Goal: Task Accomplishment & Management: Complete application form

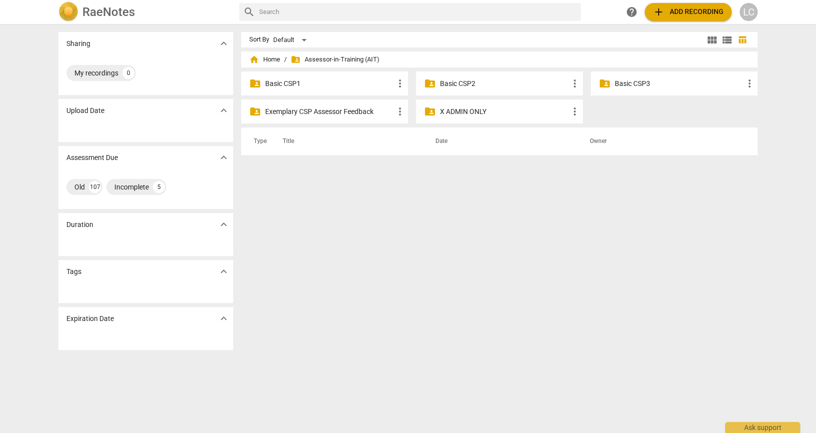
click at [684, 77] on div "folder_shared Basic CSP3 more_vert" at bounding box center [674, 83] width 167 height 24
click at [638, 78] on p "Basic CSP3" at bounding box center [679, 83] width 129 height 10
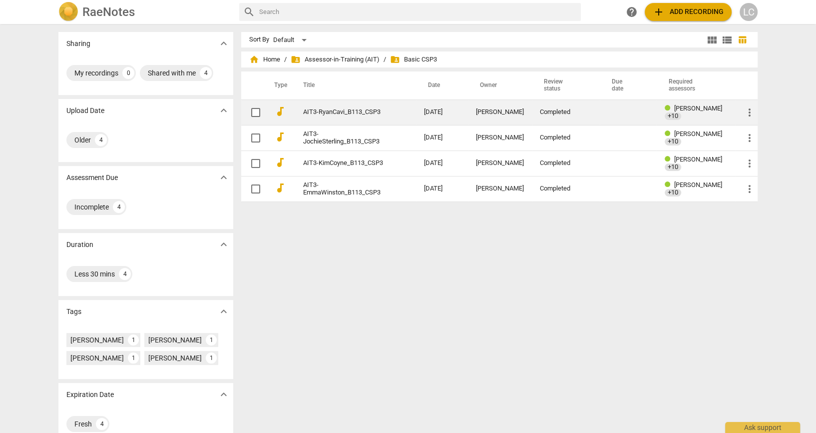
click at [336, 119] on td "AIT3-RyanCavi_B113_CSP3" at bounding box center [353, 111] width 125 height 25
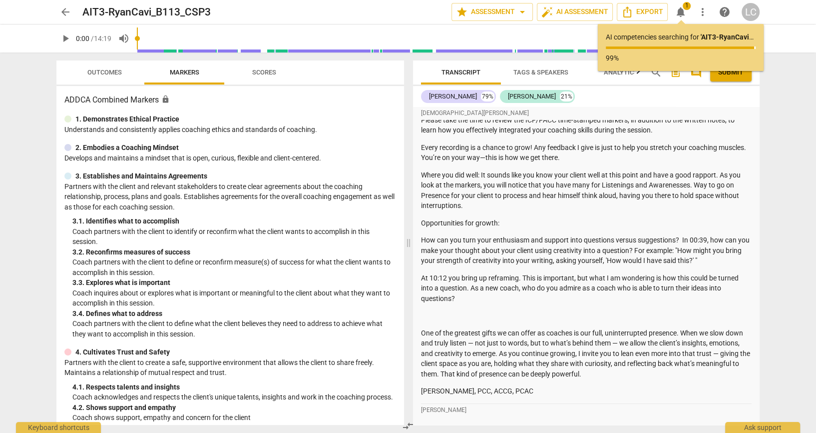
scroll to position [999, 0]
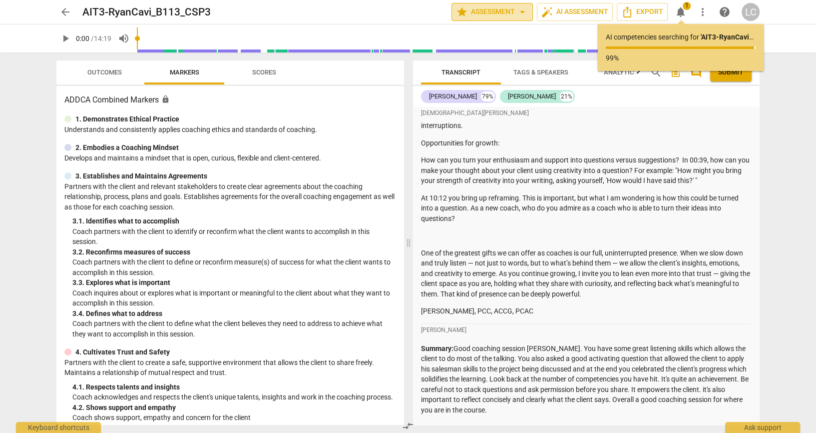
click at [516, 10] on span "arrow_drop_down" at bounding box center [522, 12] width 12 height 12
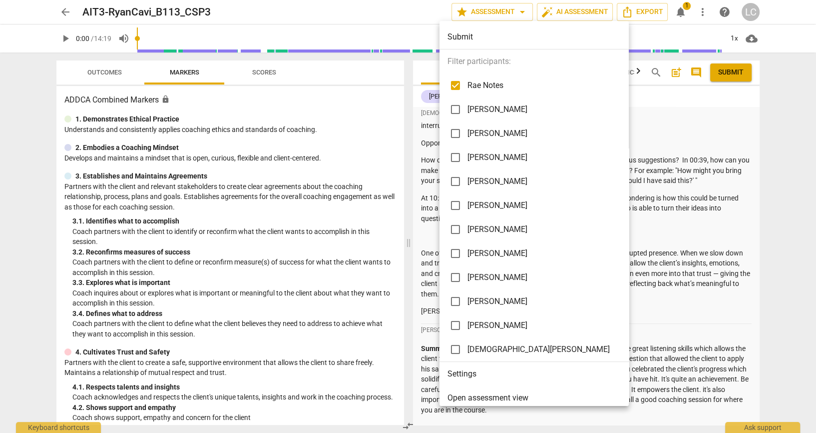
click at [454, 83] on input "checkbox" at bounding box center [456, 85] width 24 height 24
checkbox input "false"
click at [688, 101] on div at bounding box center [408, 216] width 816 height 433
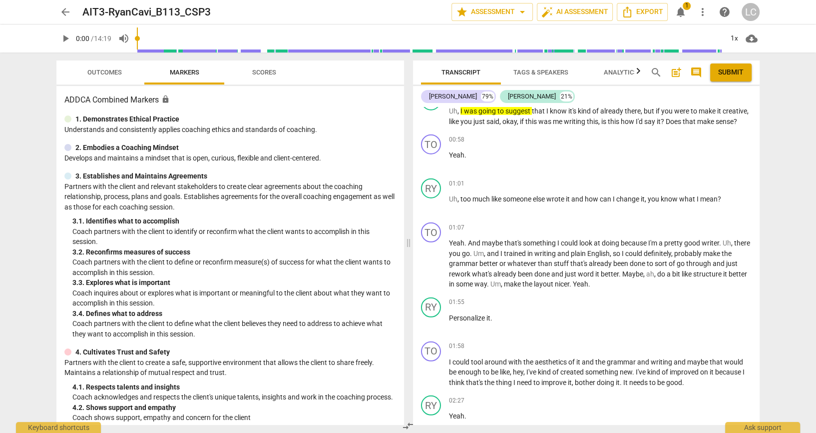
scroll to position [2597, 0]
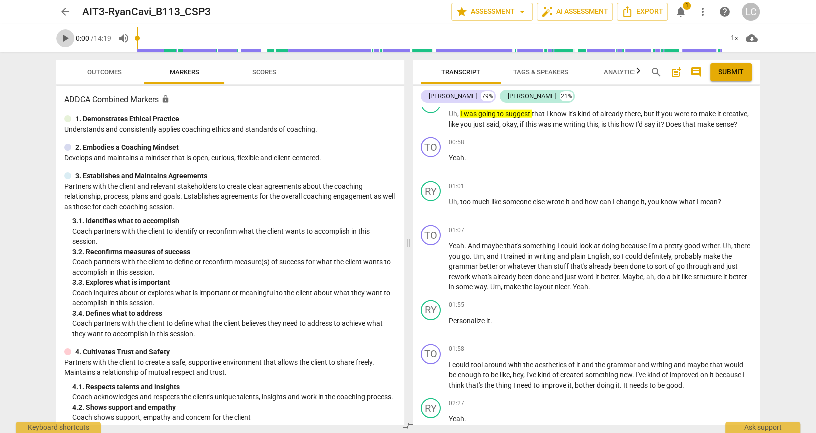
click at [71, 40] on span "play_arrow" at bounding box center [65, 38] width 12 height 12
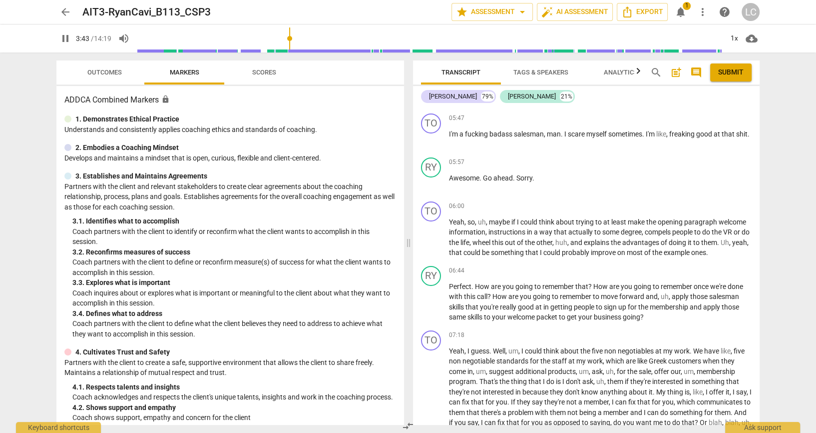
scroll to position [3389, 0]
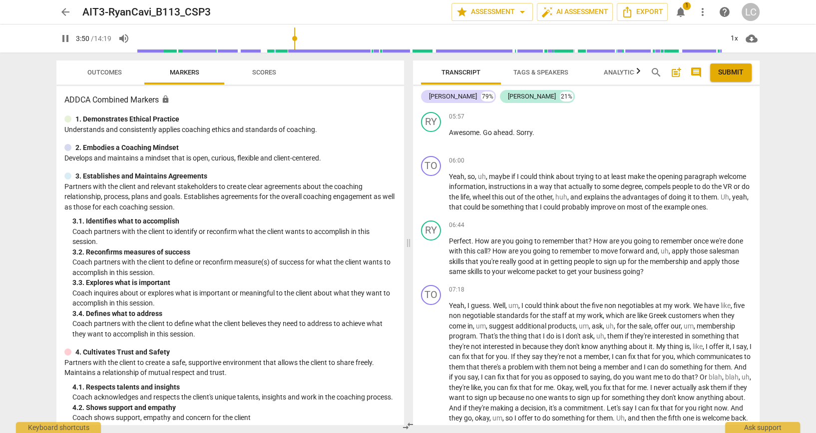
click at [296, 50] on input "range" at bounding box center [430, 38] width 586 height 32
click at [298, 50] on input "range" at bounding box center [430, 38] width 586 height 32
click at [308, 50] on input "range" at bounding box center [430, 38] width 586 height 32
click at [319, 50] on input "range" at bounding box center [430, 38] width 586 height 32
click at [329, 47] on input "range" at bounding box center [430, 38] width 586 height 32
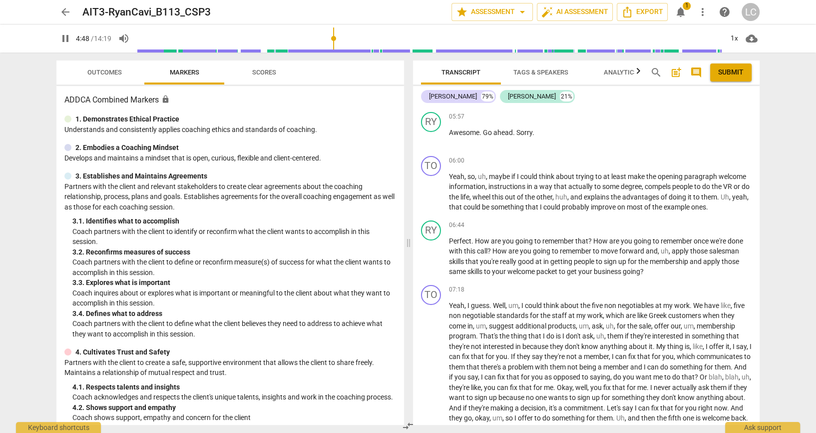
click at [336, 46] on input "range" at bounding box center [430, 38] width 586 height 32
click at [344, 48] on input "range" at bounding box center [430, 38] width 586 height 32
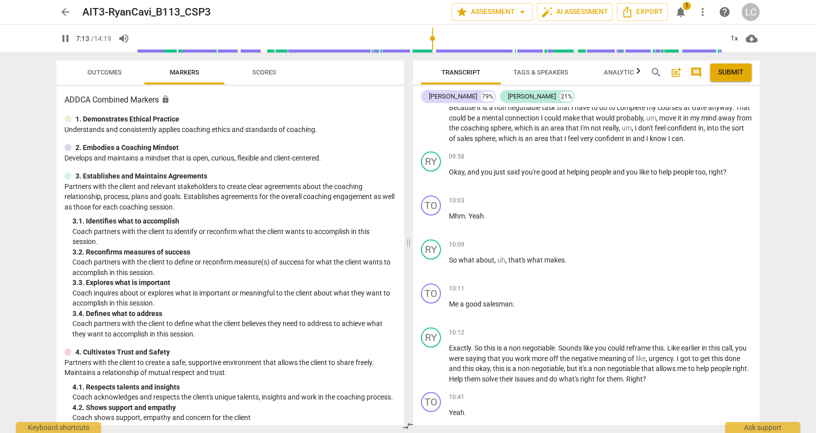
scroll to position [3802, 0]
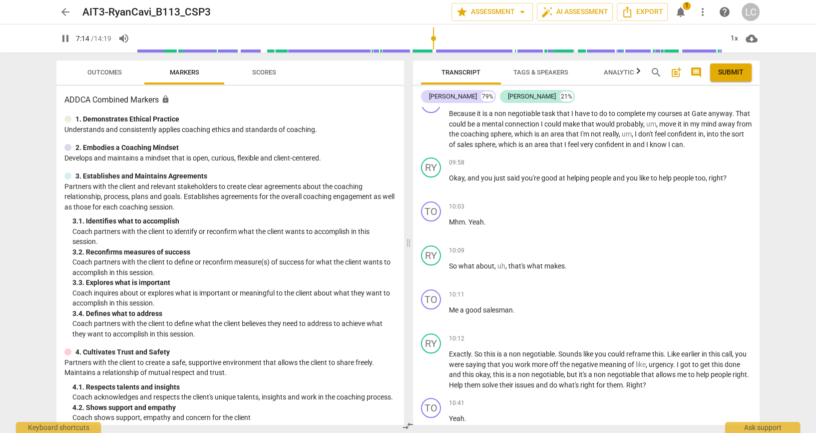
click at [478, 36] on input "range" at bounding box center [430, 38] width 586 height 32
click at [488, 39] on input "range" at bounding box center [430, 38] width 586 height 32
click at [501, 36] on input "range" at bounding box center [430, 38] width 586 height 32
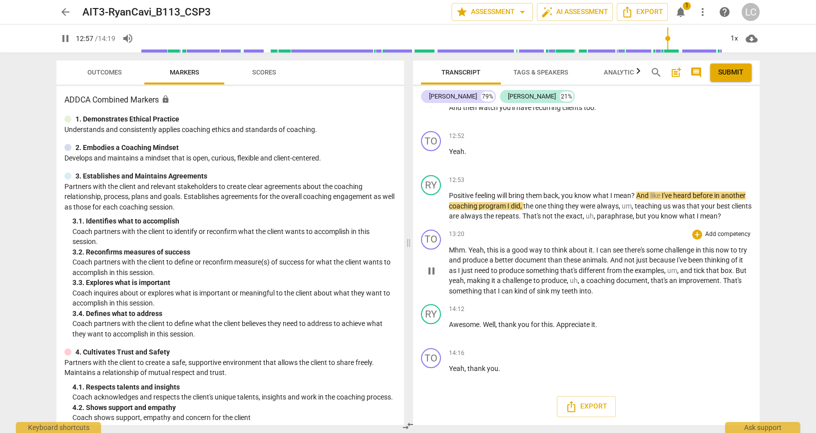
scroll to position [4860, 0]
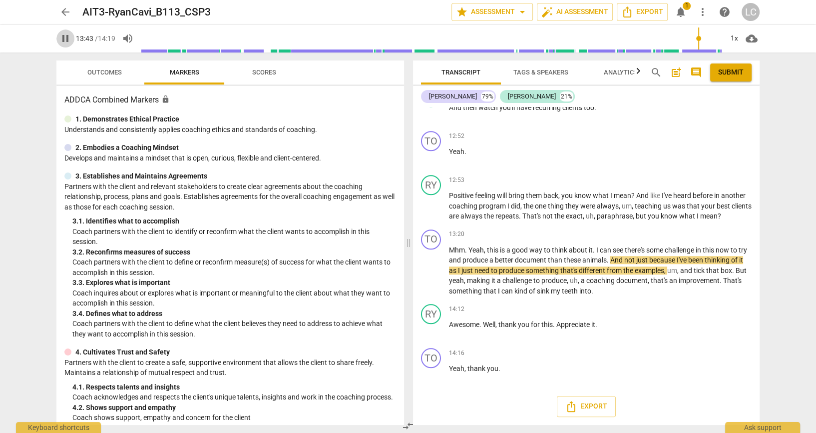
click at [68, 36] on span "pause" at bounding box center [65, 38] width 12 height 12
type input "823"
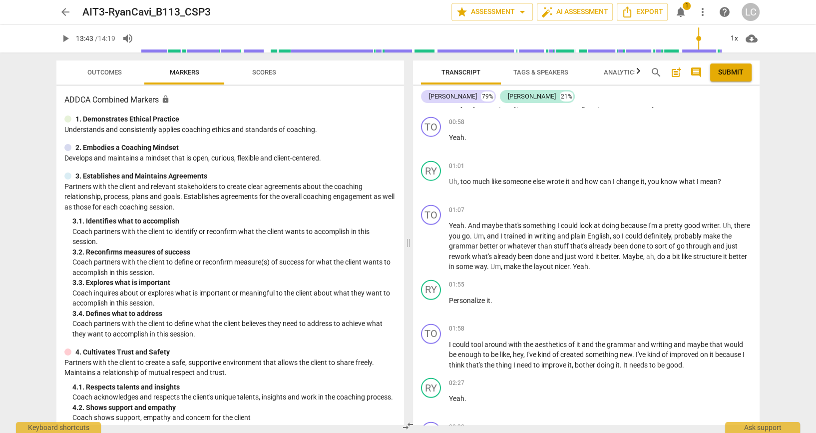
scroll to position [2685, 0]
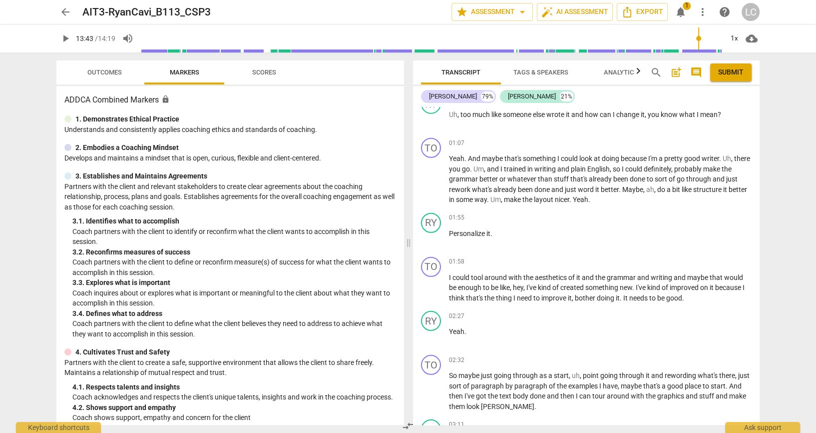
click at [692, 16] on div "+" at bounding box center [697, 11] width 10 height 10
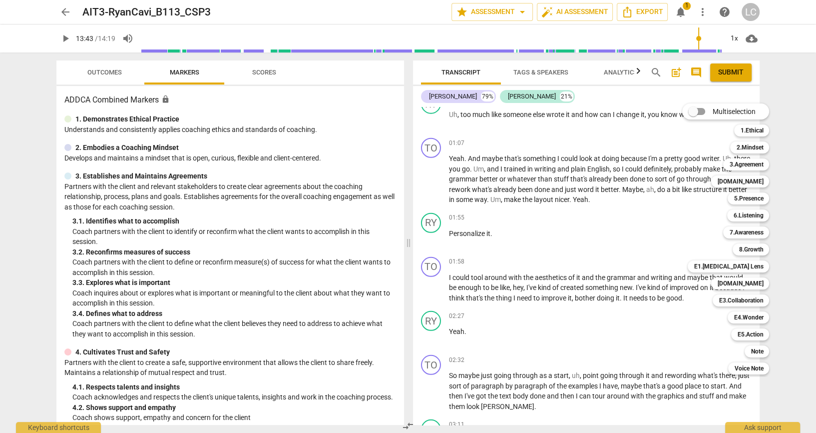
click at [563, 266] on div at bounding box center [408, 216] width 816 height 433
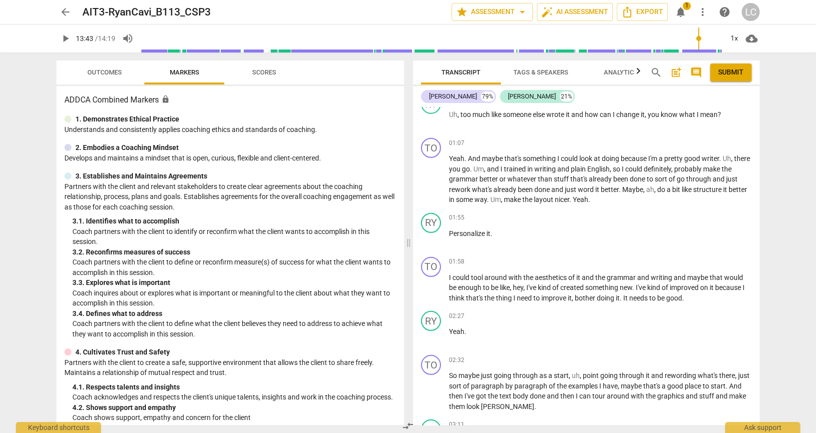
click at [692, 16] on div "+" at bounding box center [697, 11] width 10 height 10
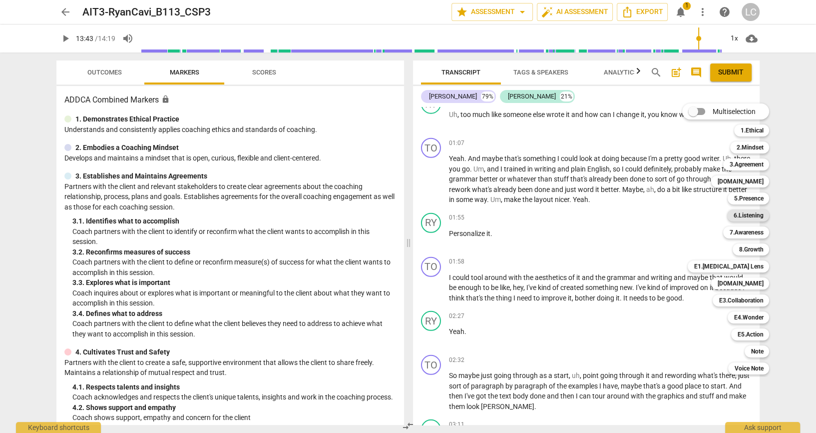
click at [752, 219] on b "6.Listening" at bounding box center [748, 215] width 30 height 12
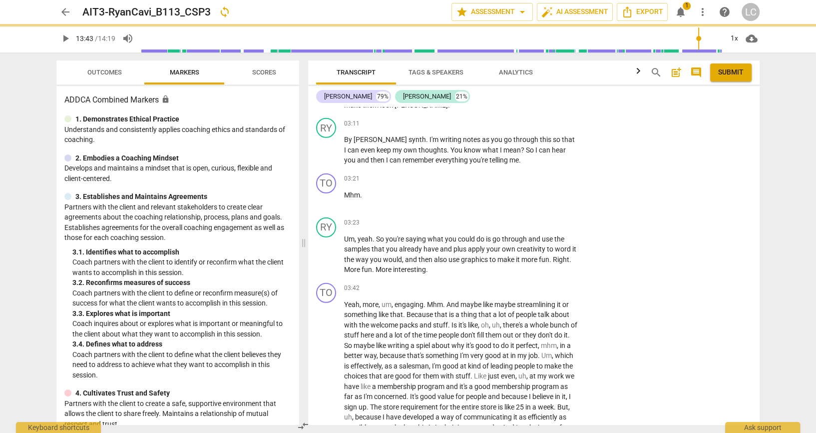
scroll to position [2282, 0]
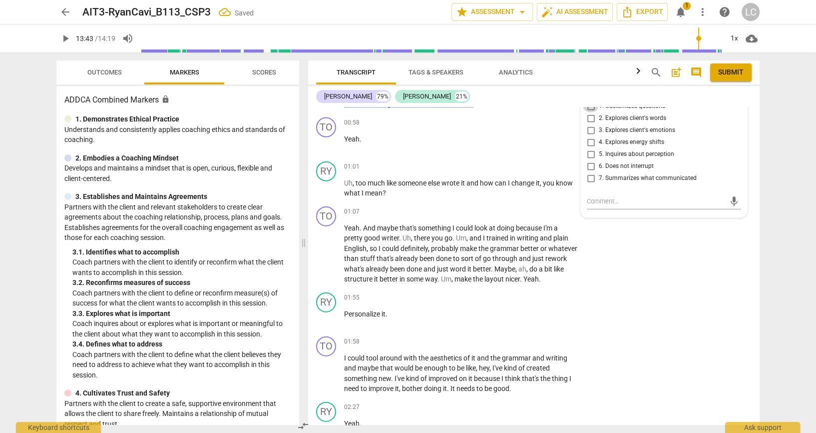
click at [592, 112] on input "1. Customizes questions" at bounding box center [591, 106] width 16 height 12
checkbox input "true"
click at [608, 206] on textarea at bounding box center [656, 200] width 138 height 9
type textarea "c"
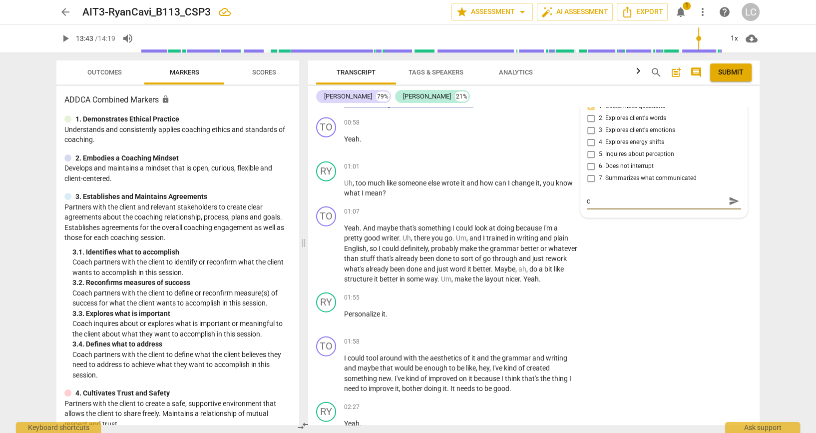
type textarea "cO"
type textarea "cOA"
type textarea "cOAC"
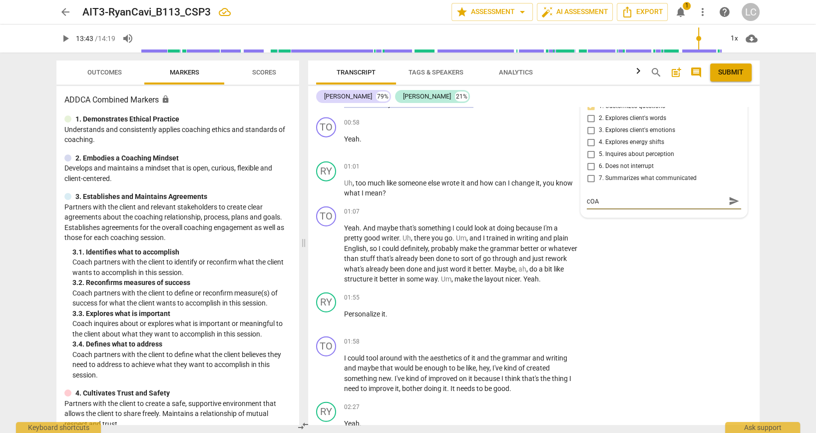
type textarea "cOAC"
type textarea "cOACH"
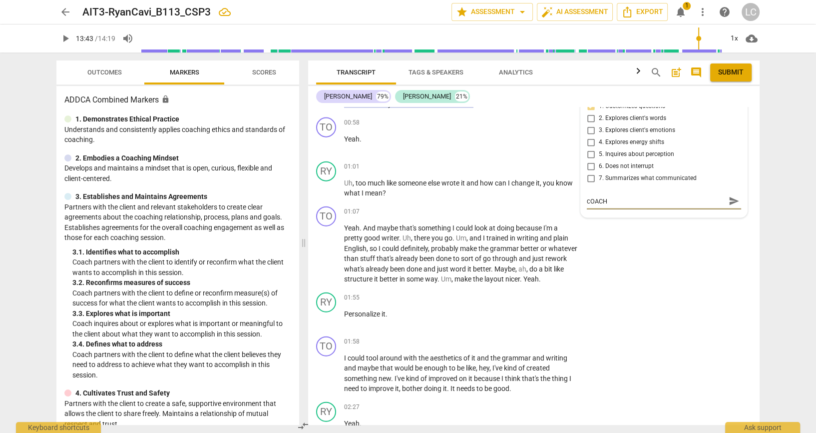
type textarea "cOACH I"
type textarea "cOACH IS"
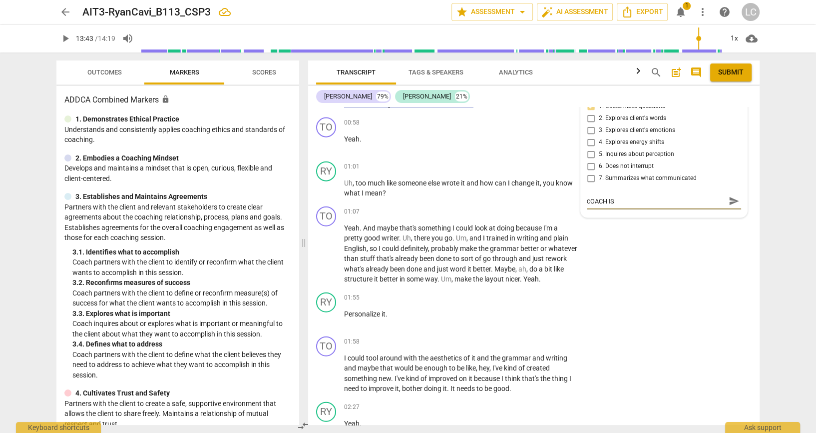
type textarea "cOACH IS"
type textarea "cOACH IS C"
type textarea "cOACH IS CL"
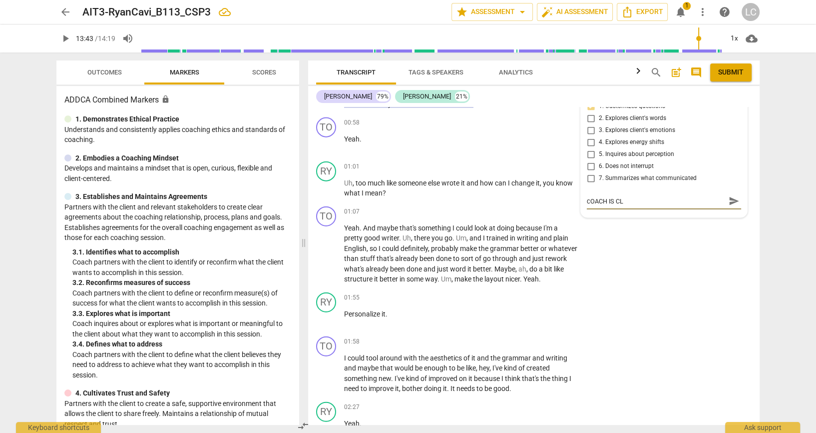
type textarea "cOACH IS CLE"
type textarea "cOACH IS CLEA"
type textarea "cOACH IS CLEAR"
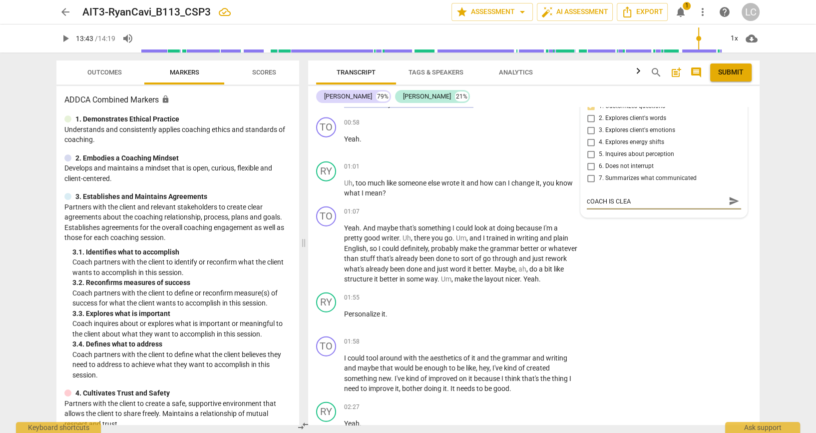
type textarea "cOACH IS CLEAR"
type textarea "cOACH IS CLEA"
type textarea "cOACH IS CLE"
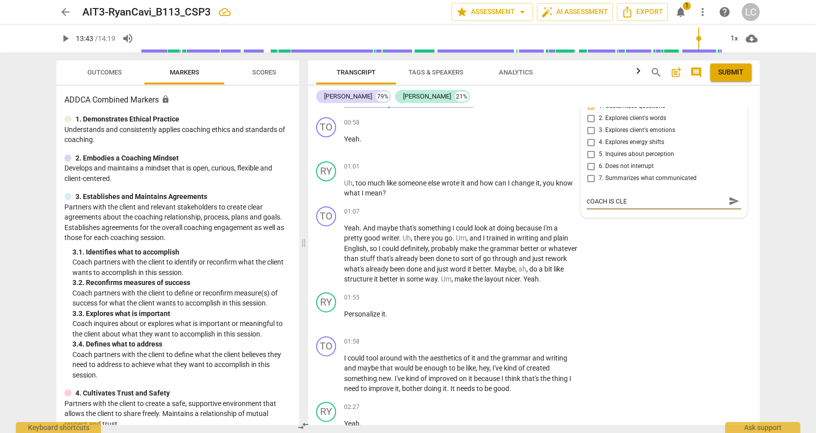
type textarea "cOACH IS CL"
type textarea "cOACH IS C"
type textarea "cOACH IS"
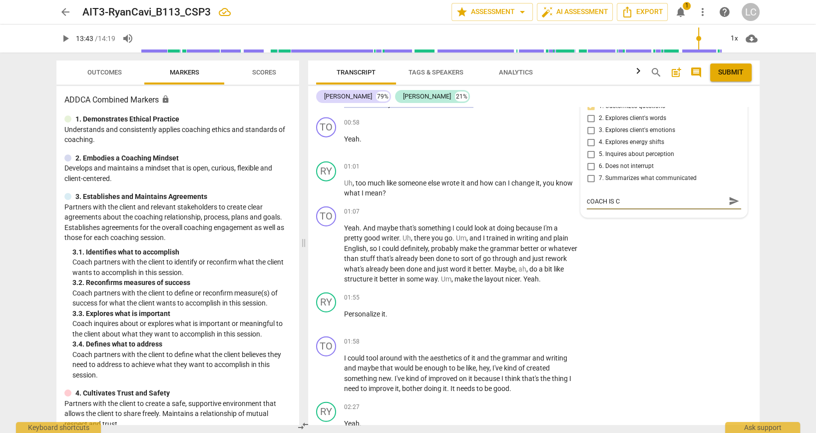
type textarea "cOACH IS"
type textarea "cOACH I"
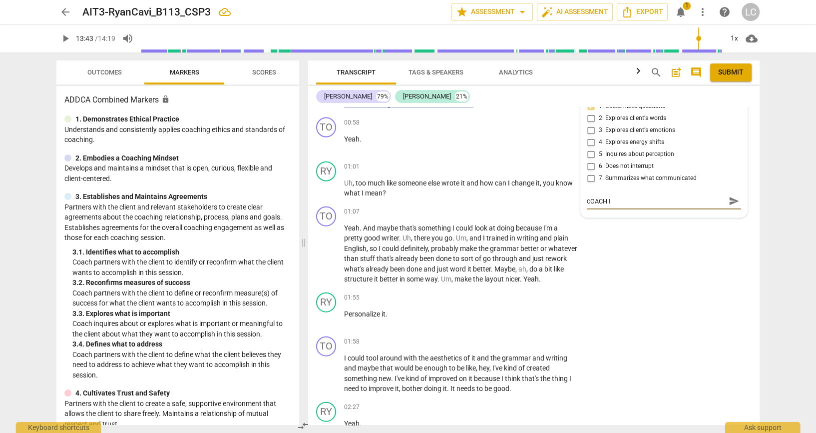
type textarea "cOACH"
type textarea "cOAC"
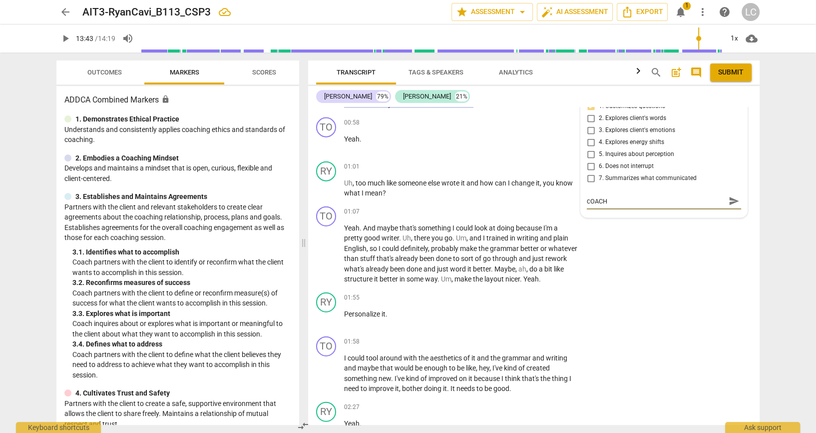
type textarea "cOAC"
type textarea "cOA"
type textarea "cO"
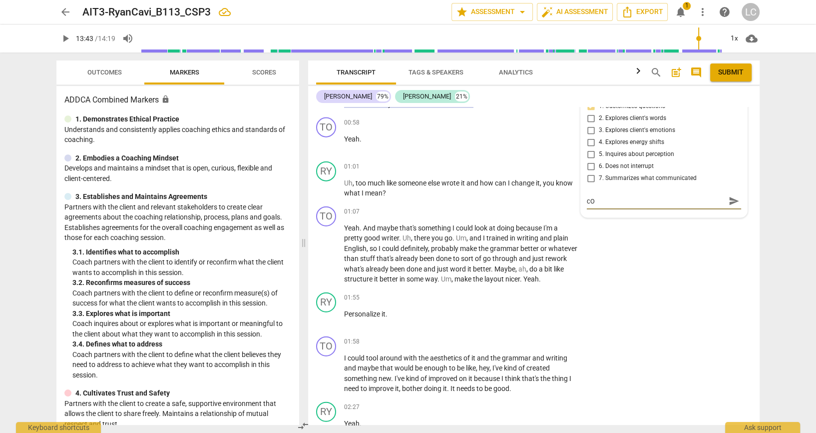
type textarea "c"
type textarea "C"
type textarea "Co"
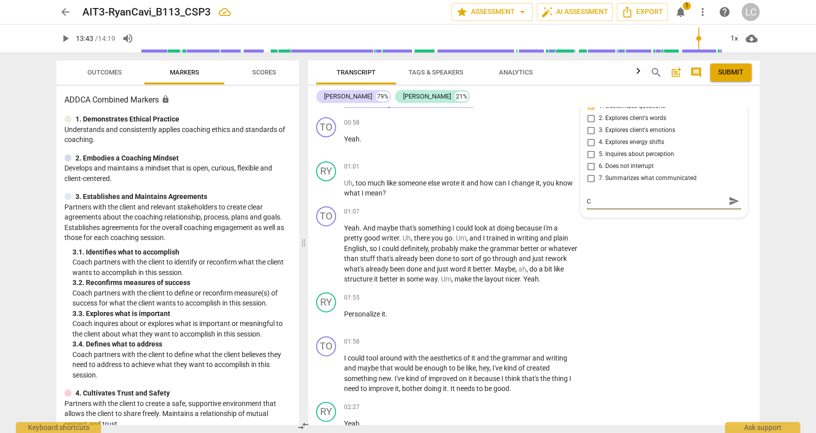
type textarea "Co"
type textarea "Coa"
type textarea "Coac"
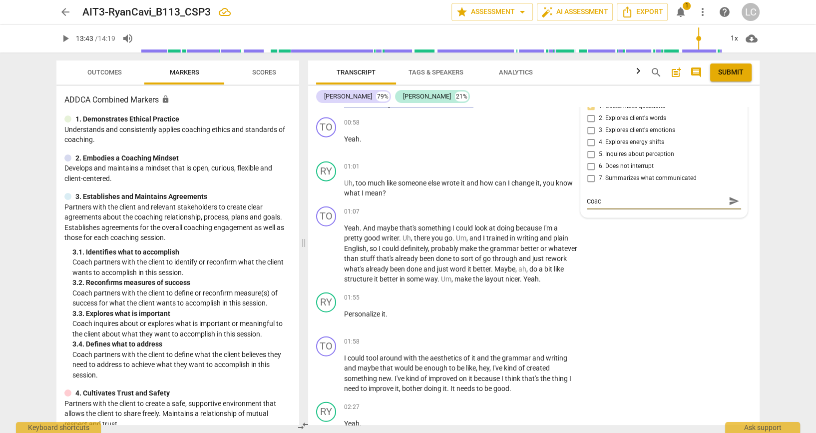
type textarea "Coach"
type textarea "Coach i"
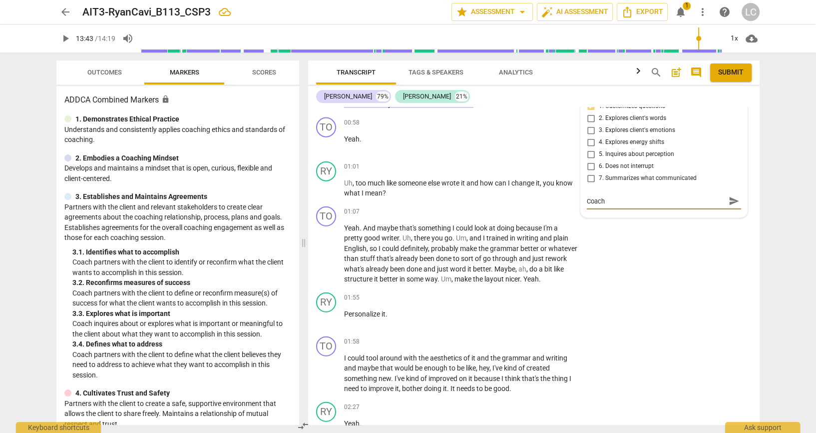
type textarea "Coach i"
type textarea "Coach is"
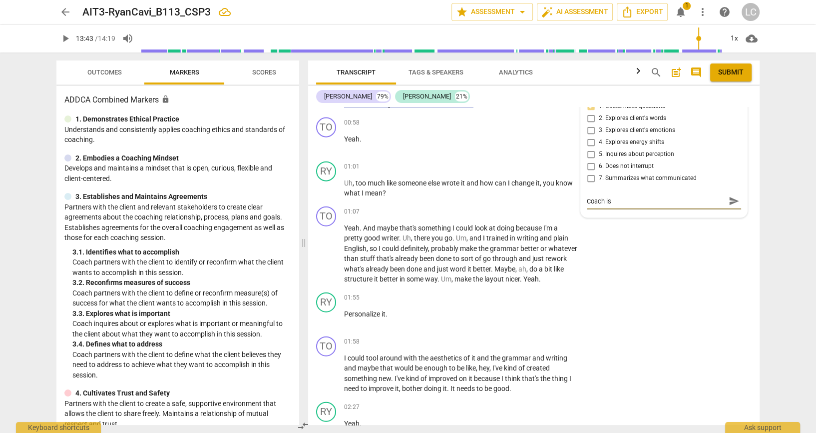
type textarea "Coach is c"
type textarea "Coach is cl"
type textarea "Coach is cle"
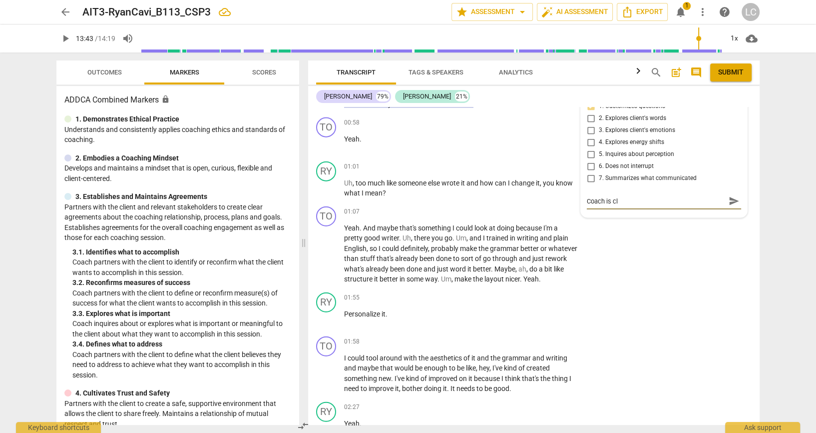
type textarea "Coach is cle"
type textarea "Coach is clea"
type textarea "Coach is clear"
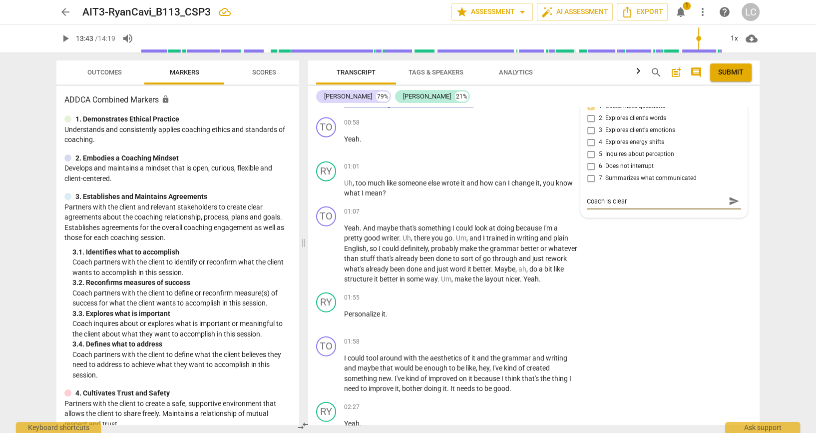
type textarea "Coach is clearl"
type textarea "Coach is clearly"
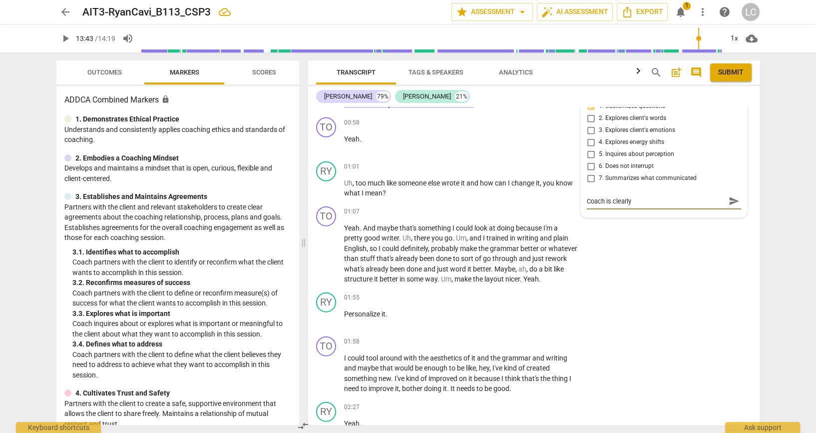
type textarea "Coach is clearly"
type textarea "Coach is clearly e"
type textarea "Coach is clearly en"
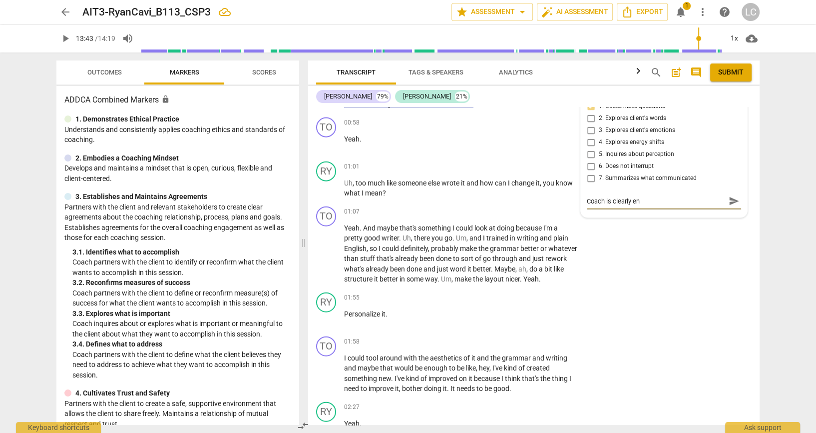
type textarea "Coach is clearly eng"
type textarea "Coach is clearly enga"
type textarea "Coach is clearly engag"
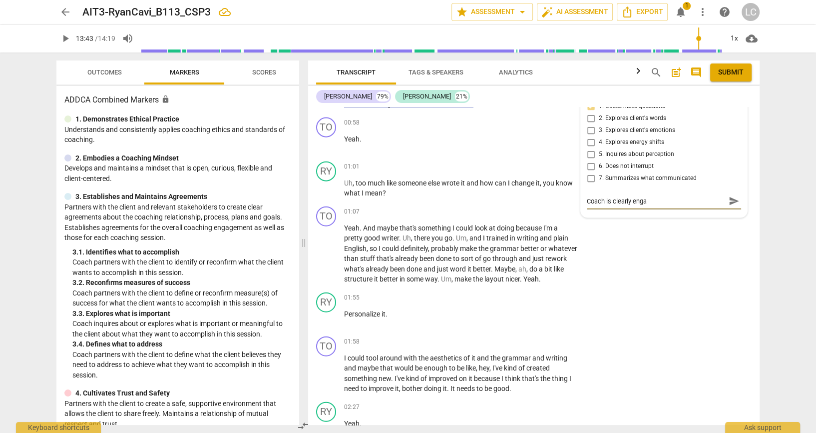
type textarea "Coach is clearly engag"
type textarea "Coach is clearly engage"
type textarea "Coach is clearly engaged"
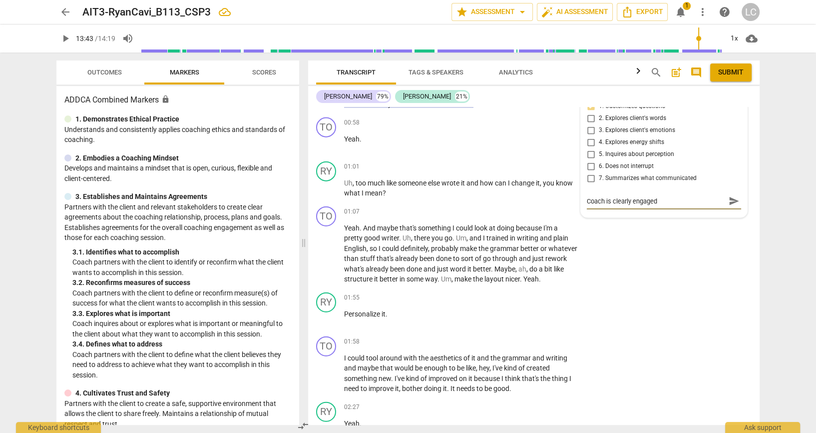
type textarea "Coach is clearly engaged"
type textarea "Coach is clearly engaged w"
type textarea "Coach is clearly engaged wi"
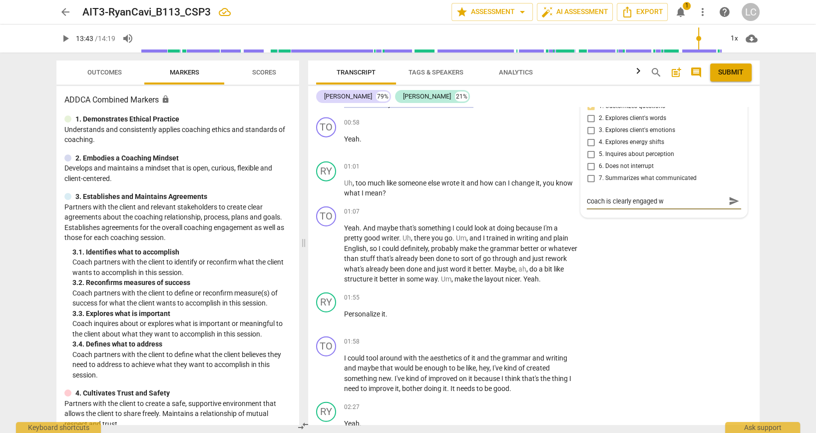
type textarea "Coach is clearly engaged wi"
type textarea "Coach is clearly engaged wit"
type textarea "Coach is clearly engaged with"
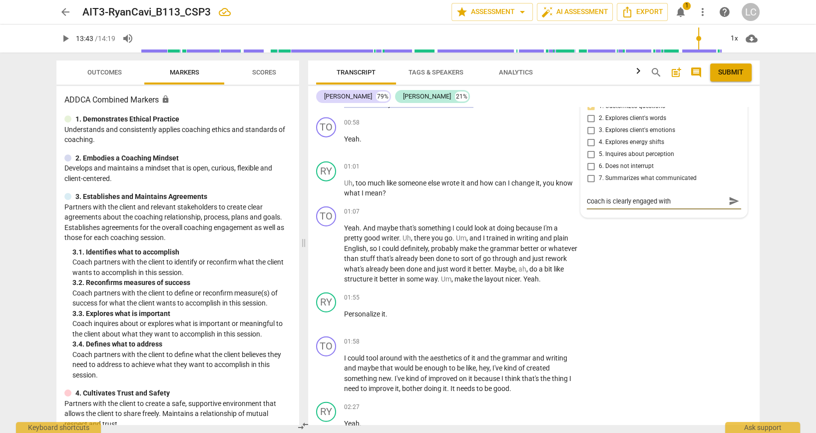
type textarea "Coach is clearly engaged with"
type textarea "Coach is clearly engaged with h"
type textarea "Coach is clearly engaged with hi"
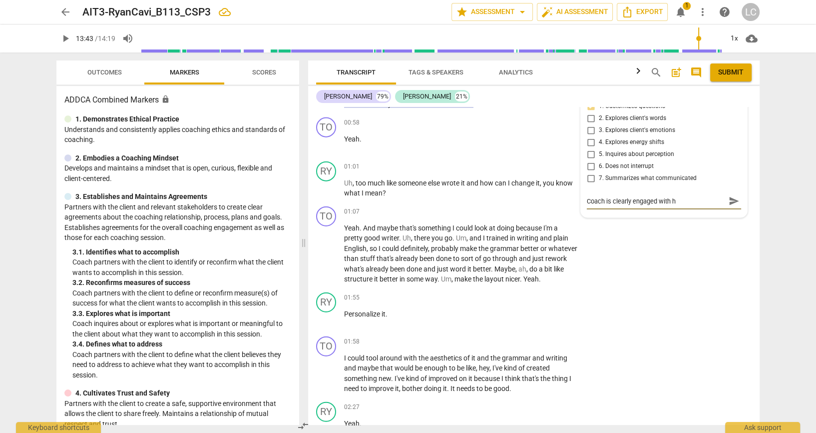
type textarea "Coach is clearly engaged with hi"
type textarea "Coach is clearly engaged with his"
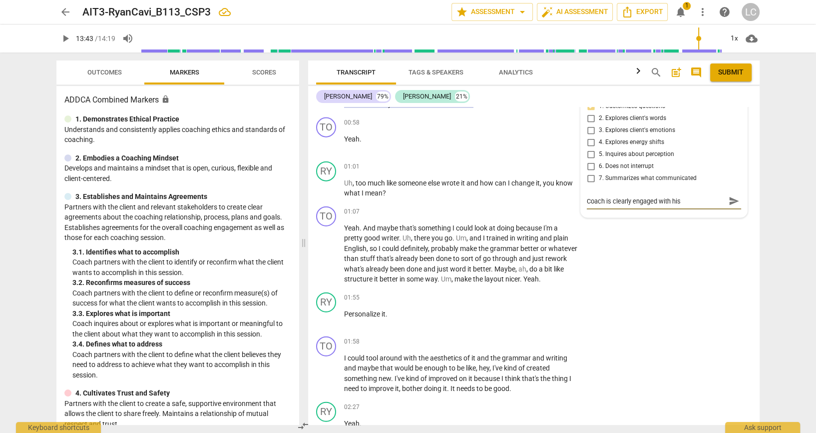
type textarea "Coach is clearly engaged with his c"
type textarea "Coach is clearly engaged with his cl"
type textarea "Coach is clearly engaged with his cli"
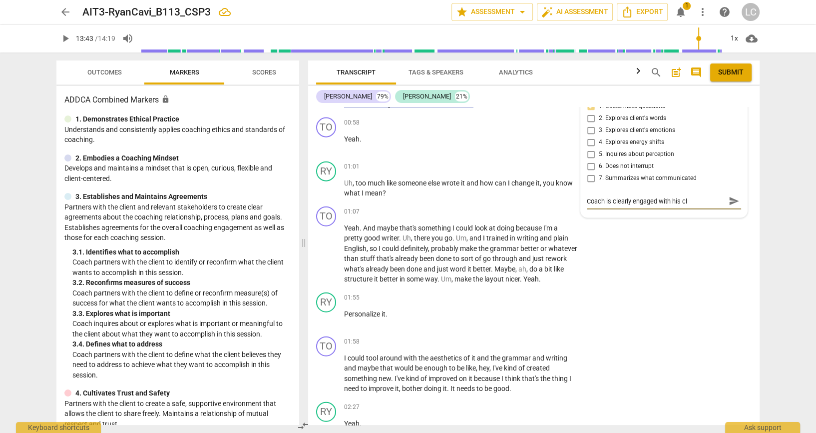
type textarea "Coach is clearly engaged with his cli"
type textarea "Coach is clearly engaged with his clin"
type textarea "Coach is clearly engaged with his cli"
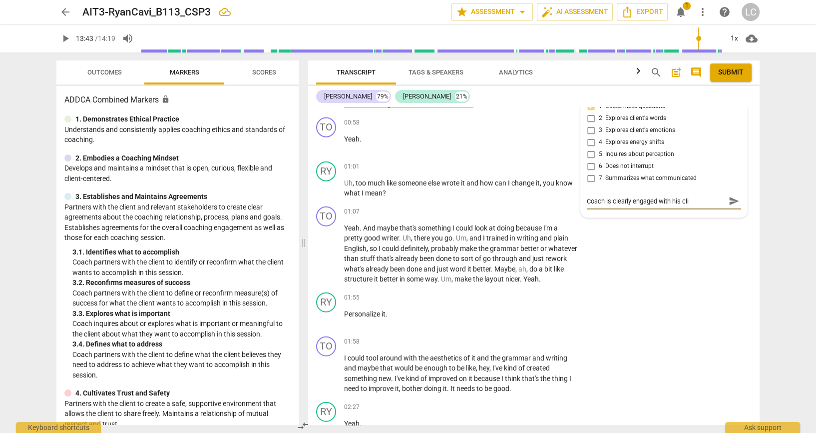
type textarea "Coach is clearly engaged with his clie"
type textarea "Coach is clearly engaged with his clien"
type textarea "Coach is clearly engaged with his client"
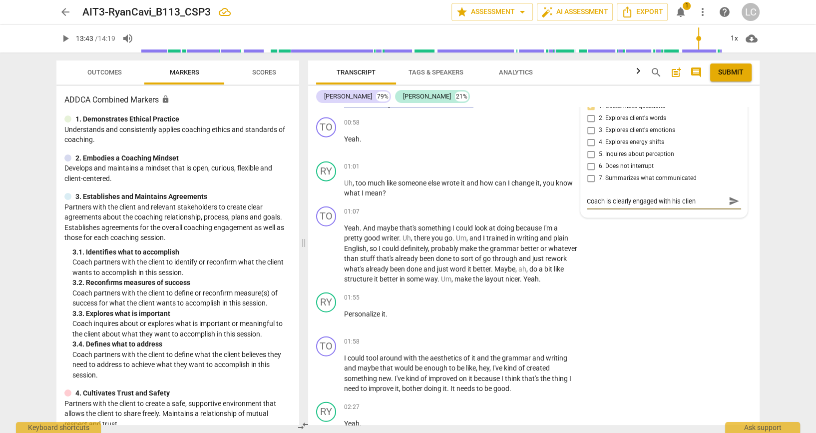
type textarea "Coach is clearly engaged with his client"
type textarea "Coach is clearly engaged with his client."
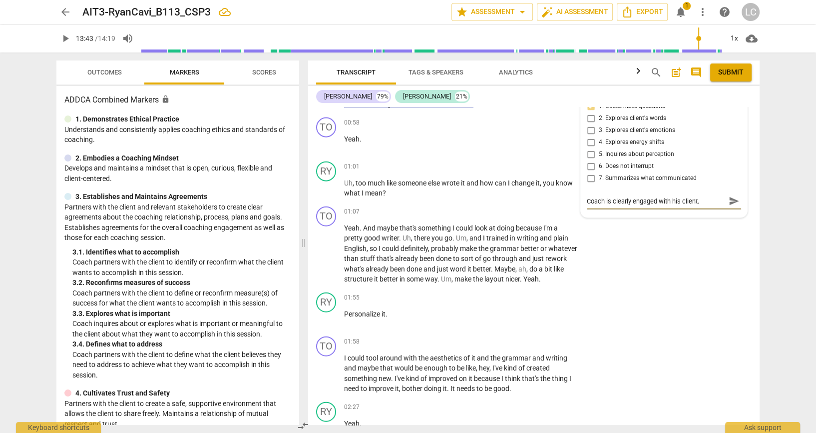
type textarea "Coach is clearly engaged with his client."
type textarea "Coach is clearly engaged with his client. H"
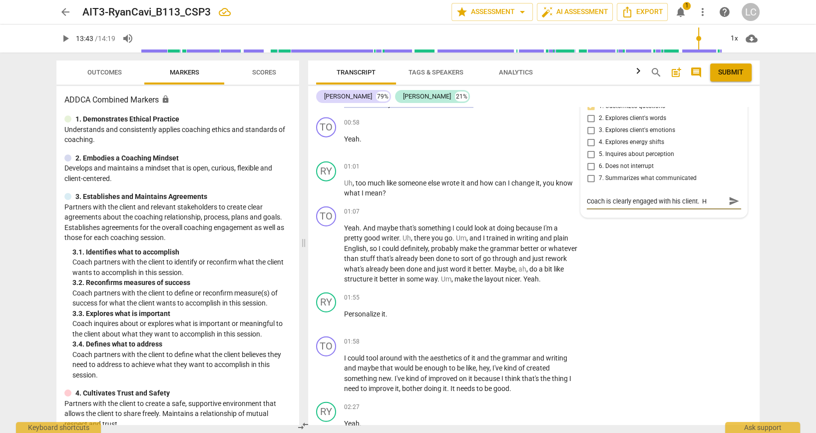
type textarea "Coach is clearly engaged with his client. He"
type textarea "Coach is clearly engaged with his client. Her"
type textarea "Coach is clearly engaged with his client. Here"
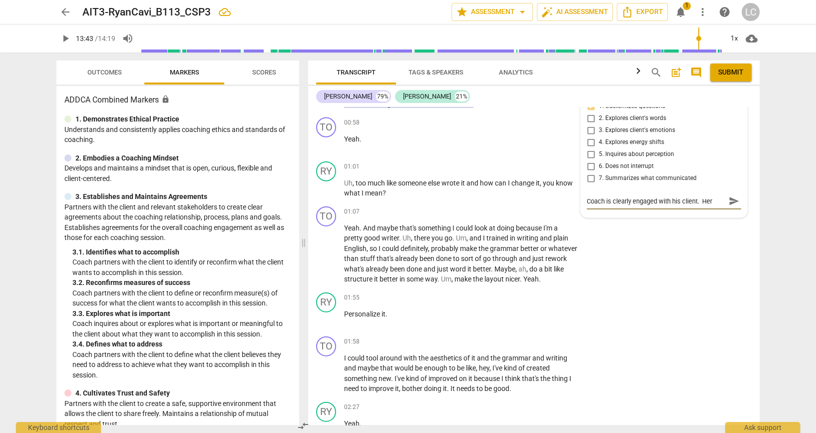
type textarea "Coach is clearly engaged with his client. Here"
type textarea "Coach is clearly engaged with his client. Here y"
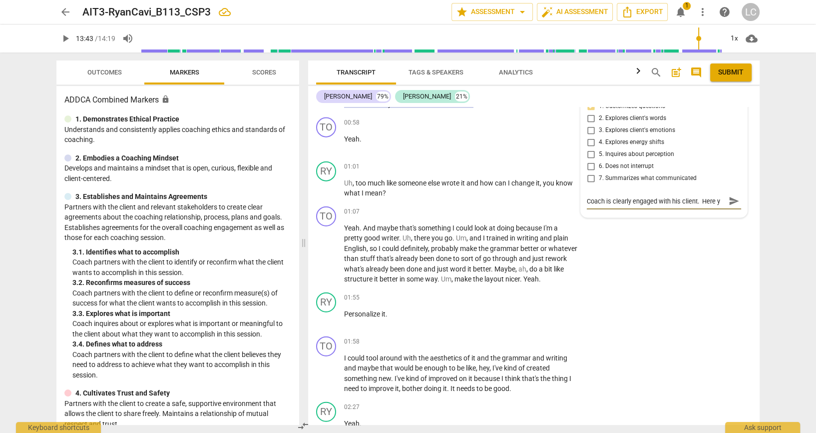
scroll to position [0, 0]
type textarea "Coach is clearly engaged with his client. Here yo"
type textarea "Coach is clearly engaged with his client. Here you"
type textarea "Coach is clearly engaged with his client. Here youj"
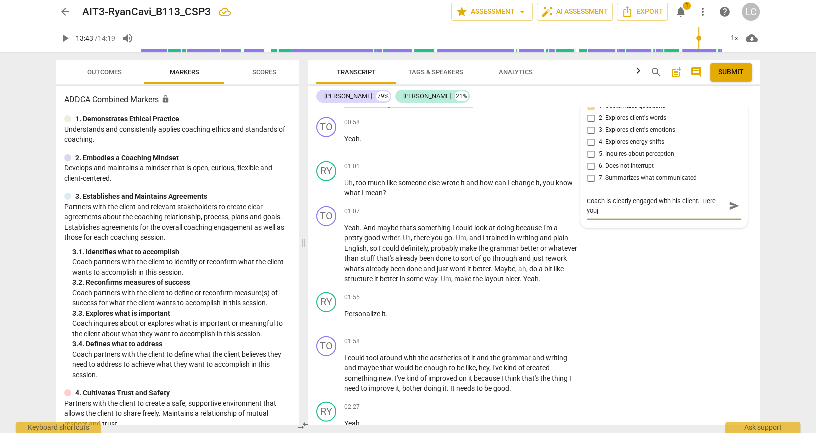
type textarea "Coach is clearly engaged with his client. Here youj"
type textarea "Coach is clearly engaged with his client. Here youj m"
type textarea "Coach is clearly engaged with his client. Here youj"
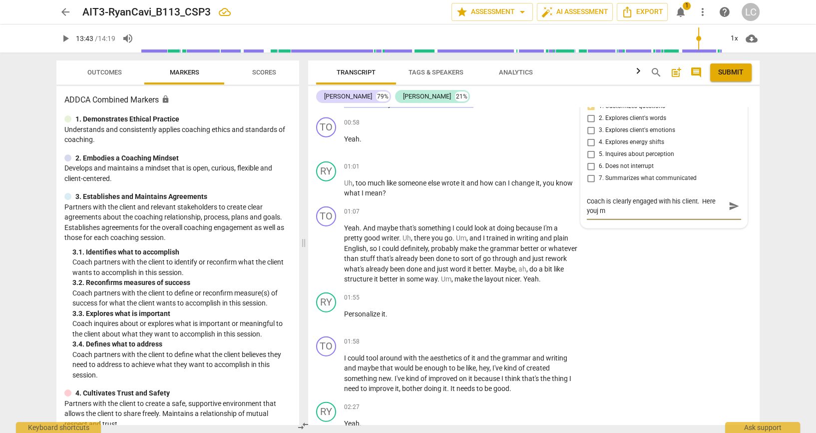
type textarea "Coach is clearly engaged with his client. Here youj"
type textarea "Coach is clearly engaged with his client. Here you"
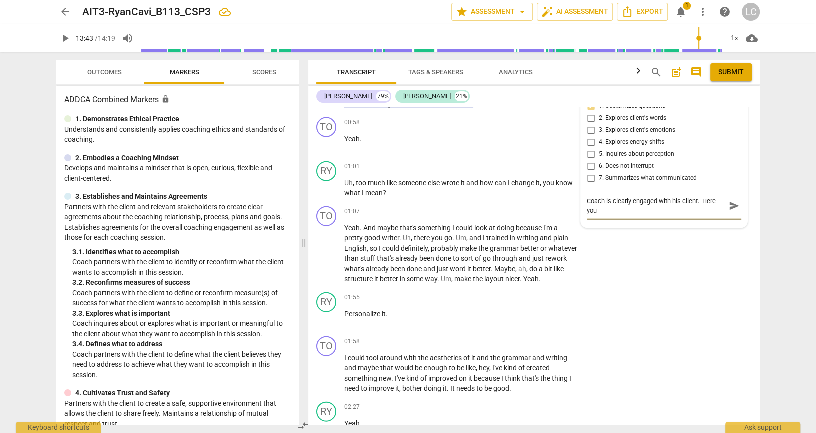
type textarea "Coach is clearly engaged with his client. Here you"
type textarea "Coach is clearly engaged with his client. Here you m"
type textarea "Coach is clearly engaged with his client. Here you ma"
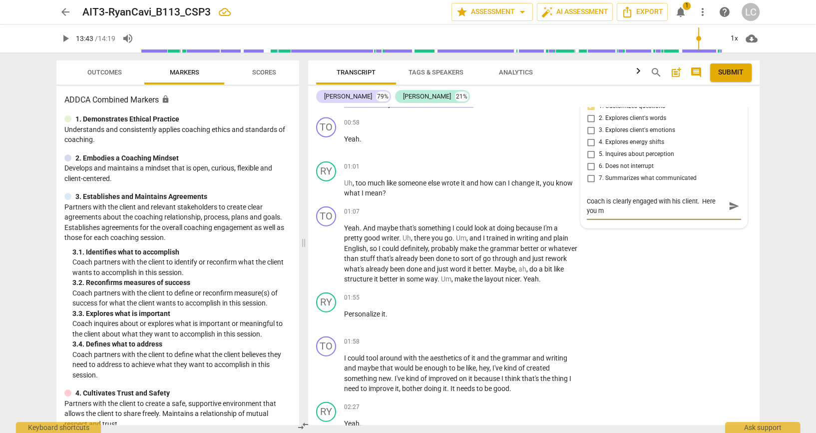
type textarea "Coach is clearly engaged with his client. Here you ma"
type textarea "Coach is clearly engaged with his client. Here you may"
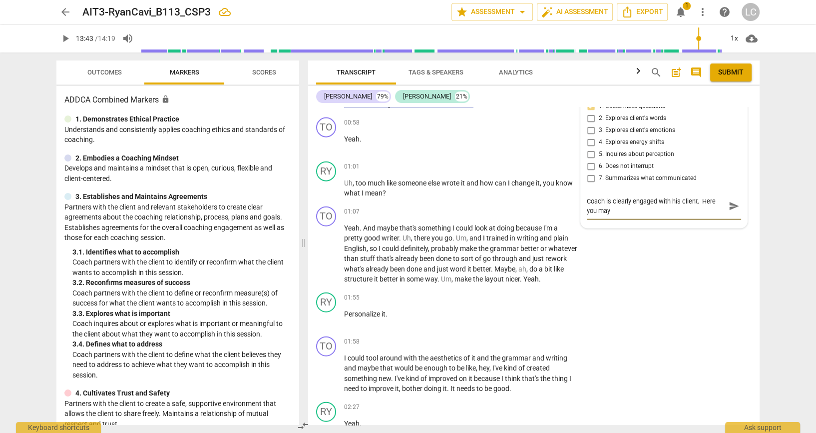
type textarea "Coach is clearly engaged with his client. Here you may w"
type textarea "Coach is clearly engaged with his client. Here you may wi"
type textarea "Coach is clearly engaged with his client. Here you may wit"
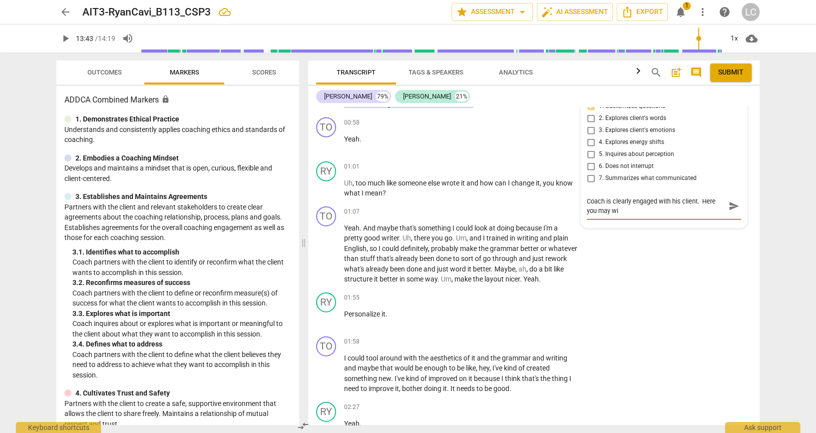
type textarea "Coach is clearly engaged with his client. Here you may wit"
type textarea "Coach is clearly engaged with his client. Here you may with"
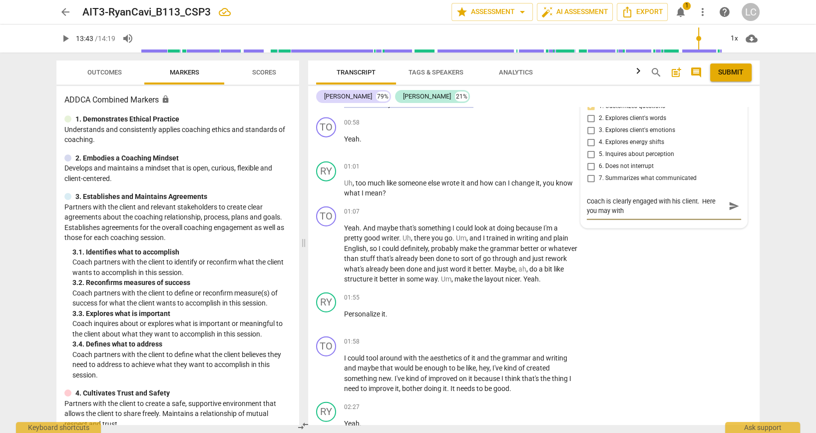
type textarea "Coach is clearly engaged with his client. Here you may with"
type textarea "Coach is clearly engaged with his client. Here you may wit"
type textarea "Coach is clearly engaged with his client. Here you may wi"
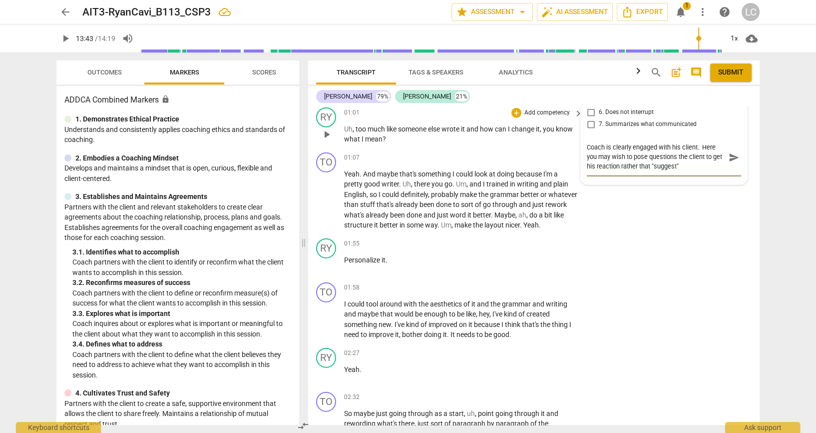
scroll to position [2371, 0]
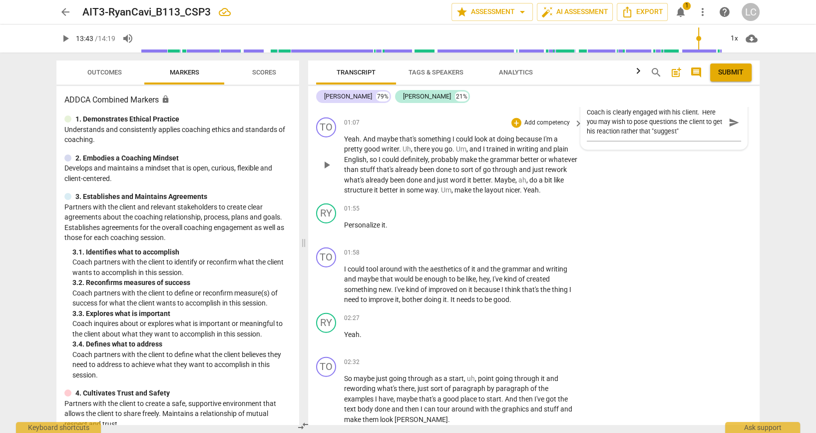
click at [677, 199] on div "TO play_arrow pause 01:07 + Add competency keyboard_arrow_right Yeah . And mayb…" at bounding box center [534, 156] width 452 height 86
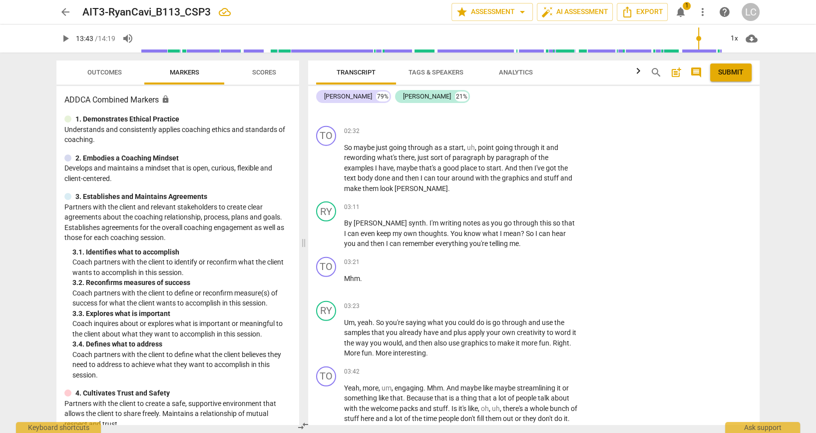
scroll to position [2615, 0]
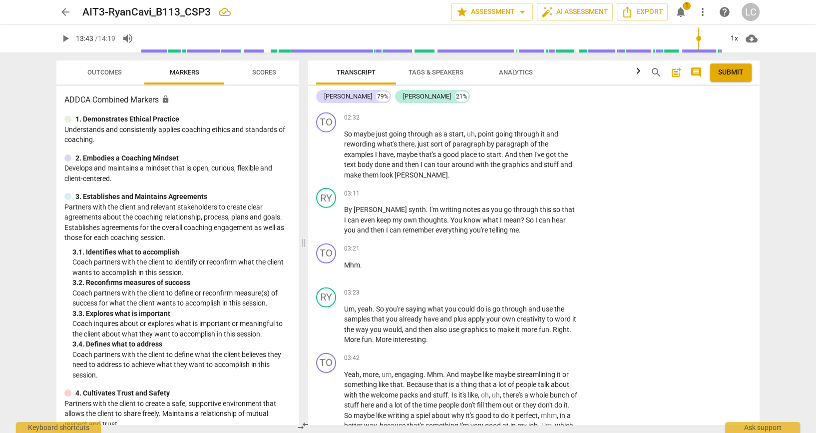
click at [553, 78] on p "Add competency" at bounding box center [546, 73] width 47 height 9
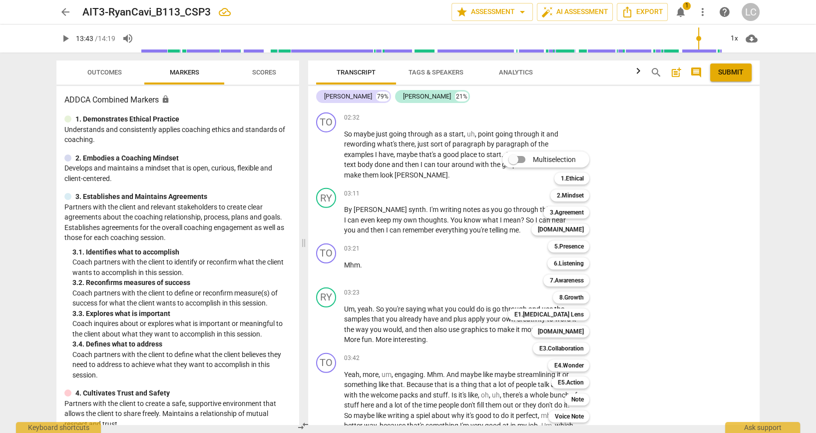
click at [519, 288] on div "Multiselection m 1.Ethical 1 2.Mindset 2 3.Agreement 3 [DOMAIN_NAME] 4 5.Presen…" at bounding box center [554, 287] width 110 height 276
click at [490, 287] on div at bounding box center [408, 216] width 816 height 433
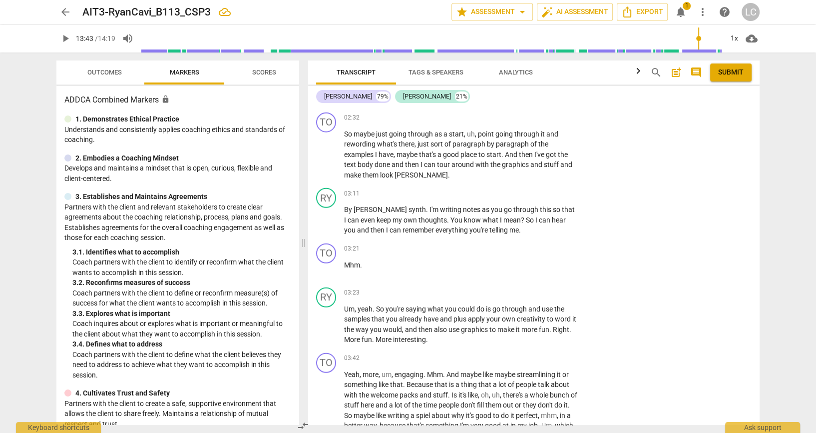
click at [511, 79] on div "+" at bounding box center [516, 74] width 10 height 10
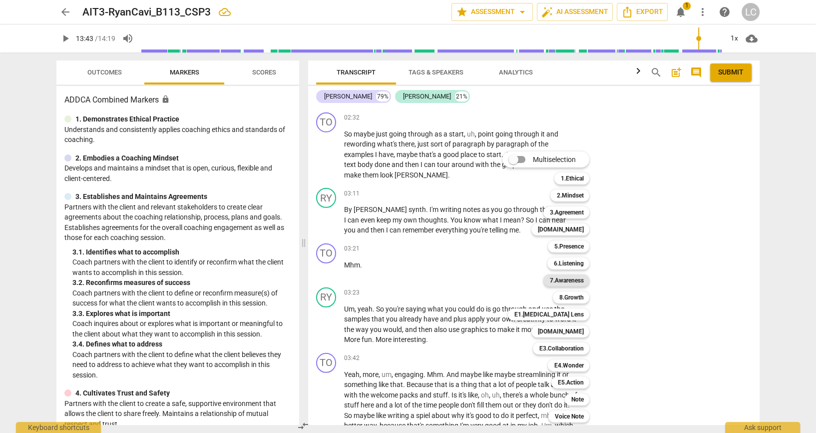
click at [583, 280] on b "7.Awareness" at bounding box center [566, 280] width 34 height 12
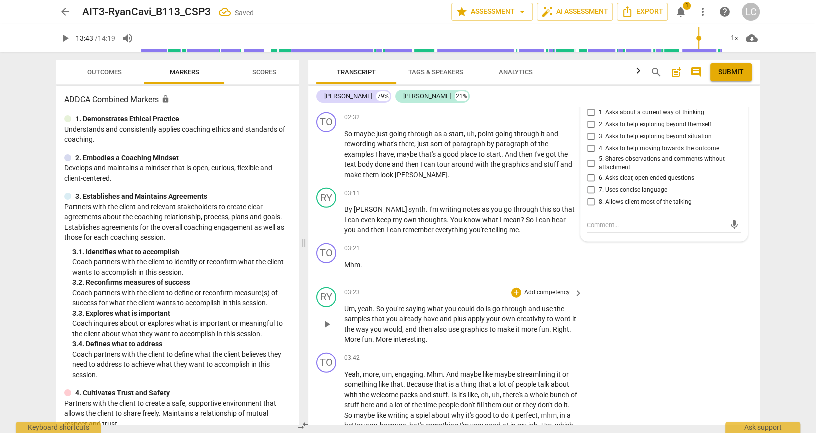
scroll to position [2817, 0]
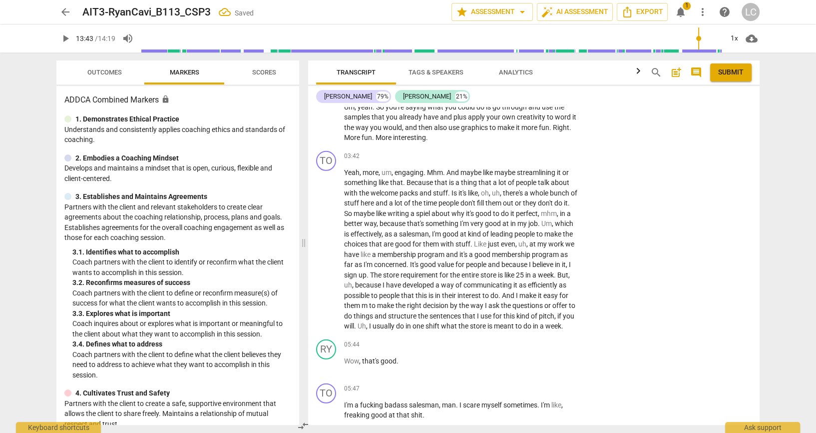
click at [588, 6] on input "8. Allows client most of the talking" at bounding box center [591, 1] width 16 height 12
click at [612, 28] on textarea at bounding box center [656, 22] width 138 height 9
click at [625, 147] on div "RY play_arrow pause 03:23 + Add competency keyboard_arrow_right Um , yeah . So …" at bounding box center [534, 113] width 452 height 65
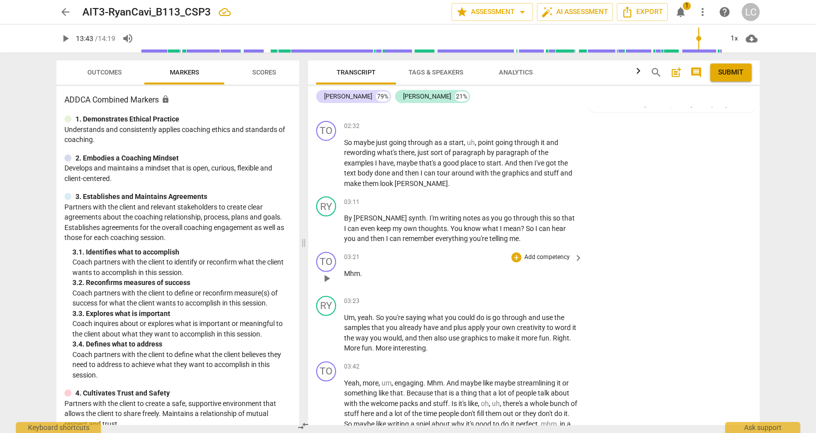
scroll to position [2594, 0]
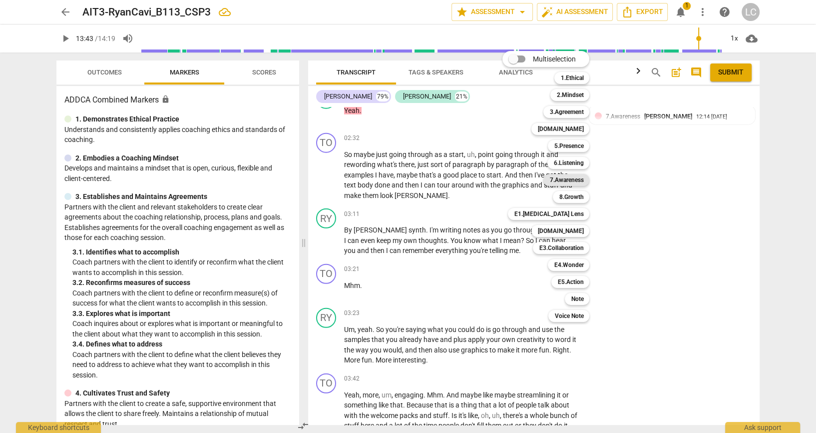
click at [574, 178] on b "7.Awareness" at bounding box center [566, 180] width 34 height 12
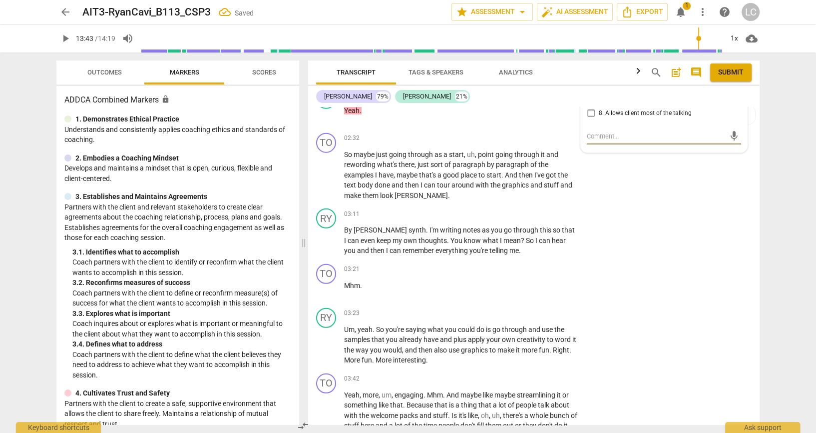
click at [586, 119] on input "8. Allows client most of the talking" at bounding box center [591, 113] width 16 height 12
click at [548, 99] on div "7.Awareness" at bounding box center [547, 94] width 34 height 9
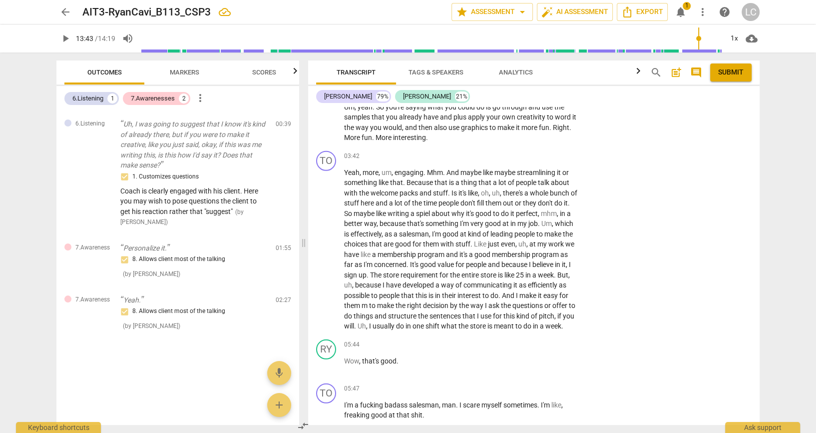
scroll to position [0, 0]
click at [809, 306] on div "arrow_back AIT3-RyanCavi_B113_CSP3 edit star Assessment arrow_drop_down auto_fi…" at bounding box center [408, 216] width 816 height 433
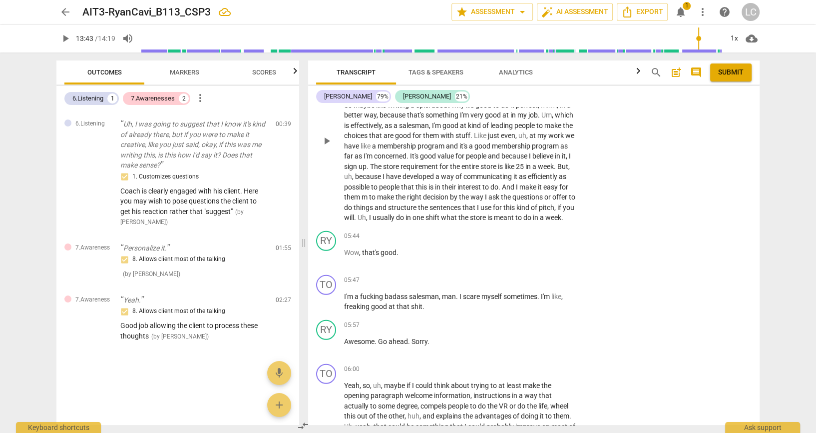
scroll to position [2928, 0]
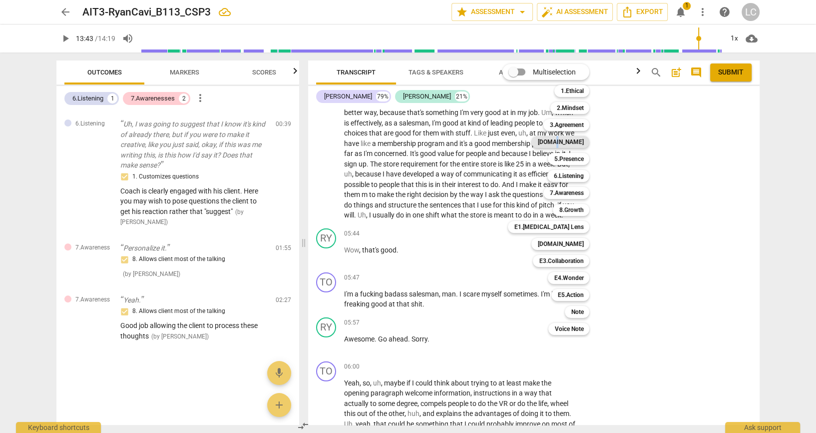
drag, startPoint x: 580, startPoint y: 140, endPoint x: 587, endPoint y: 142, distance: 7.2
click at [583, 142] on b "[DOMAIN_NAME]" at bounding box center [560, 142] width 46 height 12
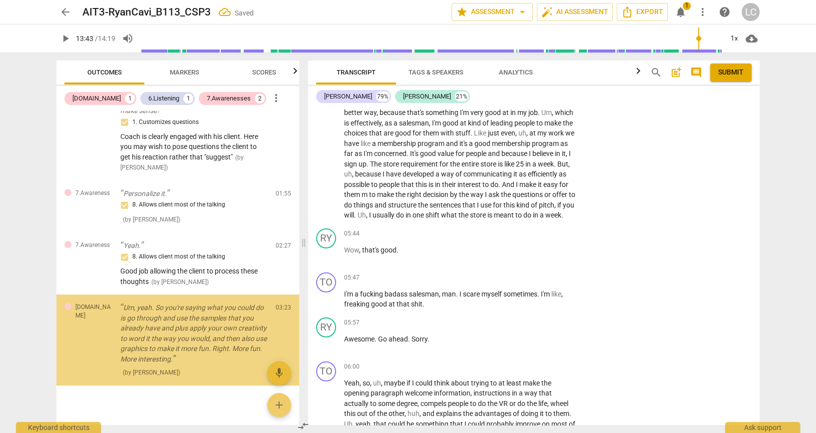
scroll to position [89, 0]
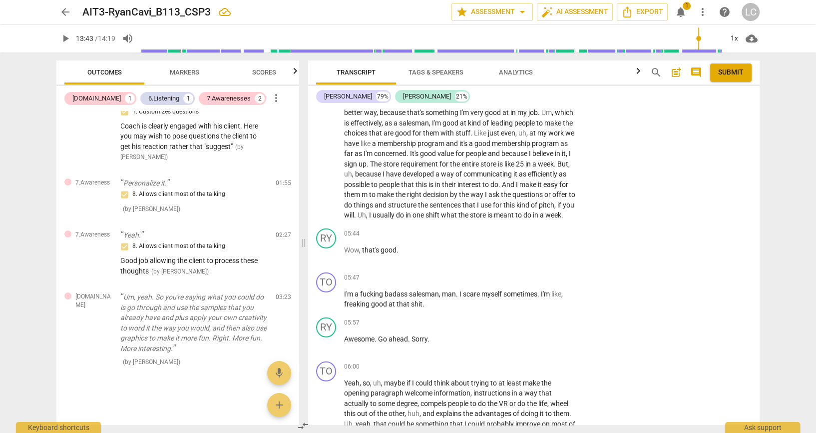
click at [731, 10] on span "more_vert" at bounding box center [735, 5] width 12 height 12
click at [744, 242] on li "Delete" at bounding box center [743, 244] width 34 height 19
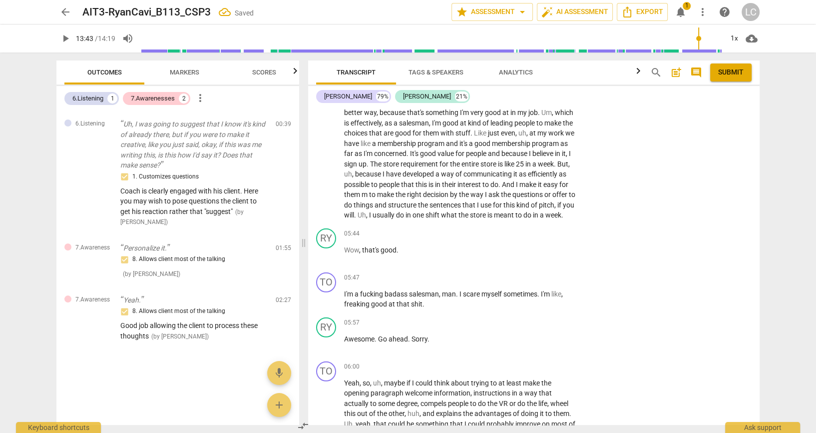
scroll to position [0, 0]
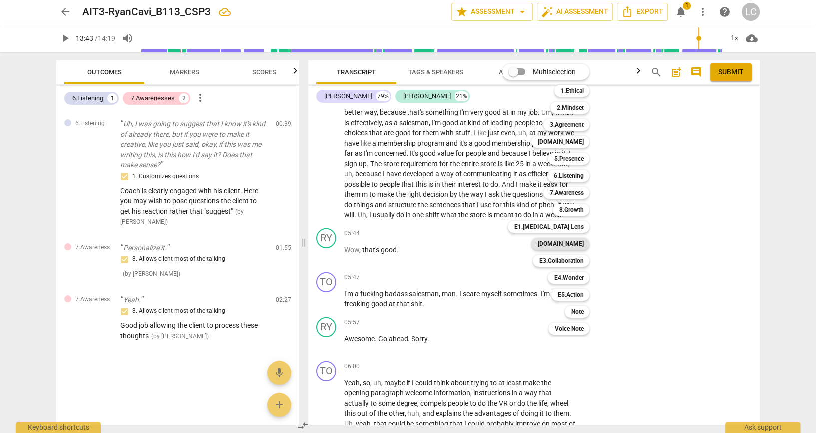
click at [572, 245] on b "[DOMAIN_NAME]" at bounding box center [560, 244] width 46 height 12
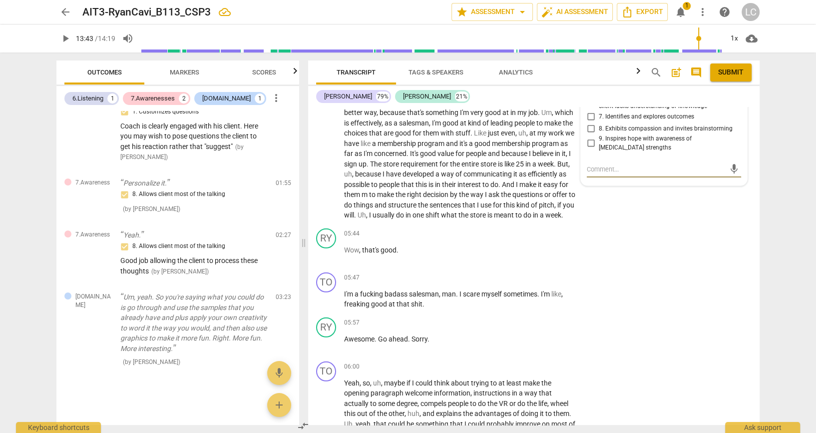
click at [584, 73] on input "4. Provides abundant processing space and reflects succinctly" at bounding box center [591, 67] width 16 height 12
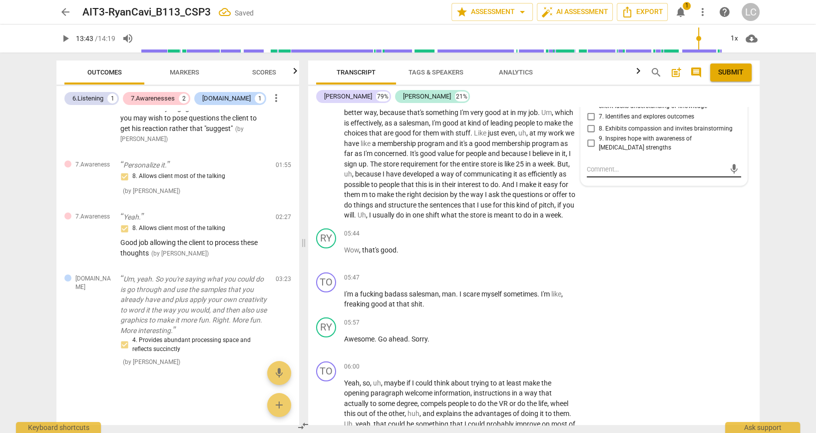
click at [669, 174] on textarea at bounding box center [656, 168] width 138 height 9
drag, startPoint x: 666, startPoint y: 416, endPoint x: 689, endPoint y: 415, distance: 22.5
click at [802, 202] on div "arrow_back AIT3-RyanCavi_B113_CSP3 edit star Assessment arrow_drop_down auto_fi…" at bounding box center [408, 216] width 816 height 433
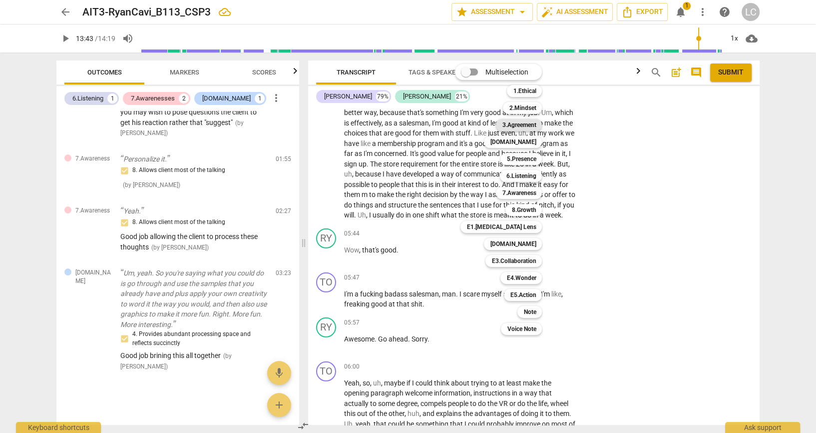
click at [525, 122] on b "3.Agreement" at bounding box center [519, 125] width 34 height 12
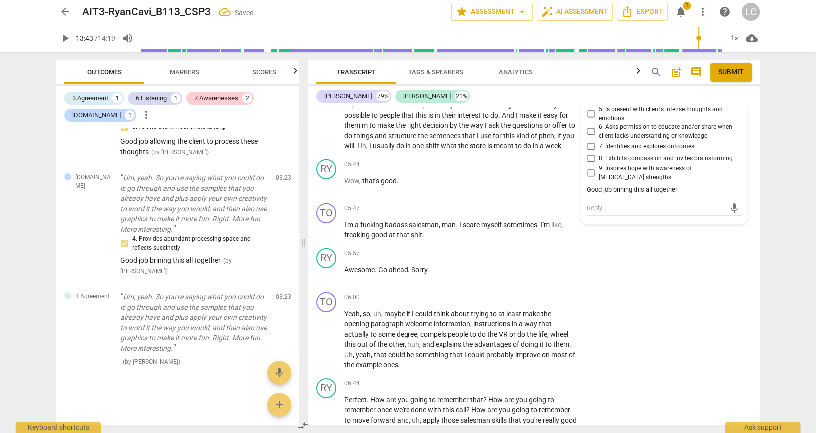
scroll to position [2928, 0]
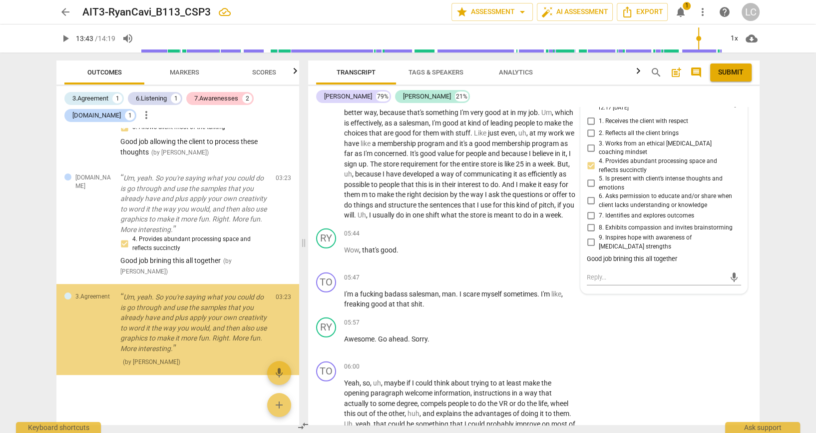
scroll to position [0, 0]
click at [729, 9] on span "more_vert" at bounding box center [735, 3] width 12 height 12
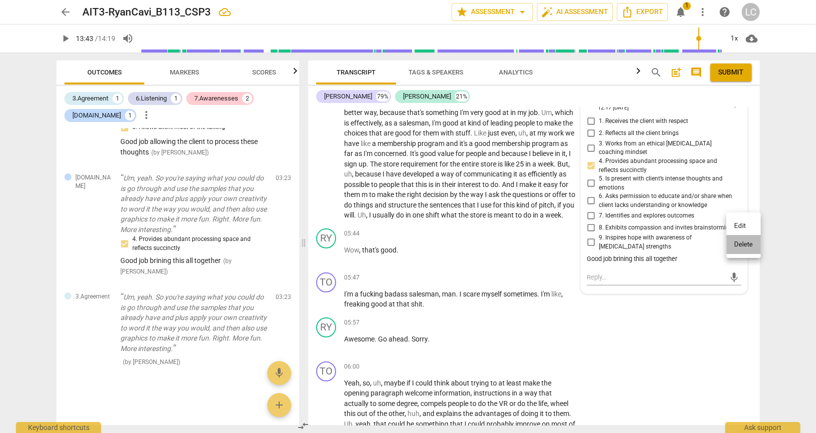
click at [740, 247] on li "Delete" at bounding box center [743, 244] width 34 height 19
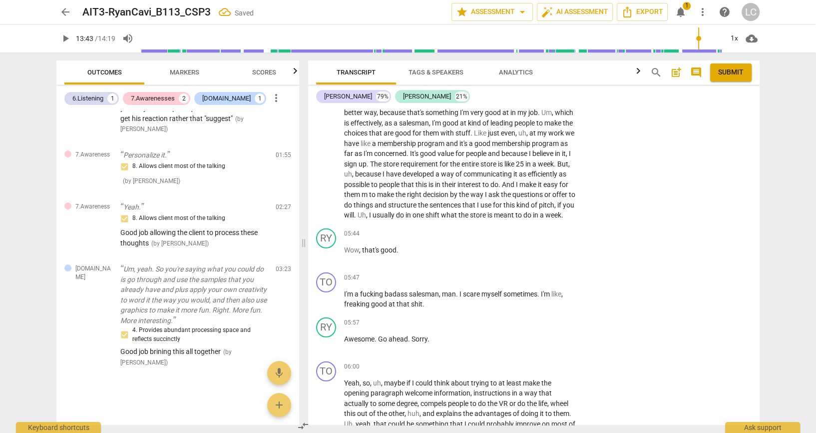
scroll to position [119, 0]
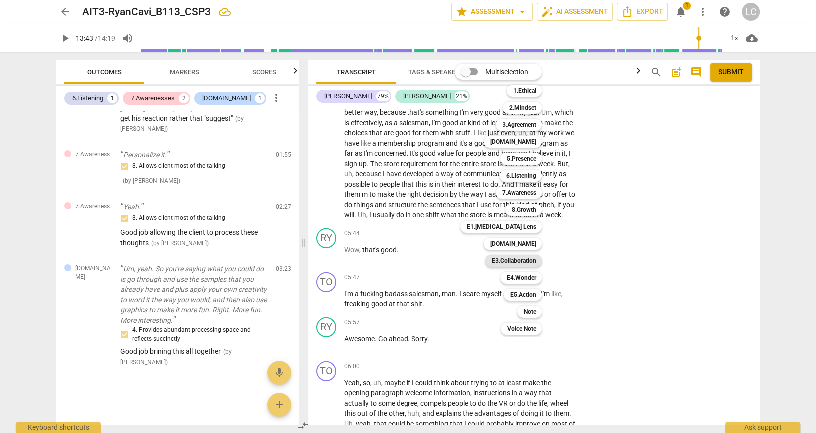
click at [534, 263] on b "E3.Collaboration" at bounding box center [514, 261] width 44 height 12
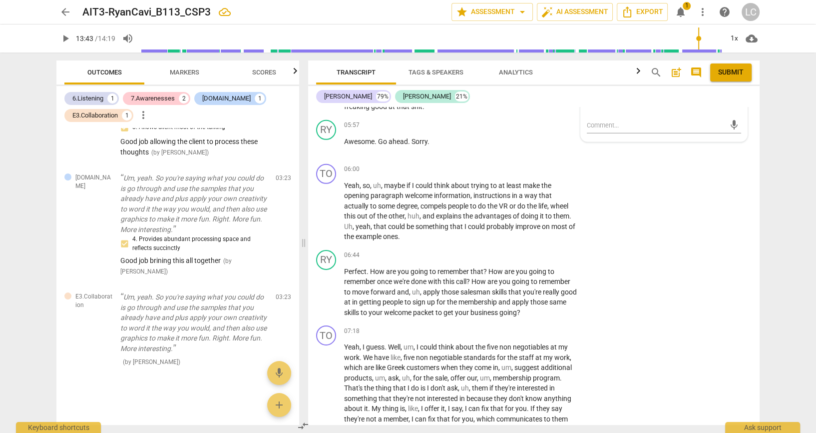
scroll to position [3127, 0]
click at [586, 94] on input "6. Encourages customized environments" at bounding box center [591, 88] width 16 height 12
click at [812, 273] on div "arrow_back AIT3-RyanCavi_B113_CSP3 edit star Assessment arrow_drop_down auto_fi…" at bounding box center [408, 216] width 816 height 433
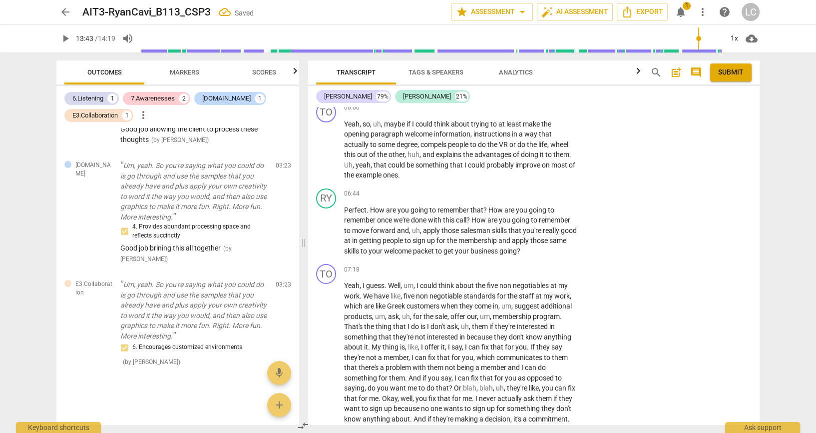
scroll to position [3194, 0]
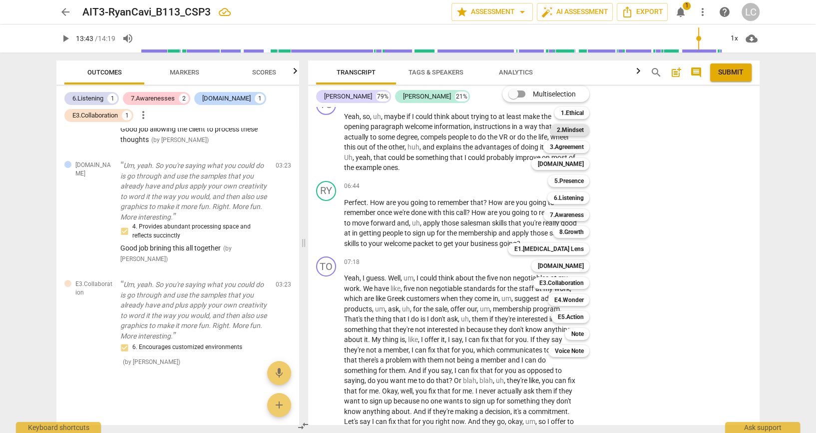
click at [569, 126] on b "2.Mindset" at bounding box center [569, 130] width 27 height 12
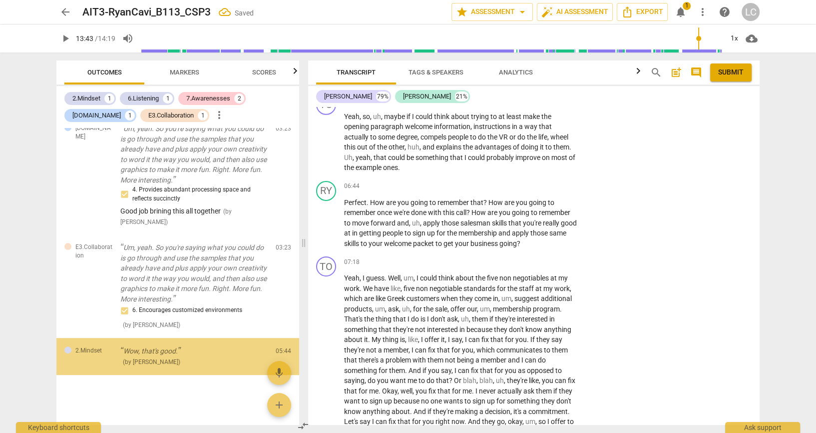
scroll to position [300, 0]
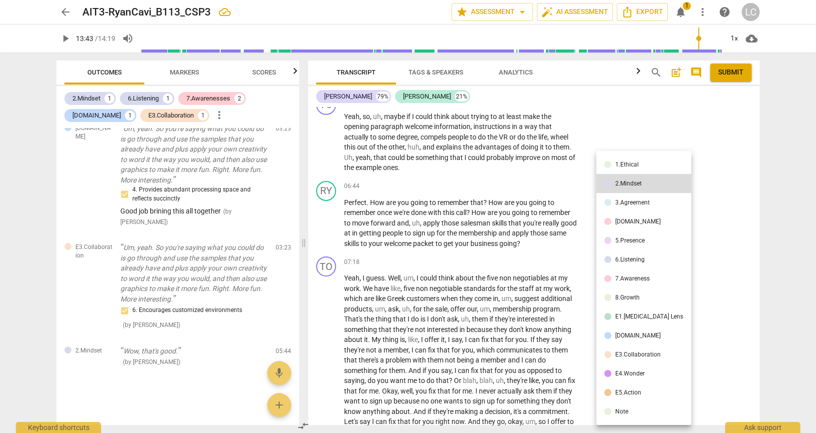
click at [801, 289] on div at bounding box center [408, 216] width 816 height 433
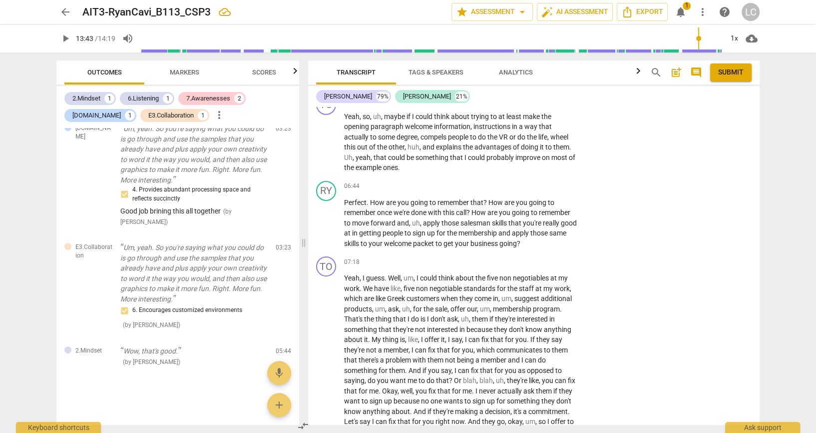
click at [745, 270] on li "Delete" at bounding box center [743, 266] width 34 height 19
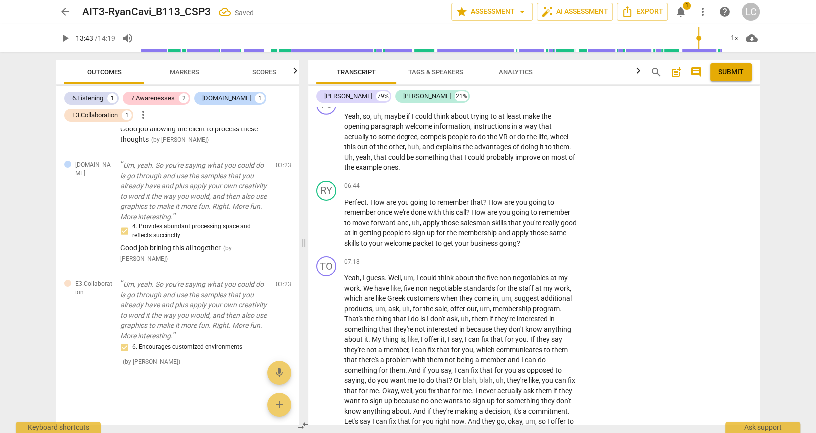
scroll to position [261, 0]
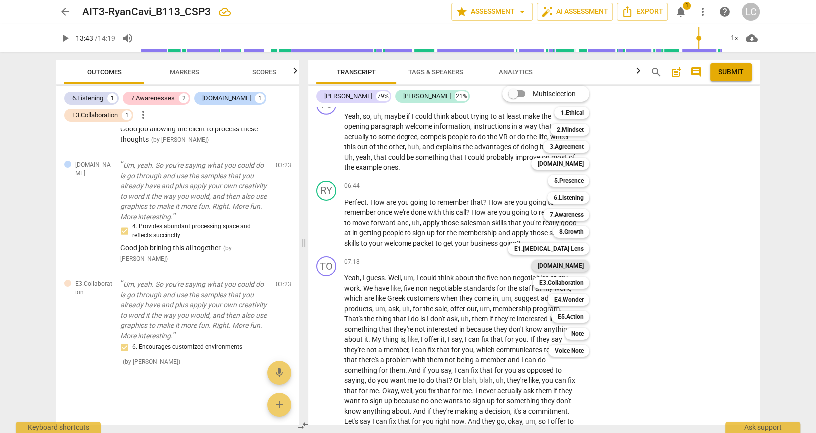
click at [565, 267] on b "[DOMAIN_NAME]" at bounding box center [560, 266] width 46 height 12
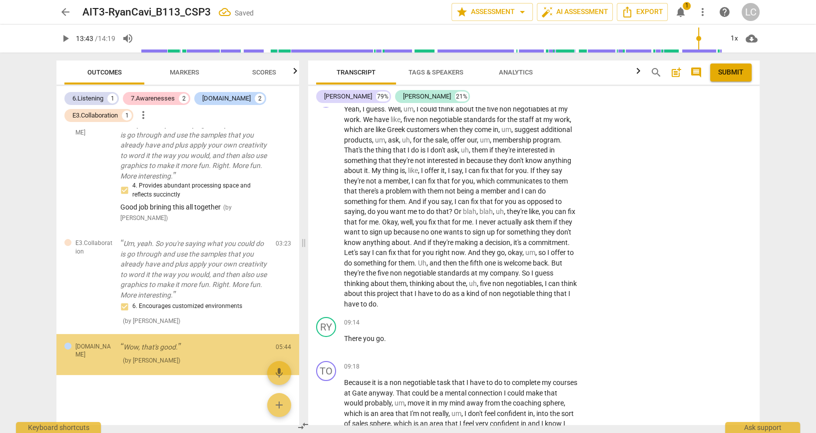
scroll to position [0, 0]
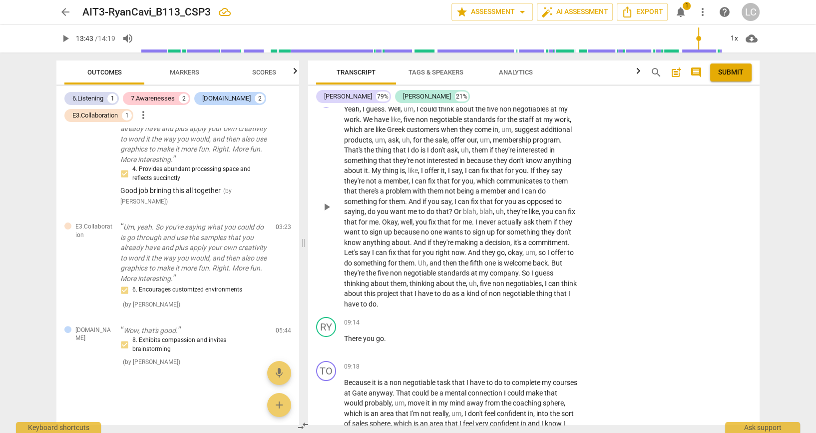
click at [679, 313] on div "TO play_arrow pause 07:18 + Add competency keyboard_arrow_right Yeah , I guess …" at bounding box center [534, 197] width 452 height 229
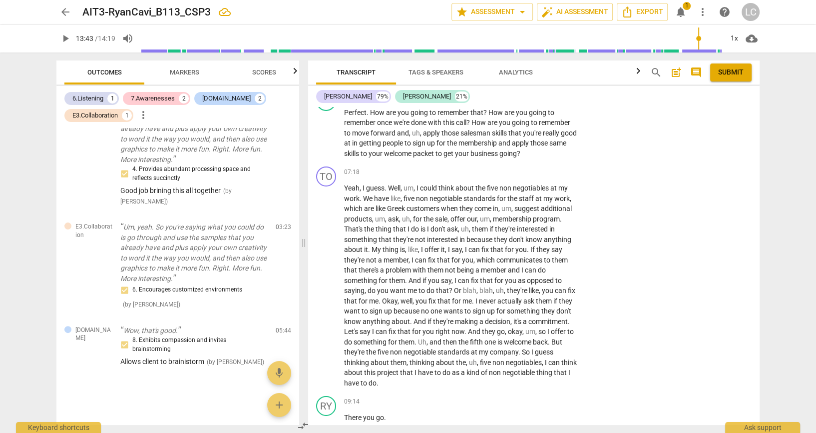
scroll to position [3274, 0]
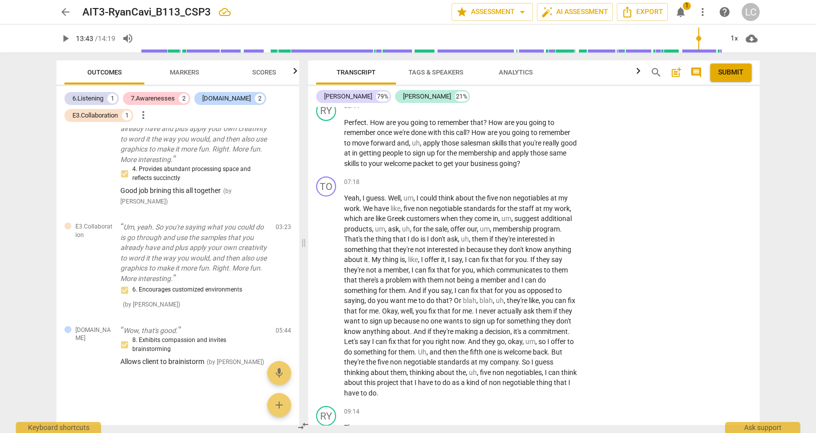
click at [655, 72] on div "Allows client to brainistorm" at bounding box center [664, 67] width 154 height 9
click at [658, 72] on div "Allows client to brainistorm" at bounding box center [664, 67] width 154 height 9
click at [656, 72] on div "Allows client to brainistorm" at bounding box center [664, 67] width 154 height 9
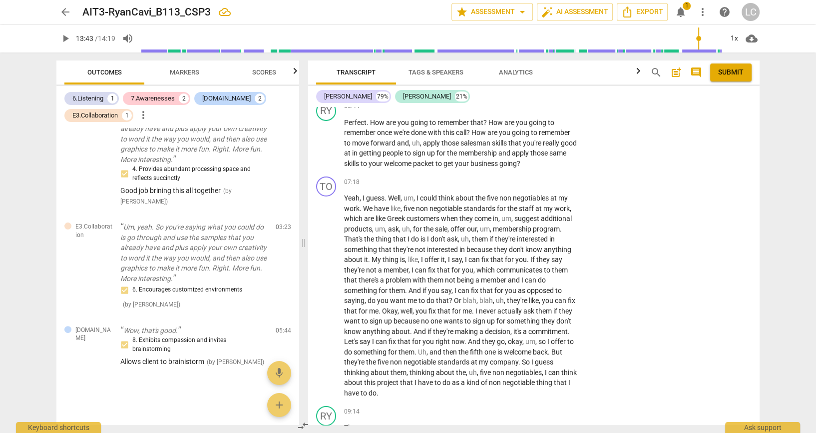
click at [688, 72] on div "Allows client to brainistorm" at bounding box center [664, 67] width 154 height 9
click at [675, 72] on div "Allows client to brainistorm" at bounding box center [664, 67] width 154 height 9
click at [680, 72] on div "Allows client to brainistorm" at bounding box center [664, 67] width 154 height 9
click at [671, 72] on div "Allows client to brainistorm" at bounding box center [664, 67] width 154 height 9
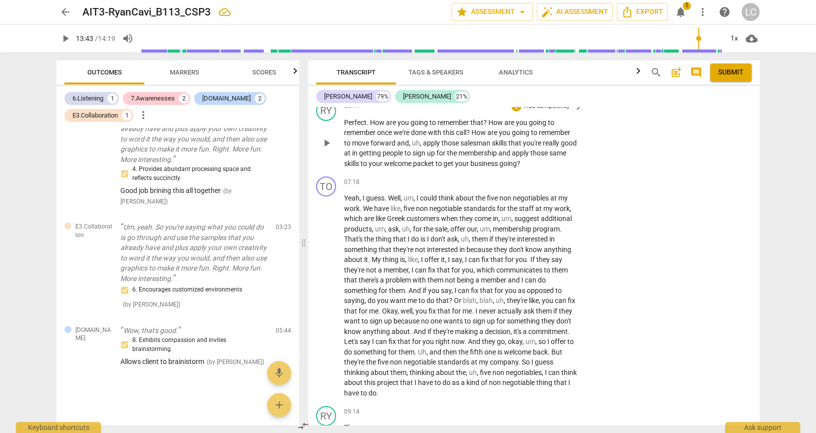
drag, startPoint x: 671, startPoint y: 348, endPoint x: 661, endPoint y: 384, distance: 37.0
click at [662, 173] on div "RY play_arrow pause 06:44 + Add competency keyboard_arrow_right Perfect . How a…" at bounding box center [534, 135] width 452 height 76
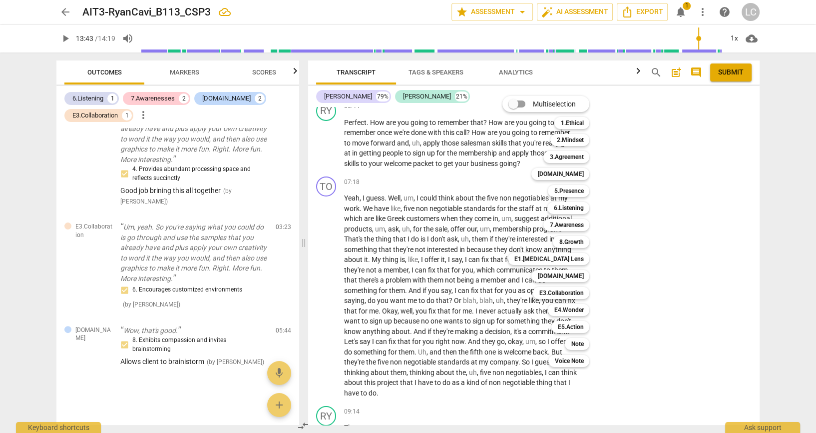
click at [657, 294] on div at bounding box center [408, 216] width 816 height 433
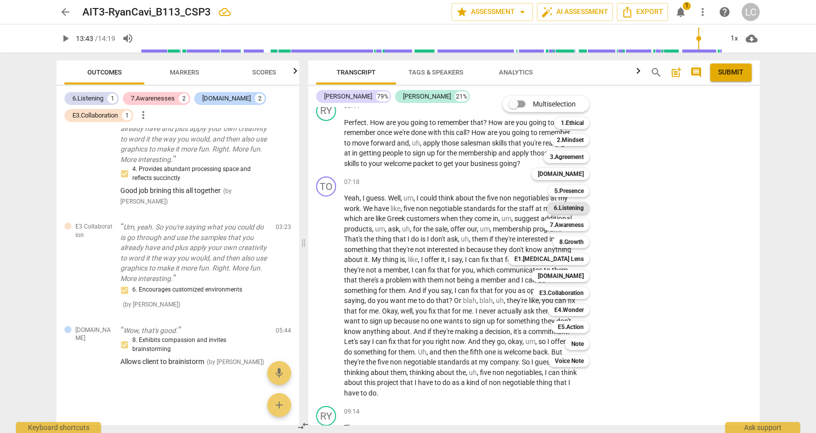
click at [564, 209] on b "6.Listening" at bounding box center [568, 208] width 30 height 12
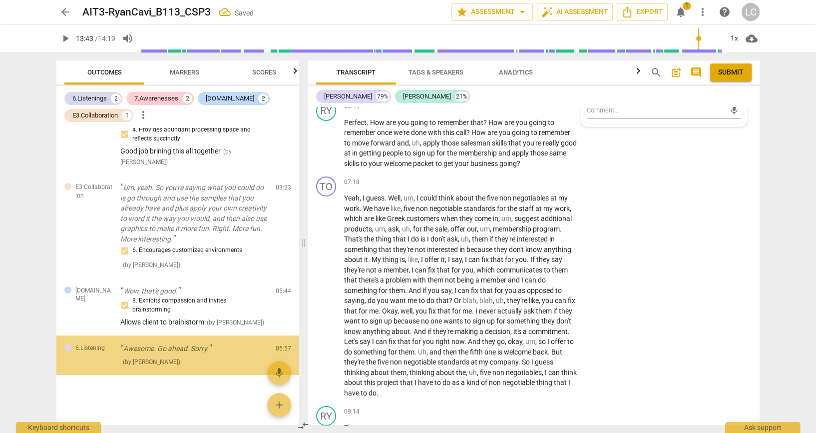
scroll to position [373, 0]
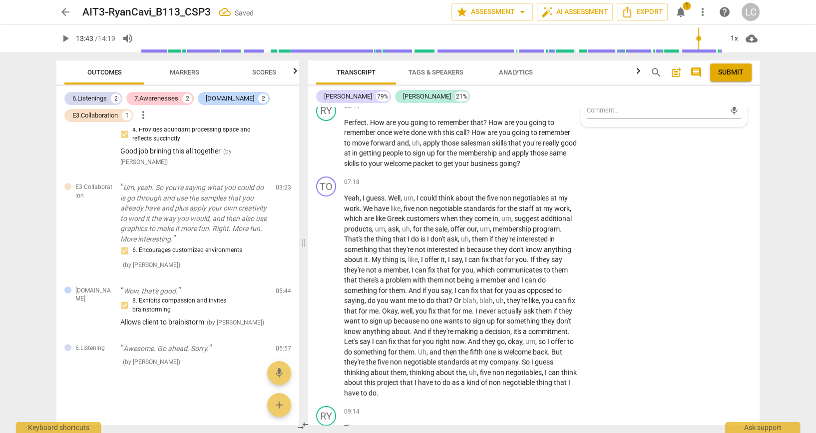
click at [587, 81] on input "6. Does not interrupt" at bounding box center [591, 75] width 16 height 12
click at [607, 115] on textarea at bounding box center [656, 109] width 138 height 9
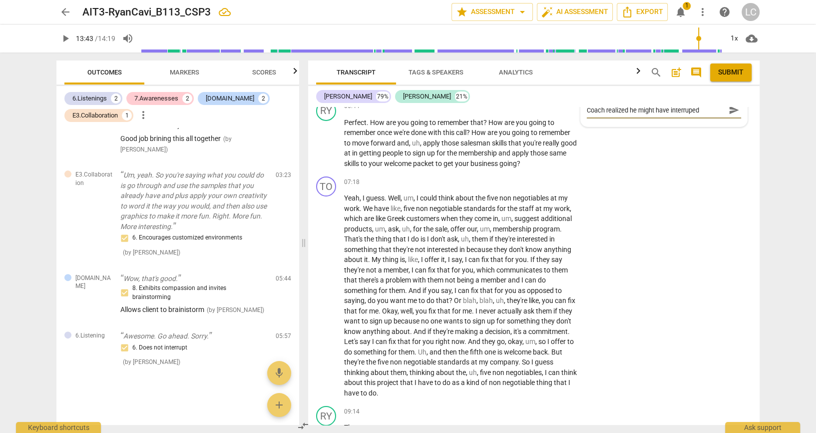
click at [783, 253] on div "arrow_back AIT3-RyanCavi_B113_CSP3 edit star Assessment arrow_drop_down auto_fi…" at bounding box center [408, 216] width 816 height 433
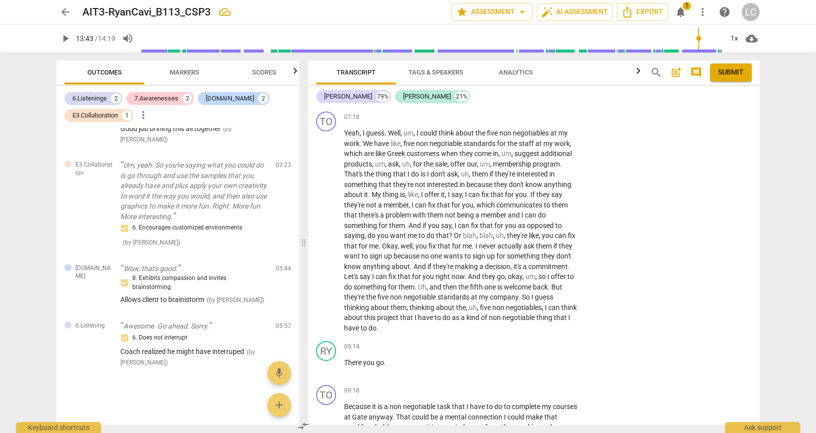
scroll to position [3341, 0]
click at [529, 44] on p "Add competency" at bounding box center [546, 39] width 47 height 9
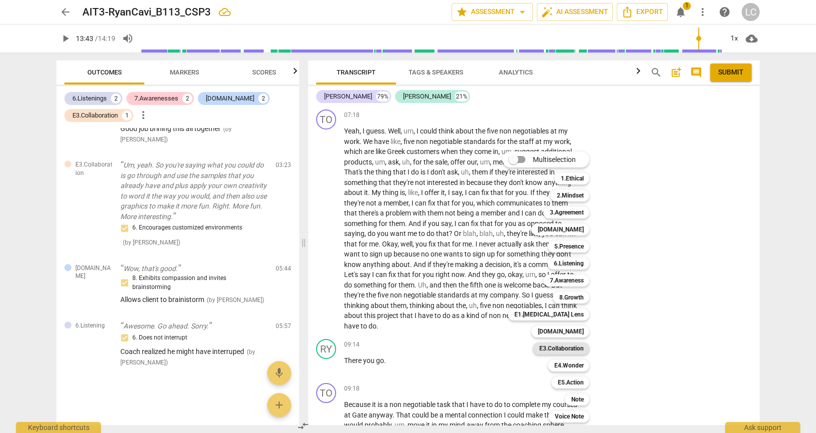
click at [567, 348] on b "E3.Collaboration" at bounding box center [561, 348] width 44 height 12
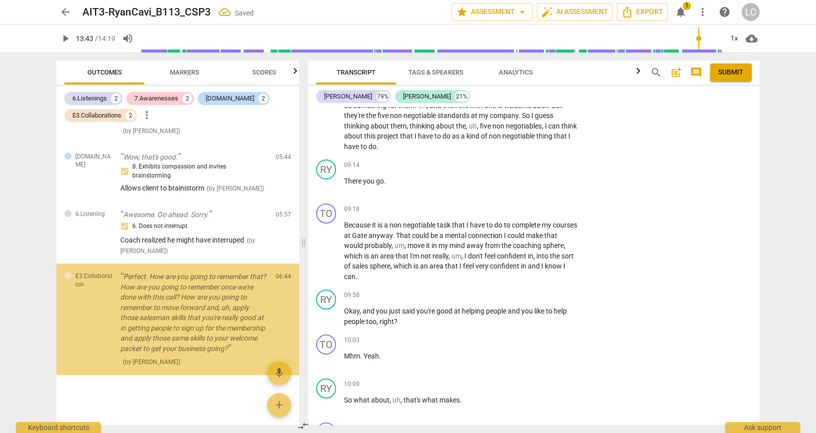
scroll to position [523, 0]
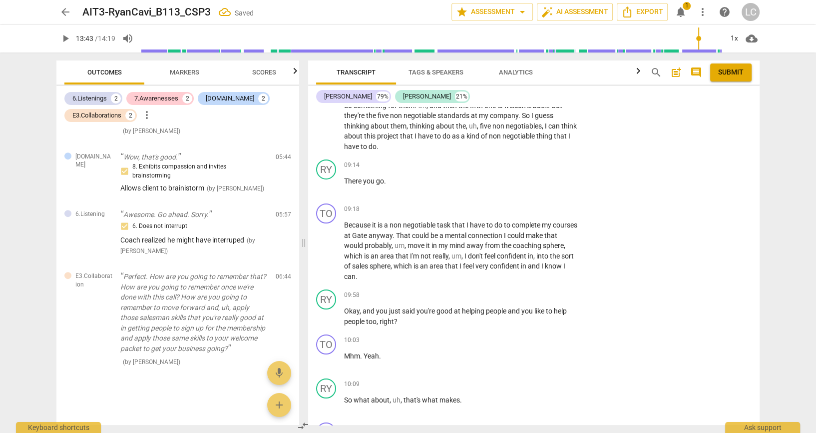
click at [611, 7] on textarea at bounding box center [656, 2] width 138 height 9
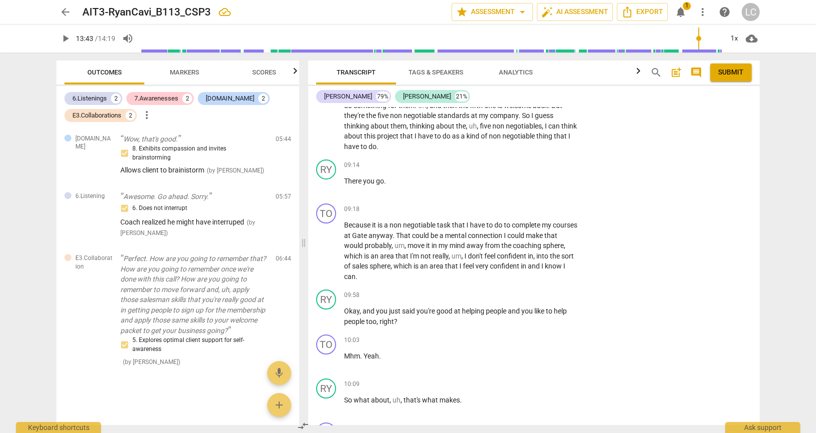
scroll to position [0, 0]
click at [715, 155] on div "TO play_arrow pause 07:18 + Add competency keyboard_arrow_right Yeah , I guess …" at bounding box center [534, 40] width 452 height 229
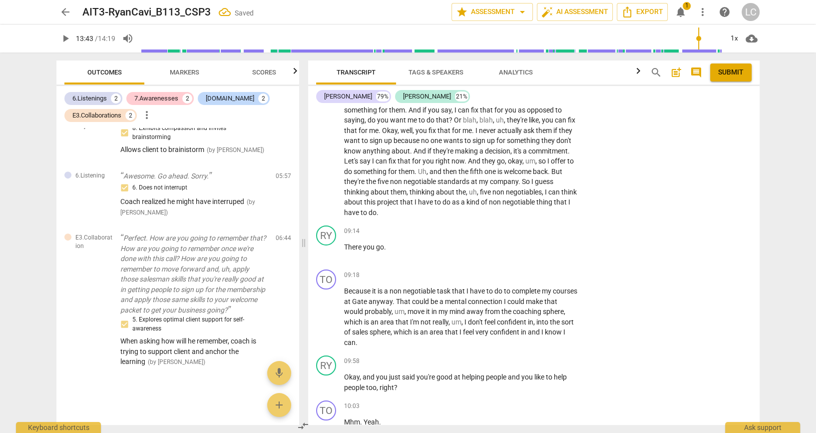
scroll to position [3453, 0]
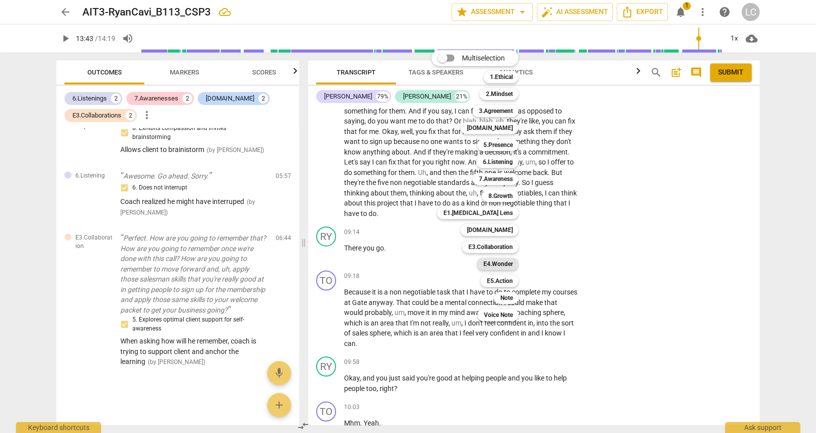
click at [502, 266] on b "E4.Wonder" at bounding box center [497, 264] width 29 height 12
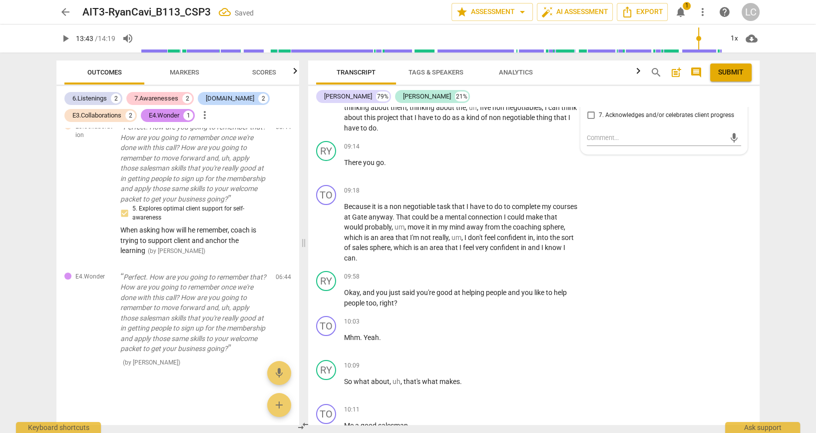
scroll to position [3542, 0]
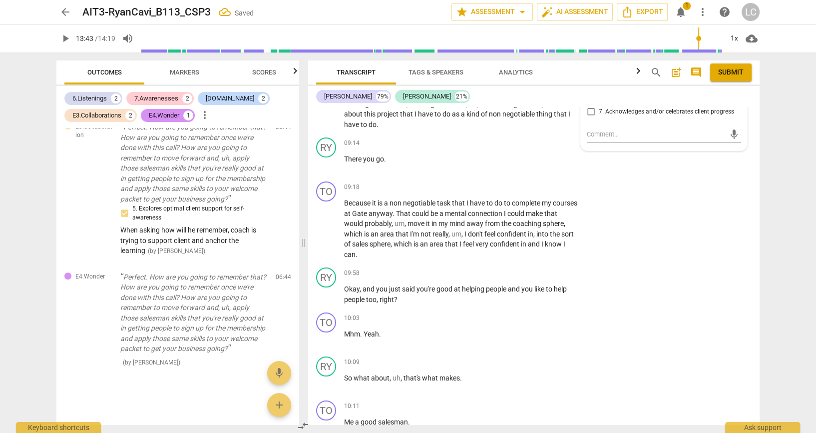
click at [591, 69] on input "3. Asks about possibilities" at bounding box center [591, 63] width 16 height 12
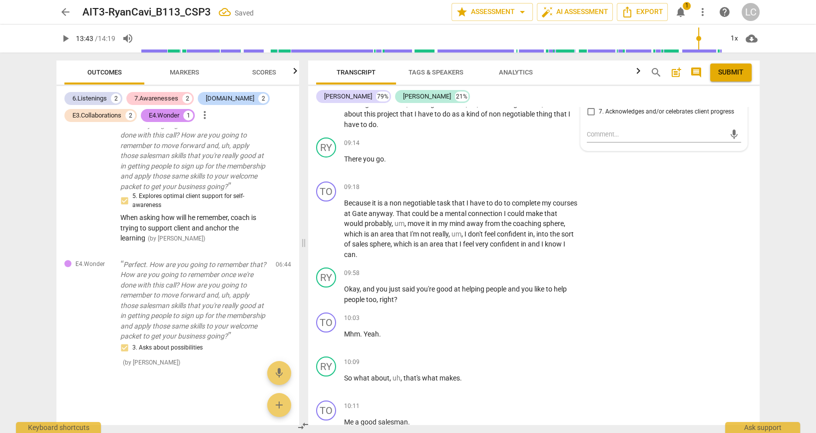
click at [588, 117] on input "7. Acknowledges and/or celebrates client progress" at bounding box center [591, 111] width 16 height 12
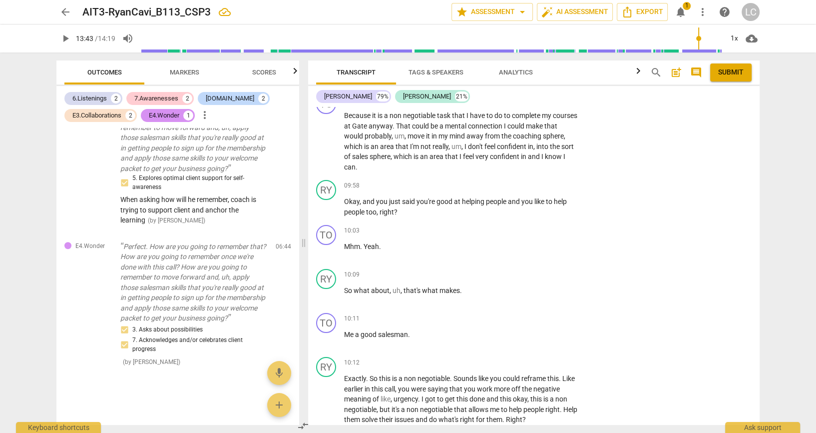
scroll to position [3631, 0]
click at [623, 50] on textarea at bounding box center [656, 44] width 138 height 9
click at [634, 88] on div "RY play_arrow pause 09:14 + Add competency keyboard_arrow_right There you go ." at bounding box center [534, 66] width 452 height 44
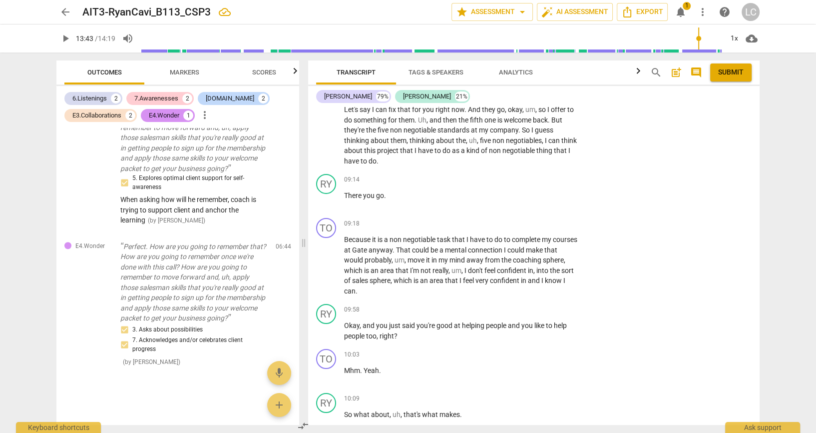
scroll to position [3497, 0]
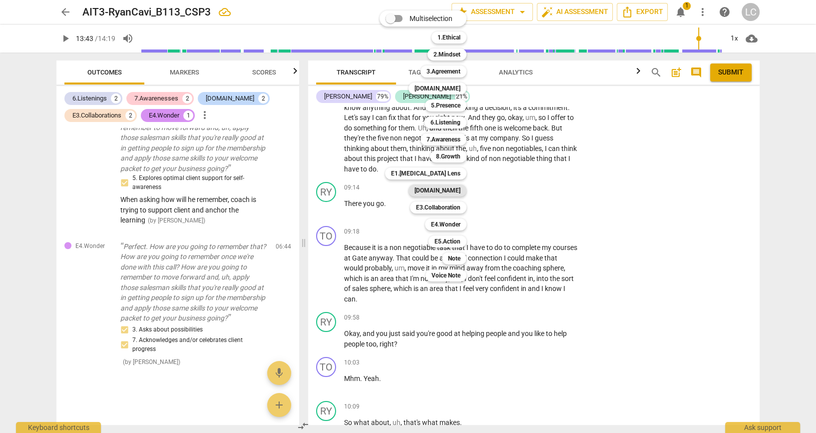
click at [452, 193] on b "[DOMAIN_NAME]" at bounding box center [438, 190] width 46 height 12
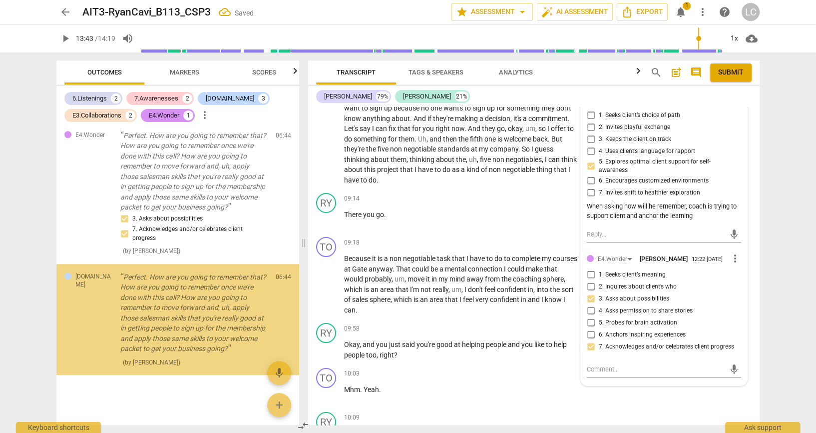
scroll to position [851, 0]
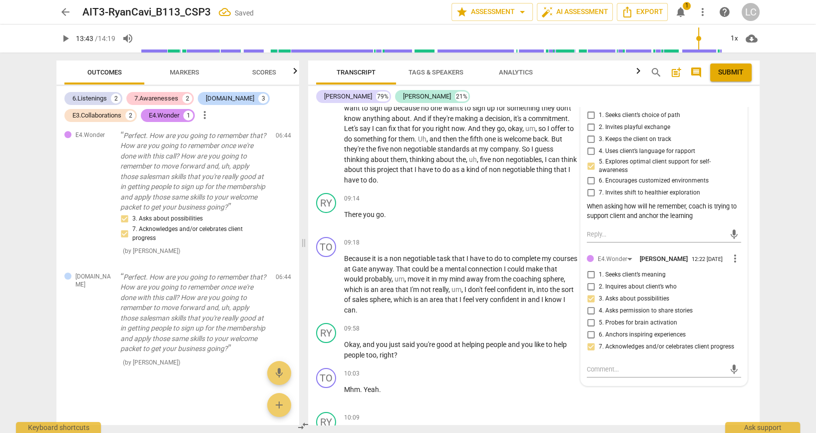
click at [608, 76] on textarea at bounding box center [656, 71] width 138 height 9
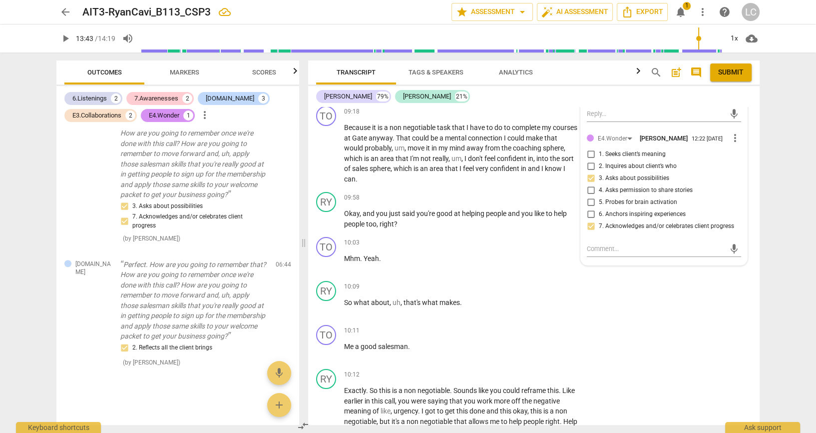
scroll to position [3653, 0]
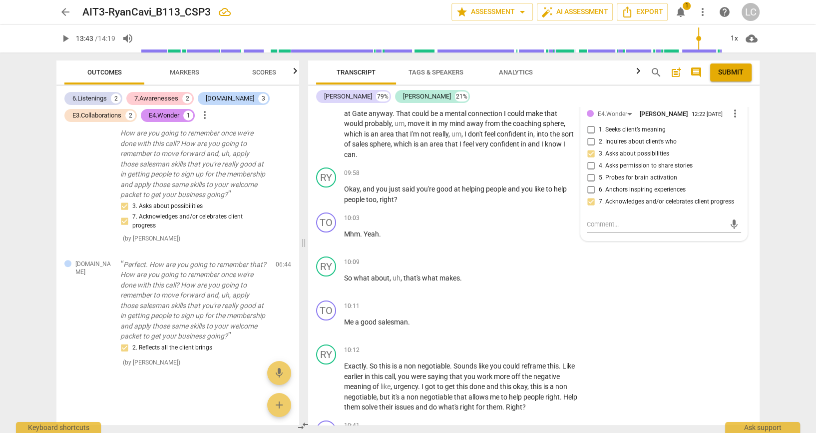
drag, startPoint x: 592, startPoint y: 334, endPoint x: 593, endPoint y: 339, distance: 5.0
click at [592, 54] on input "7. Invites shift to healthier exploration" at bounding box center [591, 48] width 16 height 12
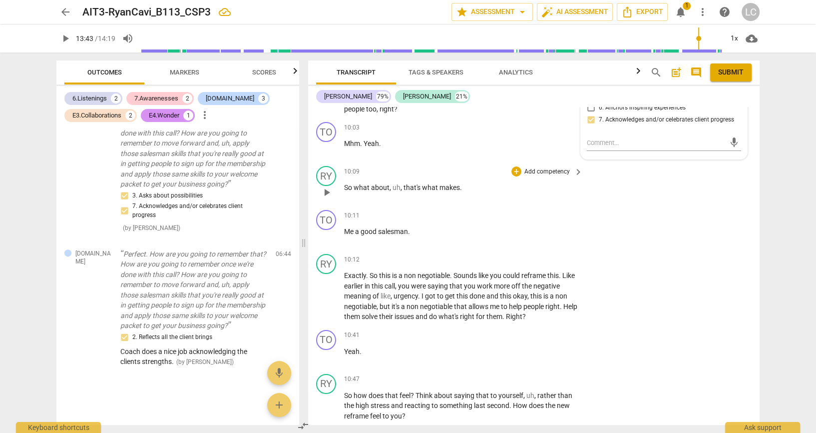
scroll to position [3742, 0]
click at [639, 13] on textarea at bounding box center [656, 8] width 138 height 9
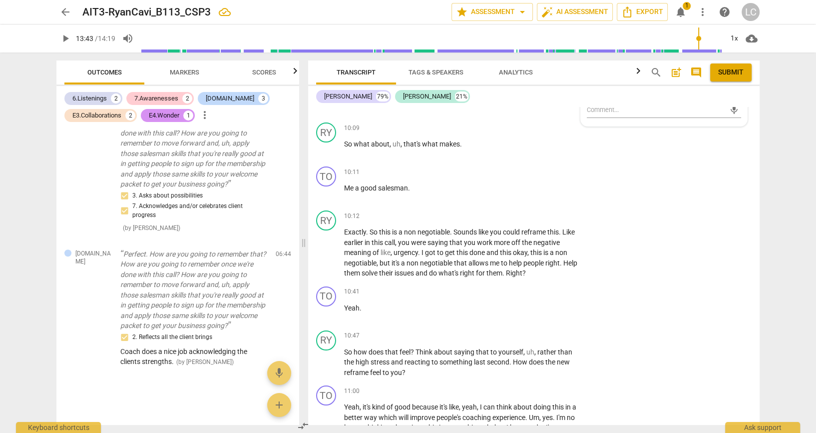
scroll to position [0, 0]
click at [777, 263] on div "arrow_back AIT3-RyanCavi_B113_CSP3 edit star Assessment arrow_drop_down auto_fi…" at bounding box center [408, 216] width 816 height 433
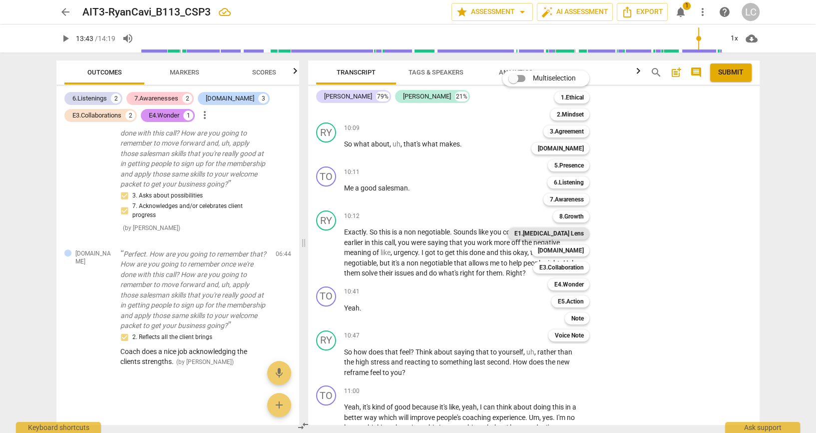
click at [556, 236] on b "E1.[MEDICAL_DATA] Lens" at bounding box center [548, 233] width 69 height 12
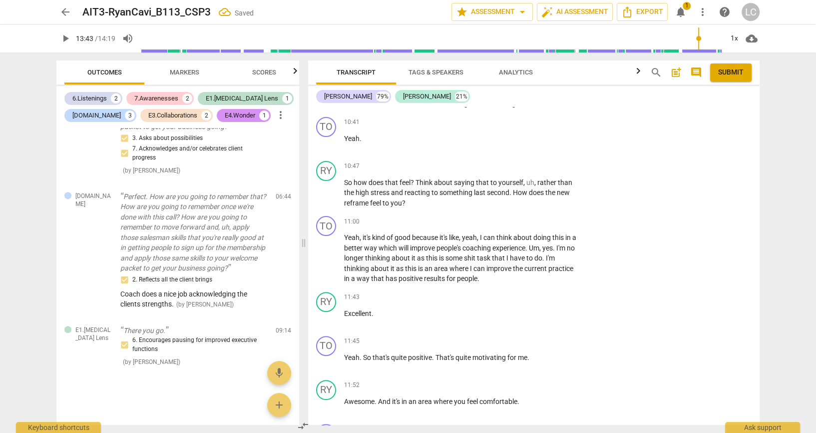
click at [642, 113] on div "RY play_arrow pause 10:12 + Add competency keyboard_arrow_right Exactly . So th…" at bounding box center [534, 75] width 452 height 76
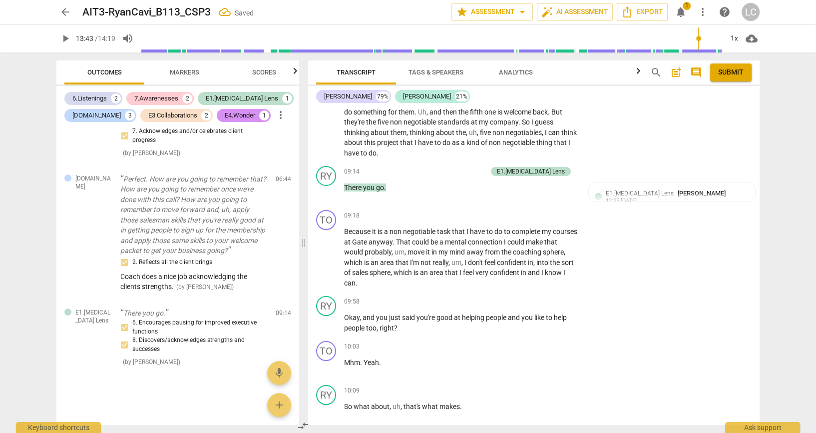
scroll to position [3490, 0]
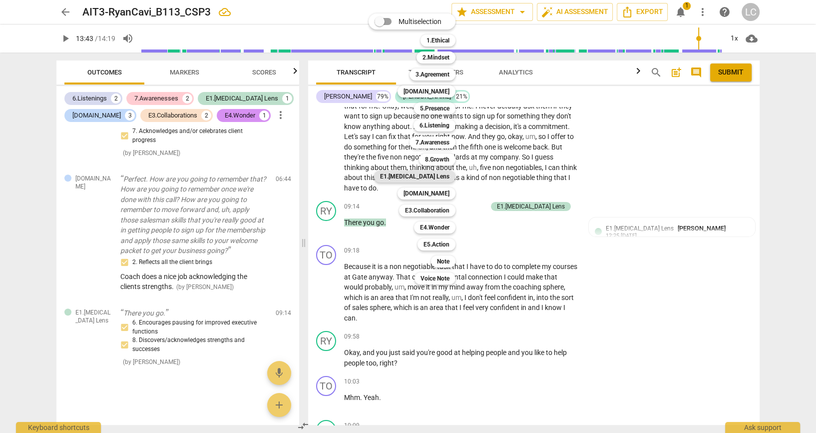
click at [440, 178] on b "E1.[MEDICAL_DATA] Lens" at bounding box center [414, 176] width 69 height 12
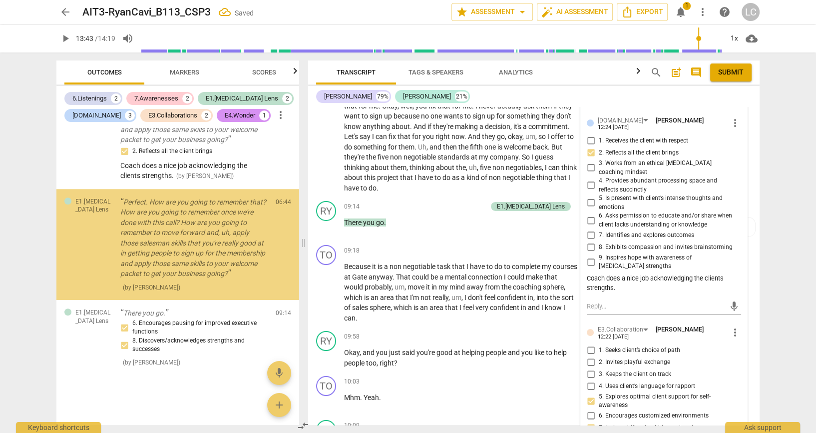
scroll to position [1049, 0]
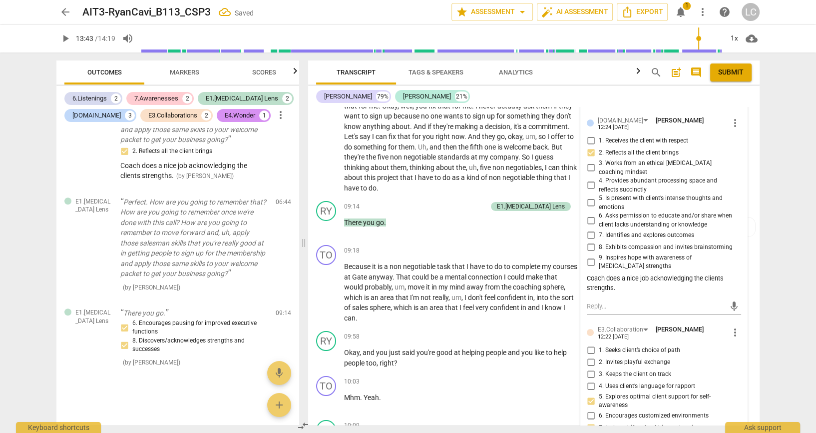
click at [589, 48] on input "8. Discovers/acknowledges strengths and successes" at bounding box center [591, 42] width 16 height 12
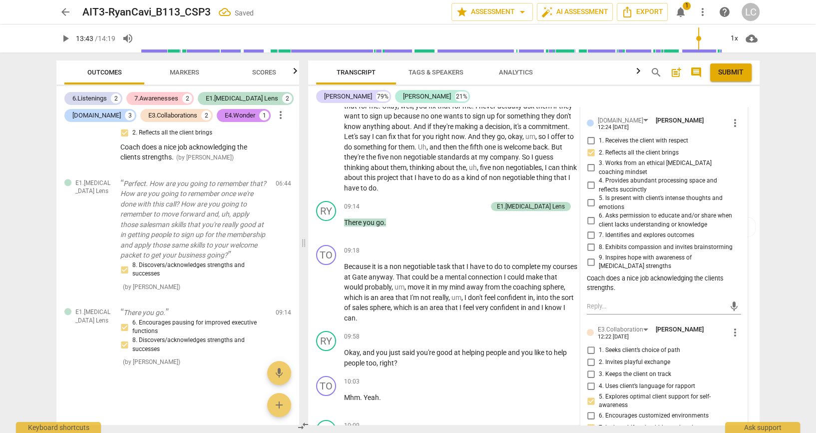
click at [787, 240] on div "arrow_back AIT3-RyanCavi_B113_CSP3 Saved edit star Assessment arrow_drop_down a…" at bounding box center [408, 216] width 816 height 433
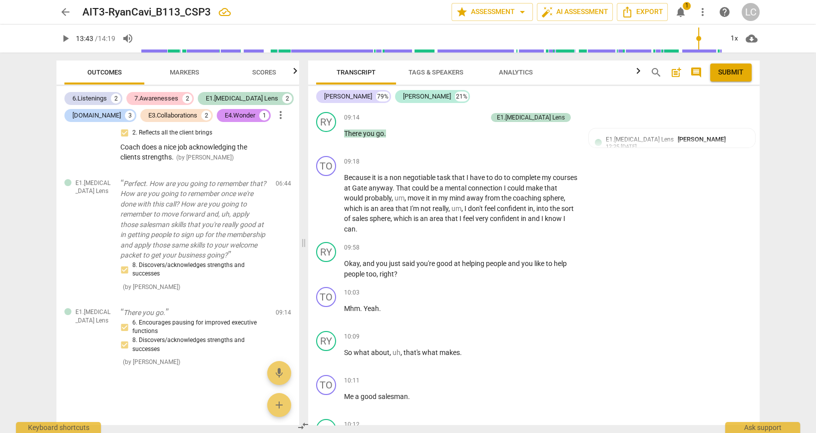
scroll to position [3490, 0]
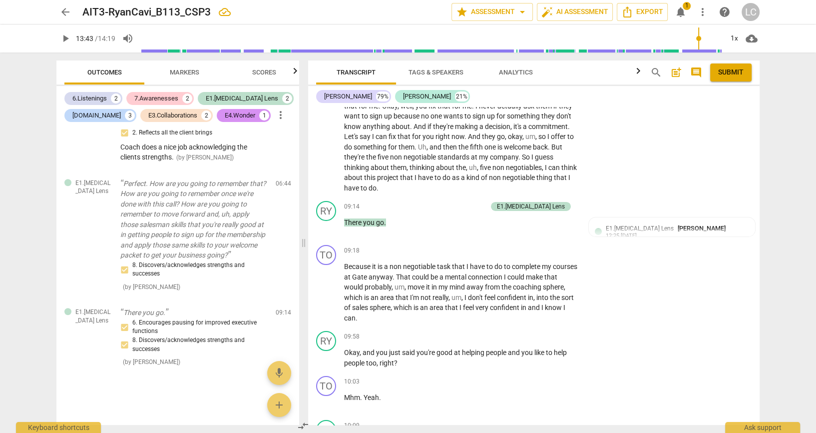
click at [785, 229] on div "arrow_back AIT3-RyanCavi_B113_CSP3 edit star Assessment arrow_drop_down auto_fi…" at bounding box center [408, 216] width 816 height 433
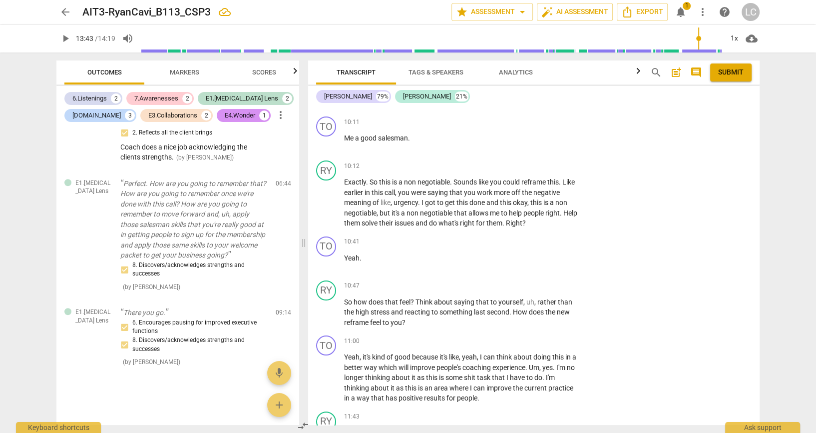
scroll to position [3867, 0]
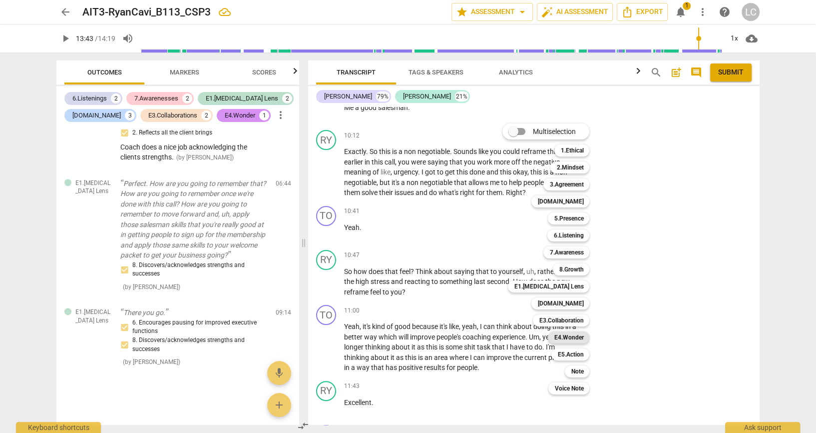
click at [583, 340] on b "E4.Wonder" at bounding box center [568, 337] width 29 height 12
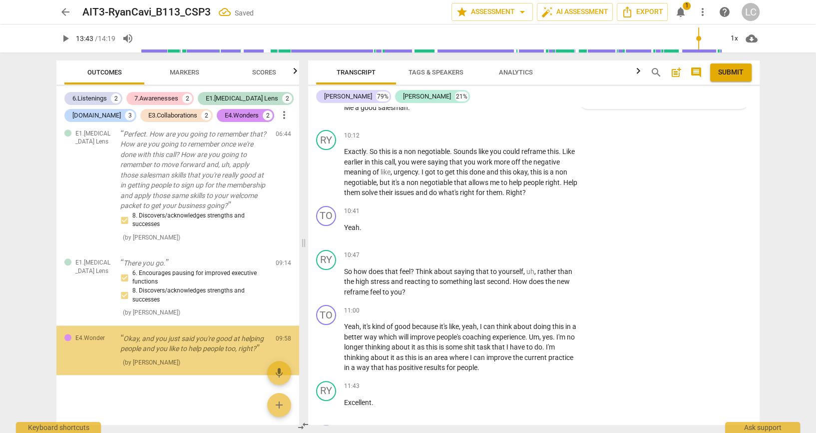
scroll to position [1175, 0]
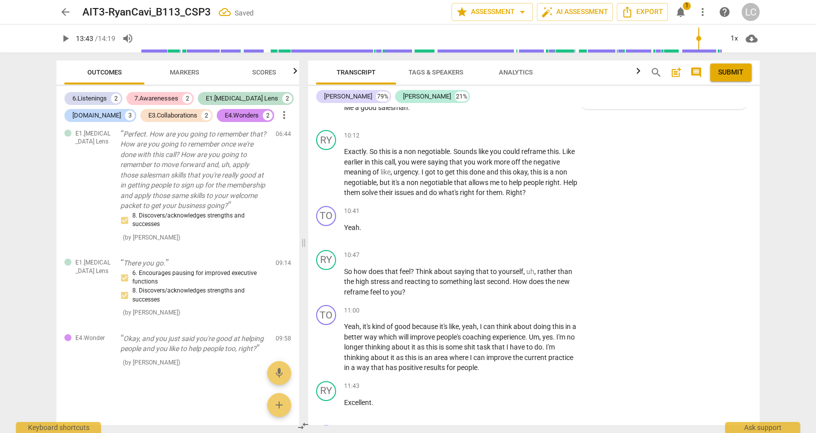
click at [590, 63] on input "6. Anchors inspiring experiences" at bounding box center [591, 57] width 16 height 12
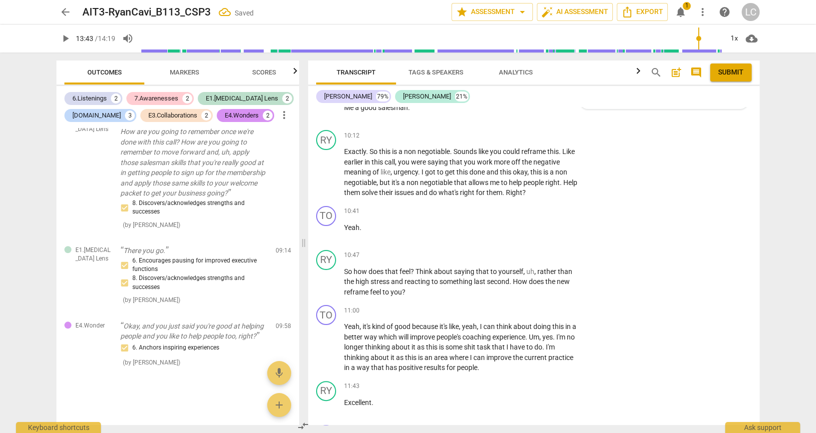
click at [521, 34] on div "10:03 + Add competency keyboard_arrow_right Mhm . Yeah ." at bounding box center [464, 16] width 240 height 36
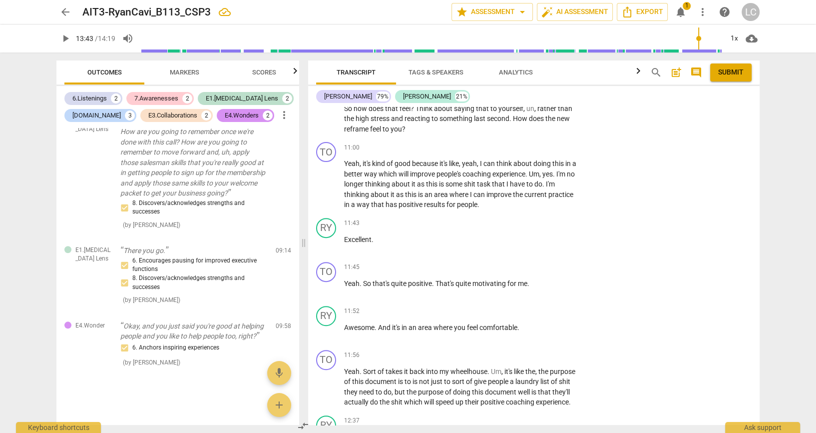
scroll to position [4044, 0]
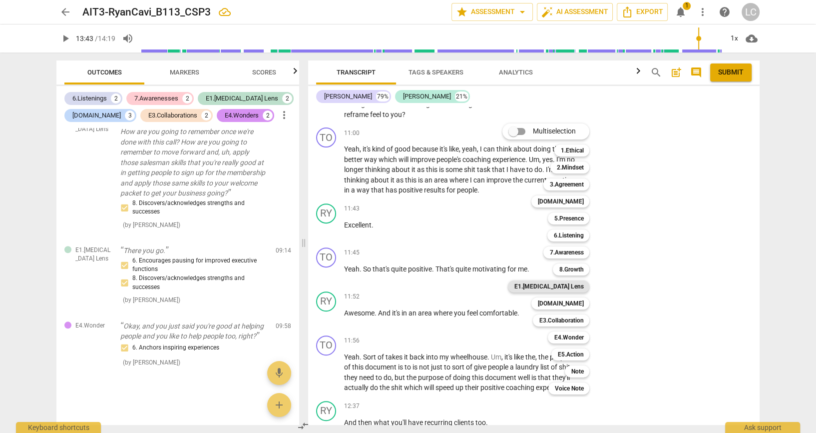
click at [577, 288] on b "E1.[MEDICAL_DATA] Lens" at bounding box center [548, 286] width 69 height 12
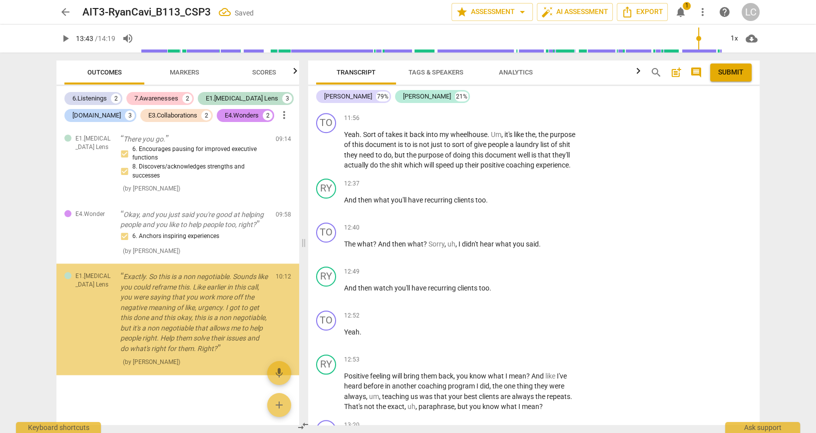
scroll to position [1315, 0]
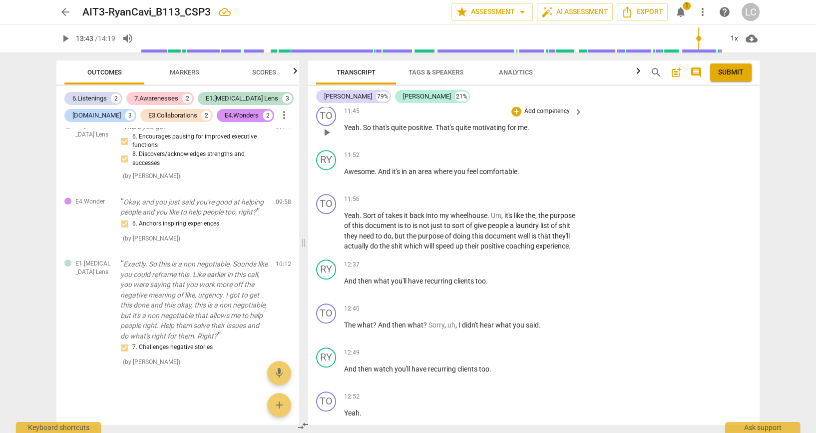
scroll to position [4200, 0]
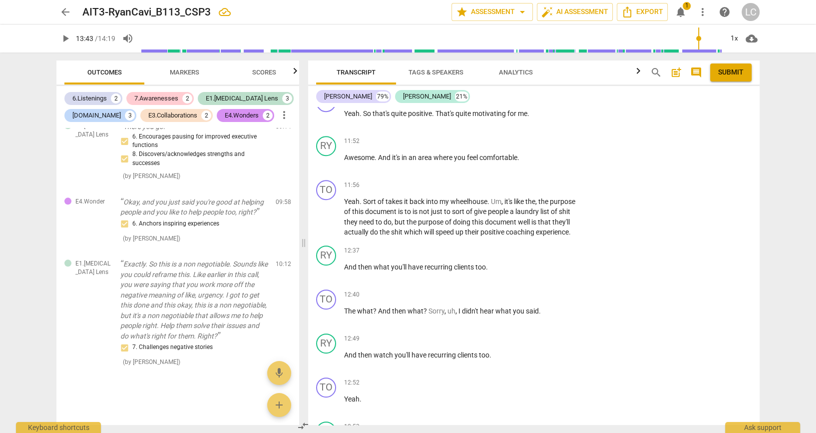
click at [639, 88] on div "RY play_arrow pause 11:43 + Add competency keyboard_arrow_right Excellent ." at bounding box center [534, 66] width 452 height 44
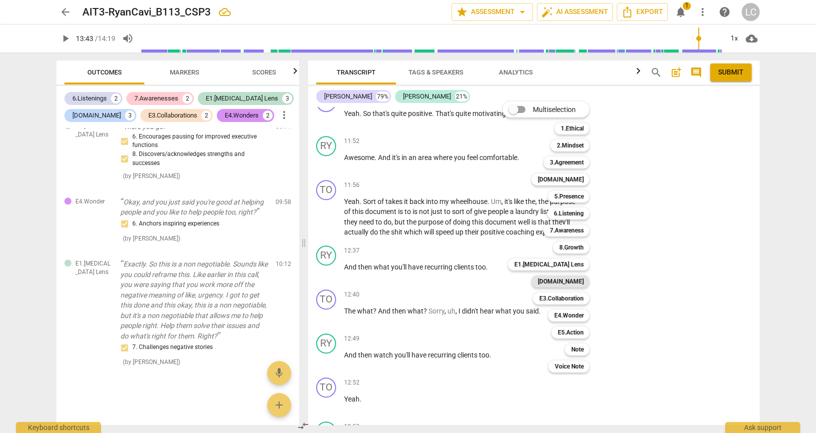
click at [582, 281] on b "[DOMAIN_NAME]" at bounding box center [560, 281] width 46 height 12
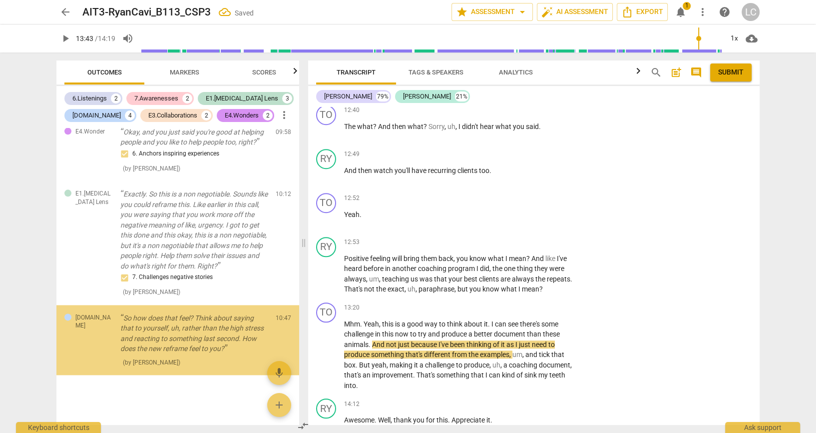
scroll to position [1412, 0]
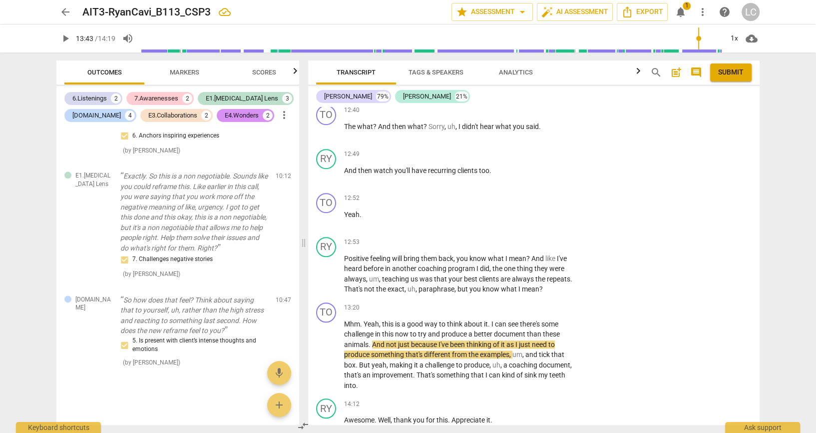
click at [623, 57] on div "TO play_arrow pause 11:56 + Add competency keyboard_arrow_right Yeah . Sort of …" at bounding box center [534, 24] width 452 height 65
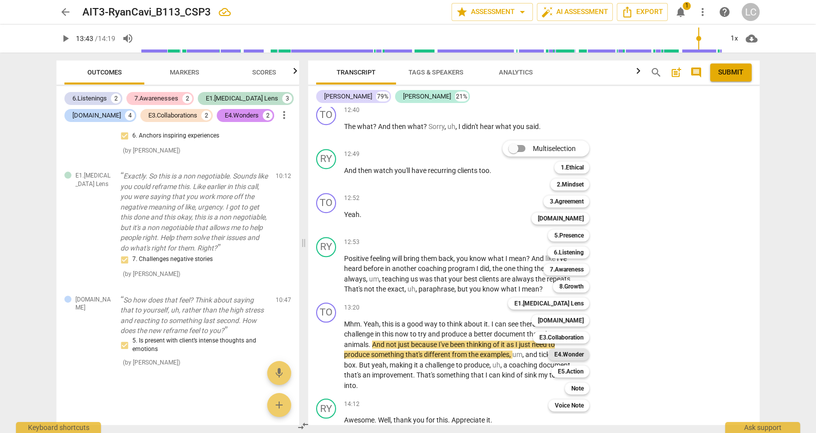
click at [581, 356] on b "E4.Wonder" at bounding box center [568, 354] width 29 height 12
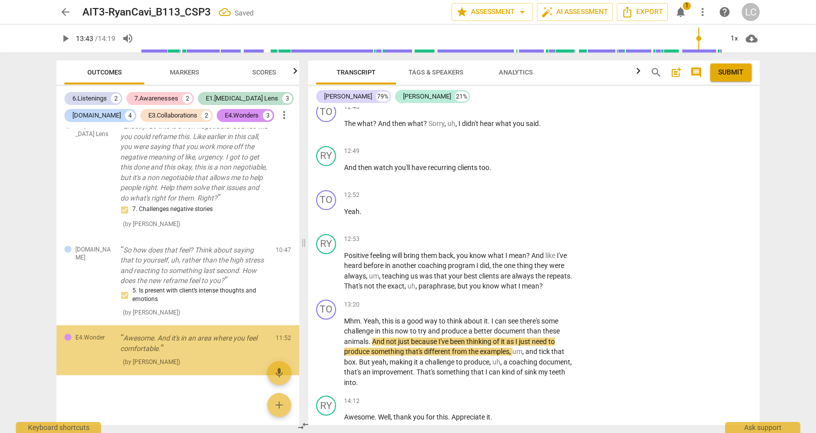
scroll to position [1483, 0]
click at [591, 71] on input "7. Acknowledges and/or celebrates client progress" at bounding box center [591, 65] width 16 height 12
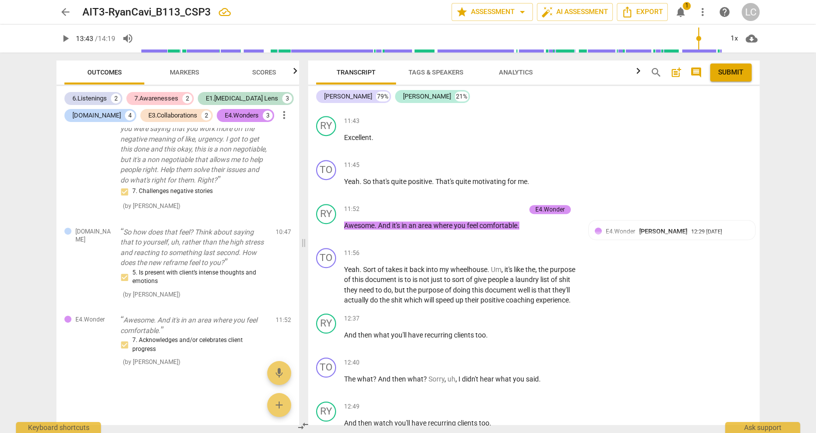
scroll to position [4161, 0]
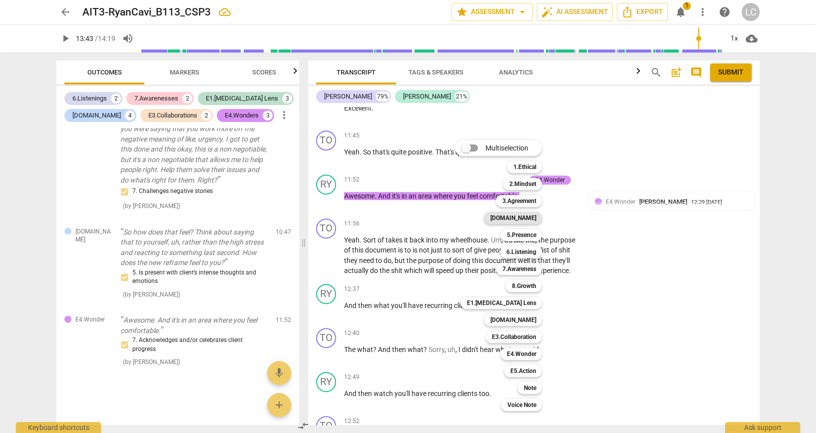
click at [528, 218] on b "[DOMAIN_NAME]" at bounding box center [513, 218] width 46 height 12
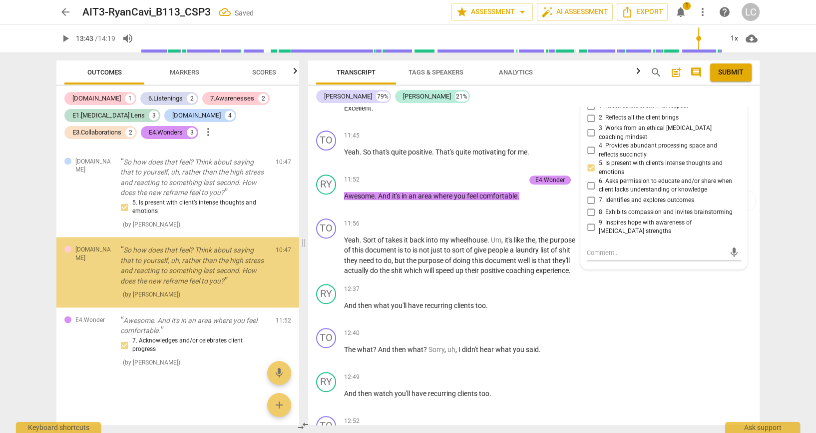
scroll to position [1579, 0]
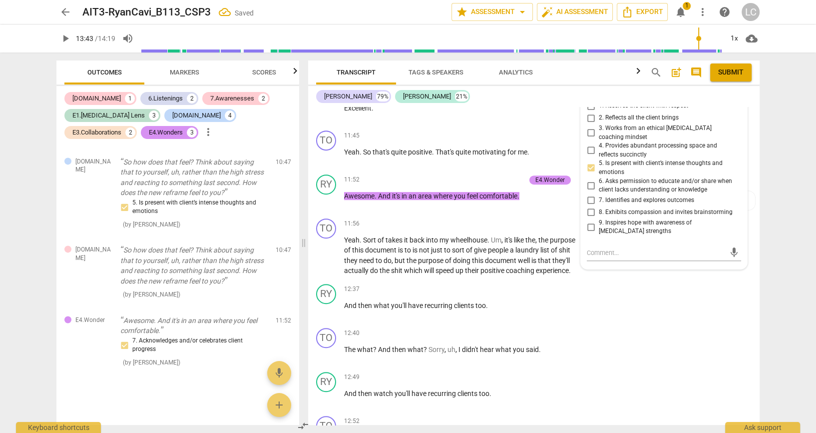
click at [589, 33] on input "3. Supports expression of feelings" at bounding box center [591, 27] width 16 height 12
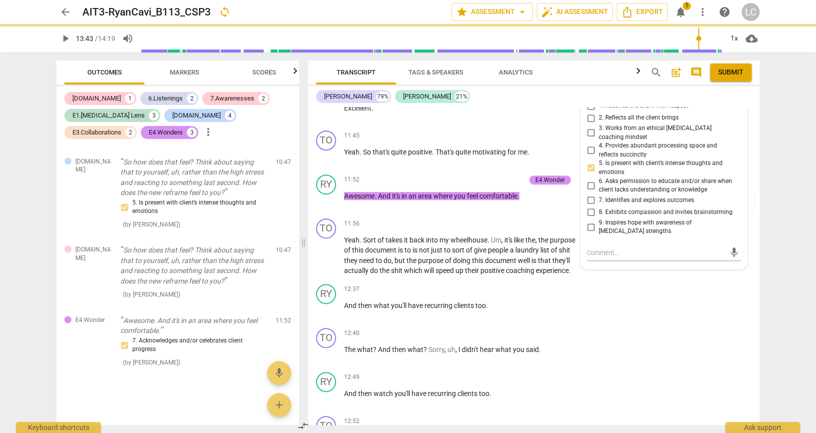
click at [790, 221] on div "arrow_back AIT3-RyanCavi_B113_CSP3 sync edit star Assessment arrow_drop_down au…" at bounding box center [408, 216] width 816 height 433
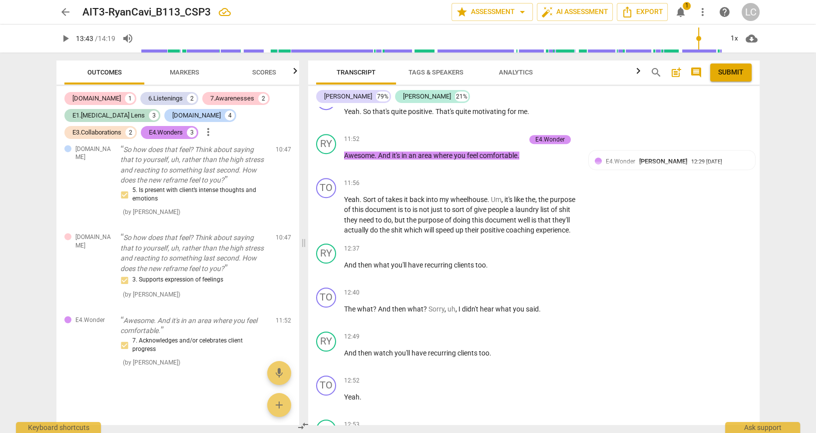
scroll to position [4206, 0]
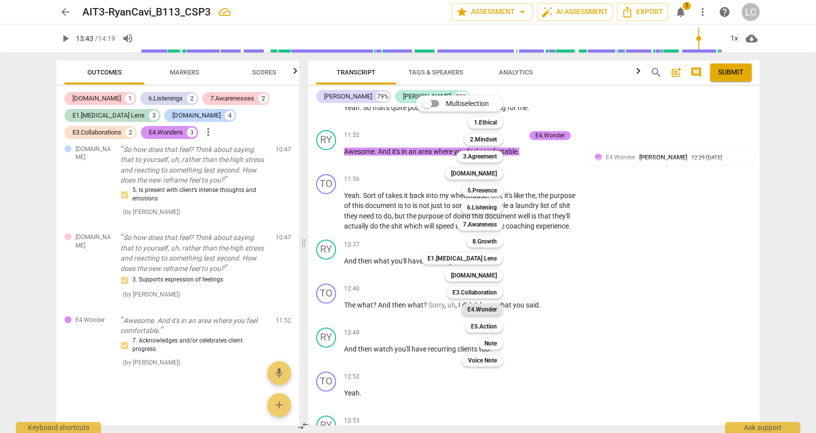
click at [496, 308] on b "E4.Wonder" at bounding box center [482, 309] width 29 height 12
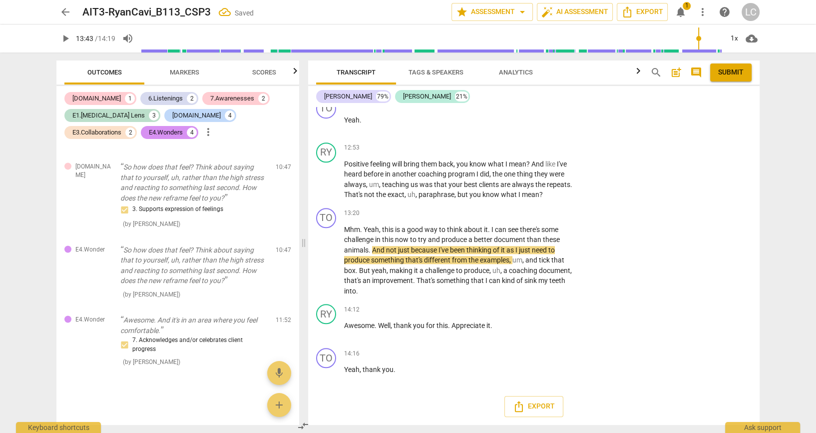
scroll to position [4495, 0]
click at [588, 18] on input "5. Probes for brain activation" at bounding box center [591, 12] width 16 height 12
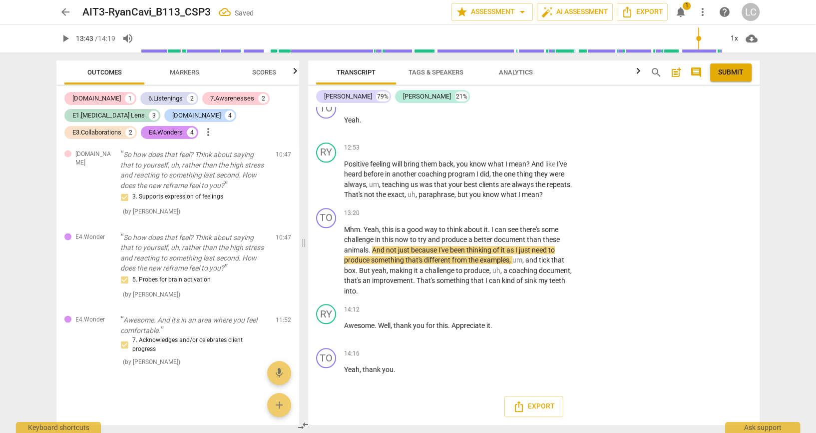
click at [616, 64] on textarea at bounding box center [656, 58] width 138 height 9
click at [611, 85] on textarea "By asking how the client feels the coach is probing the clients brain activatio…" at bounding box center [656, 69] width 138 height 30
click at [569, 21] on div "+ Add competency keyboard_arrow_right" at bounding box center [546, 15] width 74 height 11
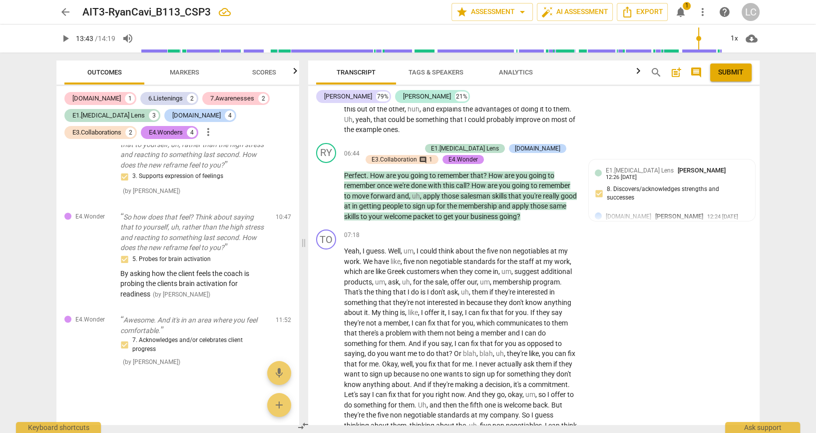
scroll to position [3238, 0]
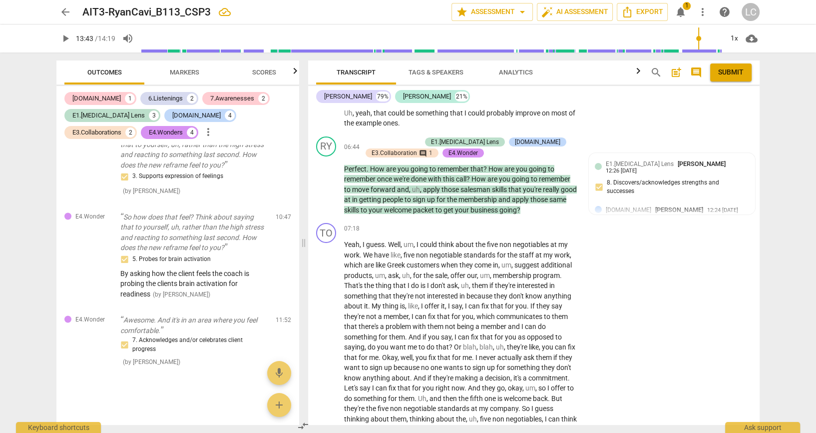
click at [731, 38] on div "6.Listening [PERSON_NAME] Charter 12:21 [DATE]" at bounding box center [677, 33] width 143 height 9
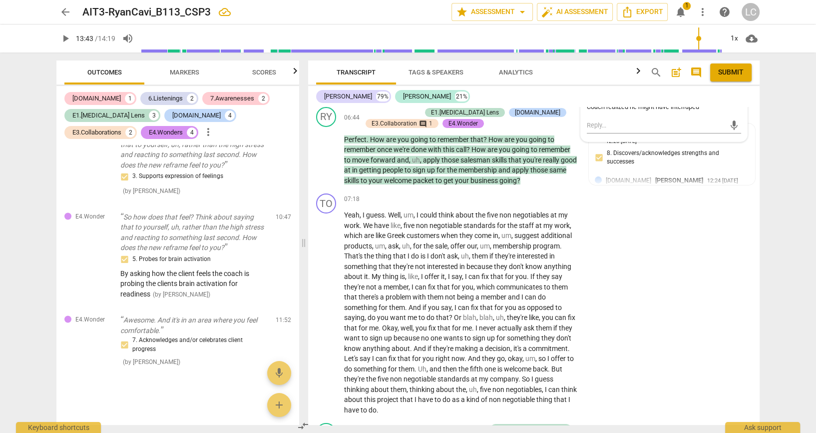
scroll to position [3261, 0]
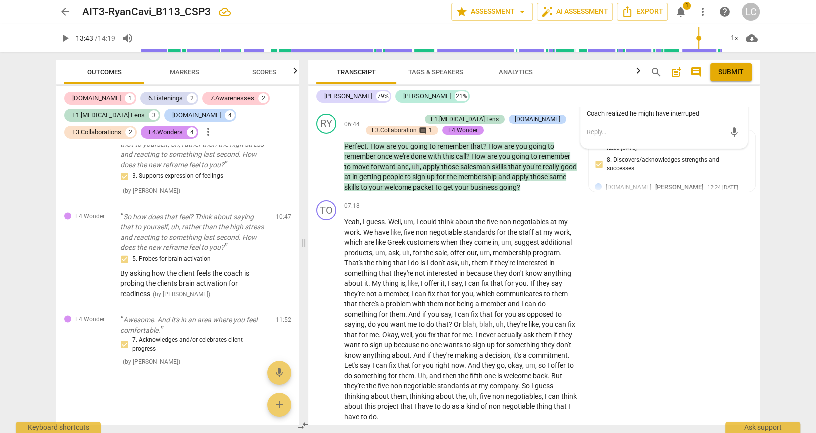
click at [732, 18] on span "more_vert" at bounding box center [735, 12] width 12 height 12
click at [741, 288] on li "Delete" at bounding box center [743, 289] width 34 height 19
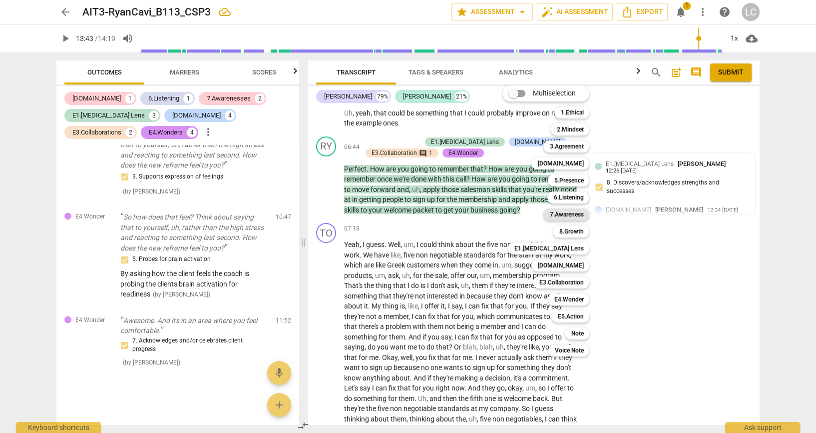
click at [576, 214] on b "7.Awareness" at bounding box center [566, 214] width 34 height 12
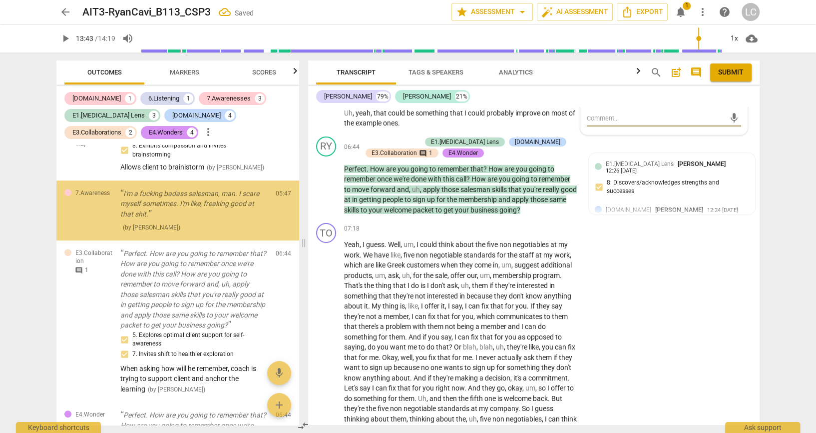
scroll to position [470, 0]
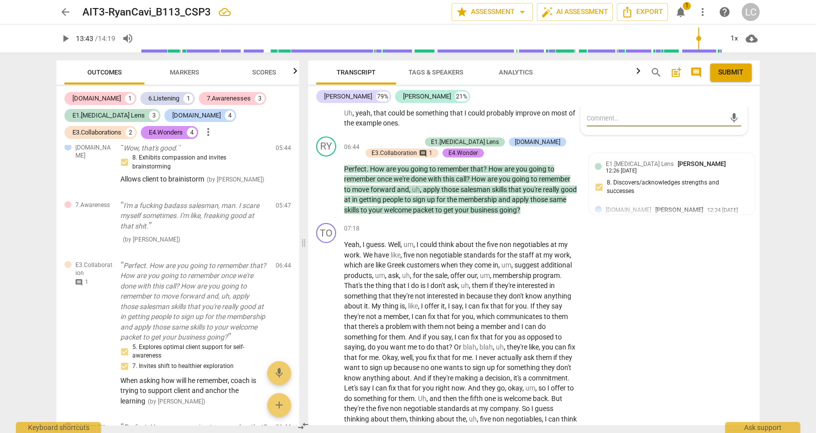
click at [811, 222] on div "arrow_back AIT3-RyanCavi_B113_CSP3 edit star Assessment arrow_drop_down auto_fi…" at bounding box center [408, 216] width 816 height 433
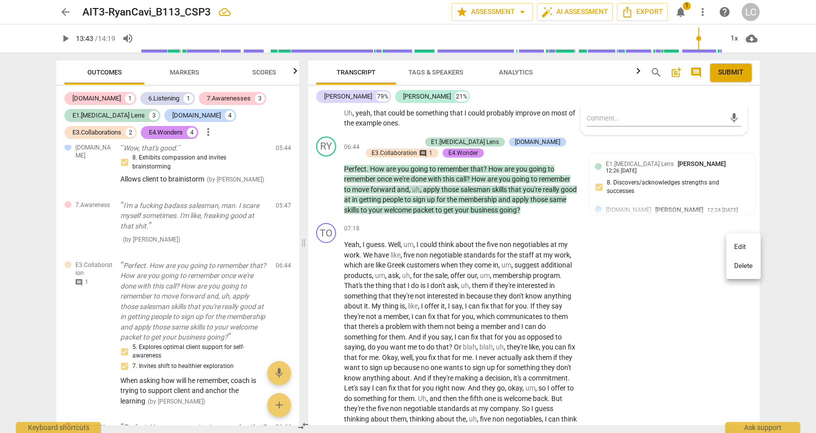
click at [747, 268] on li "Delete" at bounding box center [743, 265] width 34 height 19
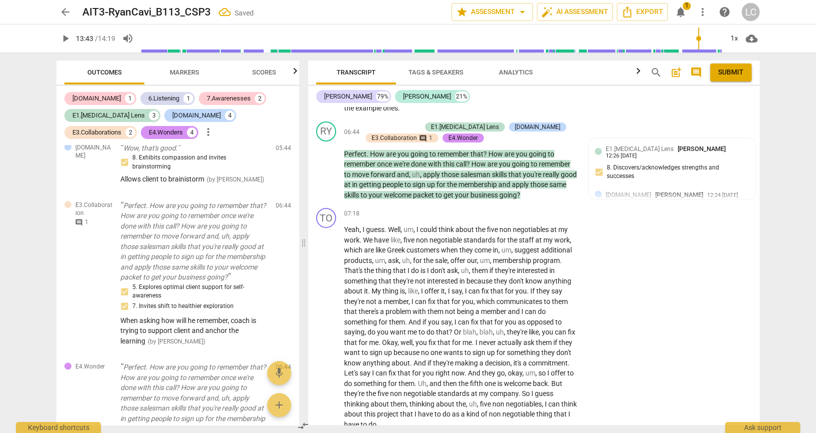
scroll to position [3261, 0]
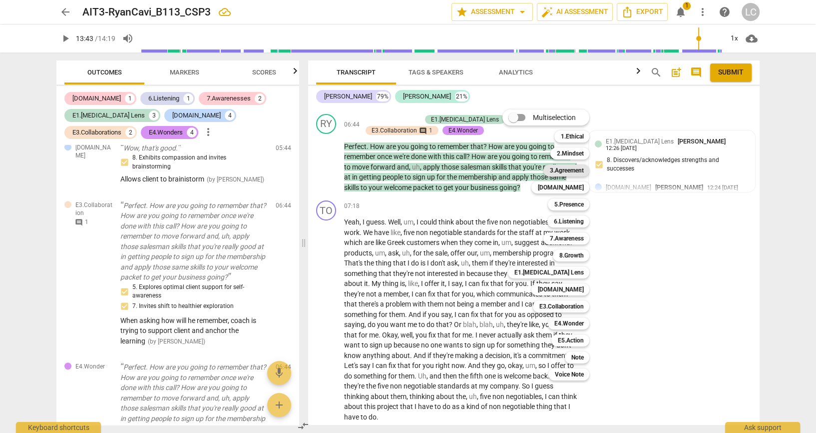
click at [571, 171] on b "3.Agreement" at bounding box center [566, 170] width 34 height 12
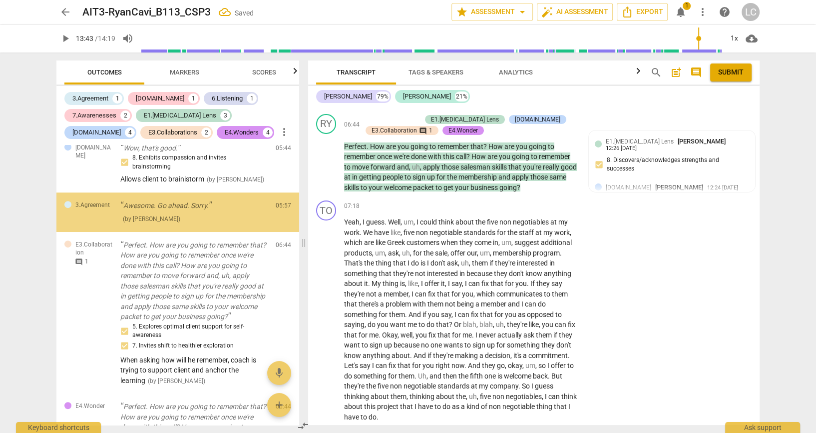
scroll to position [460, 0]
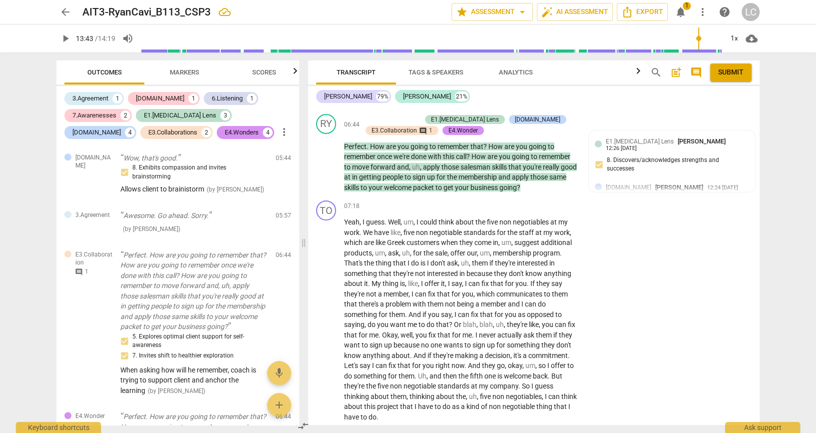
click at [732, 18] on span "more_vert" at bounding box center [735, 12] width 12 height 12
click at [738, 292] on li "Delete" at bounding box center [743, 289] width 34 height 19
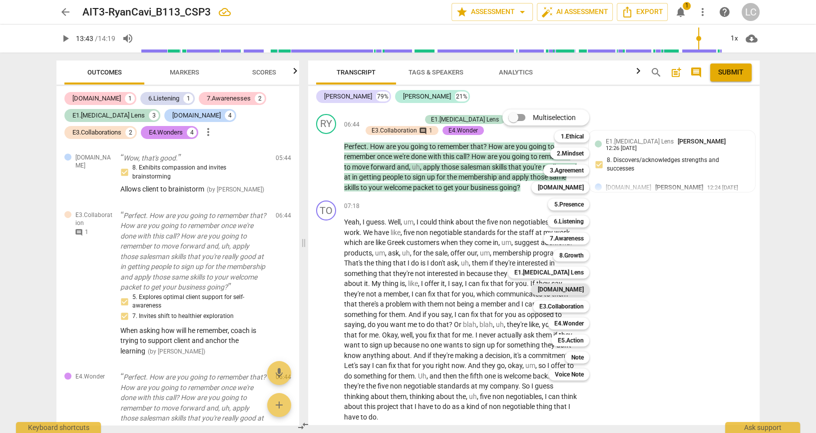
click at [574, 289] on b "[DOMAIN_NAME]" at bounding box center [560, 289] width 46 height 12
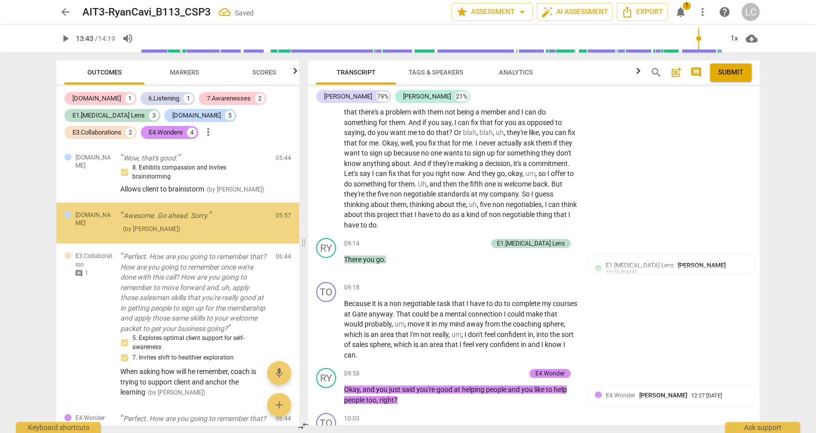
scroll to position [459, 0]
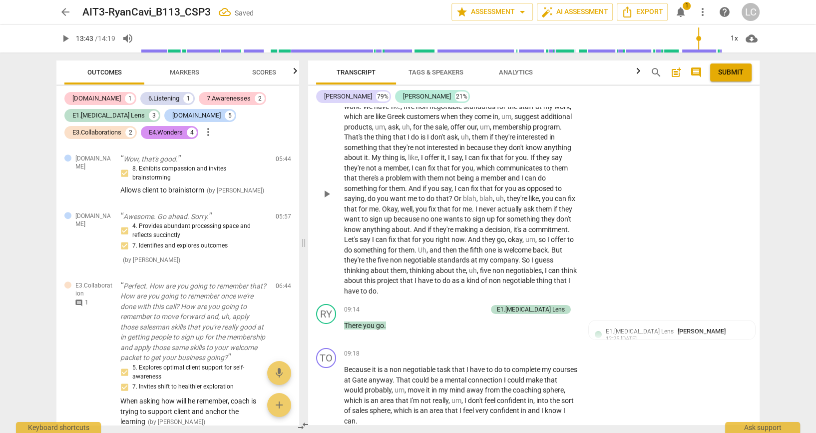
scroll to position [3386, 0]
click at [607, 300] on div "TO play_arrow pause 07:18 + Add competency keyboard_arrow_right Yeah , I guess …" at bounding box center [534, 185] width 452 height 229
click at [620, 58] on textarea at bounding box center [656, 52] width 138 height 9
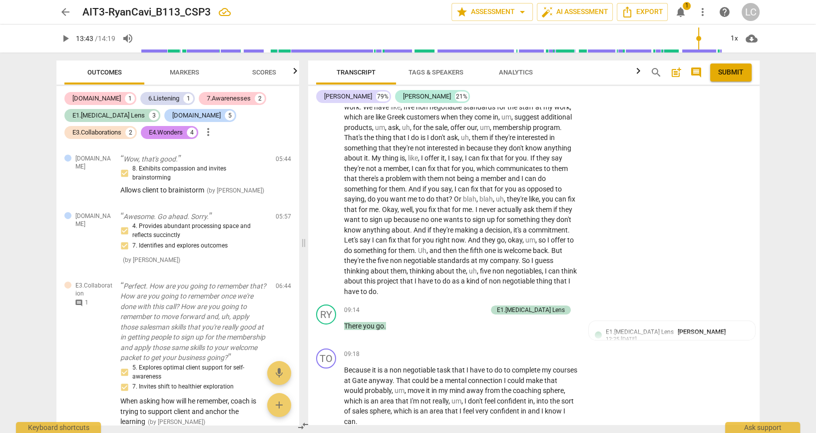
click at [794, 253] on div "arrow_back AIT3-RyanCavi_B113_CSP3 edit star Assessment arrow_drop_down auto_fi…" at bounding box center [408, 216] width 816 height 433
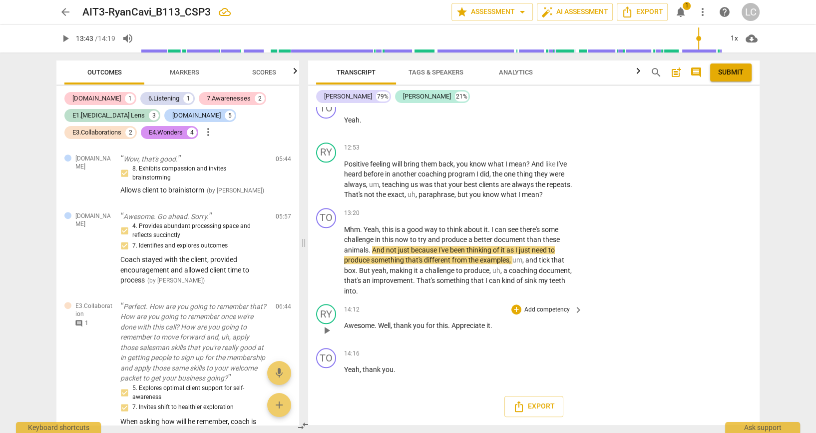
scroll to position [4718, 0]
click at [531, 152] on p "Add competency" at bounding box center [546, 147] width 47 height 9
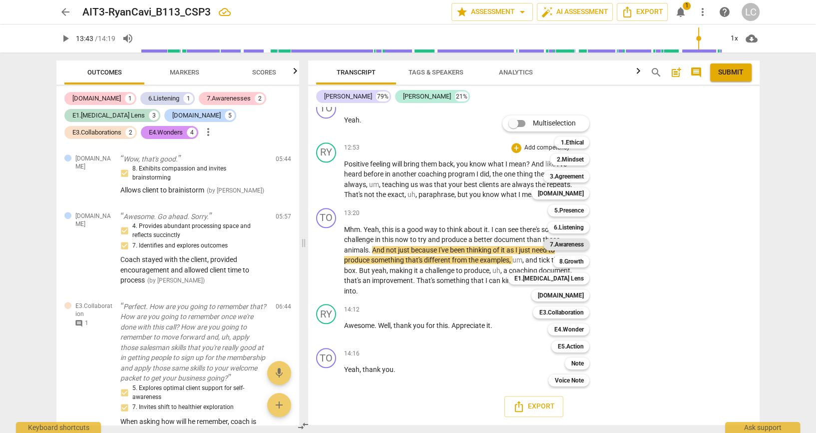
click at [583, 246] on b "7.Awareness" at bounding box center [566, 244] width 34 height 12
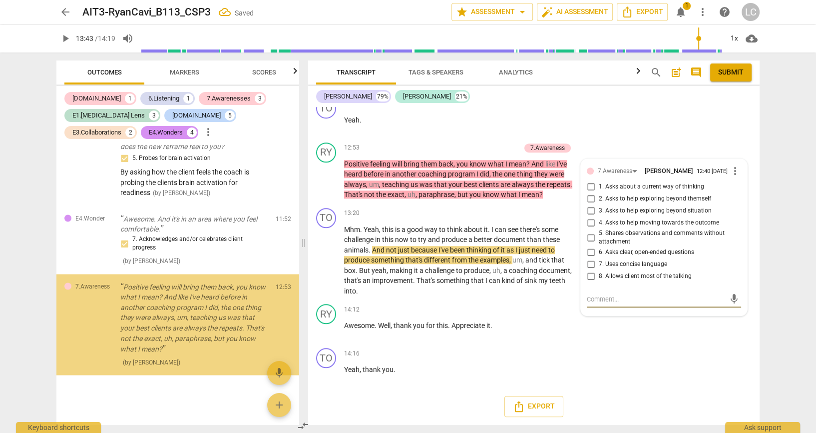
scroll to position [1880, 0]
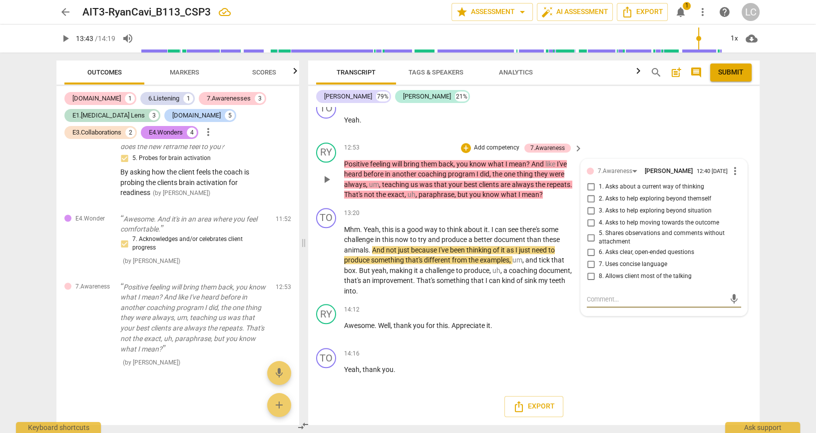
click at [587, 209] on input "3. Asks to help exploring beyond situation" at bounding box center [591, 211] width 16 height 12
click at [612, 304] on textarea at bounding box center [656, 298] width 138 height 9
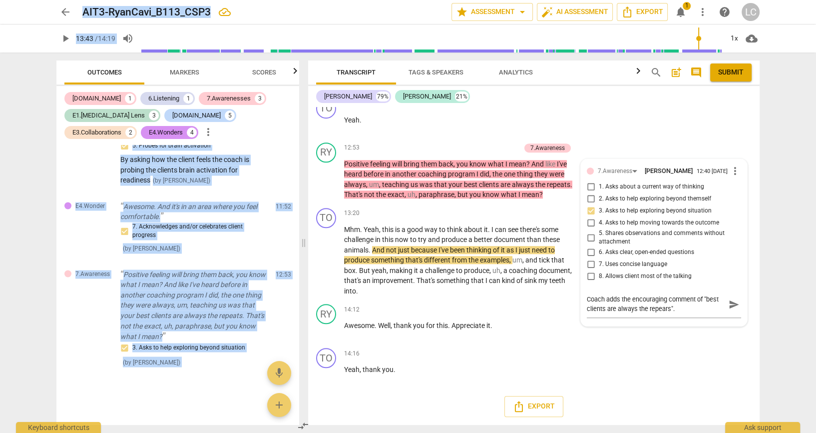
scroll to position [4839, 0]
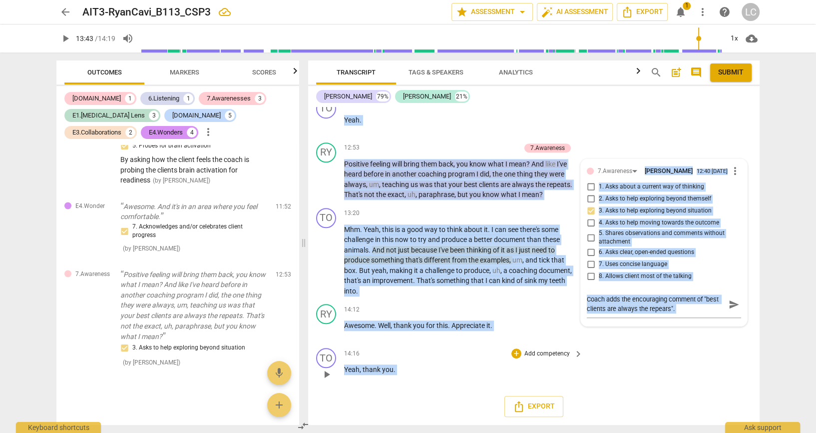
drag, startPoint x: 316, startPoint y: 166, endPoint x: 511, endPoint y: 353, distance: 270.3
click at [511, 353] on div "[PERSON_NAME] Summary: Coach remains present with client, responding to who the…" at bounding box center [534, 266] width 452 height 318
copy div "Lor ipsumdo s ametconsec, adipiscinge seddo eiu Tem incidid utlabo etdo mag ali…"
click at [643, 391] on div "Export" at bounding box center [534, 406] width 452 height 37
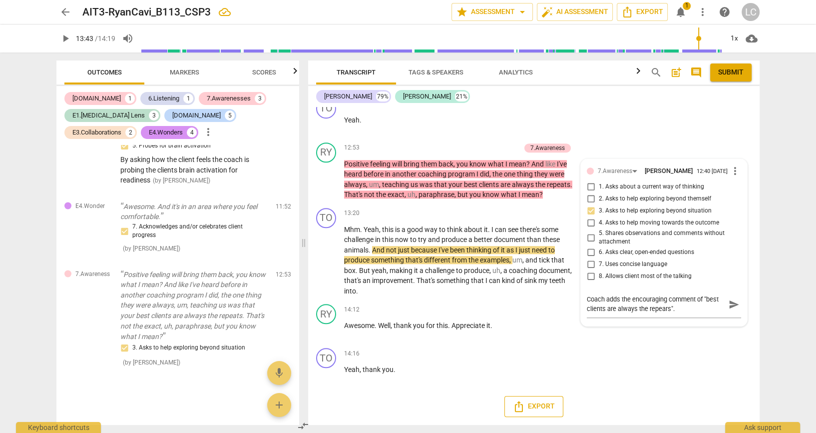
click at [540, 409] on span "Export" at bounding box center [534, 406] width 42 height 12
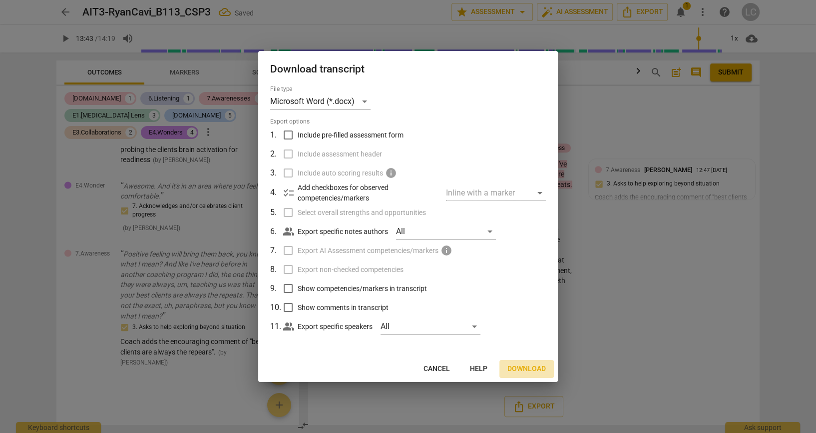
click at [520, 370] on span "Download" at bounding box center [526, 369] width 38 height 10
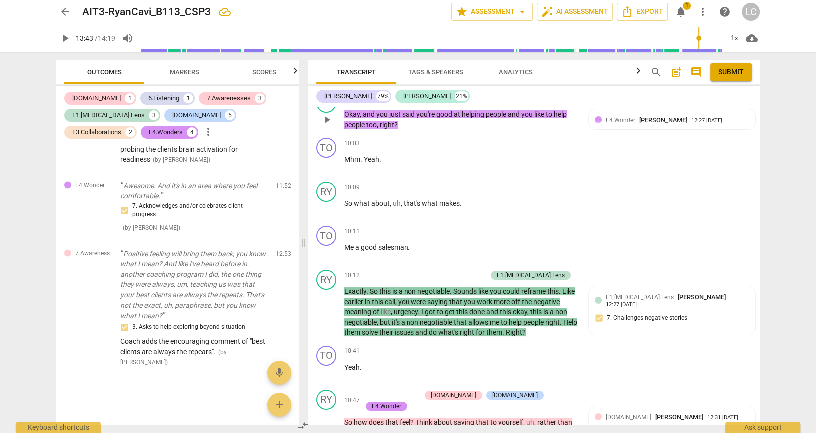
scroll to position [3595, 0]
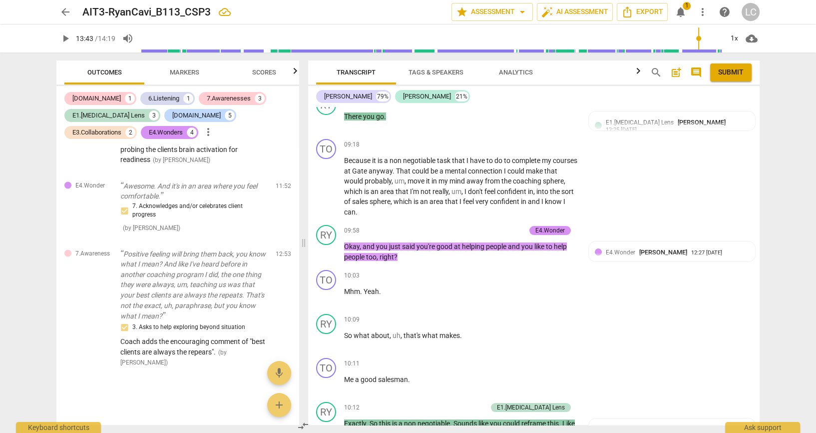
drag, startPoint x: 755, startPoint y: 338, endPoint x: 754, endPoint y: 191, distance: 146.9
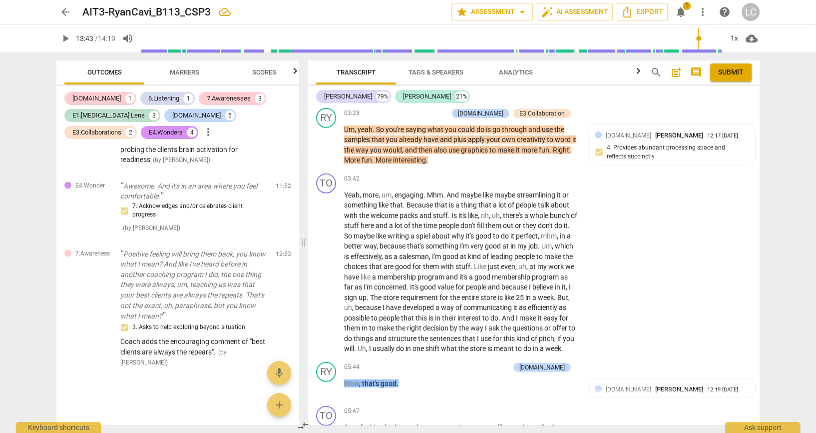
scroll to position [2796, 0]
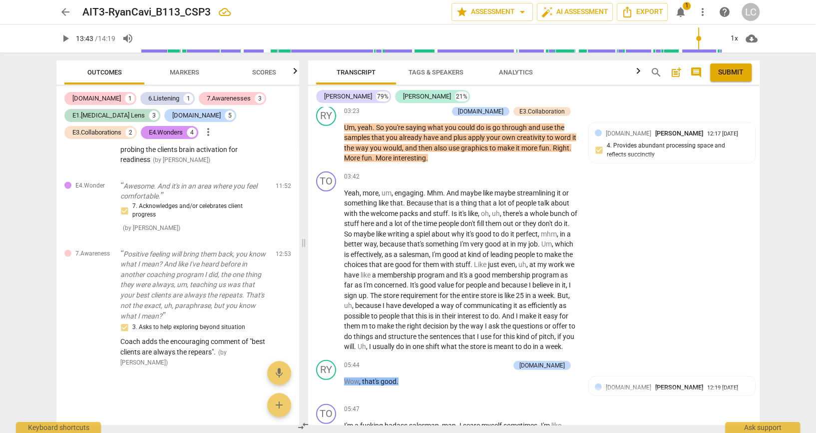
click at [559, 17] on p "Add competency" at bounding box center [546, 12] width 47 height 9
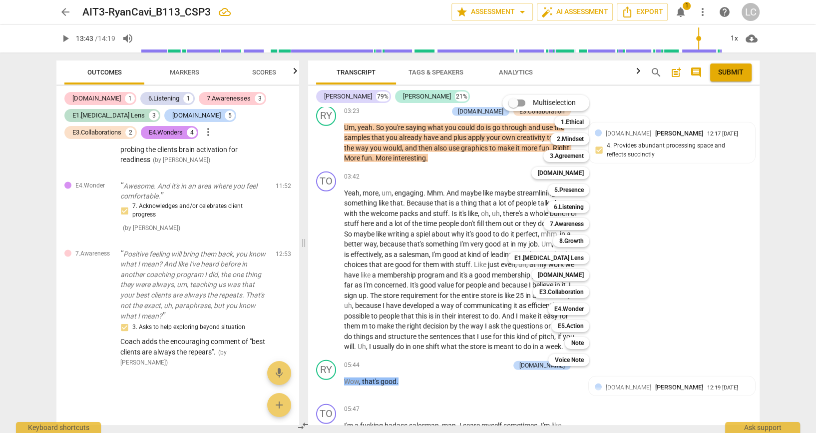
click at [559, 227] on b "7.Awareness" at bounding box center [566, 224] width 34 height 12
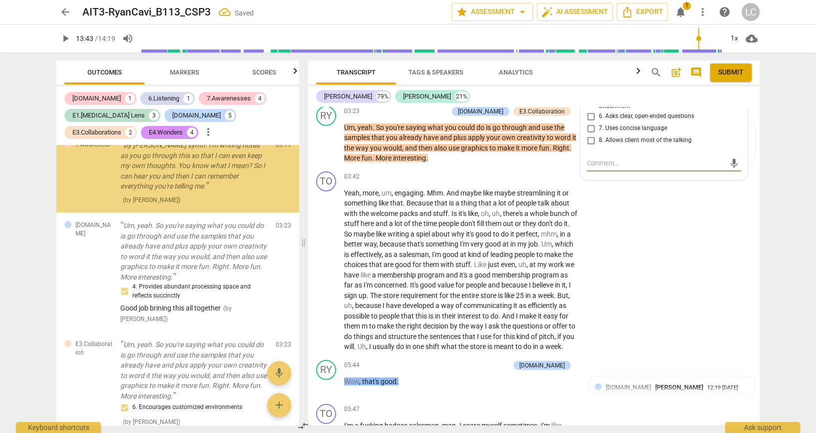
scroll to position [149, 0]
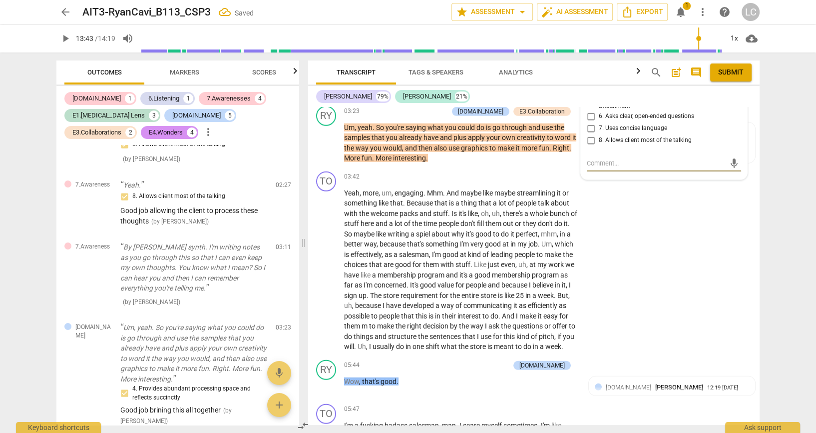
click at [589, 146] on input "8. Allows client most of the talking" at bounding box center [591, 140] width 16 height 12
click at [621, 168] on textarea at bounding box center [656, 162] width 138 height 9
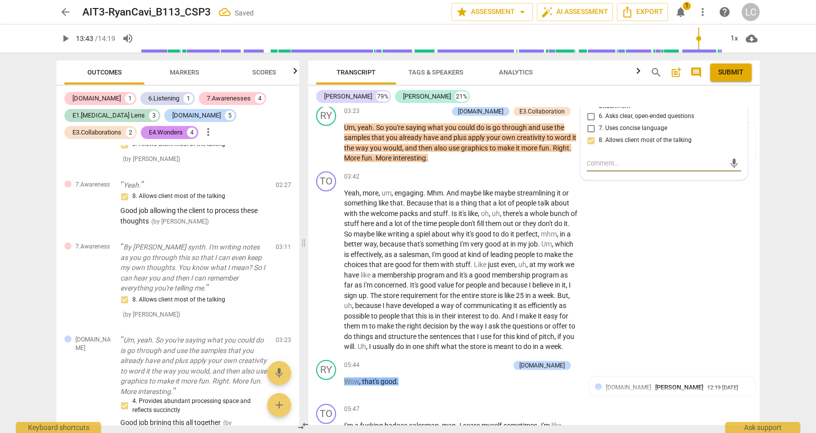
paste textarea "Coach remains silent and supportive, allowing client to process evolving though…"
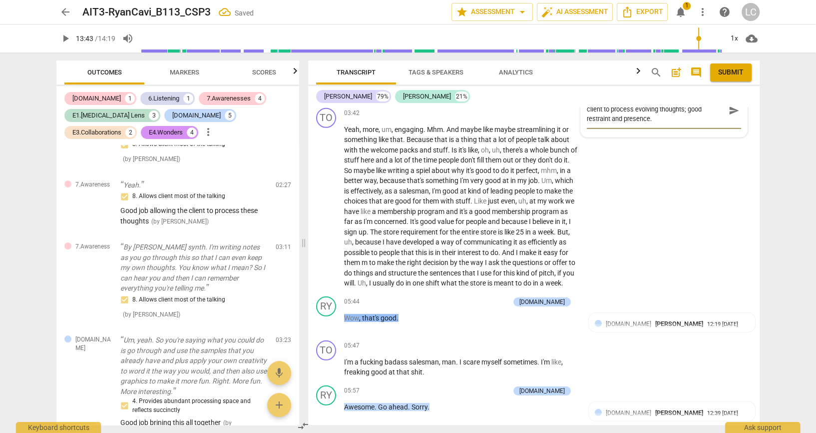
scroll to position [2894, 0]
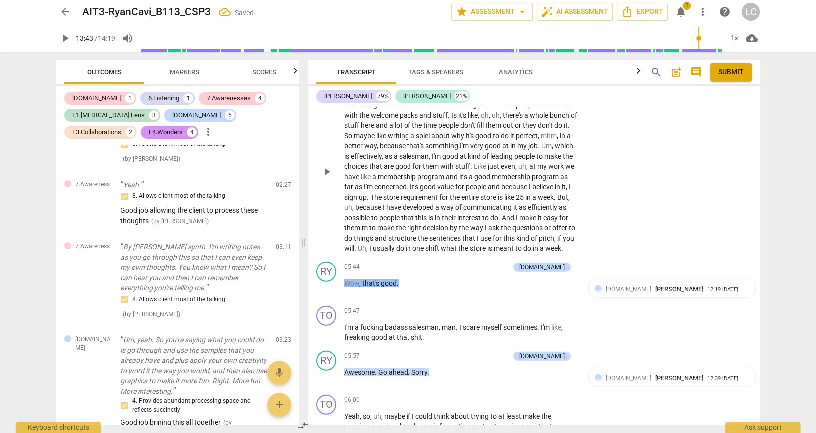
drag, startPoint x: 701, startPoint y: 382, endPoint x: 695, endPoint y: 378, distance: 6.8
click at [701, 258] on div "TO play_arrow pause 03:42 + Add competency keyboard_arrow_right Yeah , more , u…" at bounding box center [534, 163] width 452 height 188
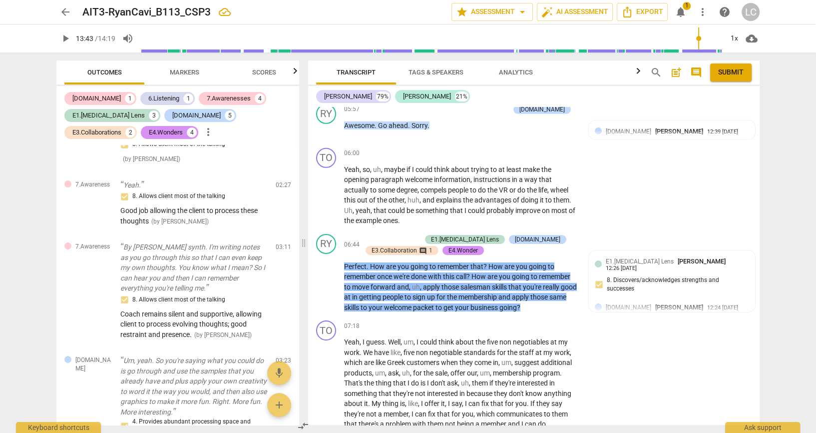
scroll to position [3161, 0]
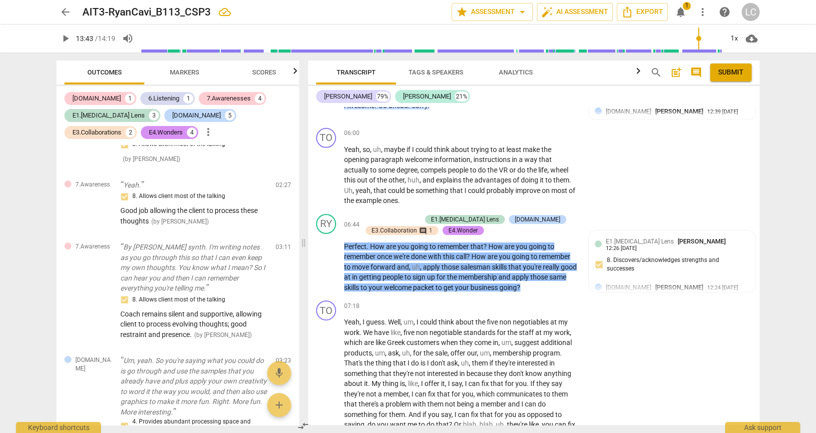
click at [674, 55] on div "Allows client to brainistorm" at bounding box center [672, 49] width 154 height 9
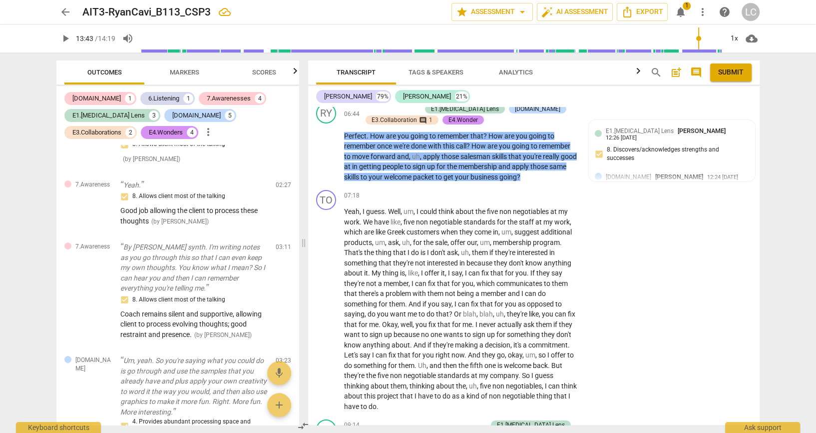
scroll to position [3272, 0]
click at [679, 74] on div "Allows client to brainistorm" at bounding box center [664, 69] width 154 height 9
click at [680, 74] on div "Allows client to brainistorm" at bounding box center [664, 69] width 154 height 9
click at [659, 92] on textarea at bounding box center [656, 87] width 138 height 9
paste textarea "Coach invites client to generate ideas and possibilities, using warmth and acce…"
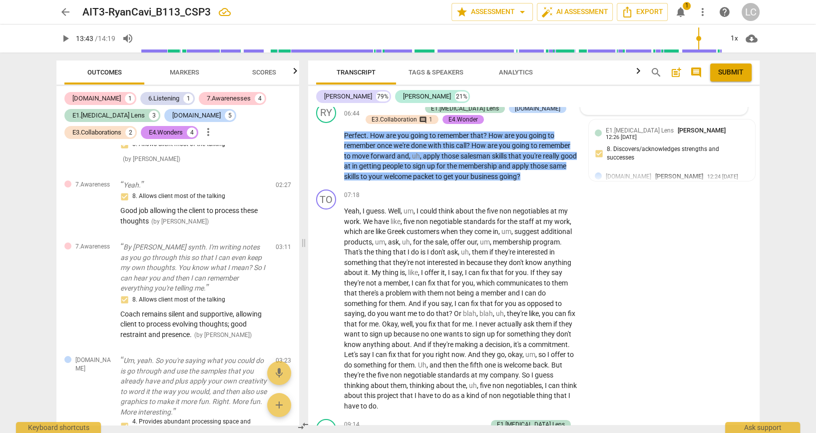
scroll to position [9, 0]
click at [705, 103] on textarea "Coach invites client to generate ideas and possibilities, using warmth and acce…" at bounding box center [656, 93] width 138 height 20
click at [707, 103] on textarea "Coach invites client to generate ideas and possibilities, using warmth and acce…" at bounding box center [656, 93] width 138 height 20
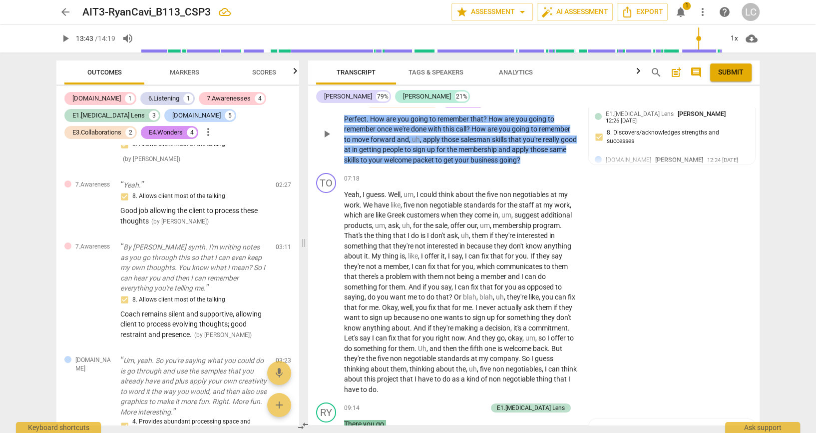
scroll to position [3338, 0]
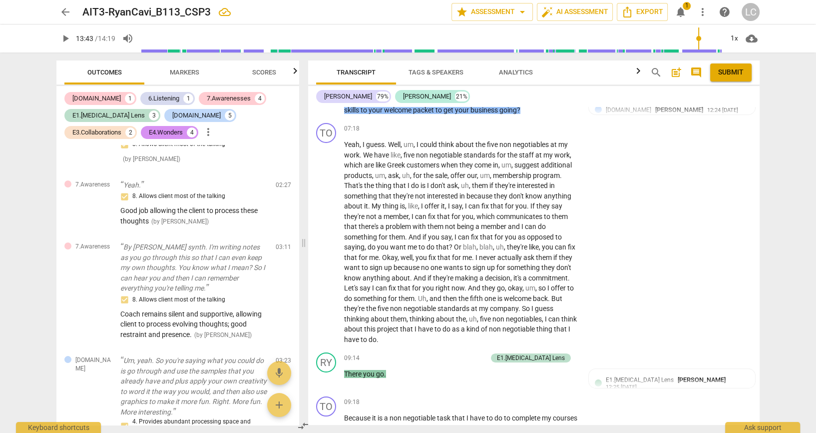
click at [731, 32] on span "send" at bounding box center [734, 26] width 11 height 11
click at [785, 305] on div "arrow_back AIT3-RyanCavi_B113_CSP3 Saved edit star Assessment arrow_drop_down a…" at bounding box center [408, 216] width 816 height 433
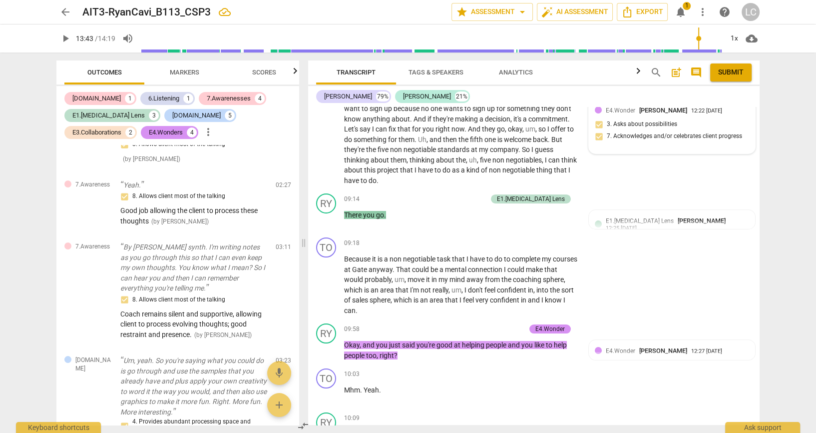
scroll to position [3494, 0]
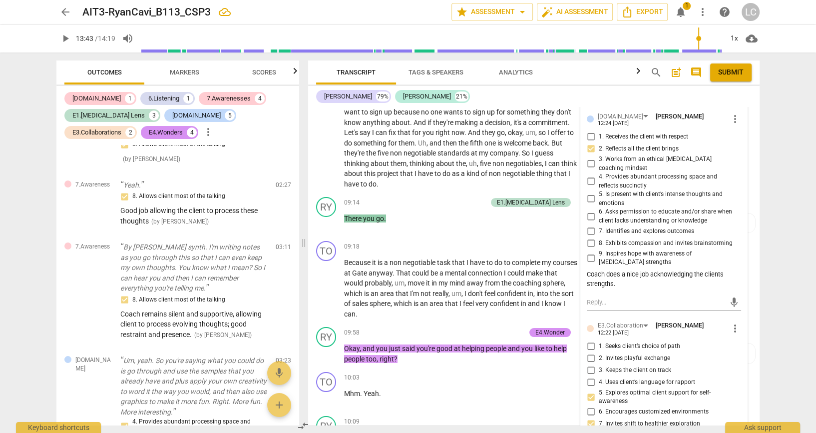
click at [639, 98] on textarea at bounding box center [656, 92] width 138 height 9
paste textarea "Coach highlights client’s sales strengths and confidence, reflecting all that t…"
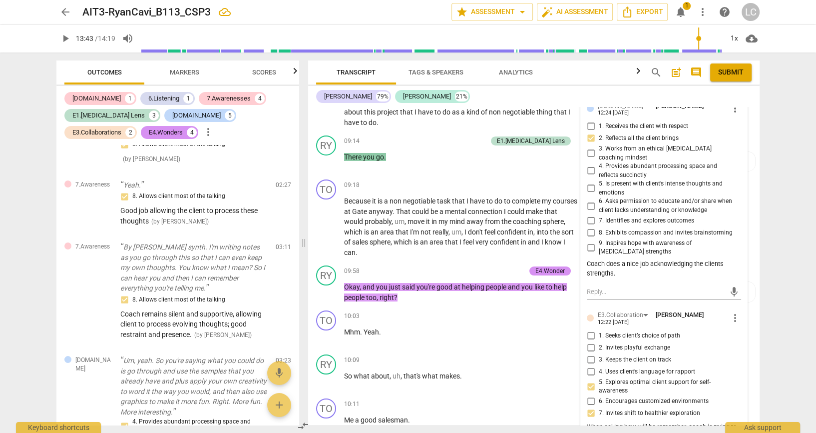
scroll to position [3565, 0]
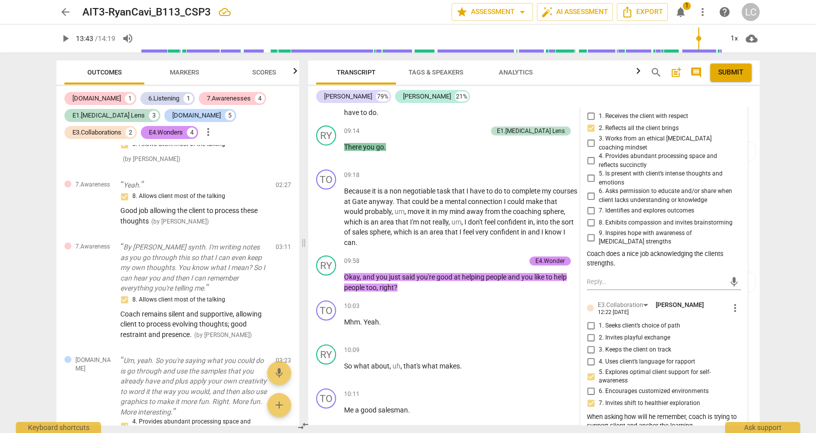
click at [729, 52] on span "send" at bounding box center [734, 46] width 11 height 11
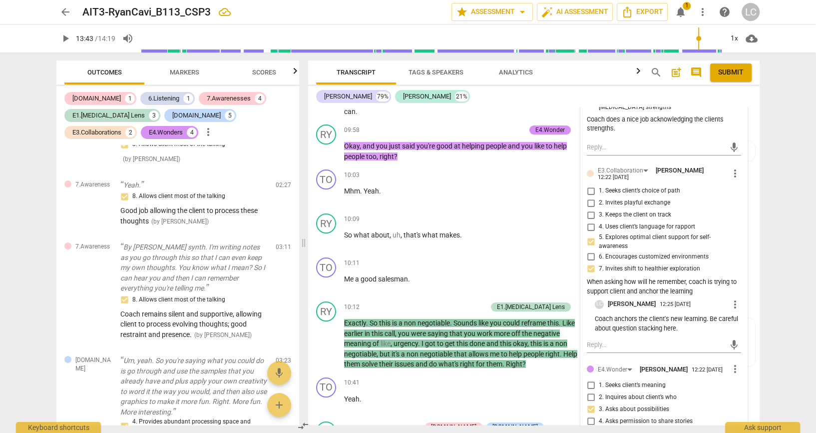
scroll to position [3698, 0]
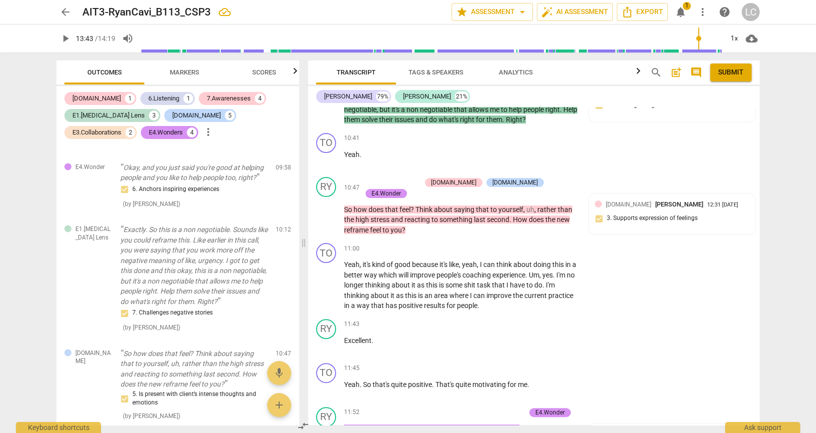
scroll to position [3934, 0]
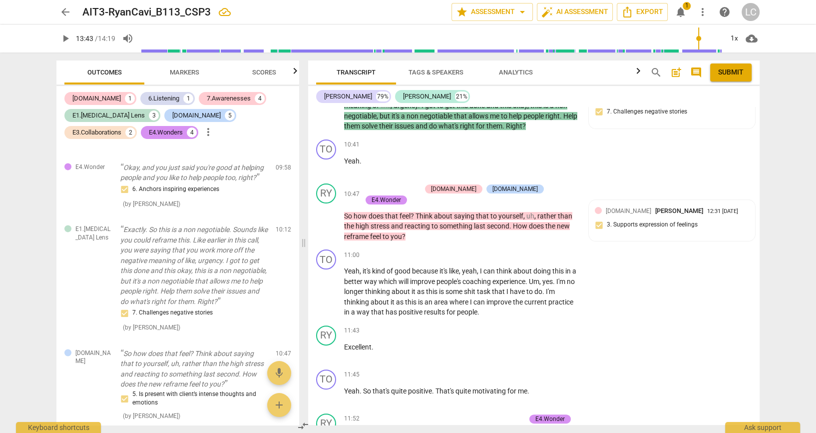
paste textarea "Coach inquires, “How does that feel?”—probing for emotional and cognitive activ…"
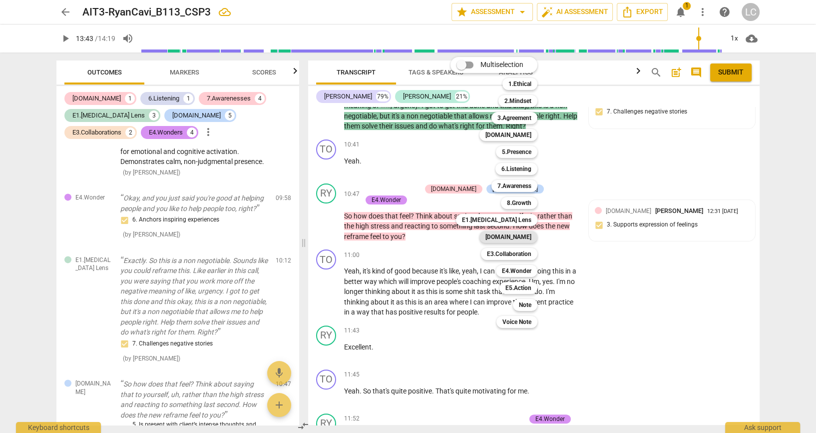
click at [523, 240] on b "[DOMAIN_NAME]" at bounding box center [509, 237] width 46 height 12
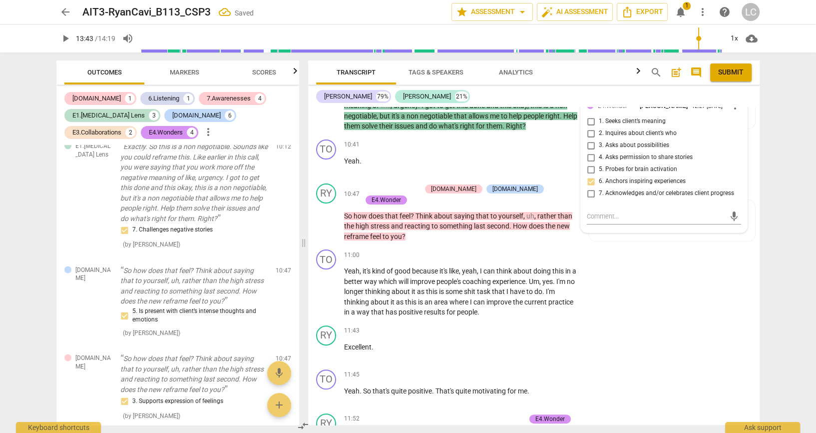
scroll to position [1582, 0]
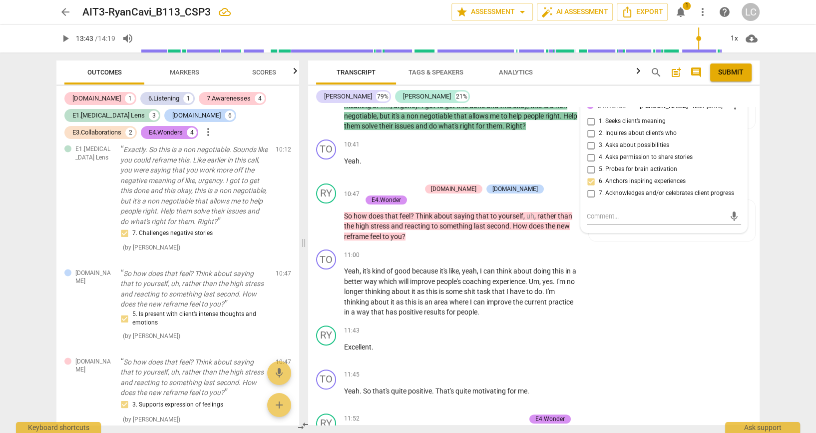
click at [779, 202] on div "arrow_back AIT3-RyanCavi_B113_CSP3 edit star Assessment arrow_drop_down auto_fi…" at bounding box center [408, 216] width 816 height 433
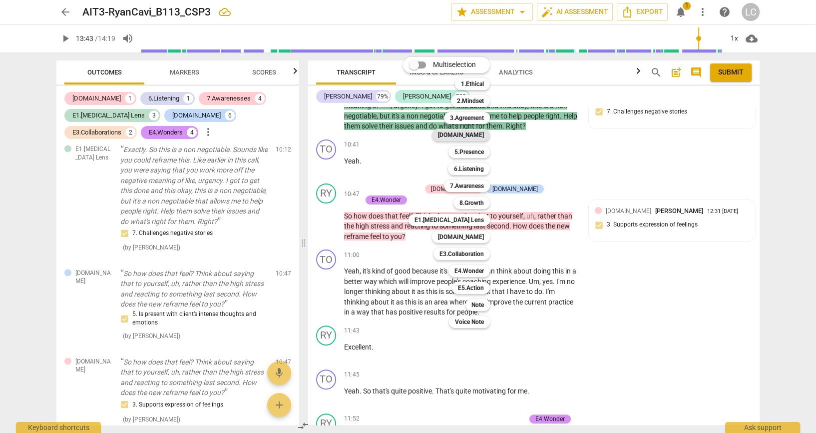
click at [475, 138] on b "[DOMAIN_NAME]" at bounding box center [461, 135] width 46 height 12
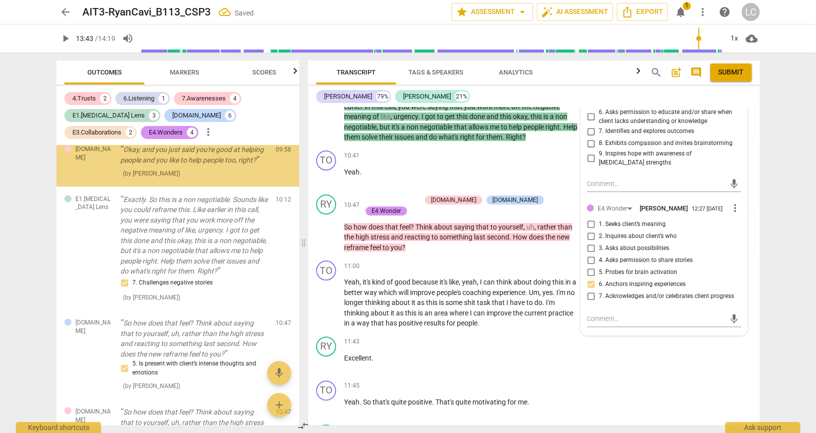
scroll to position [1663, 0]
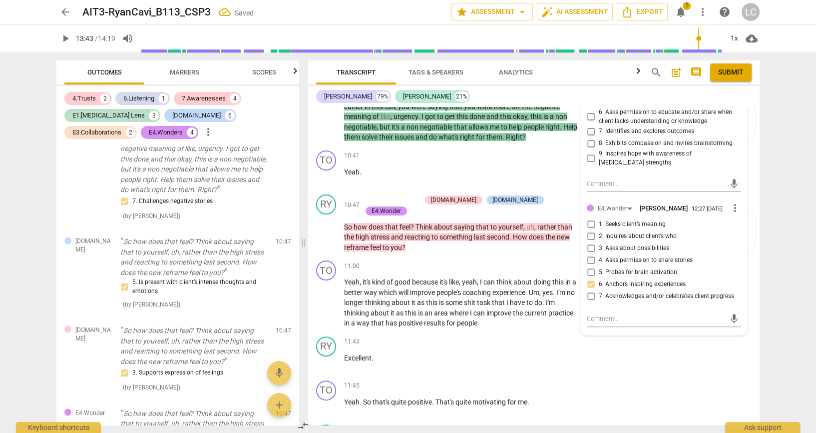
click at [796, 174] on div "arrow_back AIT3-RyanCavi_B113_CSP3 Saved edit star Assessment arrow_drop_down a…" at bounding box center [408, 216] width 816 height 433
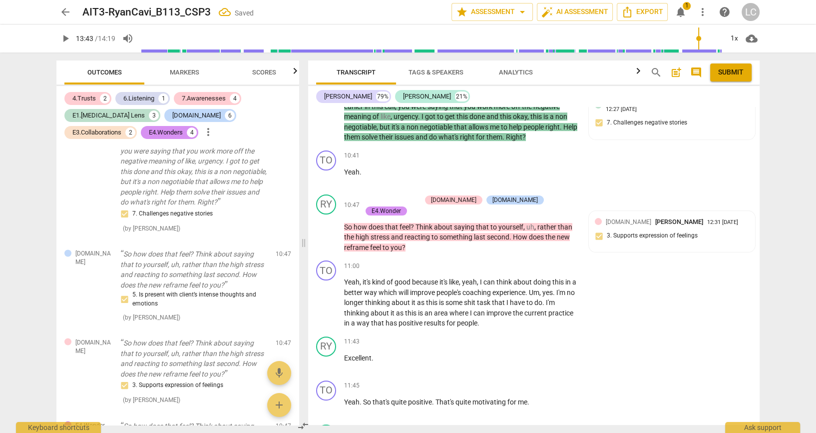
click at [667, 26] on div "RY play_arrow pause 10:09 + Add competency keyboard_arrow_right So what about ,…" at bounding box center [534, 5] width 452 height 44
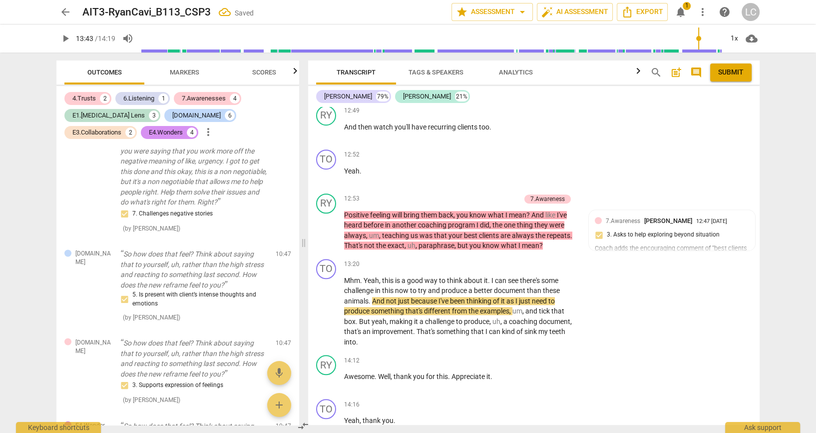
scroll to position [4489, 0]
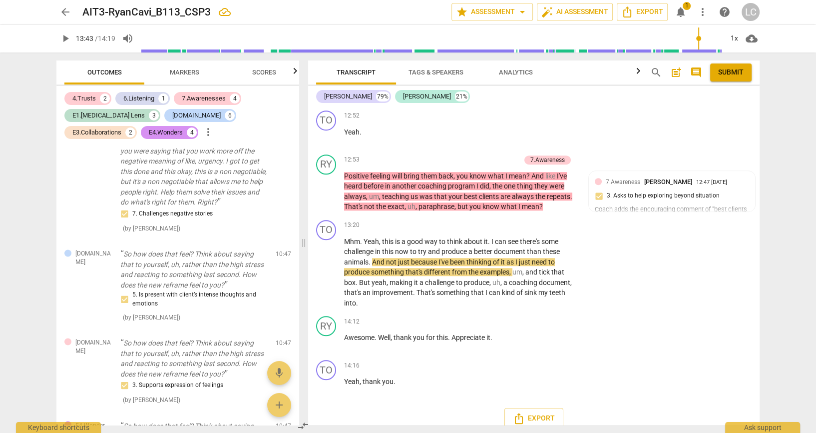
click at [648, 16] on div "mic" at bounding box center [664, 8] width 154 height 16
click at [647, 16] on div "mic" at bounding box center [664, 8] width 154 height 16
drag, startPoint x: 647, startPoint y: 338, endPoint x: 631, endPoint y: 341, distance: 16.8
click at [631, 13] on textarea at bounding box center [656, 7] width 138 height 9
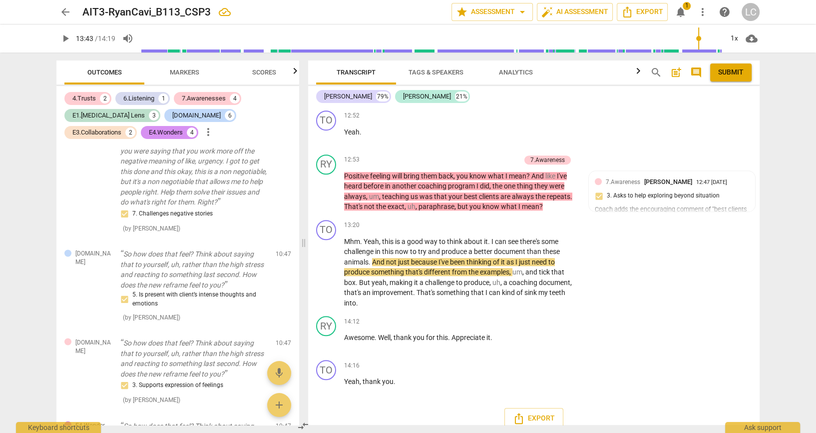
click at [631, 13] on textarea at bounding box center [656, 7] width 138 height 9
drag, startPoint x: 631, startPoint y: 341, endPoint x: 612, endPoint y: 329, distance: 22.3
click at [612, 18] on div "mic" at bounding box center [664, 8] width 154 height 22
click at [613, 13] on textarea at bounding box center [656, 7] width 138 height 9
paste textarea "Coach recognizes client’s reframe and celebrates his new outlook on improving o…"
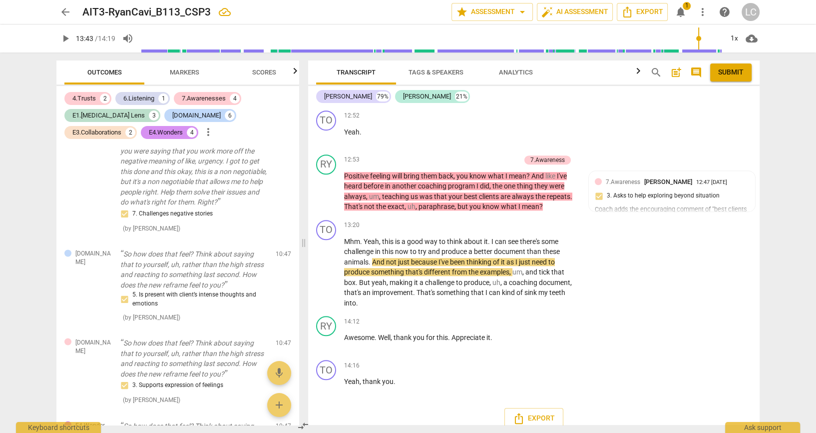
click at [691, 106] on div "RY play_arrow pause 12:49 + Add competency keyboard_arrow_right And then watch …" at bounding box center [534, 84] width 452 height 44
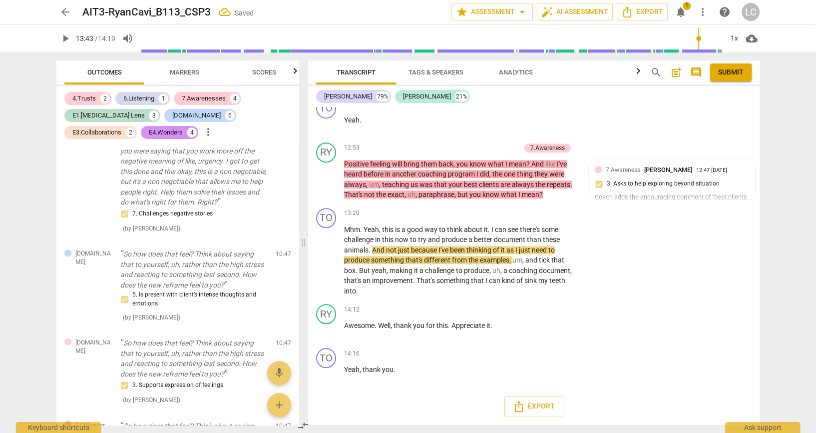
scroll to position [4688, 0]
click at [694, 174] on div "7.Awareness [PERSON_NAME] Charter 12:47 [DATE]" at bounding box center [677, 169] width 143 height 9
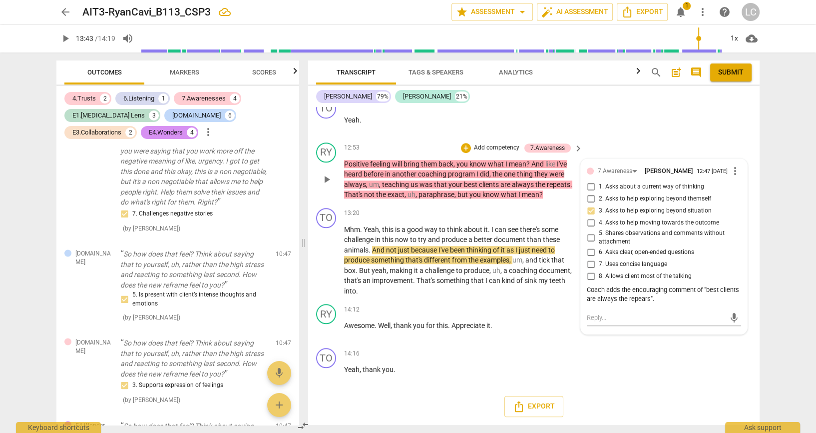
click at [694, 203] on span "2. Asks to help exploring beyond themself" at bounding box center [655, 198] width 112 height 9
click at [599, 205] on input "2. Asks to help exploring beyond themself" at bounding box center [591, 199] width 16 height 12
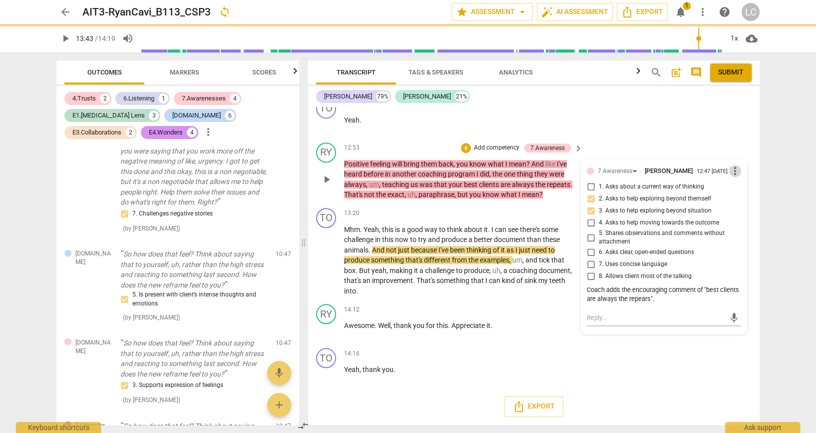
click at [733, 177] on span "more_vert" at bounding box center [735, 171] width 12 height 12
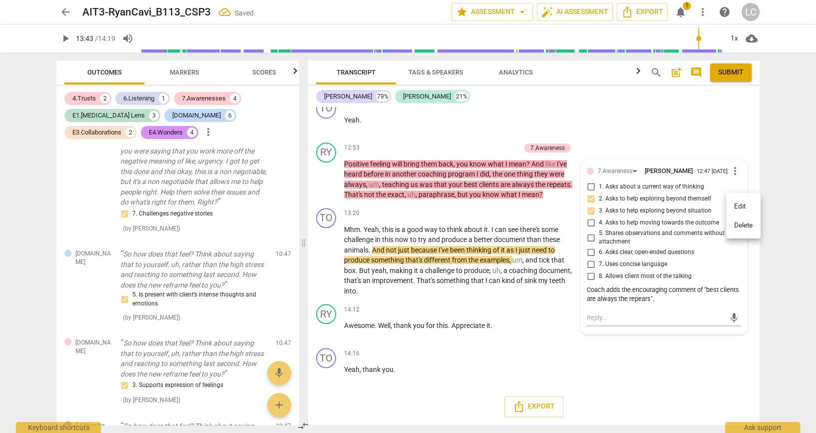
click at [743, 210] on li "Edit" at bounding box center [743, 206] width 34 height 19
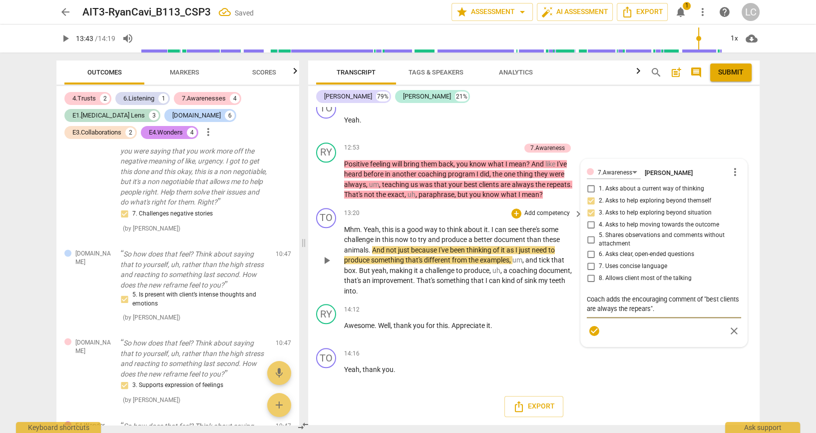
drag, startPoint x: 716, startPoint y: 358, endPoint x: 575, endPoint y: 348, distance: 141.2
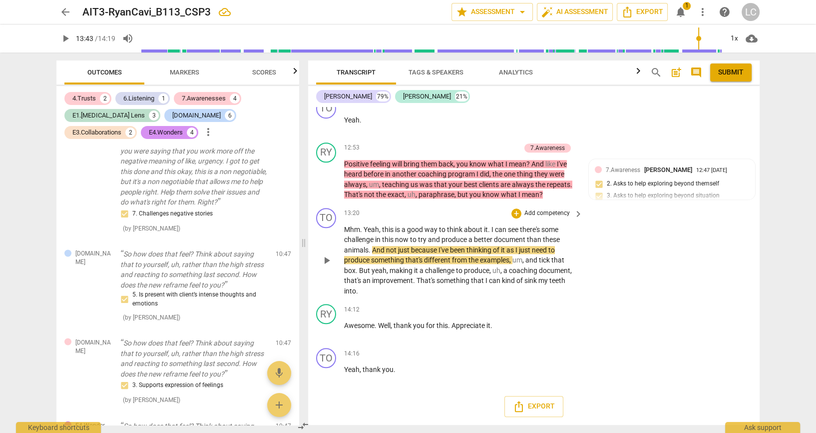
click at [677, 294] on div "TO play_arrow pause 13:20 + Add competency keyboard_arrow_right Mhm . Yeah , th…" at bounding box center [534, 252] width 452 height 96
click at [665, 261] on div "TO play_arrow pause 13:20 + Add competency keyboard_arrow_right Mhm . Yeah , th…" at bounding box center [534, 252] width 452 height 96
click at [652, 322] on div "RY play_arrow pause 14:12 + Add competency keyboard_arrow_right Awesome . Well …" at bounding box center [534, 322] width 452 height 44
click at [670, 213] on div "TO play_arrow pause 13:20 + Add competency keyboard_arrow_right Mhm . Yeah , th…" at bounding box center [534, 252] width 452 height 96
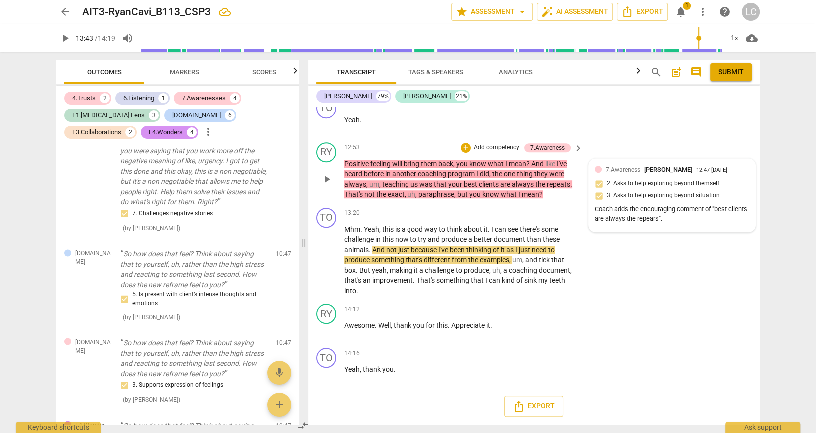
click at [643, 184] on div "7.Awareness [PERSON_NAME] Charter 12:47 [DATE] 2. Asks to help exploring beyond…" at bounding box center [672, 195] width 154 height 61
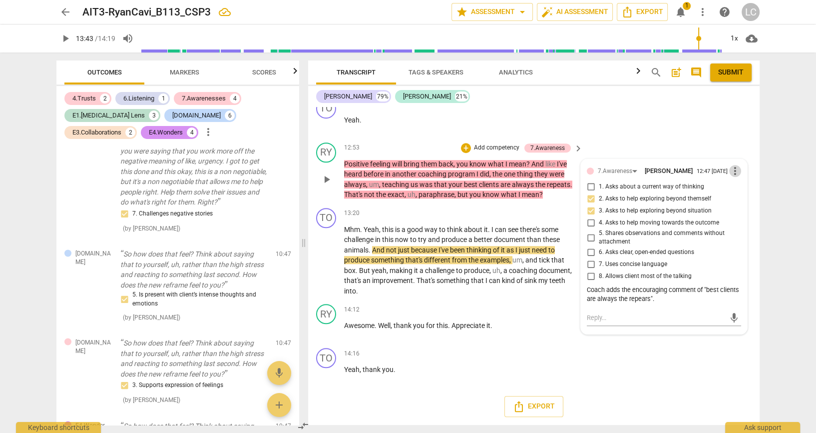
click at [736, 165] on span "more_vert" at bounding box center [735, 171] width 12 height 12
click at [741, 157] on li "Edit" at bounding box center [743, 156] width 34 height 19
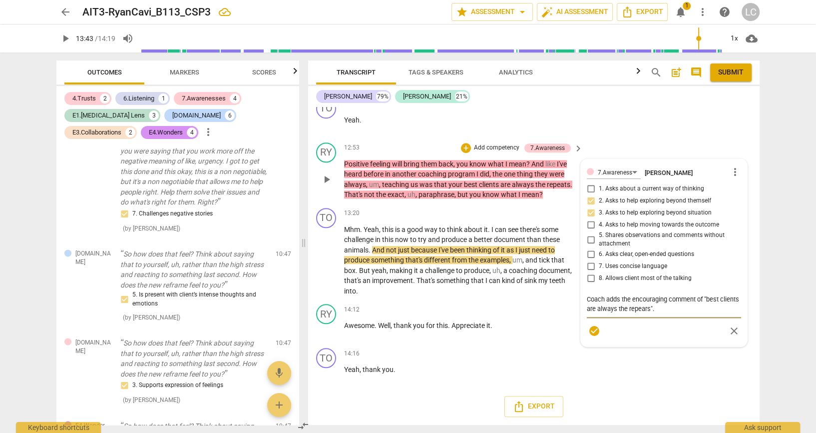
click at [719, 314] on textarea "Coach adds the encouraging comment of "best clients are always the repears"." at bounding box center [664, 304] width 154 height 20
click at [588, 356] on span "check_circle" at bounding box center [594, 351] width 12 height 12
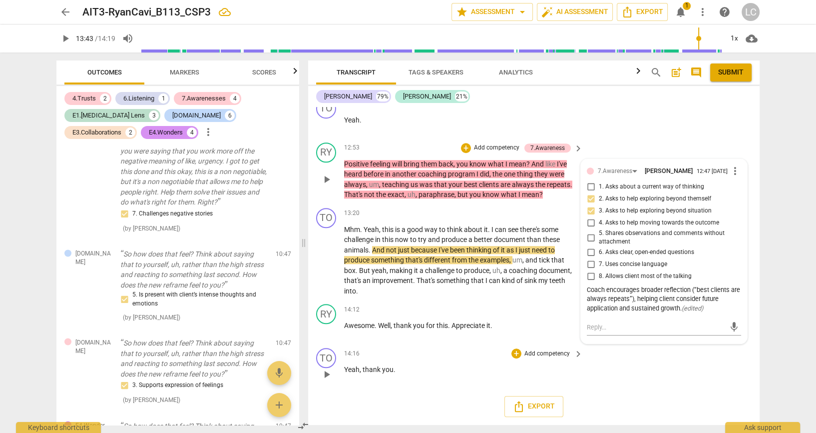
click at [715, 385] on div "TO play_arrow pause 14:16 + Add competency keyboard_arrow_right Yeah , thank yo…" at bounding box center [534, 366] width 452 height 44
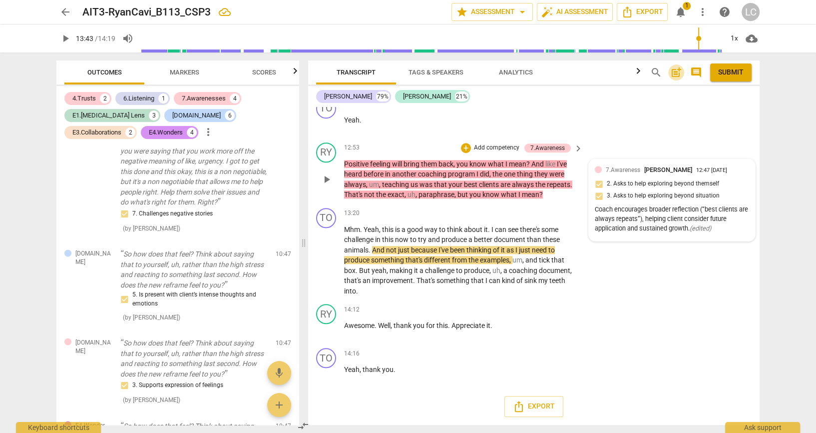
click at [677, 75] on span "post_add" at bounding box center [676, 72] width 12 height 12
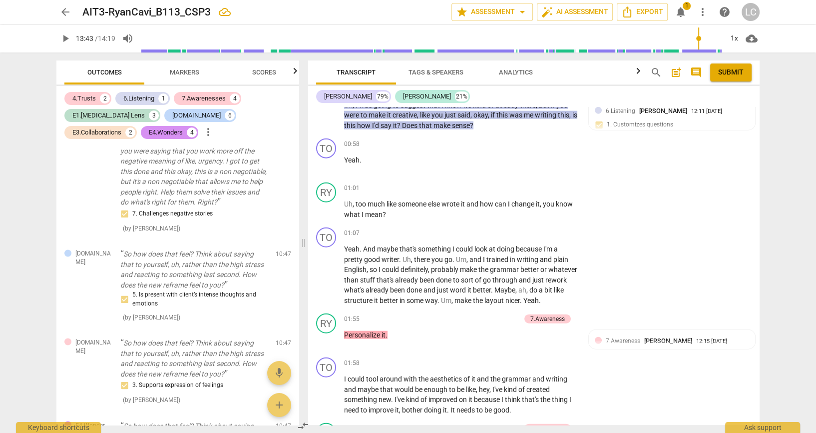
scroll to position [2269, 0]
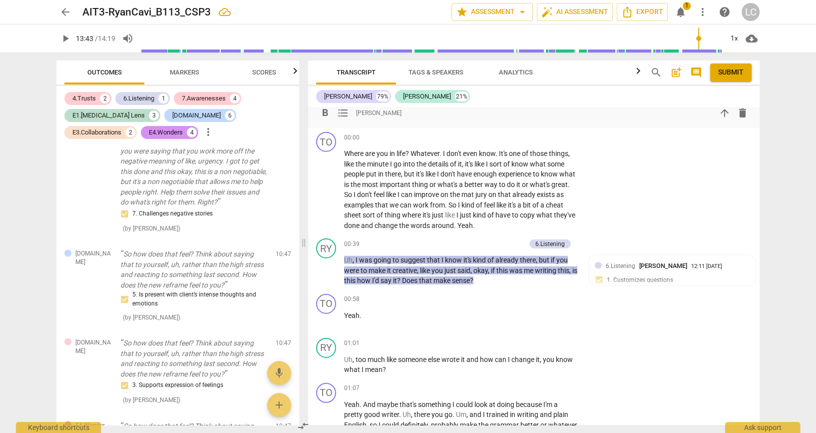
scroll to position [2425, 0]
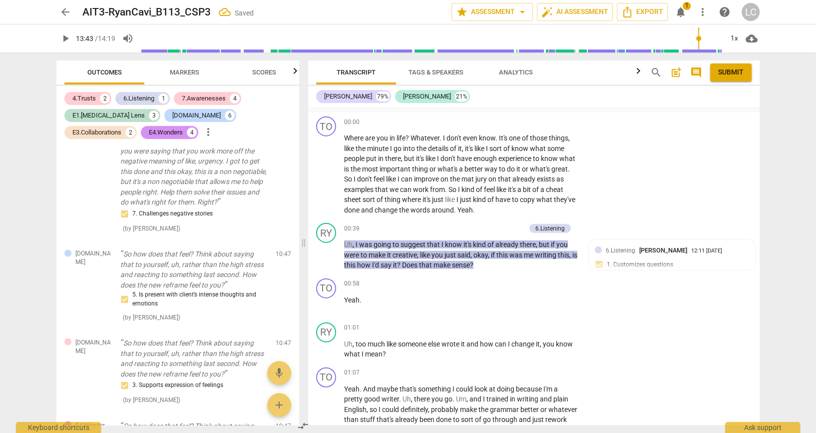
click at [725, 75] on span "Submit" at bounding box center [730, 72] width 25 height 10
click at [60, 11] on span "arrow_back" at bounding box center [65, 12] width 12 height 12
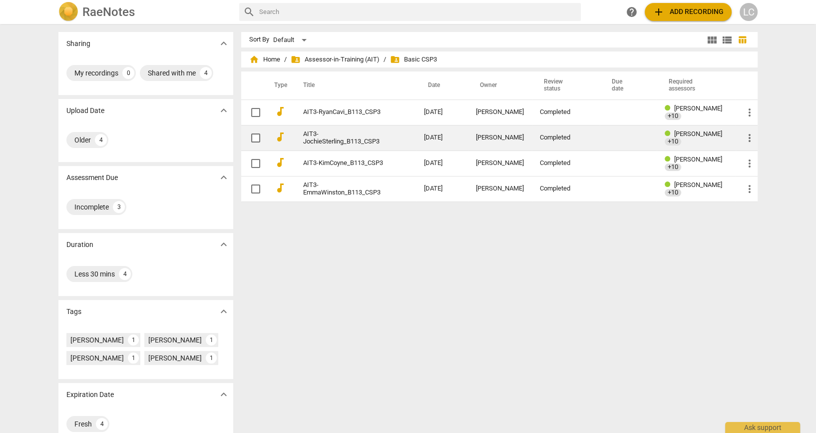
click at [337, 141] on link "AIT3-JochieSterling_B113_CSP3" at bounding box center [345, 137] width 85 height 15
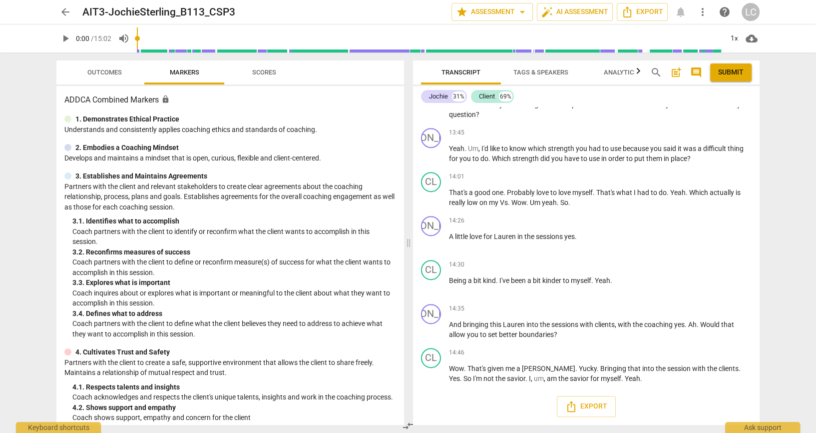
scroll to position [4588, 0]
click at [575, 402] on span "Export" at bounding box center [586, 406] width 42 height 12
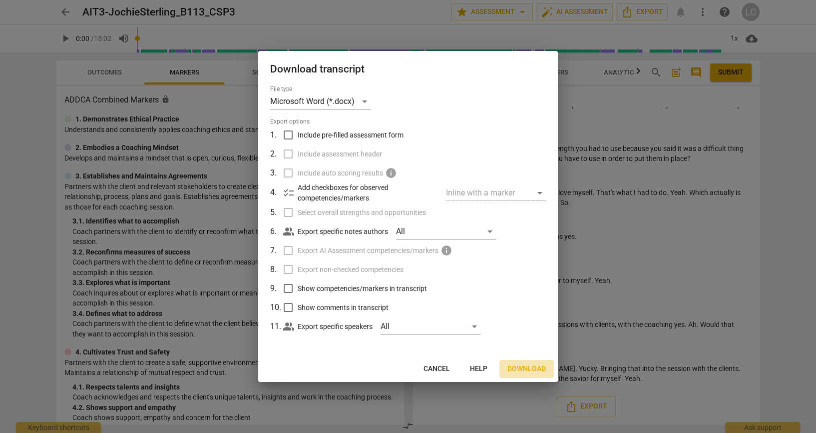
click at [521, 373] on span "Download" at bounding box center [526, 369] width 38 height 10
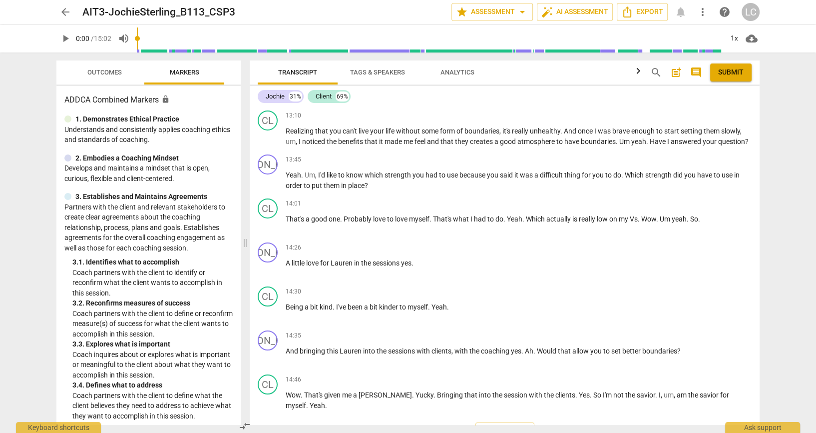
scroll to position [3424, 0]
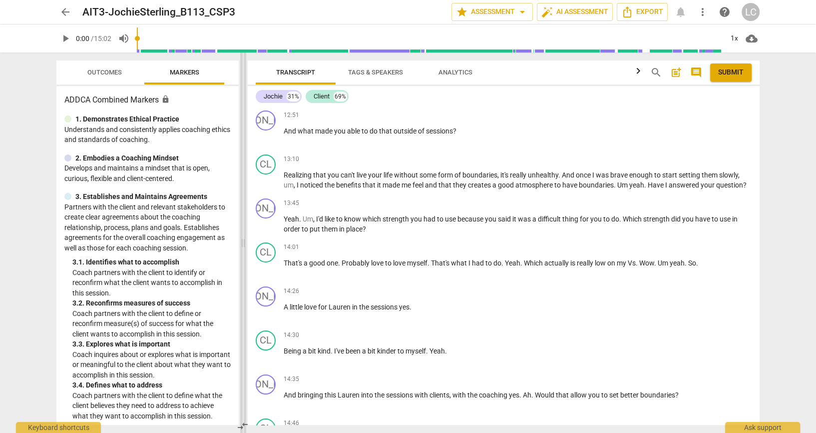
drag, startPoint x: 407, startPoint y: 244, endPoint x: 241, endPoint y: 247, distance: 165.9
click at [241, 247] on span at bounding box center [243, 242] width 6 height 380
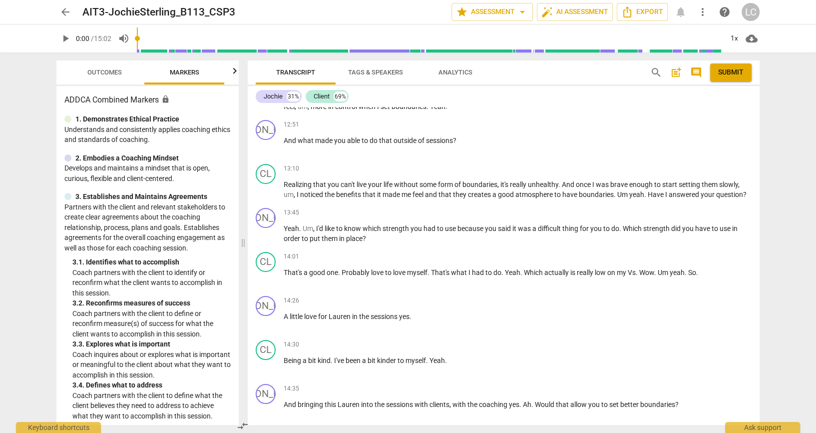
scroll to position [3401, 0]
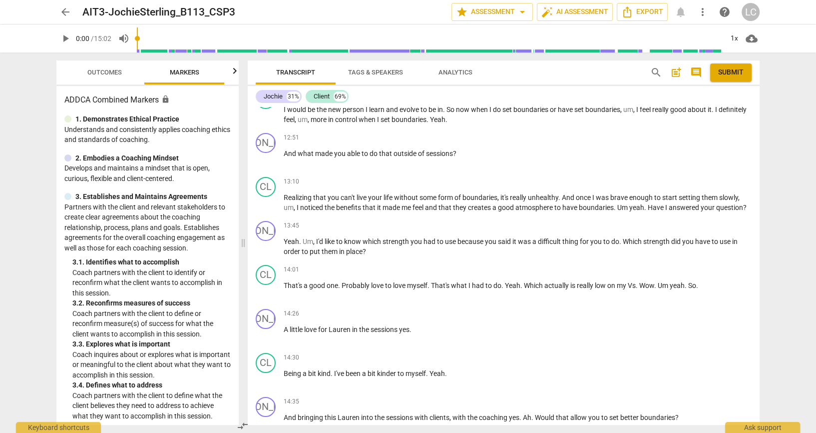
click at [63, 42] on span "play_arrow" at bounding box center [65, 38] width 12 height 12
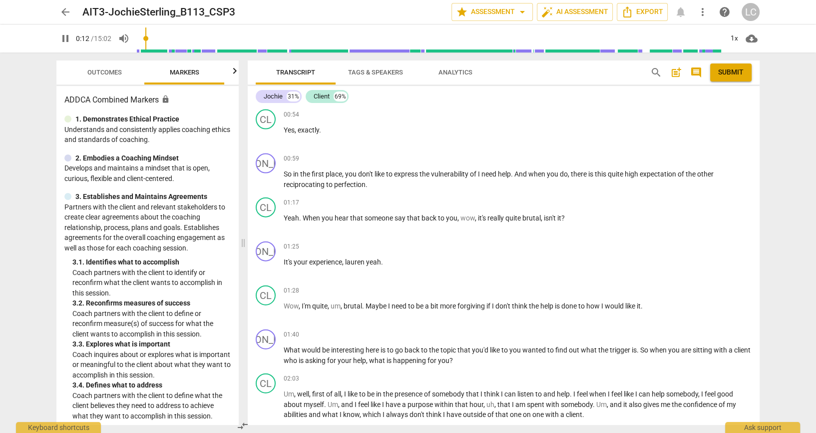
scroll to position [2242, 0]
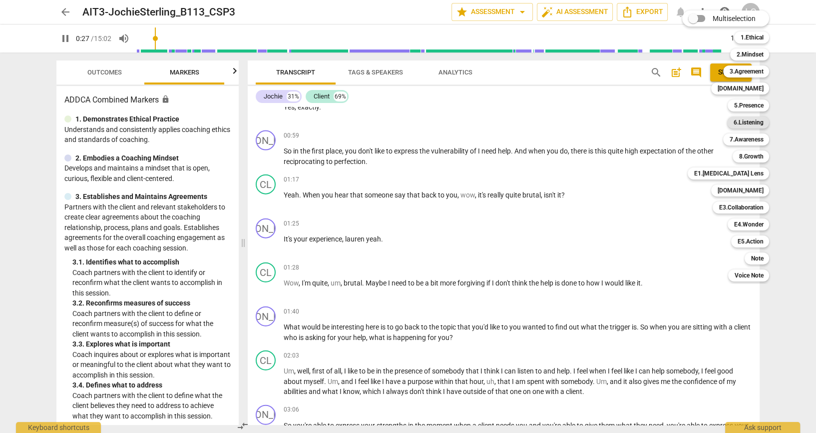
click at [750, 125] on b "6.Listening" at bounding box center [748, 122] width 30 height 12
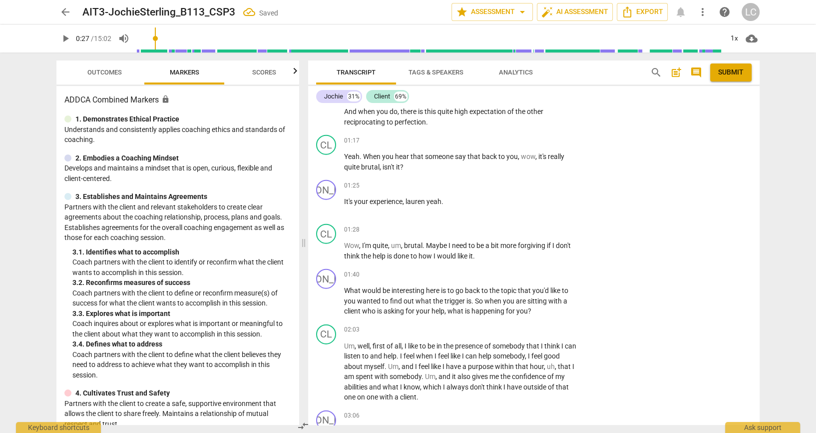
click at [605, 16] on textarea at bounding box center [656, 10] width 138 height 9
paste textarea "Opens with a clear, focused question inviting the client to explore emotional i…"
click at [732, 32] on span "send" at bounding box center [734, 26] width 11 height 11
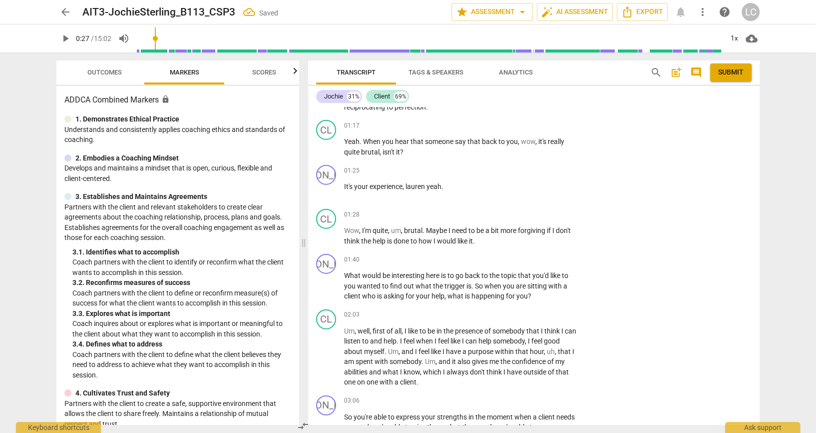
scroll to position [2449, 0]
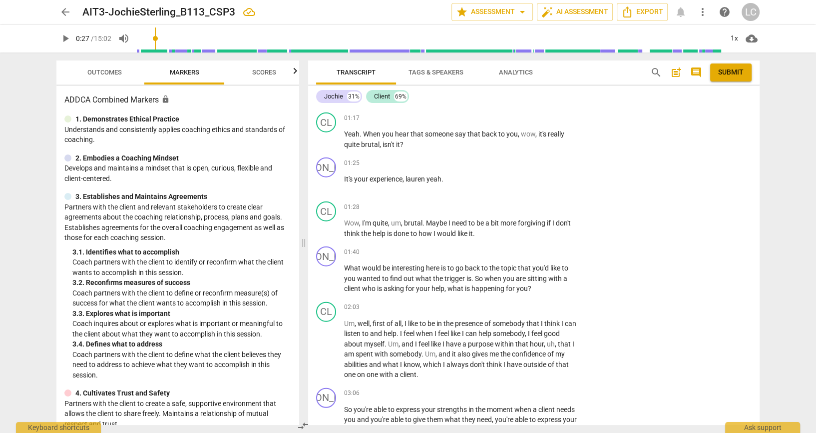
click at [480, 49] on div "00:54 + Add competency keyboard_arrow_right Yes , exactly ." at bounding box center [464, 31] width 240 height 36
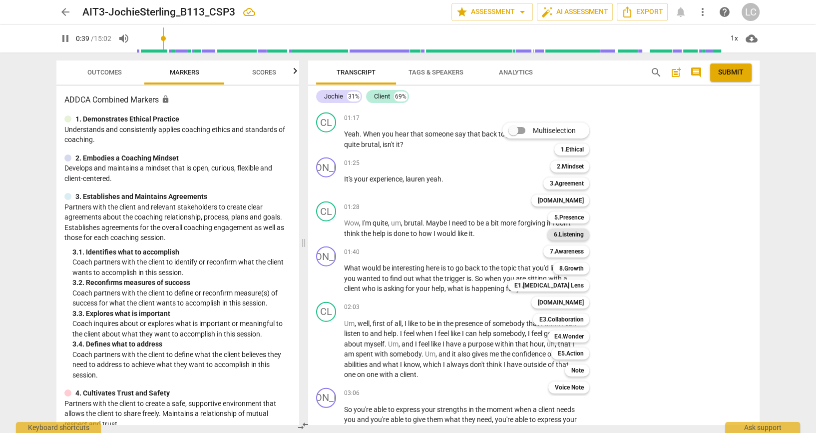
click at [565, 237] on b "6.Listening" at bounding box center [568, 234] width 30 height 12
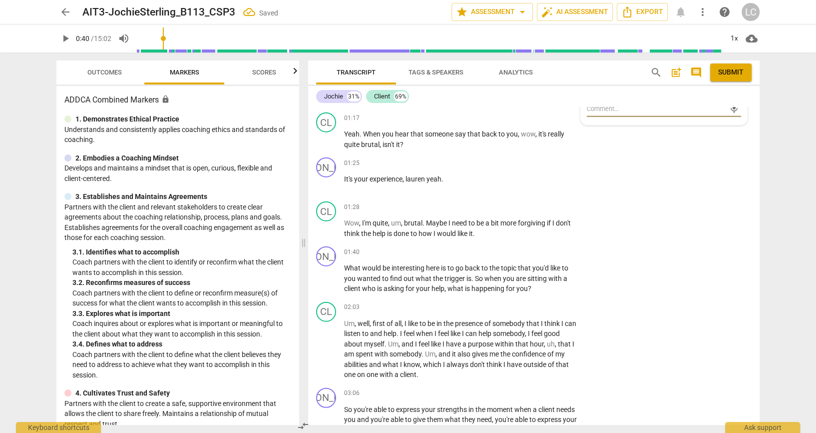
scroll to position [0, 0]
click at [592, 32] on input "2. Explores client's words" at bounding box center [591, 26] width 16 height 12
click at [630, 113] on textarea at bounding box center [656, 108] width 138 height 9
paste textarea "Reflects the client’s phrase “dialogue of vulnerability,” confirming understand…"
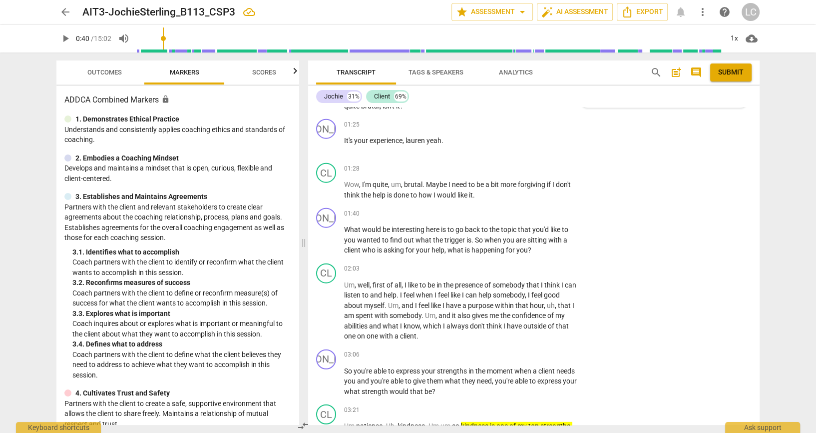
scroll to position [2494, 0]
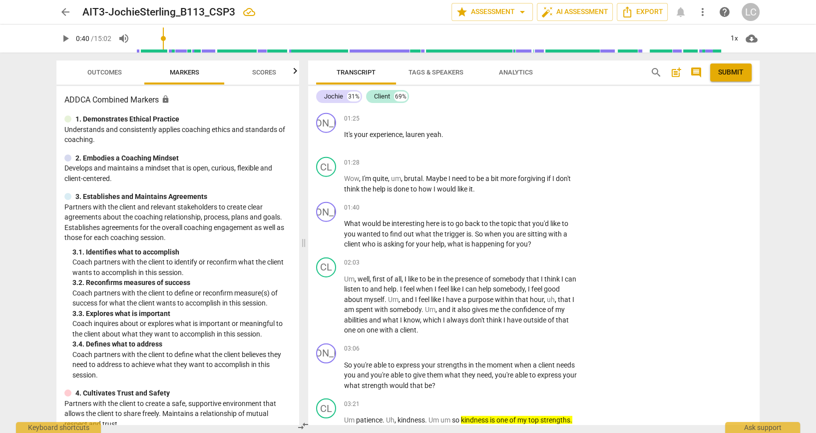
click at [729, 80] on span "send" at bounding box center [734, 74] width 11 height 11
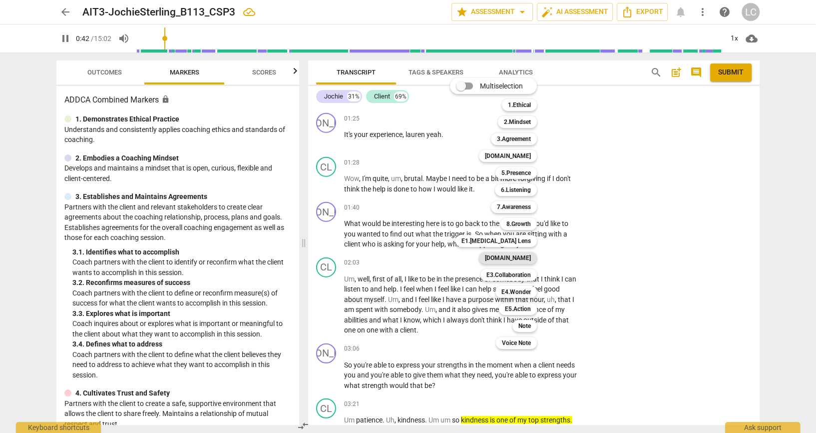
click at [525, 258] on b "[DOMAIN_NAME]" at bounding box center [508, 258] width 46 height 12
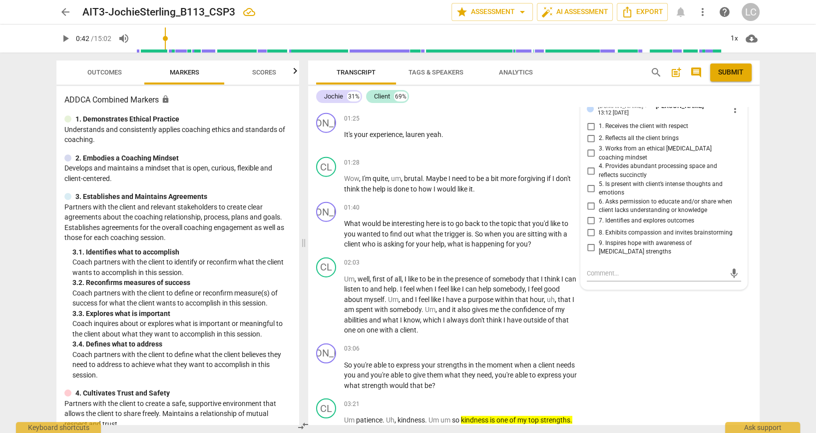
click at [790, 273] on div "arrow_back AIT3-JochieSterling_B113_CSP3 edit star Assessment arrow_drop_down a…" at bounding box center [408, 216] width 816 height 433
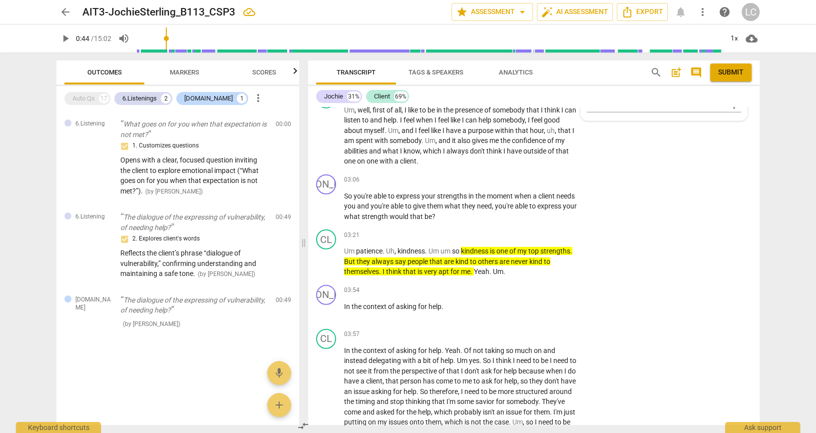
scroll to position [2671, 0]
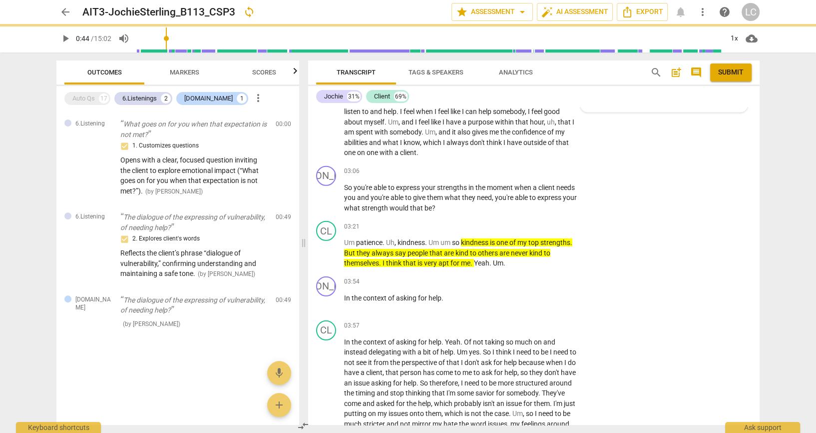
click at [807, 298] on div "arrow_back AIT3-JochieSterling_B113_CSP3 sync edit star Assessment arrow_drop_d…" at bounding box center [408, 216] width 816 height 433
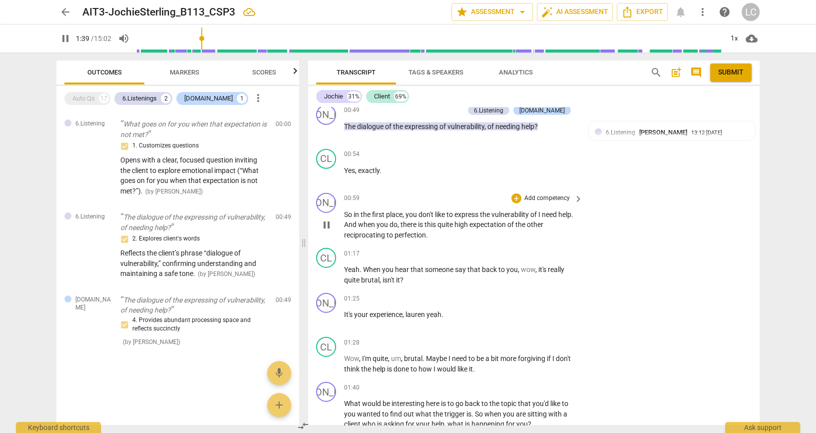
scroll to position [2316, 0]
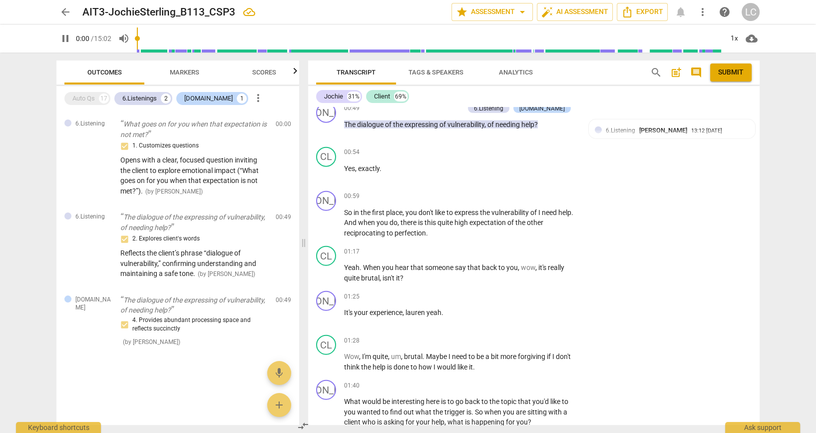
drag, startPoint x: 210, startPoint y: 37, endPoint x: 133, endPoint y: 34, distance: 76.5
click at [137, 34] on input "range" at bounding box center [430, 38] width 586 height 32
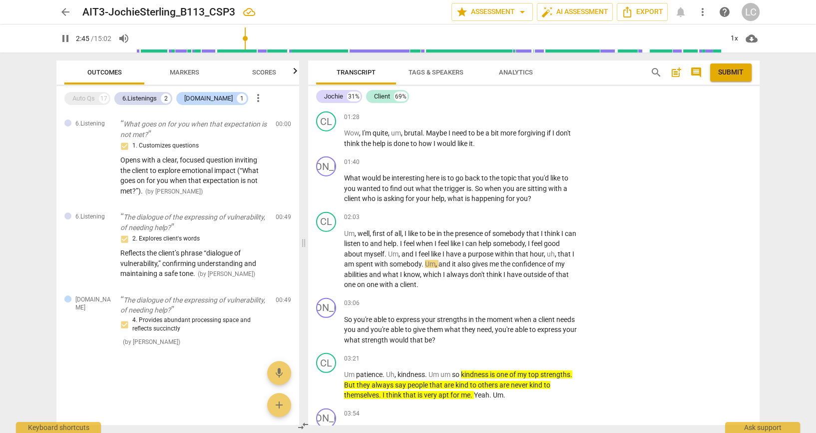
scroll to position [2549, 0]
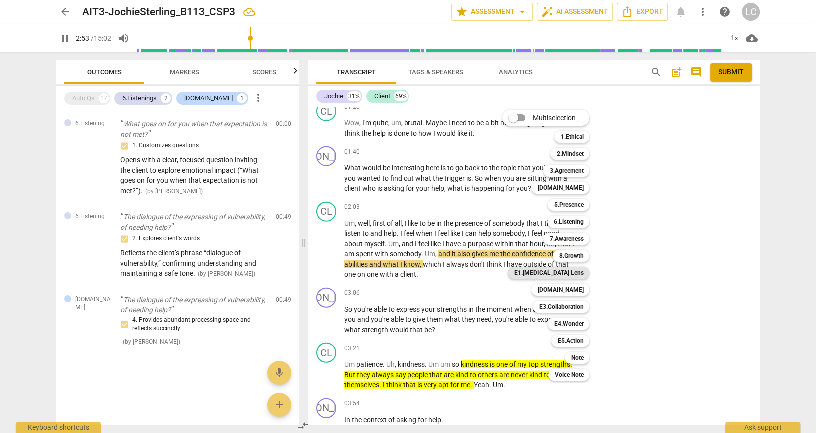
click at [569, 270] on b "E1.[MEDICAL_DATA] Lens" at bounding box center [548, 273] width 69 height 12
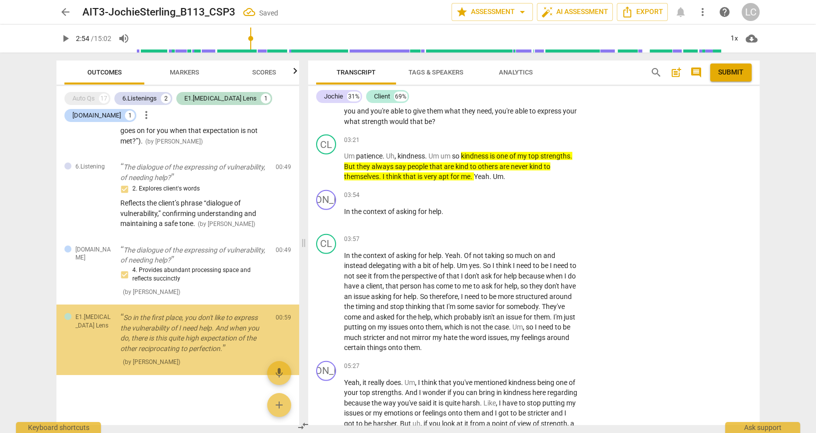
scroll to position [112, 0]
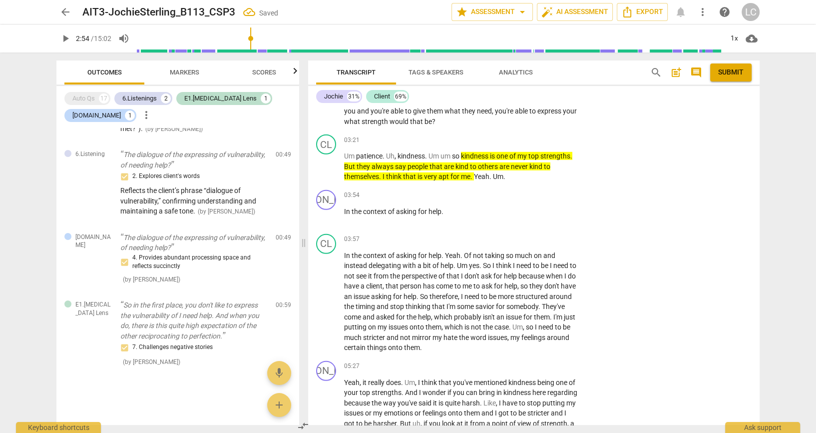
click at [786, 297] on div "arrow_back AIT3-JochieSterling_B113_CSP3 Saved edit star Assessment arrow_drop_…" at bounding box center [408, 216] width 816 height 433
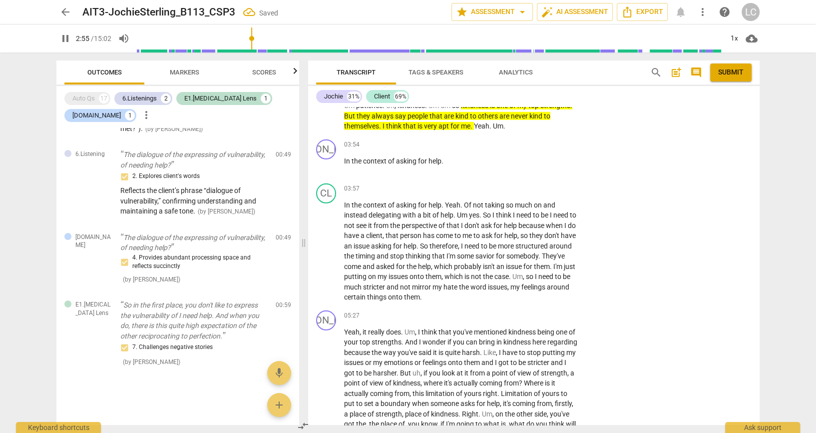
scroll to position [2846, 0]
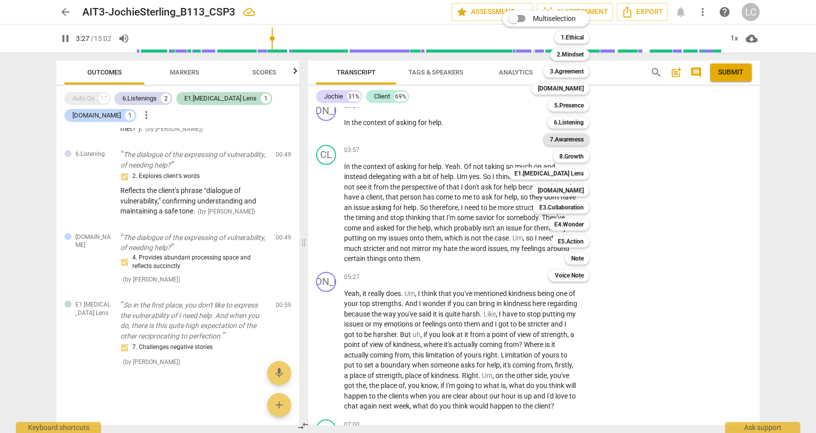
click at [554, 138] on b "7.Awareness" at bounding box center [566, 139] width 34 height 12
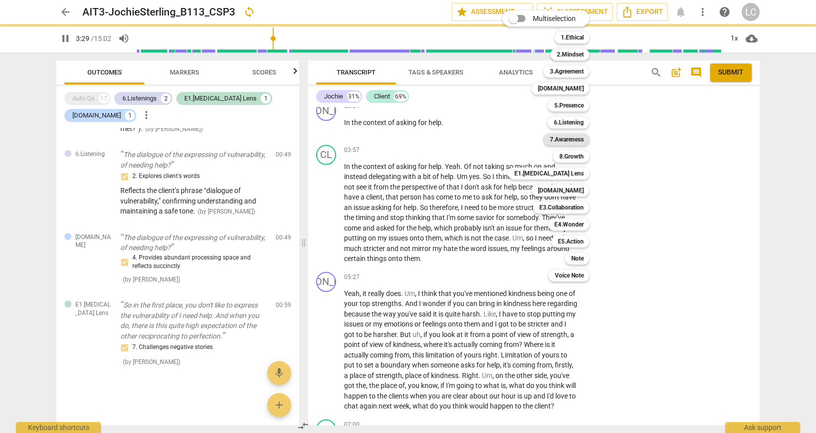
click at [567, 140] on b "7.Awareness" at bounding box center [566, 139] width 34 height 12
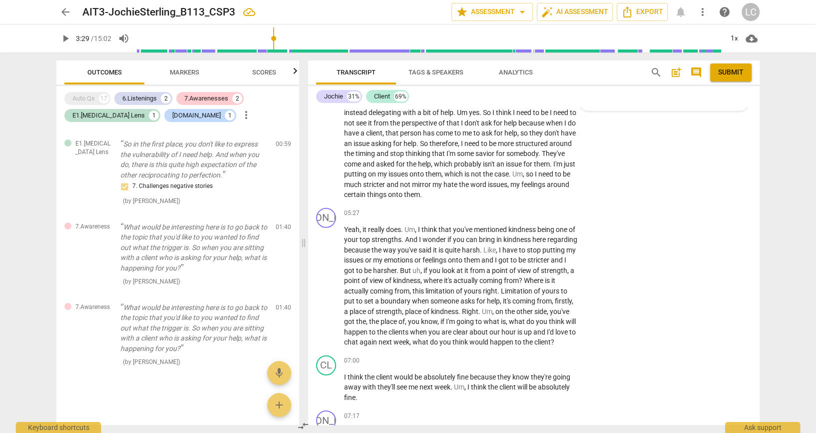
scroll to position [2913, 0]
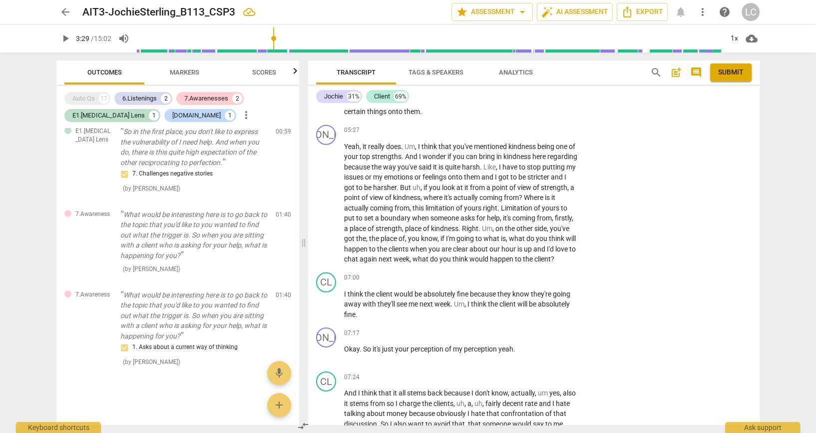
scroll to position [3001, 0]
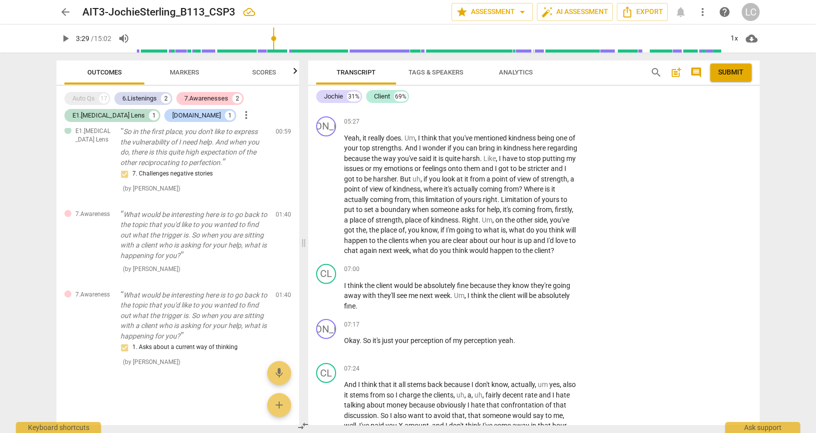
click at [620, 7] on textarea at bounding box center [656, 2] width 138 height 9
drag, startPoint x: 618, startPoint y: 338, endPoint x: 596, endPoint y: 345, distance: 23.7
click at [596, 7] on textarea at bounding box center [656, 2] width 138 height 9
paste textarea "Skillfully redirects to original topic (“…you wanted to find out what the trigg…"
click at [729, 19] on span "send" at bounding box center [734, 13] width 11 height 11
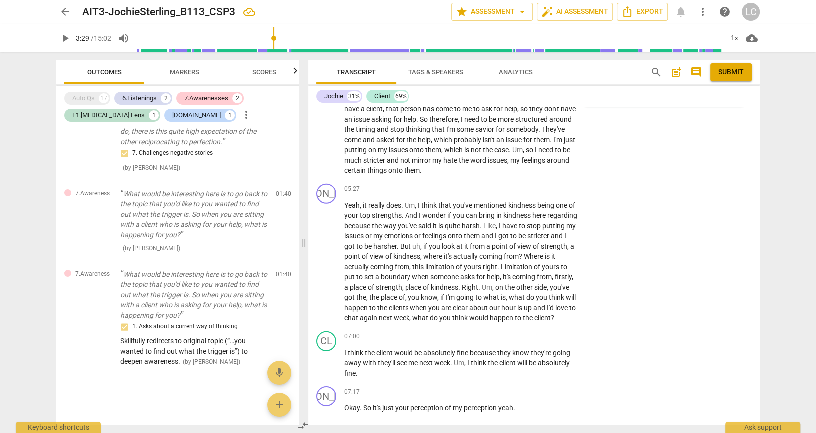
scroll to position [2935, 0]
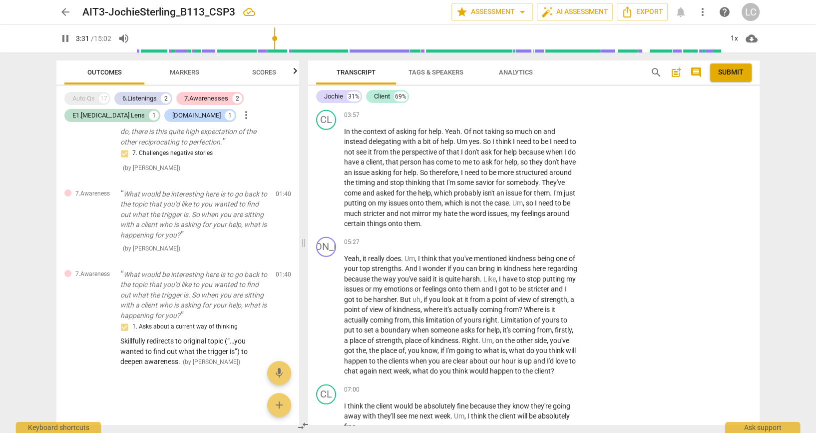
scroll to position [2846, 0]
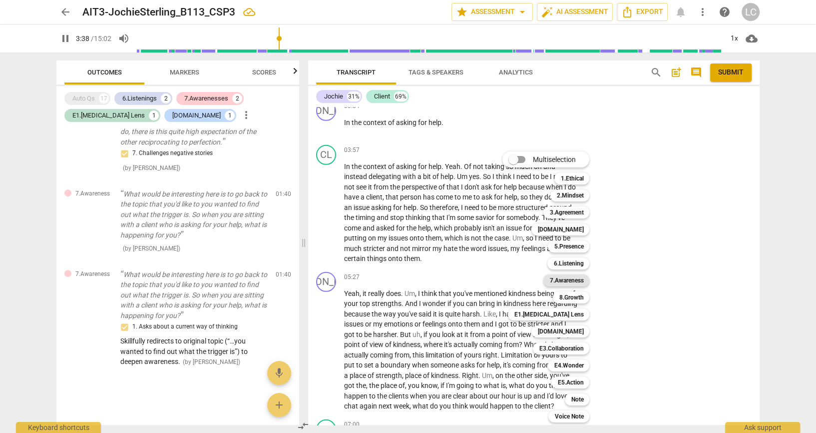
click at [554, 278] on b "7.Awareness" at bounding box center [566, 280] width 34 height 12
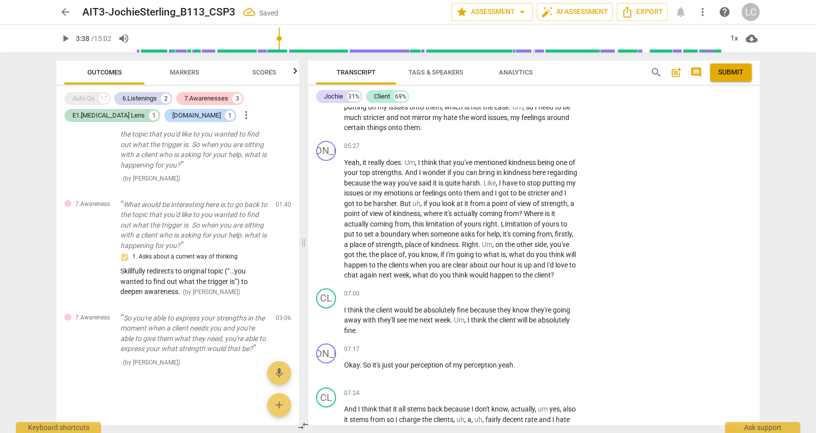
scroll to position [2969, 0]
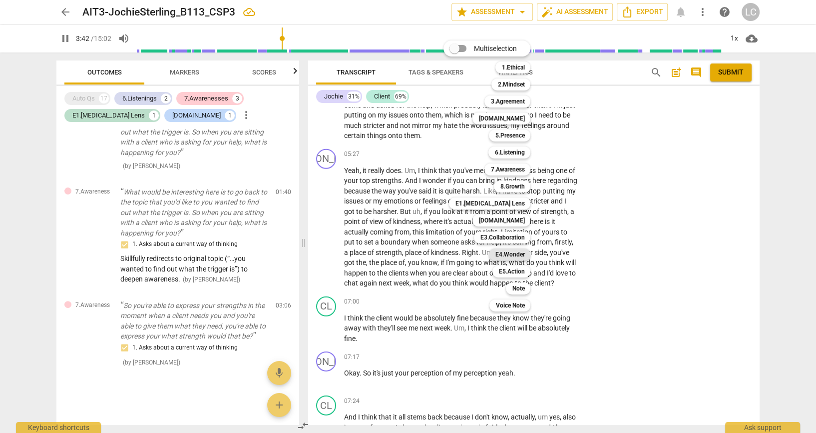
click at [513, 256] on b "E4.Wonder" at bounding box center [509, 254] width 29 height 12
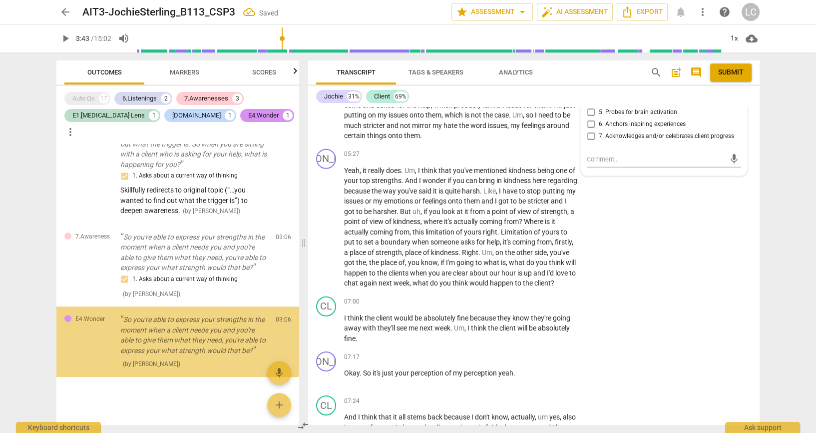
scroll to position [543, 0]
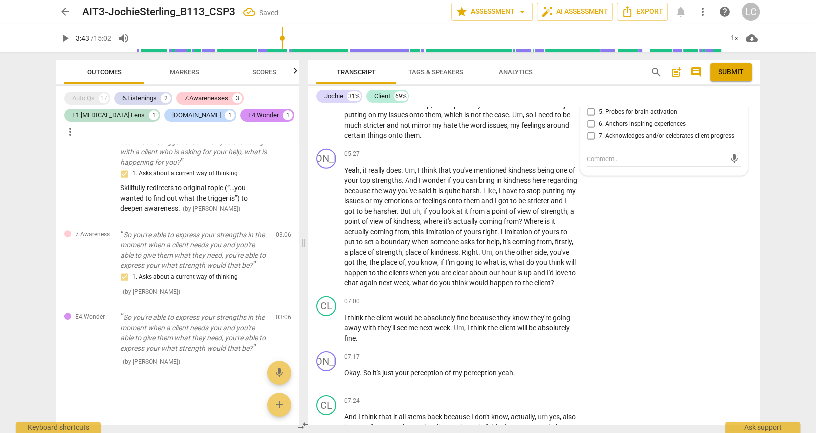
click at [587, 82] on input "2. Inquires about client’s who" at bounding box center [591, 76] width 16 height 12
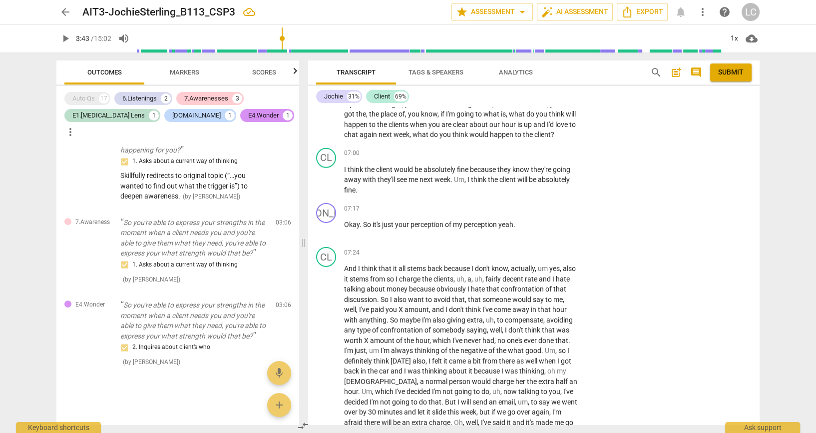
scroll to position [3147, 0]
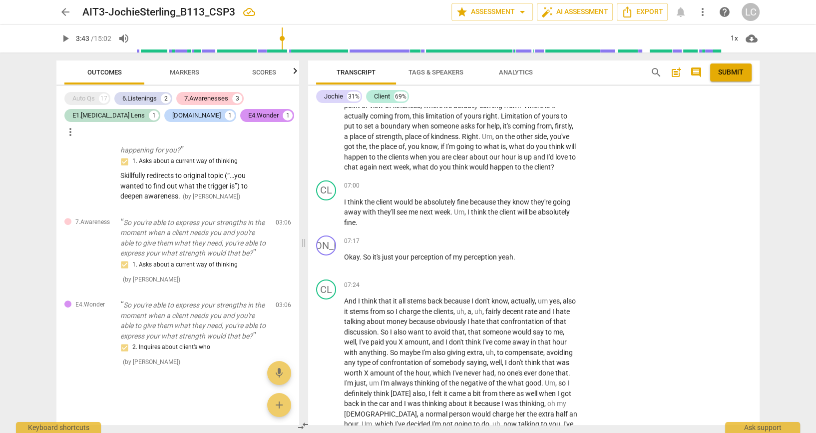
scroll to position [3058, 0]
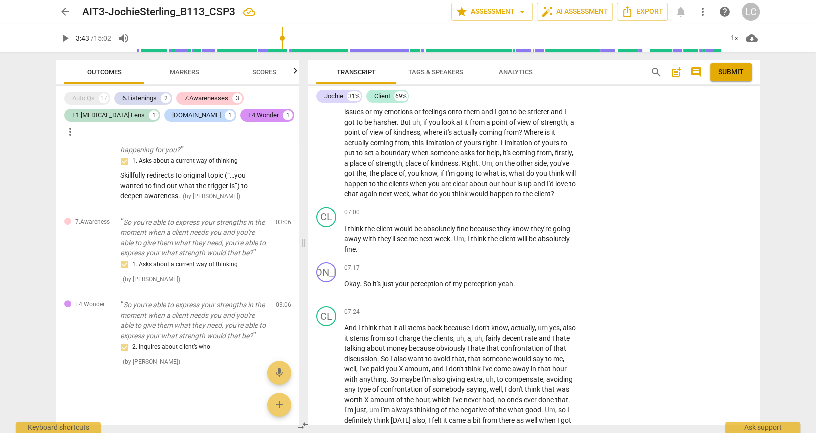
paste textarea "Invites naming of personal strengths, helping the client connect identity to be…"
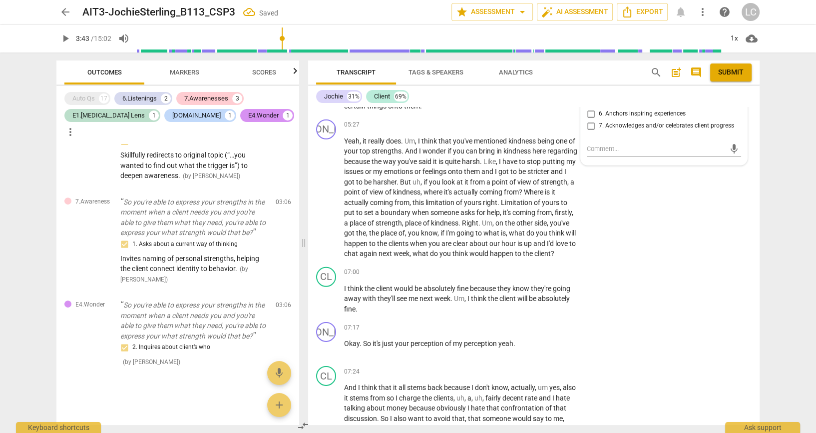
scroll to position [2992, 0]
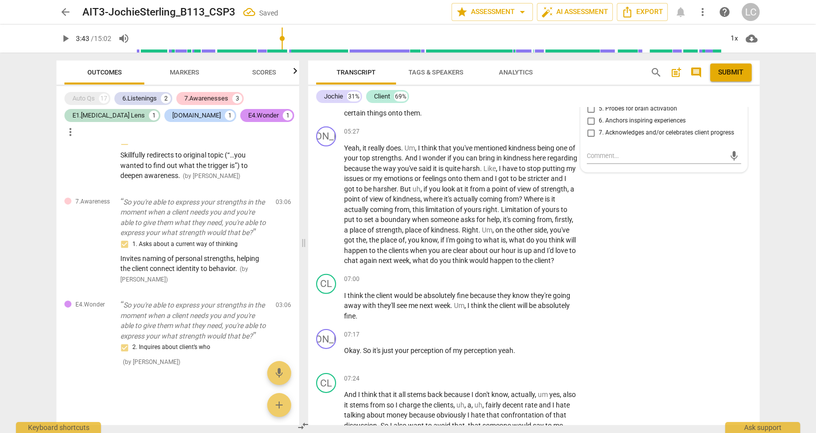
click at [653, 25] on textarea at bounding box center [656, 20] width 138 height 10
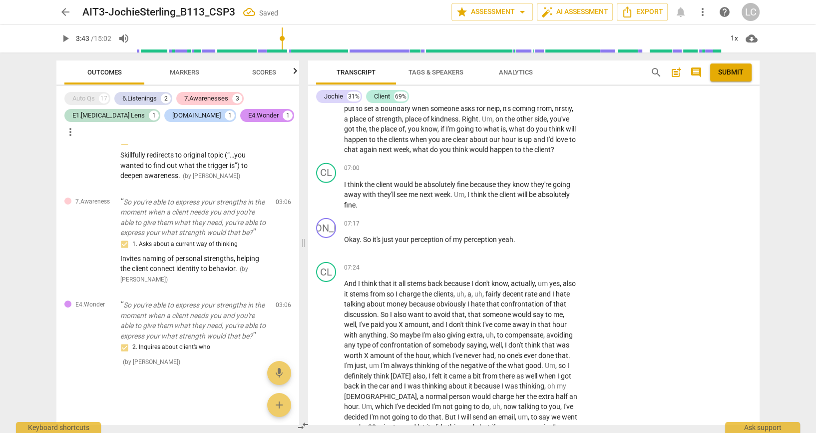
scroll to position [3125, 0]
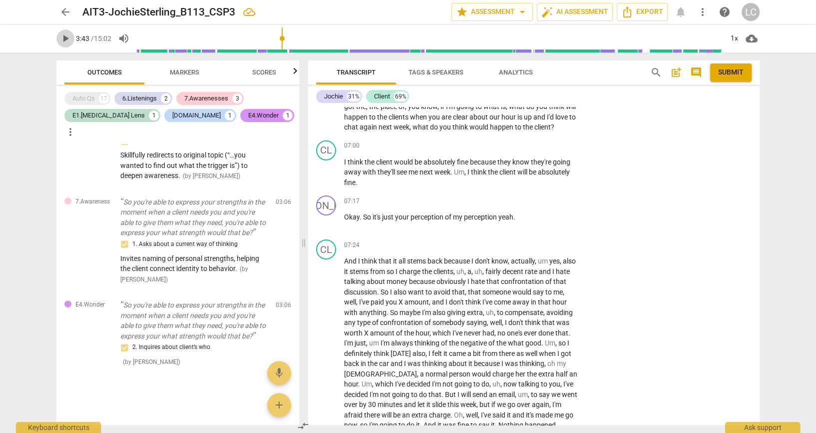
click at [58, 39] on span "play_arrow" at bounding box center [65, 38] width 18 height 12
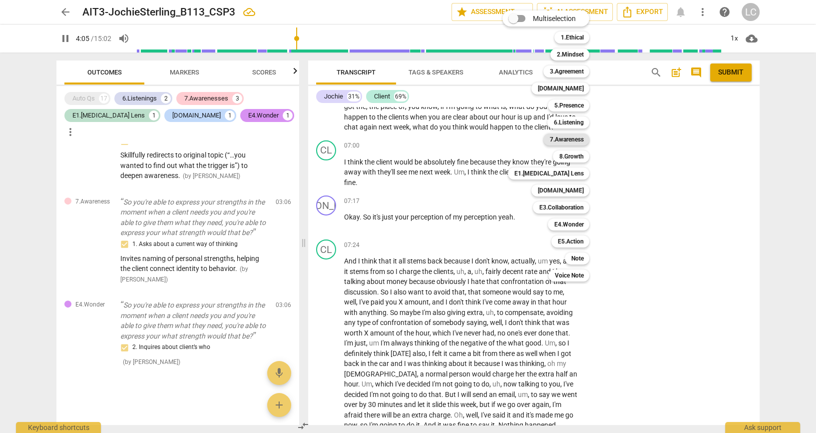
click at [570, 141] on b "7.Awareness" at bounding box center [566, 139] width 34 height 12
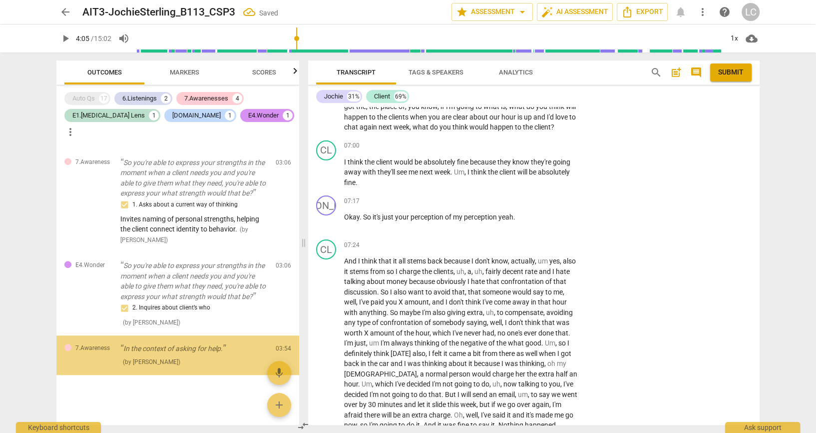
scroll to position [0, 0]
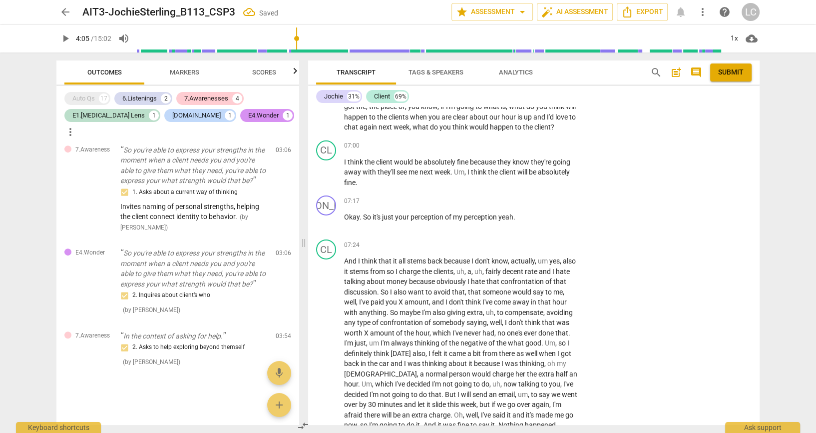
click at [684, 136] on div "JO play_arrow pause 05:27 + Add competency keyboard_arrow_right Yeah , it reall…" at bounding box center [534, 62] width 452 height 147
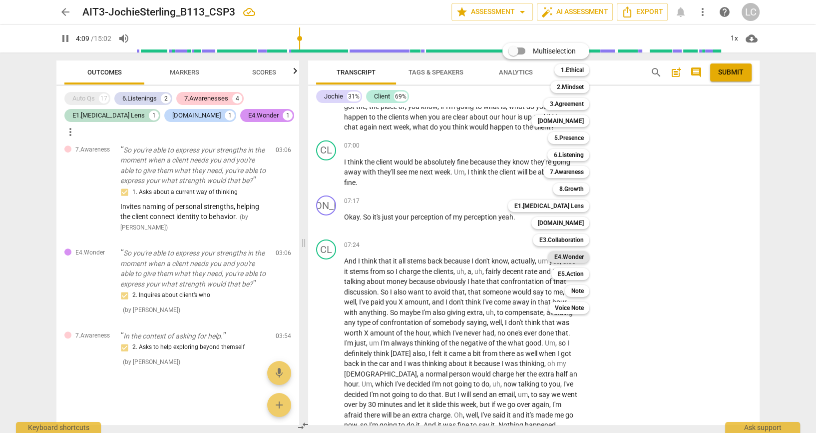
click at [561, 257] on b "E4.Wonder" at bounding box center [568, 257] width 29 height 12
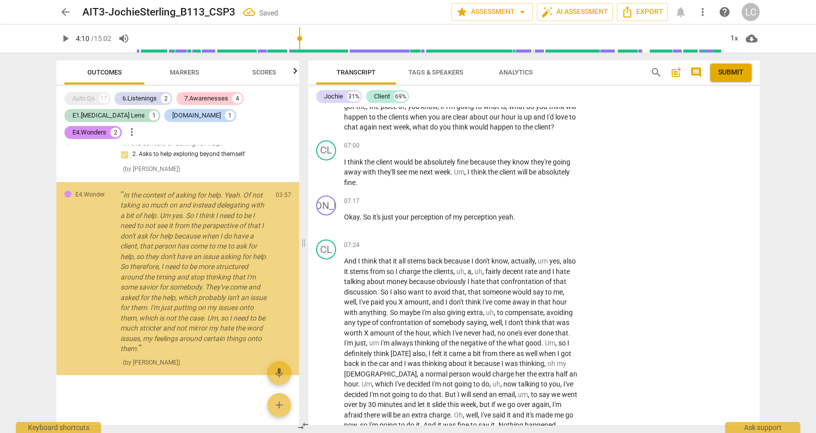
scroll to position [849, 0]
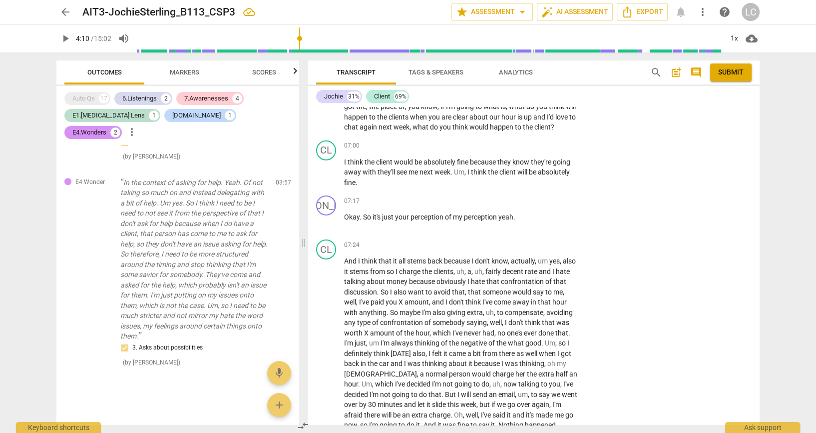
click at [619, 13] on div "mic" at bounding box center [664, 6] width 154 height 16
click at [620, 10] on textarea at bounding box center [656, 4] width 138 height 9
drag, startPoint x: 620, startPoint y: 319, endPoint x: 605, endPoint y: 326, distance: 16.1
click at [605, 10] on textarea at bounding box center [656, 4] width 138 height 9
click at [603, 10] on textarea at bounding box center [656, 4] width 138 height 9
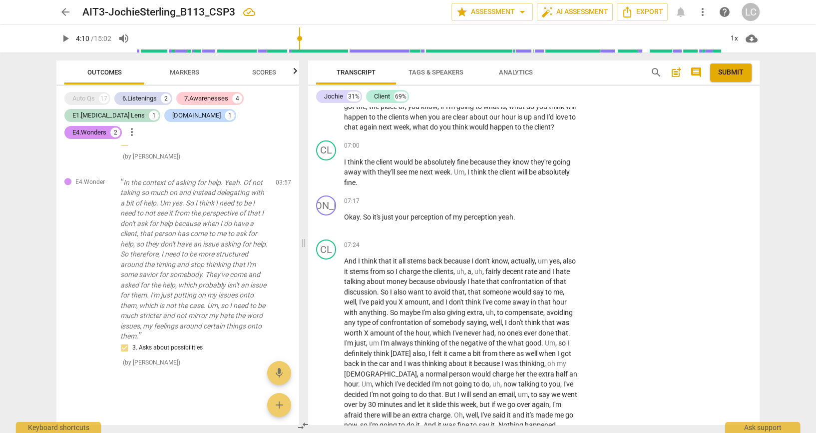
paste textarea "Helps the client generalize insight from “asking for help” to client sessions; …"
click at [712, 136] on div "JO play_arrow pause 05:27 + Add competency keyboard_arrow_right Yeah , it reall…" at bounding box center [534, 62] width 452 height 147
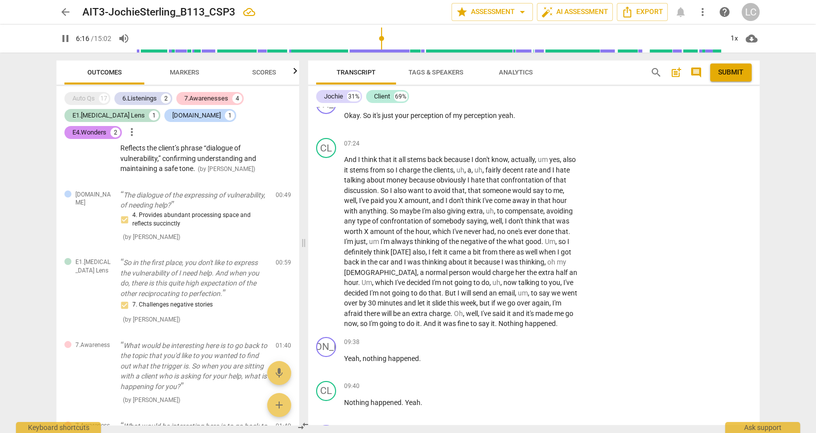
scroll to position [3236, 0]
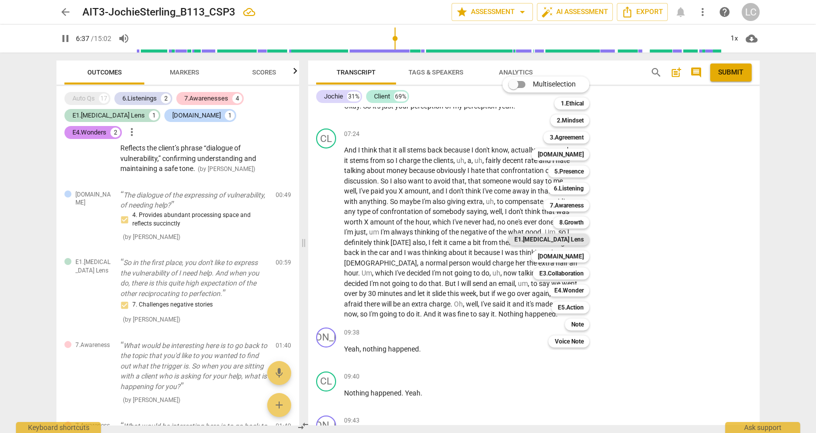
click at [575, 242] on b "E1.[MEDICAL_DATA] Lens" at bounding box center [548, 239] width 69 height 12
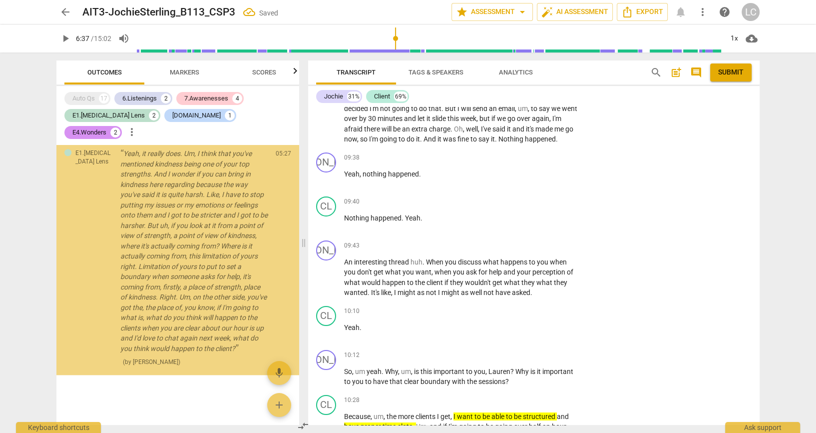
scroll to position [1136, 0]
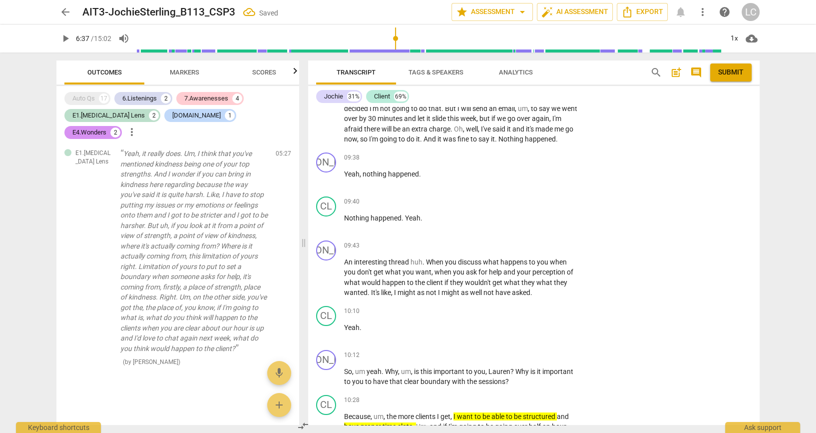
paste textarea "eframes “weakness” around boundaries as originating from strength (kindness); a…"
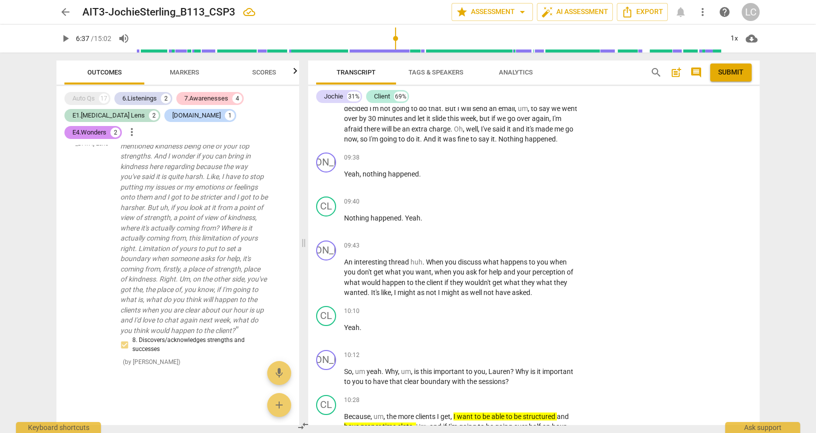
scroll to position [0, 0]
click at [655, 148] on div "CL play_arrow pause 07:24 + Add competency keyboard_arrow_right And I think tha…" at bounding box center [534, 49] width 452 height 199
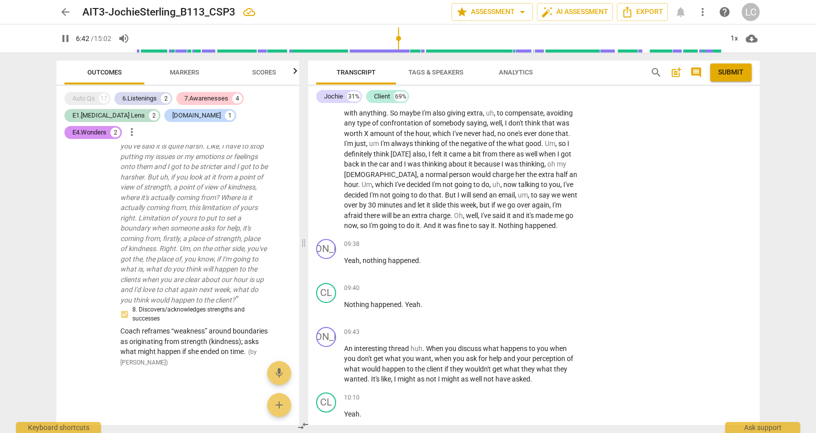
scroll to position [3322, 0]
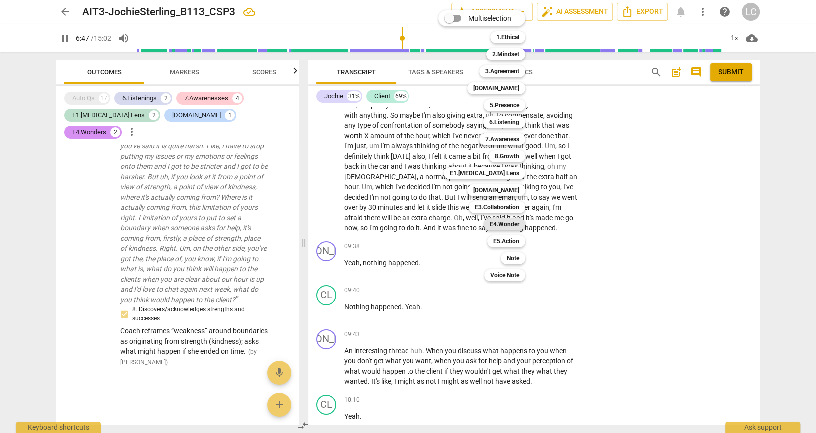
click at [507, 225] on b "E4.Wonder" at bounding box center [504, 224] width 29 height 12
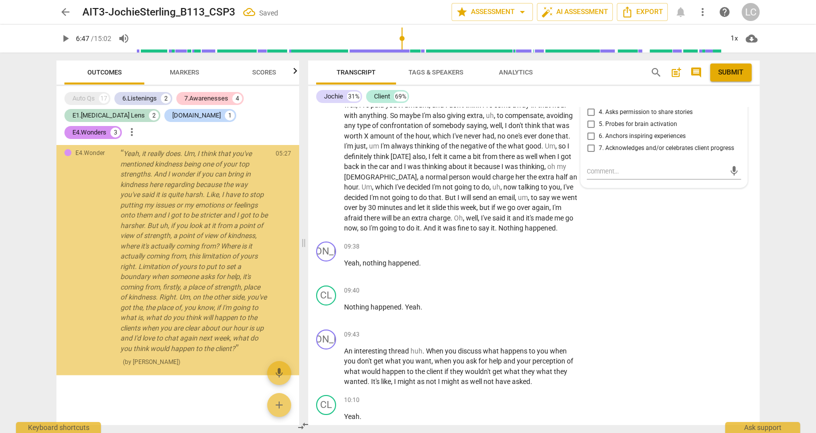
scroll to position [1468, 0]
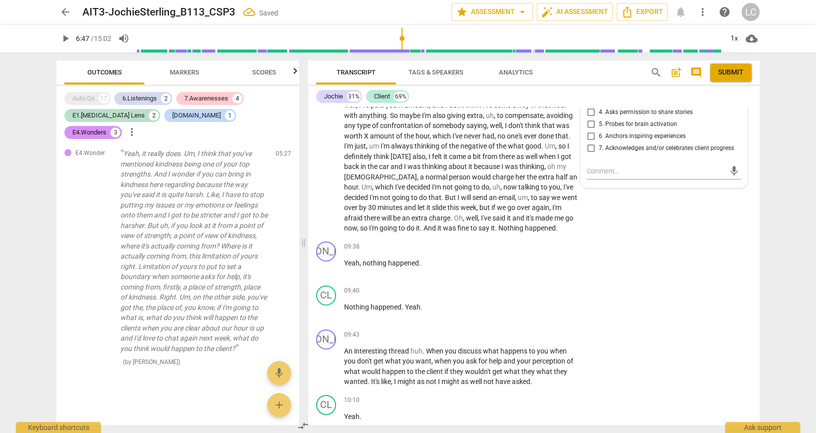
click at [779, 280] on div "arrow_back AIT3-JochieSterling_B113_CSP3 Saved edit star Assessment arrow_drop_…" at bounding box center [408, 216] width 816 height 433
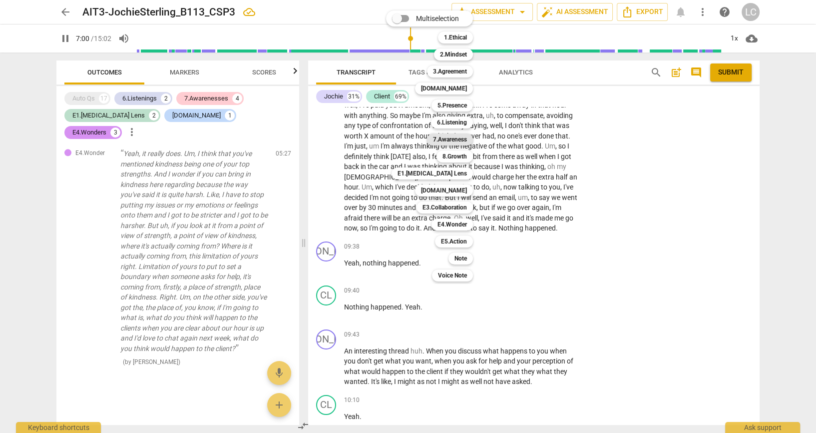
click at [452, 139] on b "7.Awareness" at bounding box center [450, 139] width 34 height 12
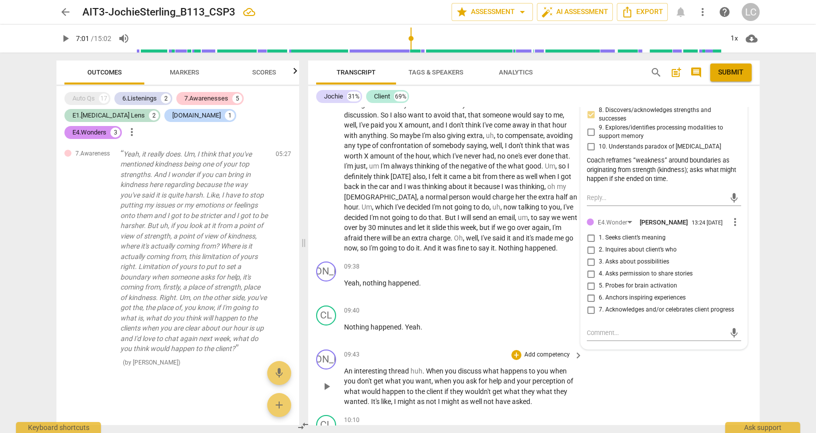
scroll to position [3300, 0]
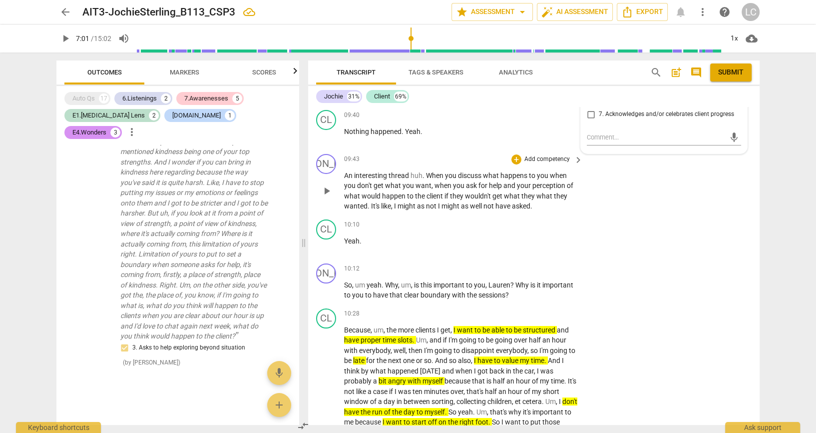
scroll to position [3499, 0]
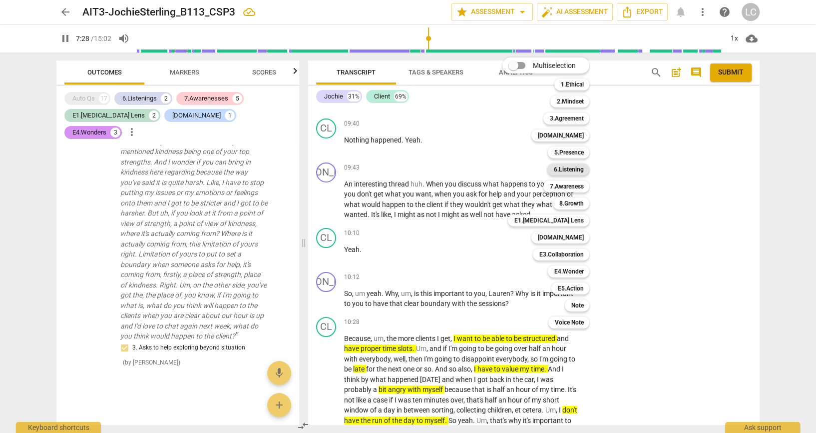
click at [557, 170] on b "6.Listening" at bounding box center [568, 169] width 30 height 12
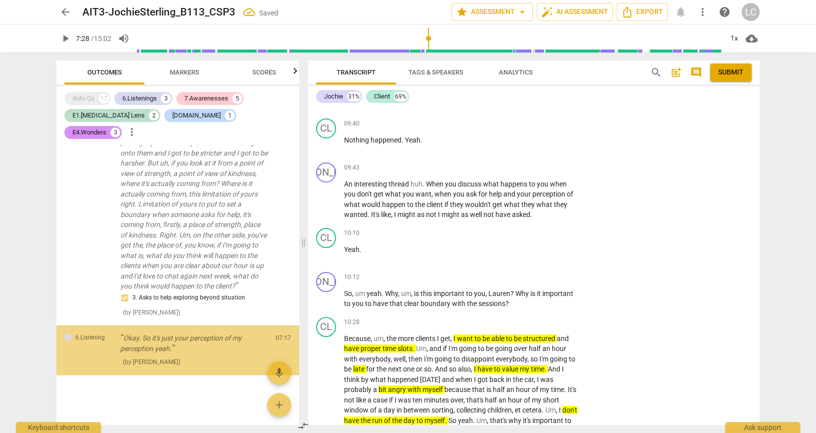
scroll to position [1861, 0]
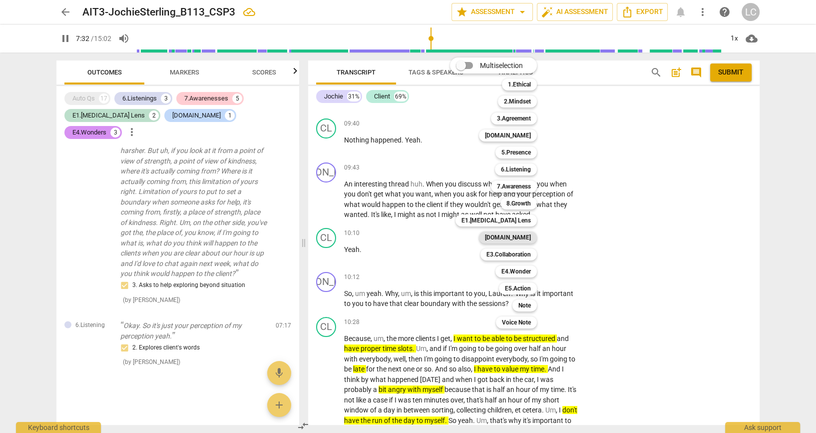
click at [536, 238] on div "[DOMAIN_NAME]" at bounding box center [508, 237] width 58 height 12
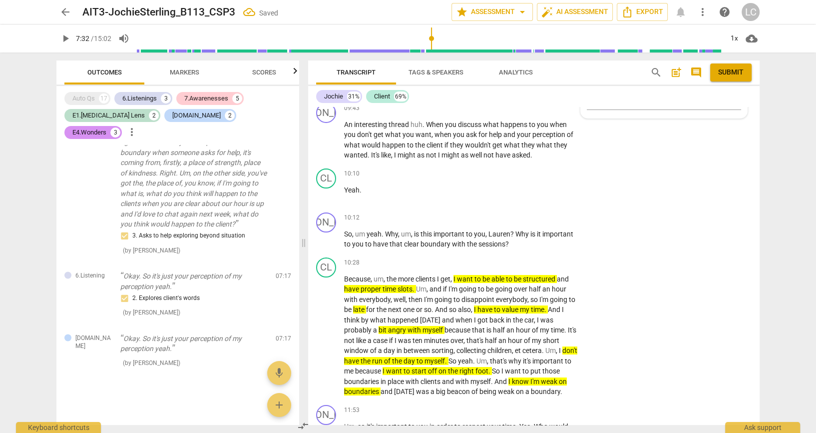
scroll to position [3566, 0]
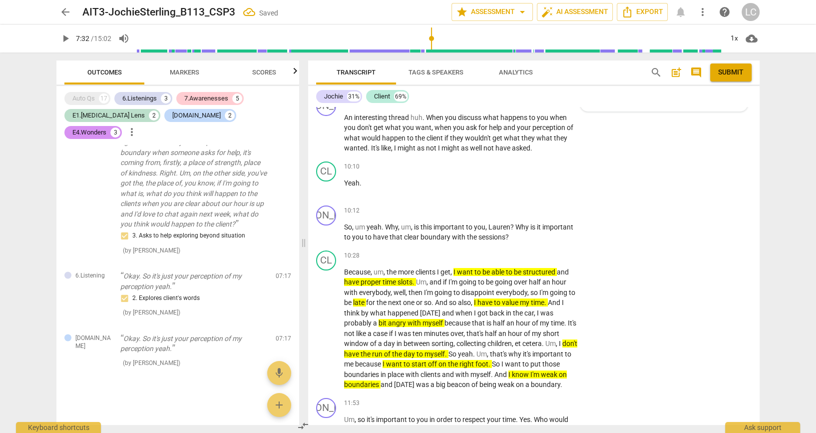
click at [589, 16] on input "5. Is present with client’s intense thoughts and emotions" at bounding box center [591, 10] width 16 height 12
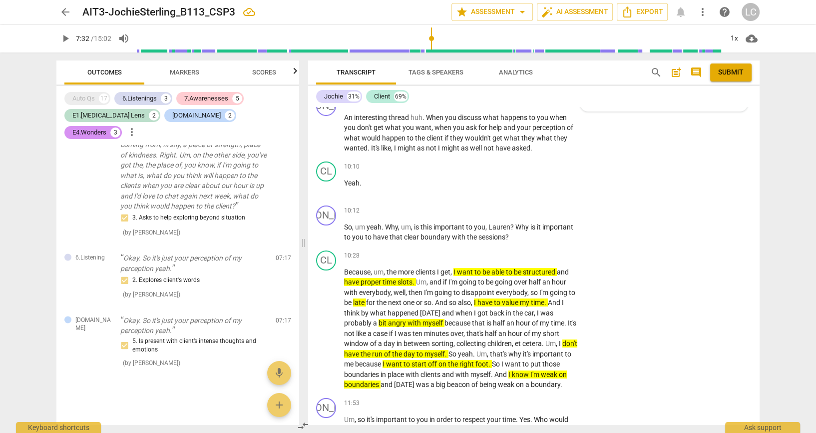
paste textarea "Mirrors client insight (“So it’s your perception…”) without judgment."
click at [768, 280] on div "arrow_back AIT3-JochieSterling_B113_CSP3 edit star Assessment arrow_drop_down a…" at bounding box center [408, 216] width 816 height 433
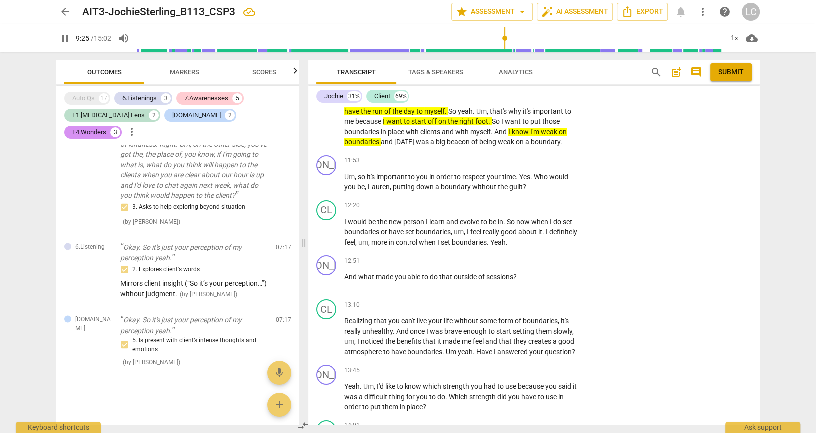
scroll to position [3810, 0]
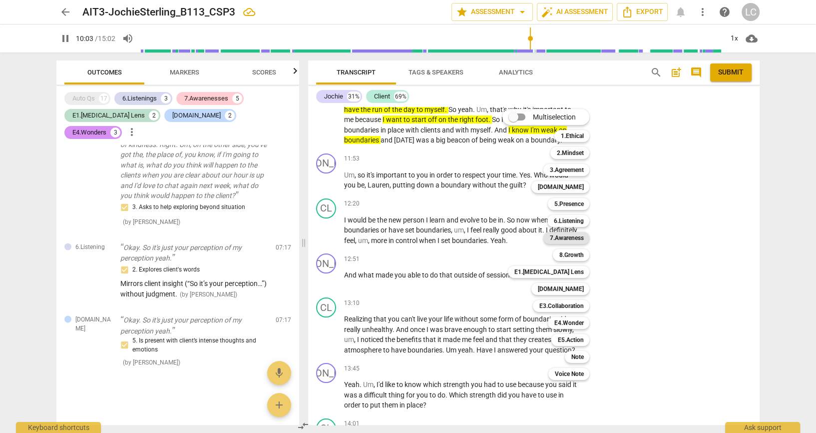
click at [563, 237] on b "7.Awareness" at bounding box center [566, 238] width 34 height 12
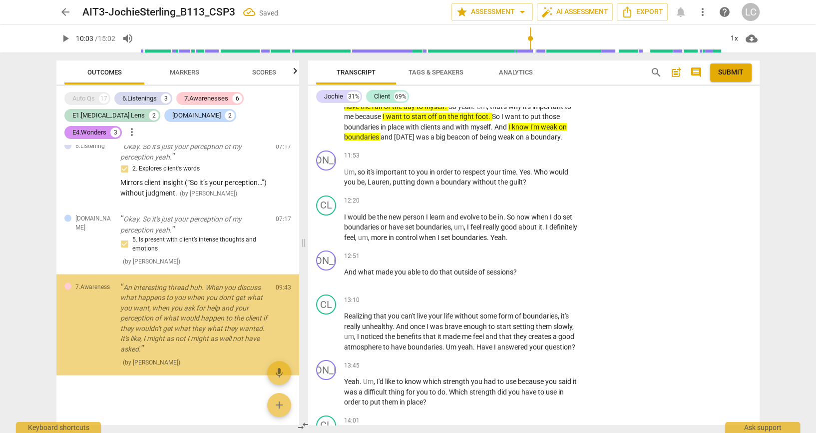
scroll to position [2082, 0]
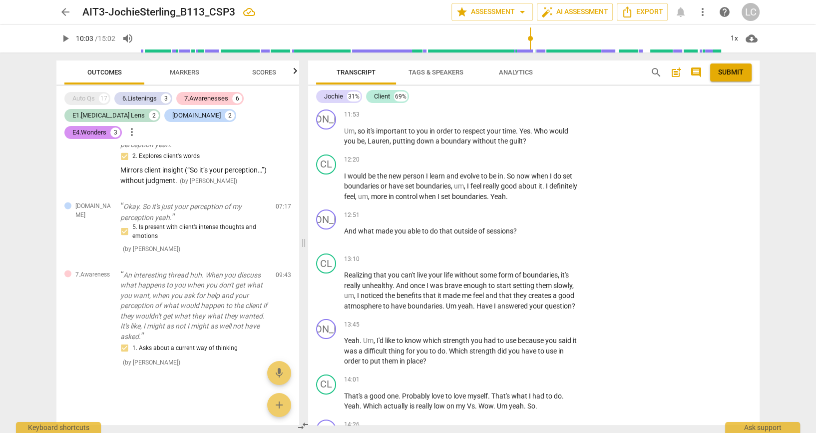
scroll to position [3880, 0]
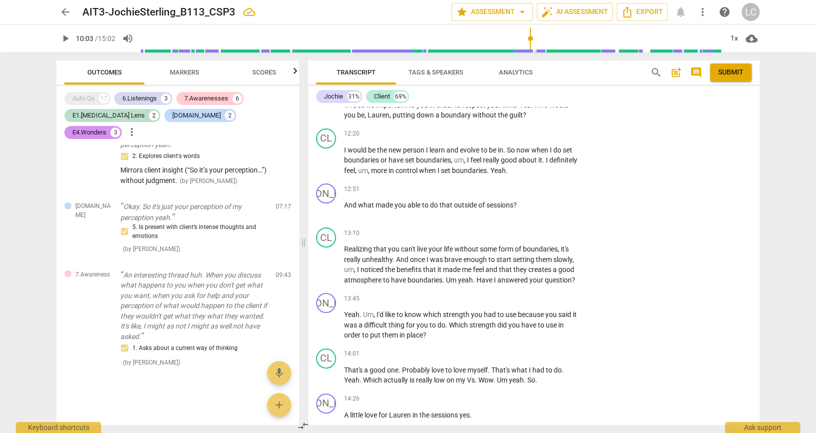
paste textarea "Links earlier themes (“when you don’t get what you want…”) to deepen reflection."
click at [696, 79] on div "CL play_arrow pause 10:28 + Add competency keyboard_arrow_right Because , um , …" at bounding box center [534, 5] width 452 height 147
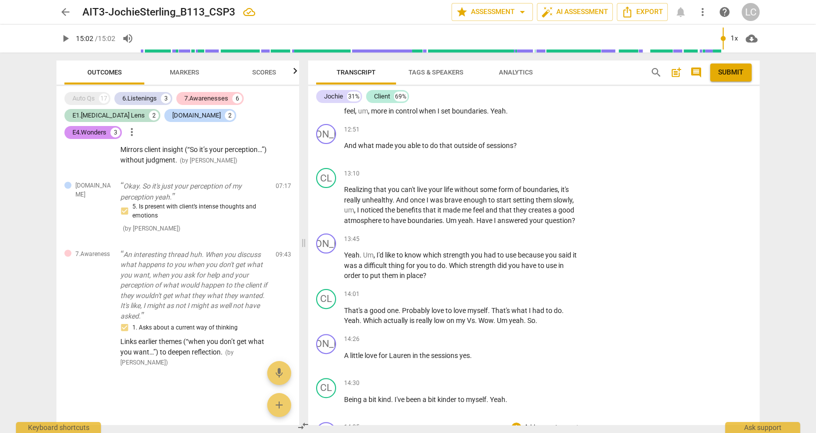
scroll to position [3935, 0]
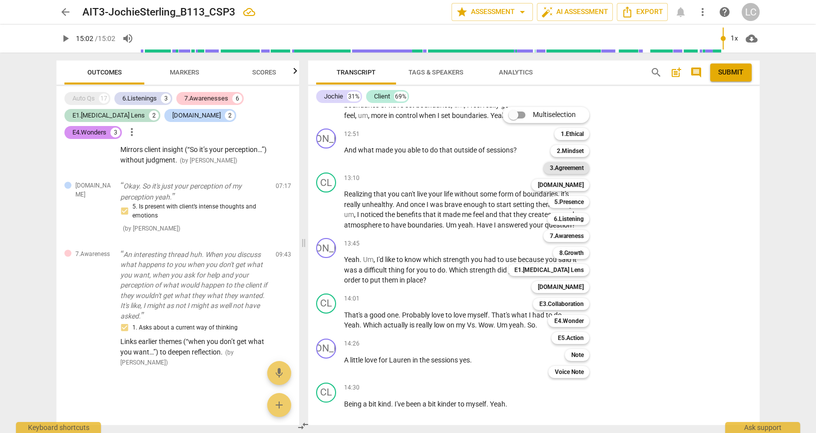
click at [564, 172] on b "3.Agreement" at bounding box center [566, 168] width 34 height 12
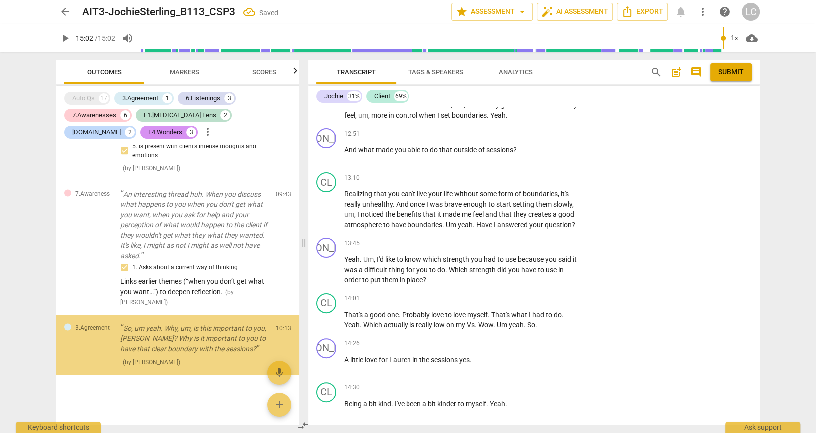
scroll to position [2214, 0]
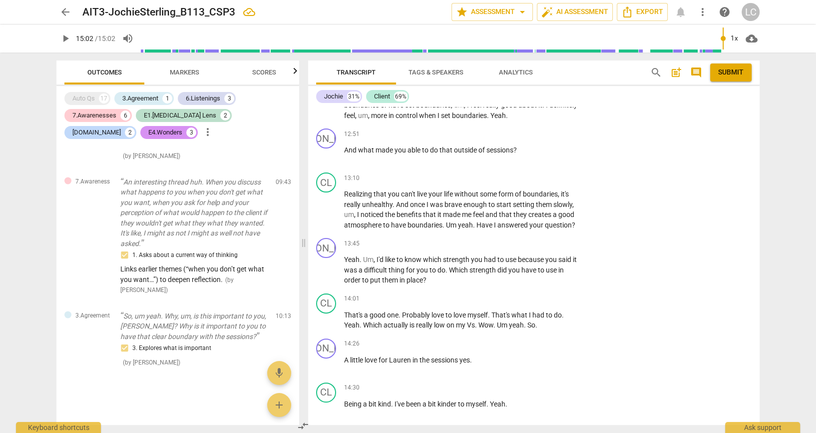
paste textarea "Why is it important…?” clarifies motivation for boundary-setting."
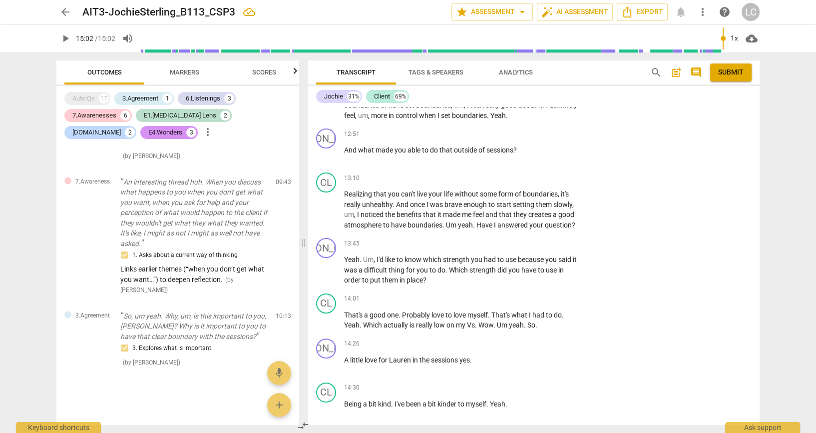
click at [798, 254] on div "arrow_back AIT3-JochieSterling_B113_CSP3 edit star Assessment arrow_drop_down a…" at bounding box center [408, 216] width 816 height 433
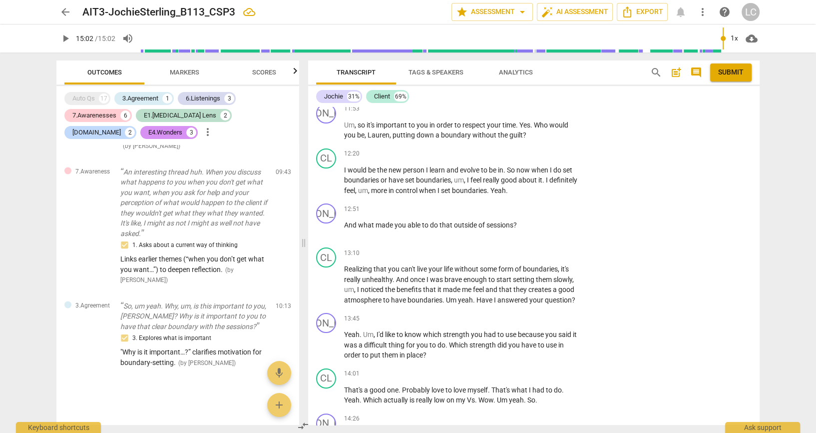
scroll to position [3846, 0]
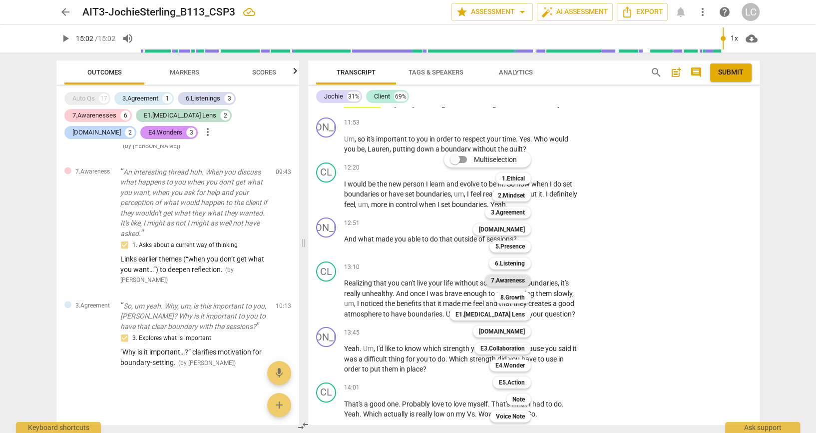
click at [498, 276] on b "7.Awareness" at bounding box center [508, 280] width 34 height 12
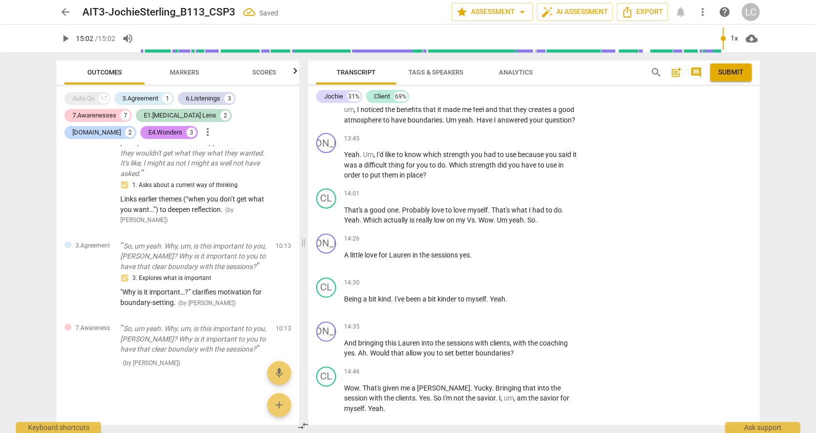
scroll to position [4046, 0]
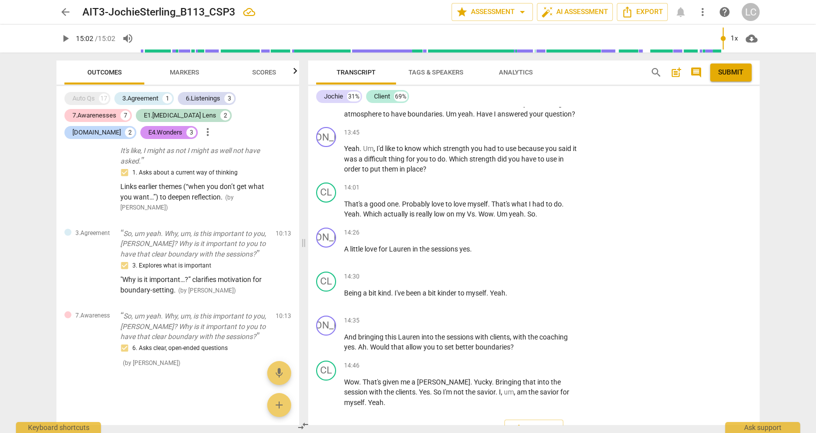
click at [802, 250] on div "arrow_back AIT3-JochieSterling_B113_CSP3 edit star Assessment arrow_drop_down a…" at bounding box center [408, 216] width 816 height 433
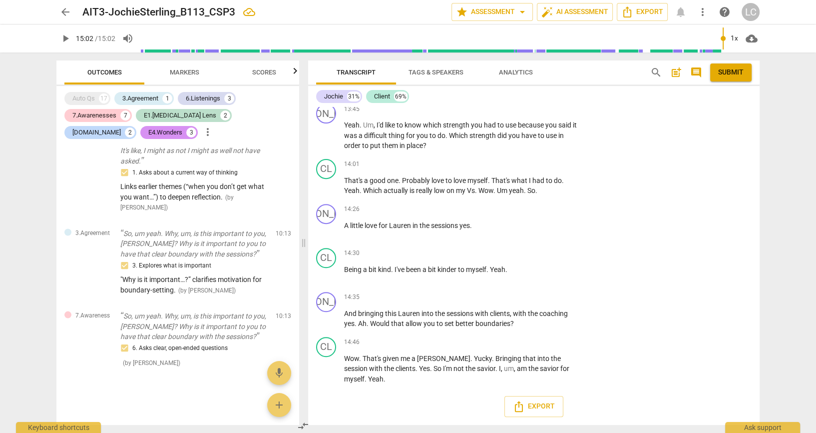
scroll to position [4135, 0]
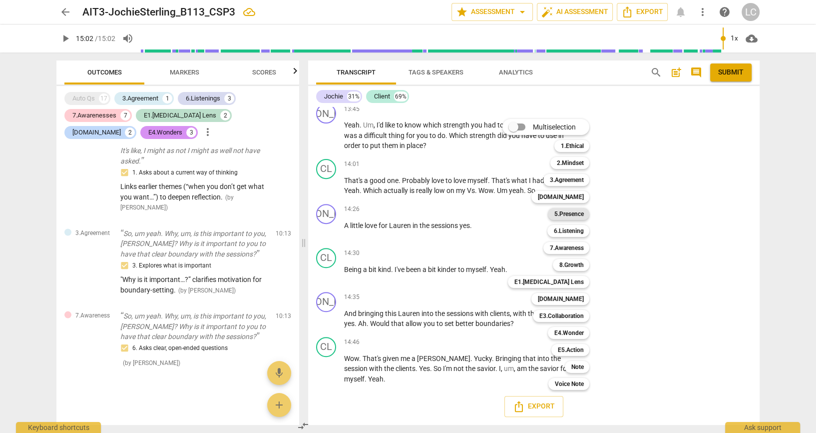
click at [563, 213] on b "5.Presence" at bounding box center [568, 214] width 29 height 12
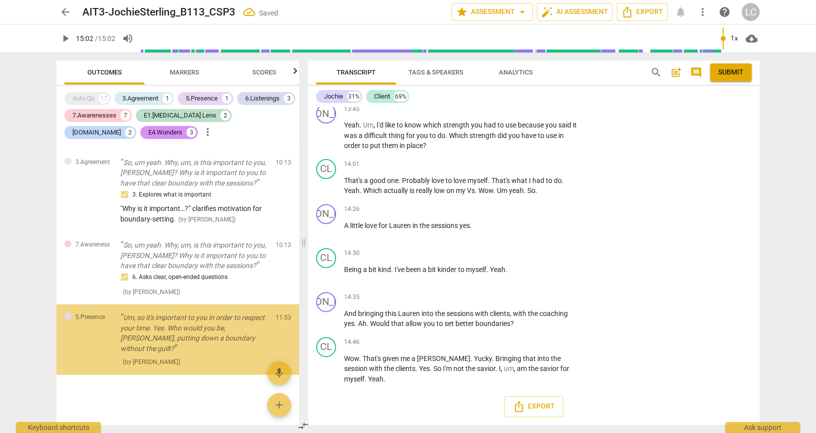
scroll to position [2407, 0]
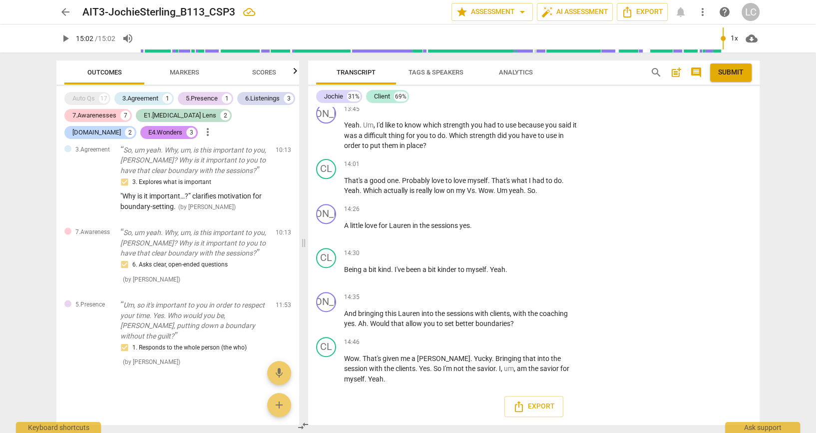
click at [617, 14] on textarea at bounding box center [656, 8] width 138 height 9
paste textarea "“Who would you be…without the guilt?” evokes vision of future self; client arti…"
click at [675, 75] on textarea "“Who would you be…without the guilt?” evokes vision of future self; client arti…" at bounding box center [656, 39] width 138 height 70
drag, startPoint x: 673, startPoint y: 355, endPoint x: 575, endPoint y: 316, distance: 104.7
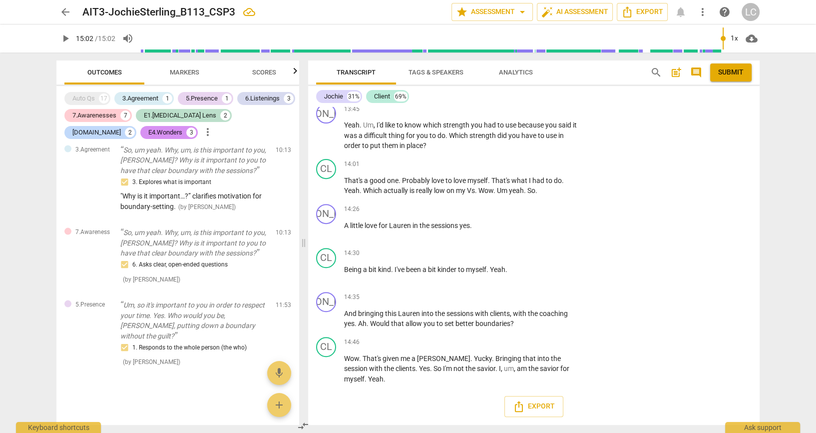
click at [575, 316] on div "[PERSON_NAME] Summary: Great exploration with your client. You have great aware…" at bounding box center [534, 266] width 452 height 318
click at [730, 30] on span "send" at bounding box center [734, 24] width 11 height 11
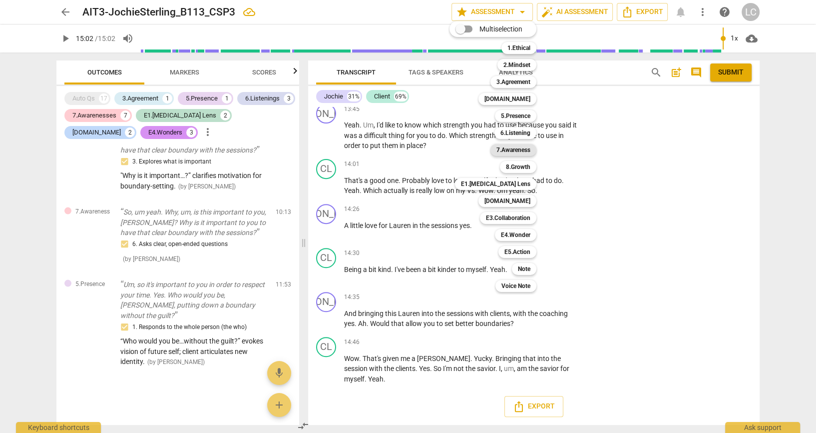
click at [536, 153] on div "7.Awareness" at bounding box center [514, 150] width 46 height 12
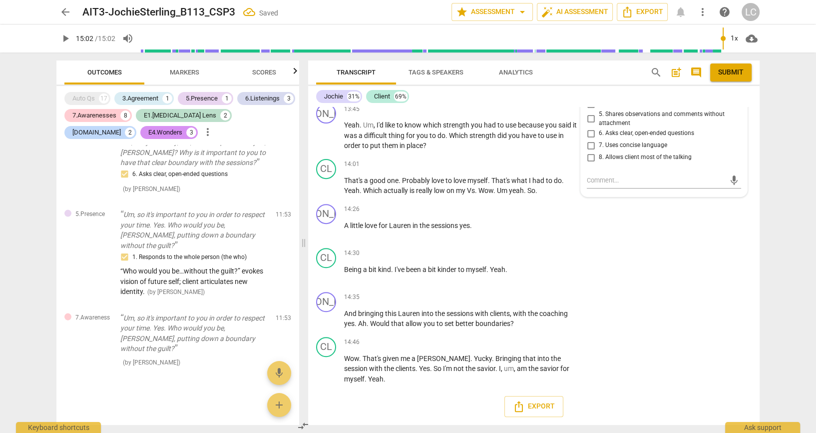
scroll to position [4322, 0]
click at [590, 98] on input "3. Asks to help exploring beyond situation" at bounding box center [591, 92] width 16 height 12
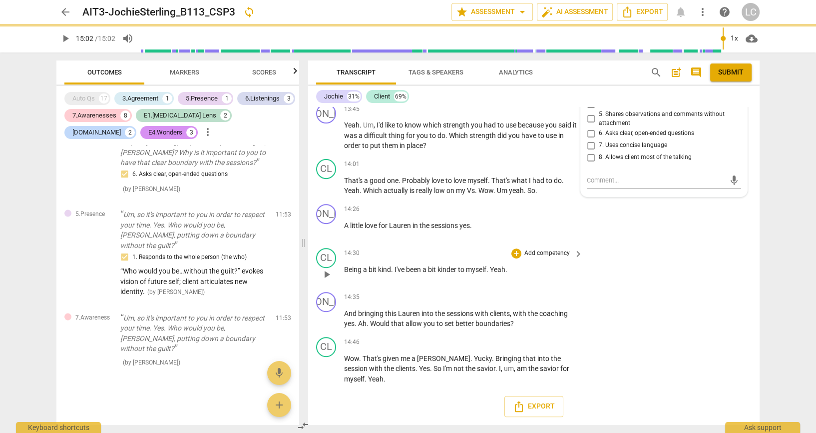
click at [728, 288] on div "CL play_arrow pause 14:30 + Add competency keyboard_arrow_right Being a bit kin…" at bounding box center [534, 266] width 452 height 44
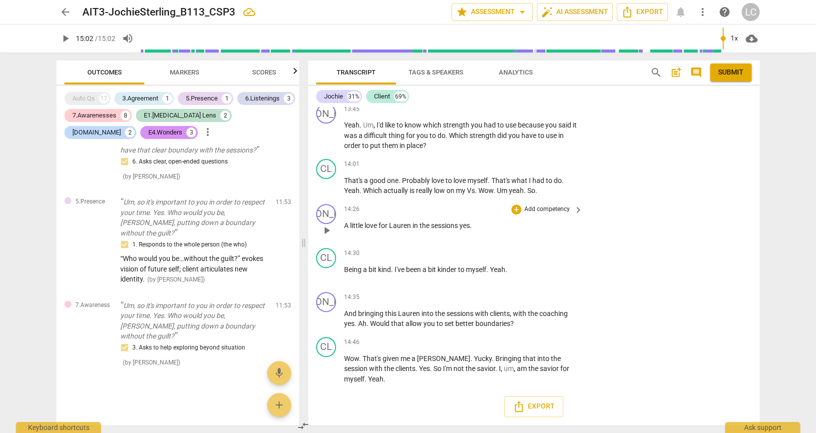
scroll to position [4424, 0]
click at [531, 48] on p "Add competency" at bounding box center [546, 43] width 47 height 9
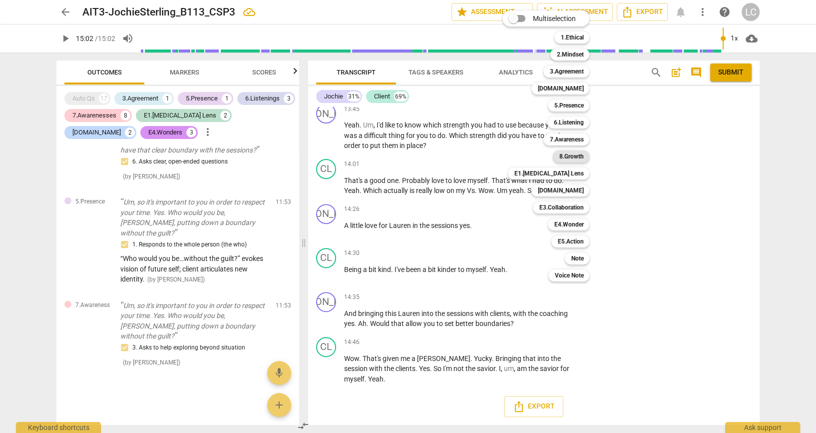
click at [579, 153] on b "8.Growth" at bounding box center [571, 156] width 24 height 12
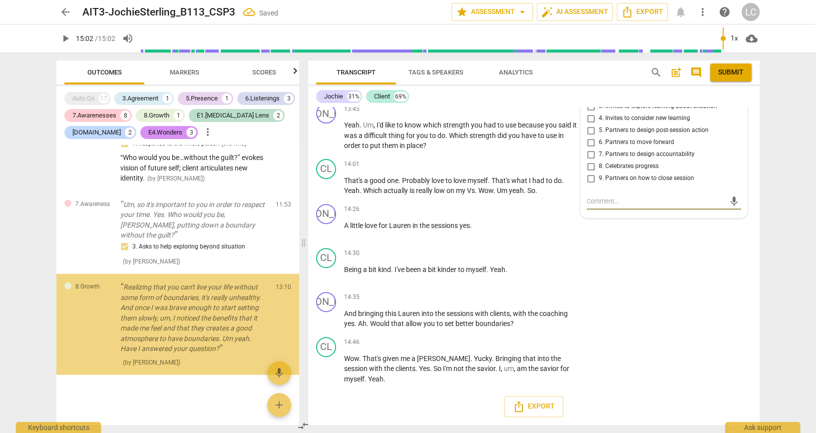
scroll to position [2657, 0]
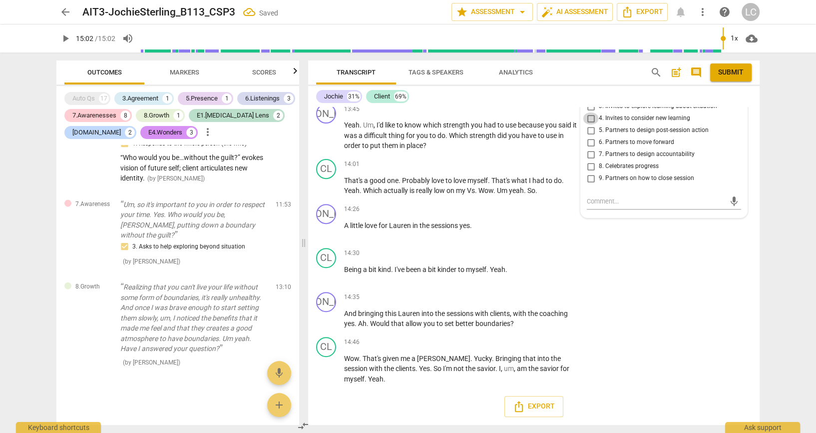
click at [590, 124] on input "4. Invites to consider new learning" at bounding box center [591, 118] width 16 height 12
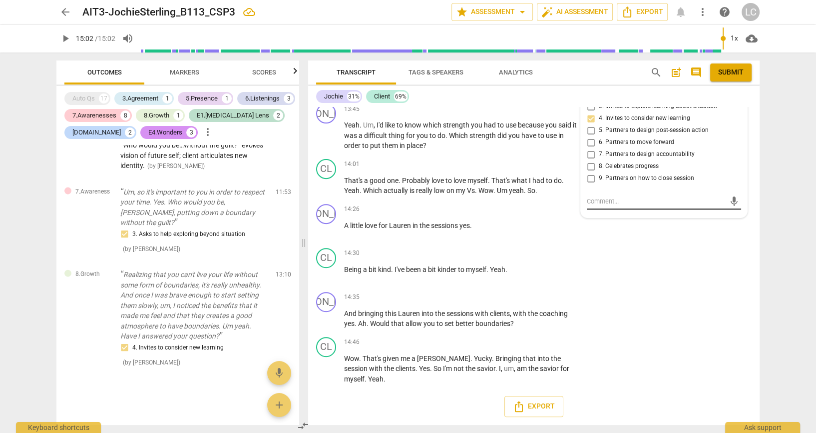
click at [601, 206] on textarea at bounding box center [656, 200] width 138 height 9
paste textarea "Client identifies learned benefits of boundaries; coach reinforces insight."
click at [702, 288] on div "CL play_arrow pause 14:30 + Add competency keyboard_arrow_right Being a bit kin…" at bounding box center [534, 266] width 452 height 44
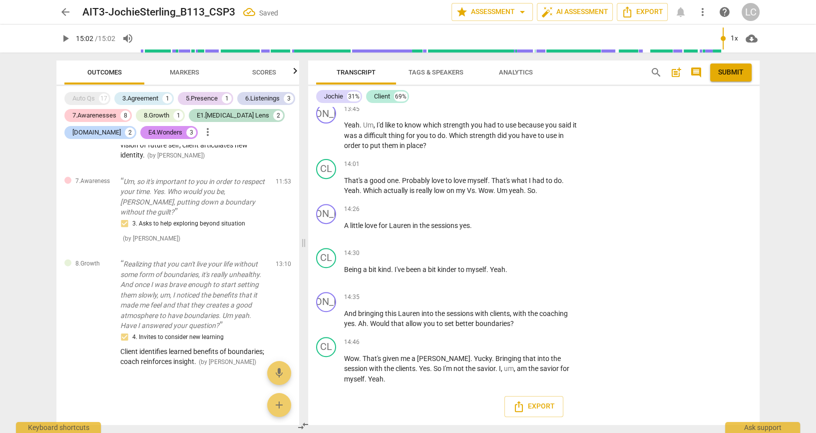
click at [488, 48] on p "Add competency" at bounding box center [506, 43] width 47 height 9
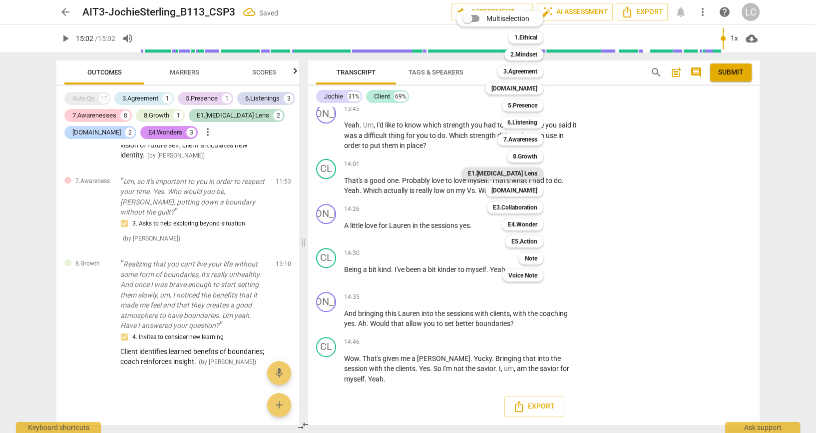
click at [527, 177] on b "E1.[MEDICAL_DATA] Lens" at bounding box center [502, 173] width 69 height 12
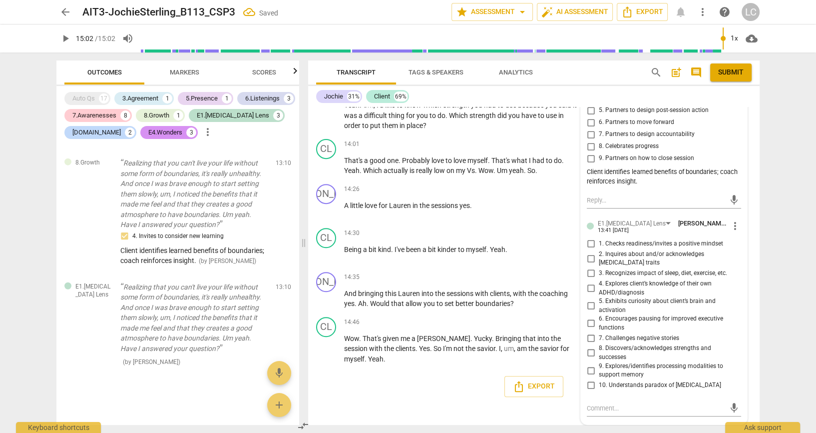
scroll to position [4534, 0]
click at [589, 359] on input "8. Discovers/acknowledges strengths and successes" at bounding box center [591, 353] width 16 height 12
click at [417, 394] on div "Export" at bounding box center [534, 386] width 452 height 37
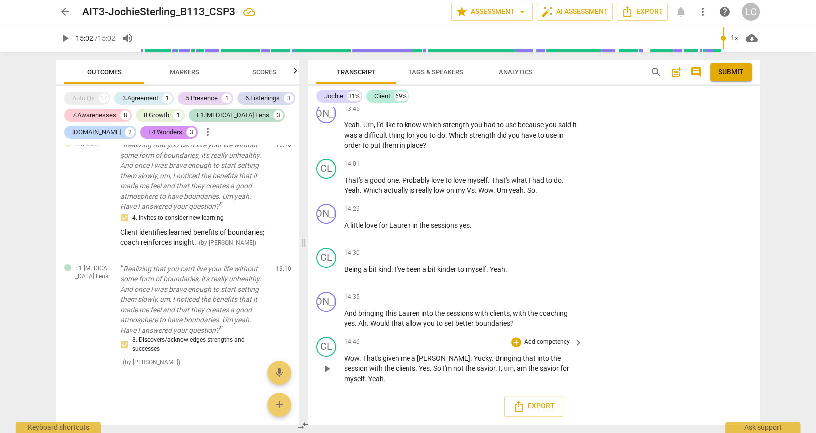
scroll to position [4490, 0]
click at [547, 302] on p "Add competency" at bounding box center [546, 297] width 47 height 9
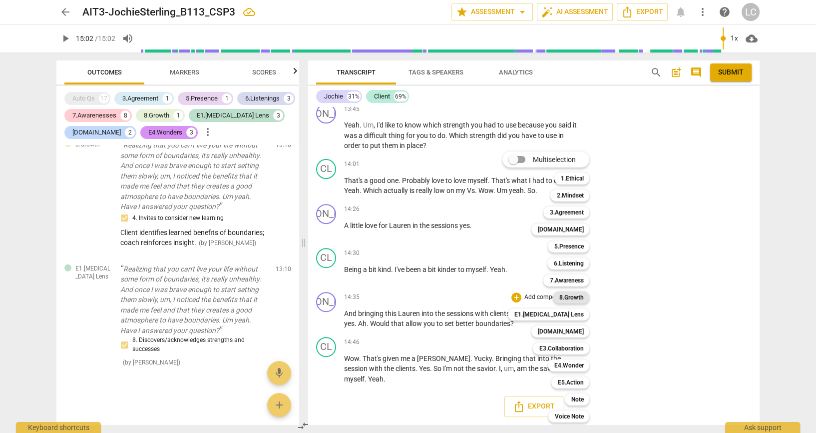
click at [570, 295] on b "8.Growth" at bounding box center [571, 297] width 24 height 12
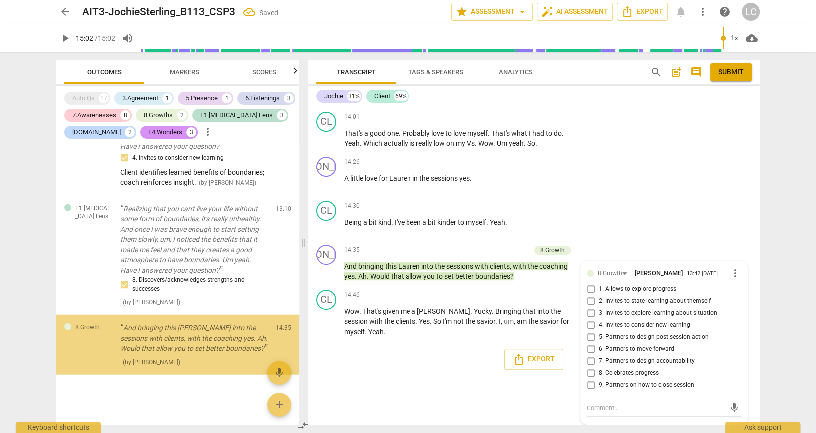
scroll to position [2901, 0]
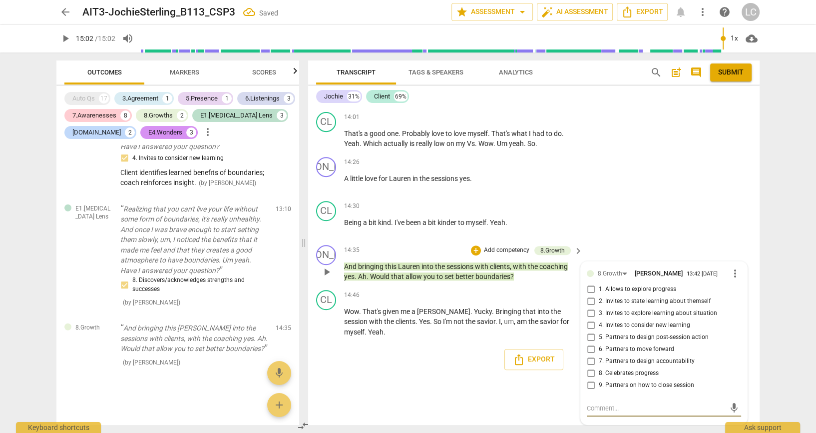
click at [592, 326] on input "4. Invites to consider new learning" at bounding box center [591, 325] width 16 height 12
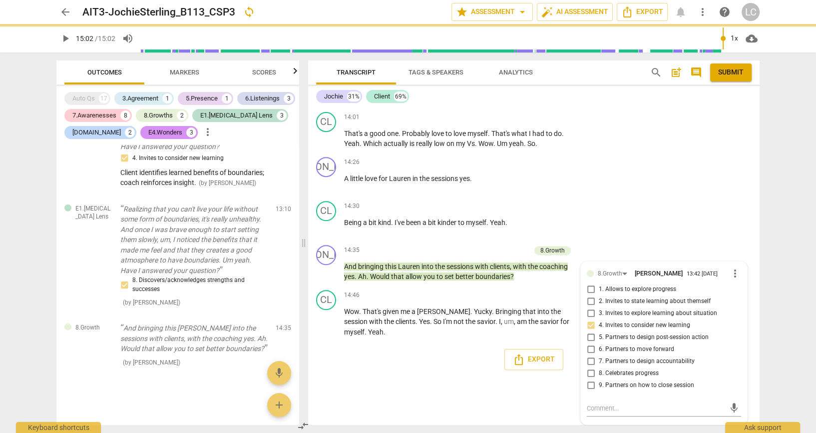
click at [548, 386] on div "[PERSON_NAME] Summary: Great exploration with your client. You have great aware…" at bounding box center [534, 266] width 452 height 318
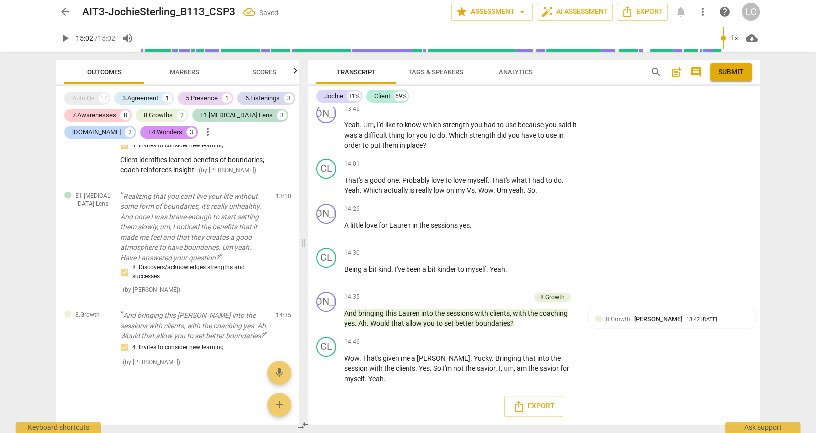
scroll to position [4512, 0]
click at [484, 292] on div "+ Add competency 8.Growth" at bounding box center [521, 297] width 100 height 11
click at [483, 293] on p "Add competency" at bounding box center [506, 297] width 47 height 9
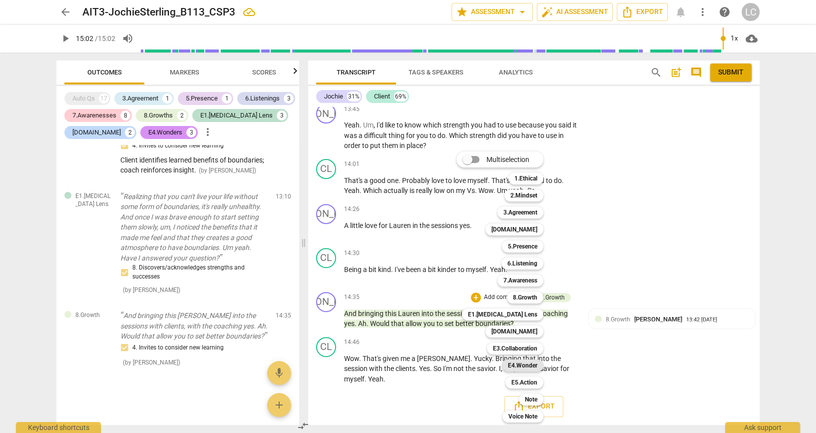
click at [523, 367] on b "E4.Wonder" at bounding box center [522, 365] width 29 height 12
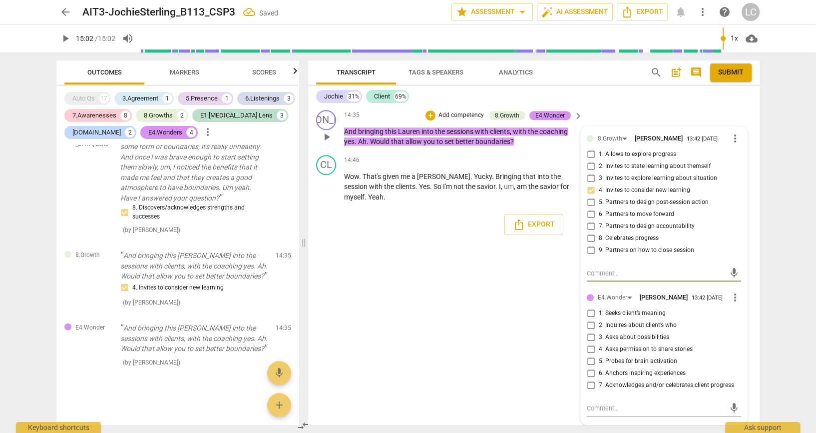
scroll to position [4723, 0]
click at [587, 382] on input "7. Acknowledges and/or celebrates client progress" at bounding box center [591, 385] width 16 height 12
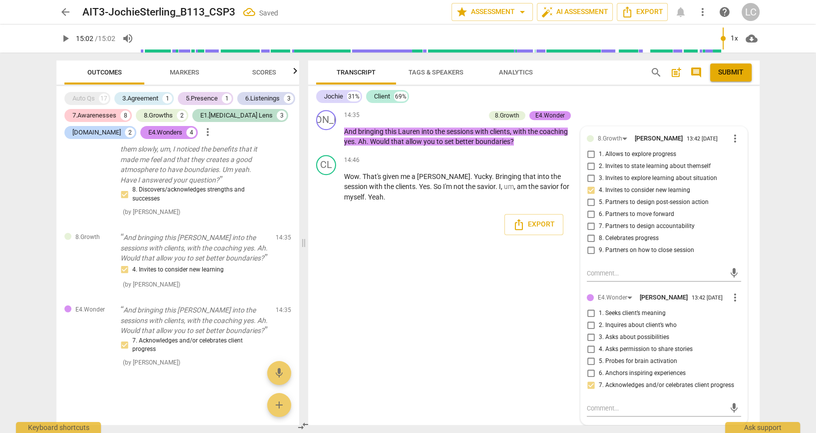
scroll to position [4635, 0]
click at [447, 120] on p "Add competency" at bounding box center [461, 115] width 47 height 9
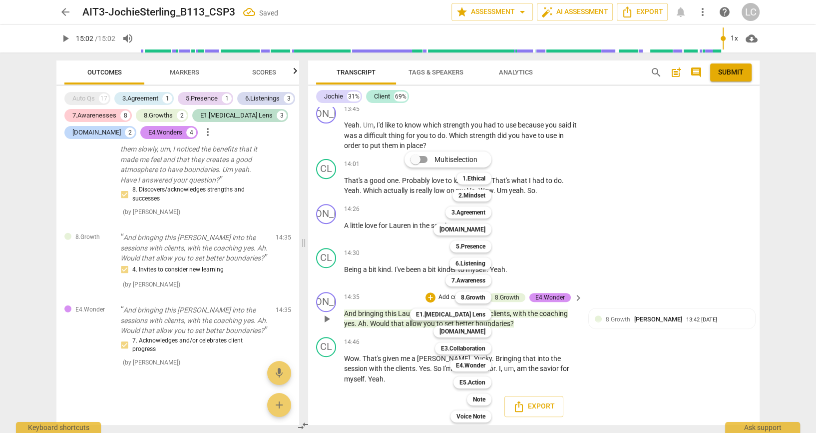
scroll to position [4512, 0]
click at [483, 386] on b "E5.Action" at bounding box center [473, 382] width 26 height 12
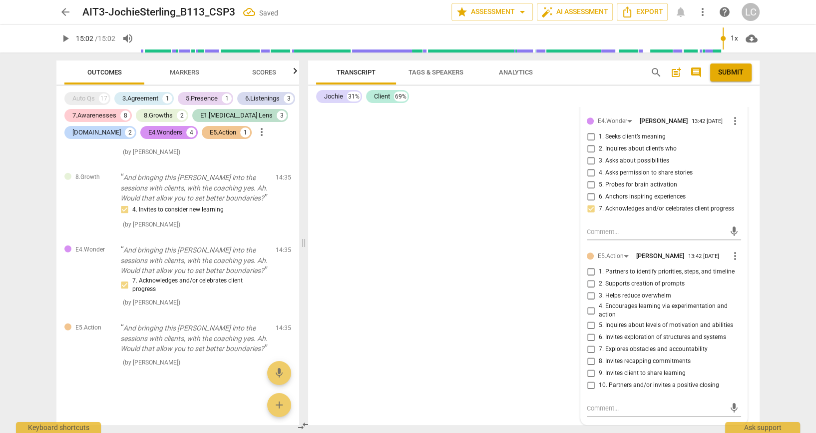
scroll to position [4934, 0]
click at [588, 382] on input "10. Partners and/or invites a positive closing" at bounding box center [591, 385] width 16 height 12
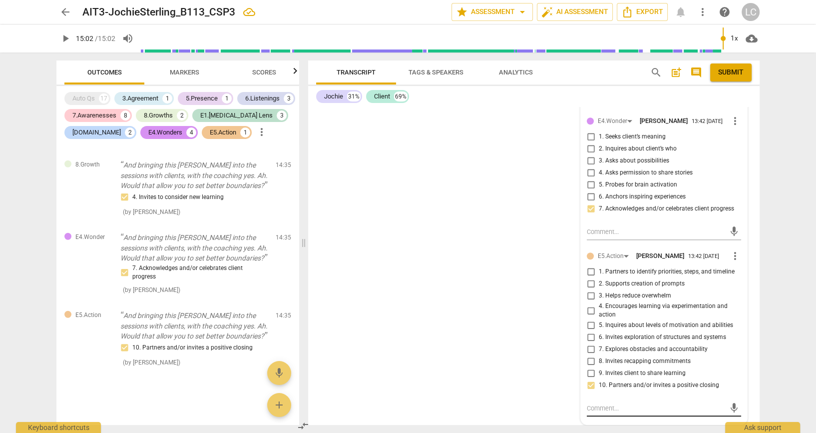
click at [650, 402] on div "mic" at bounding box center [664, 408] width 154 height 16
click at [643, 406] on textarea at bounding box center [656, 407] width 138 height 9
paste textarea "Elicits strength (“love for self”) and connects it to sessions; ends on empower…"
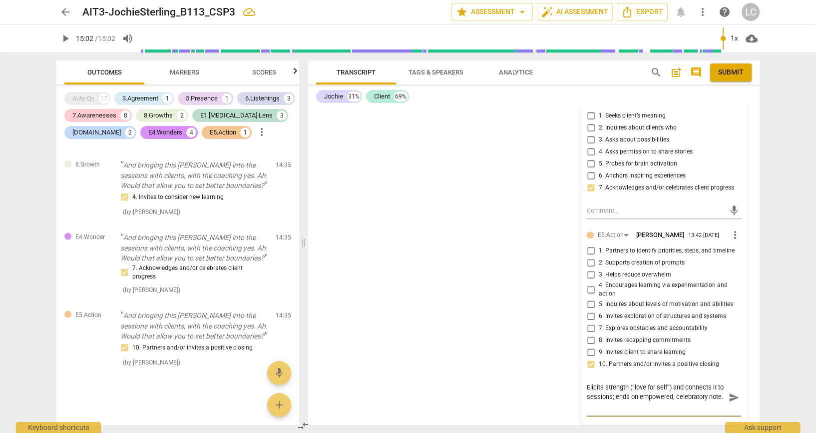
scroll to position [4942, 0]
click at [479, 254] on div "[PERSON_NAME] Summary: Great exploration with your client. You have great aware…" at bounding box center [534, 266] width 452 height 318
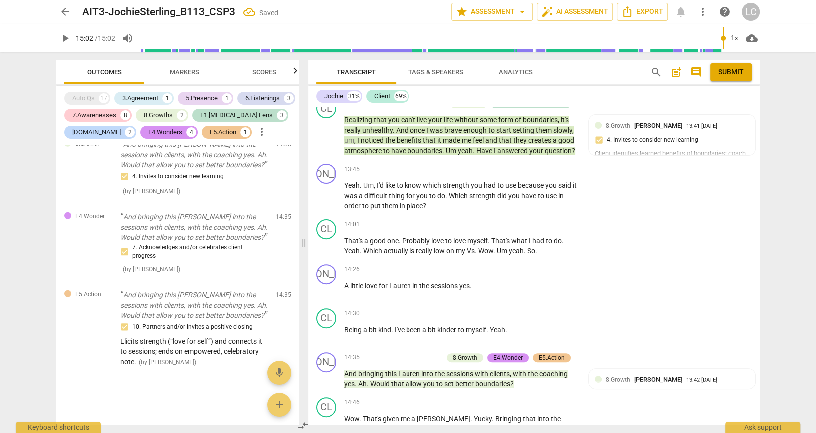
scroll to position [3968, 0]
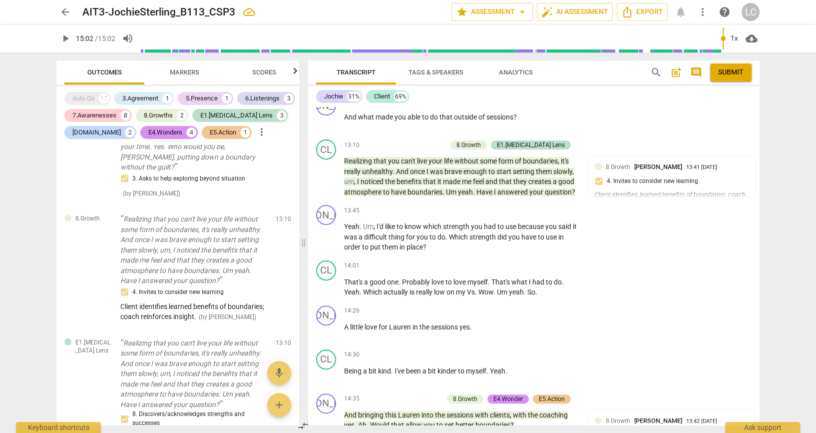
scroll to position [2293, 0]
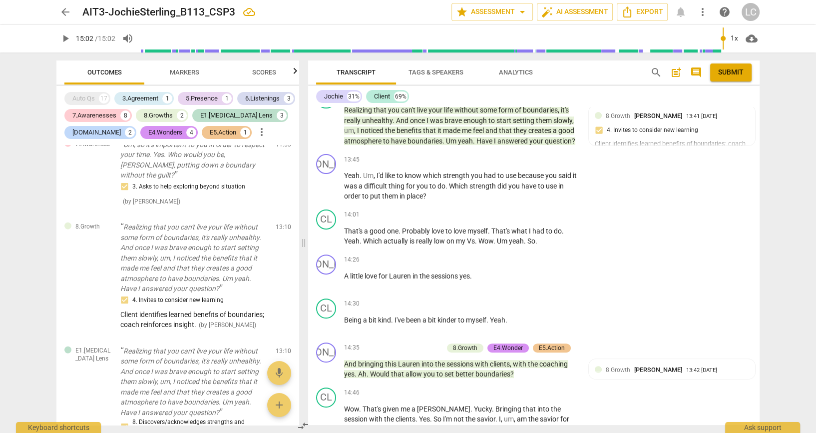
scroll to position [4012, 0]
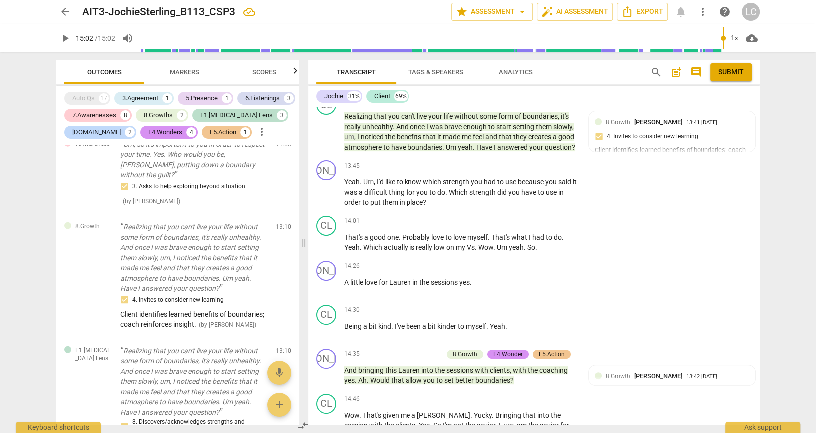
click at [671, 73] on span "post_add" at bounding box center [676, 72] width 12 height 12
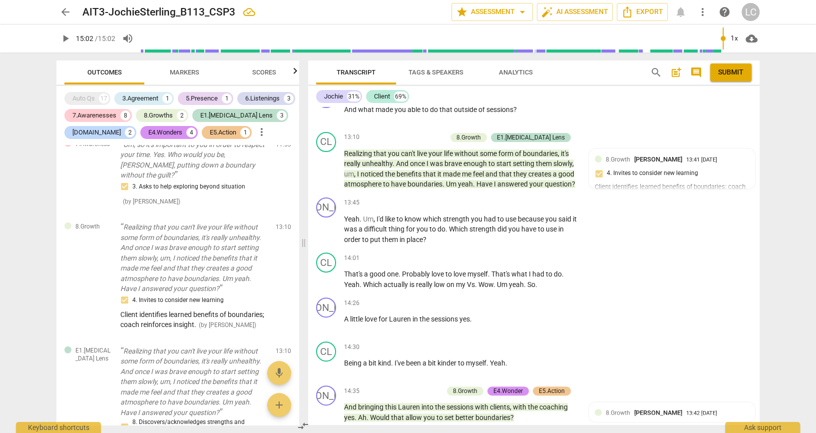
scroll to position [2476, 0]
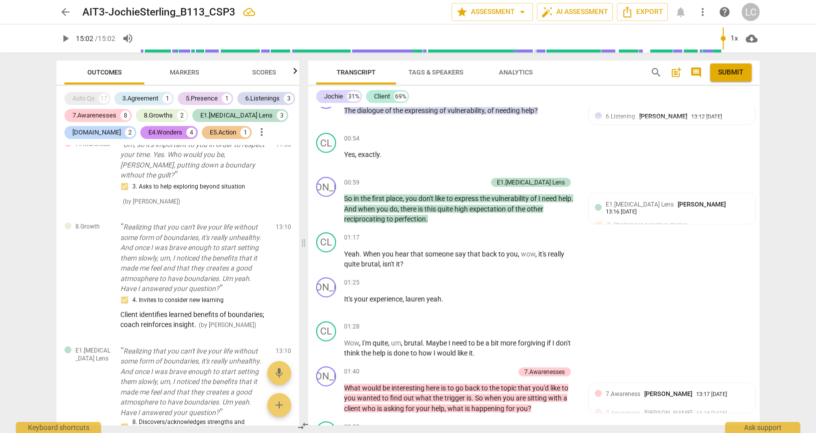
scroll to position [2365, 0]
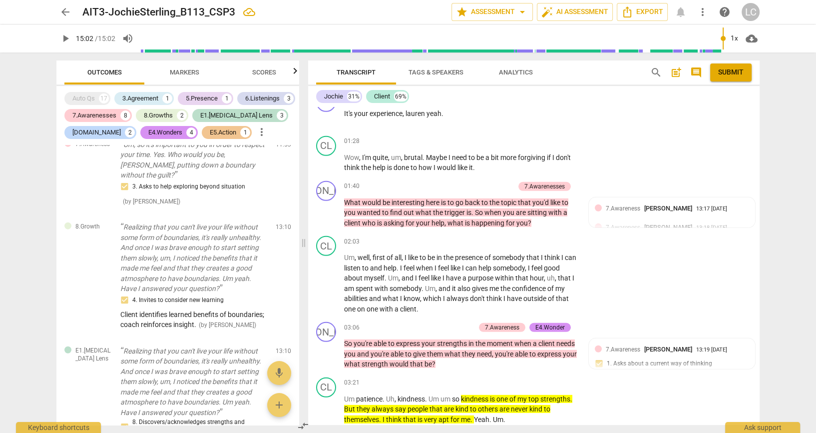
scroll to position [2798, 0]
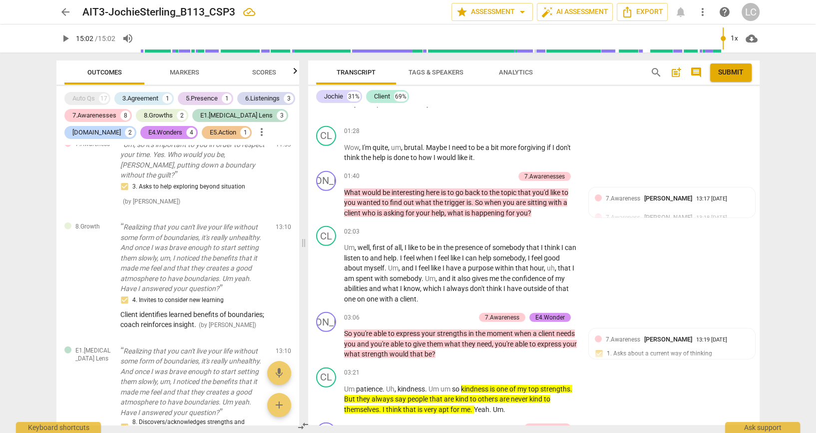
drag, startPoint x: 734, startPoint y: 72, endPoint x: 456, endPoint y: 52, distance: 279.4
click at [734, 72] on span "Submit" at bounding box center [730, 72] width 25 height 10
click at [66, 10] on span "arrow_back" at bounding box center [65, 12] width 12 height 12
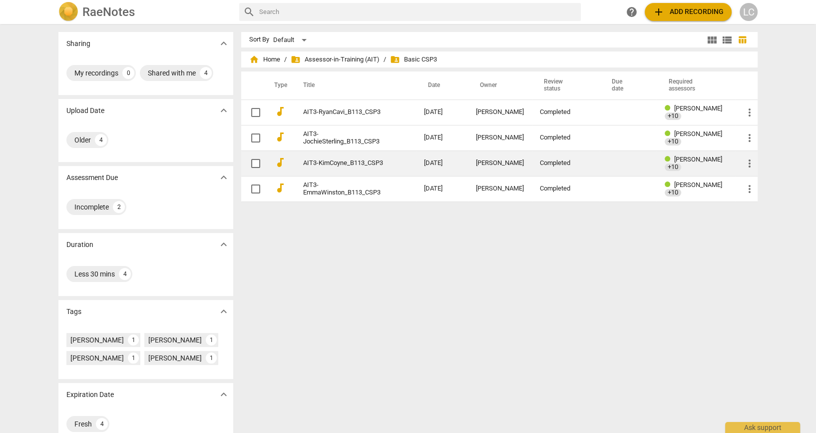
click at [343, 167] on link "AIT3-KimCoyne_B113_CSP3" at bounding box center [345, 162] width 85 height 7
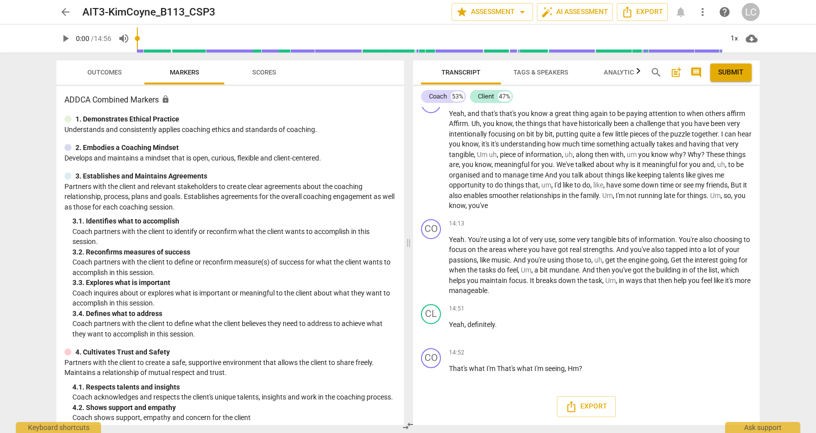
scroll to position [4683, 0]
click at [577, 407] on span "Export" at bounding box center [586, 406] width 42 height 12
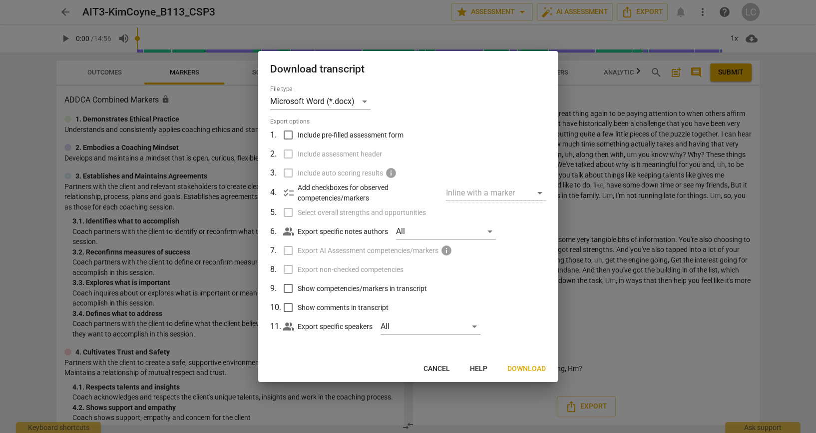
click at [523, 364] on button "Download" at bounding box center [527, 369] width 54 height 18
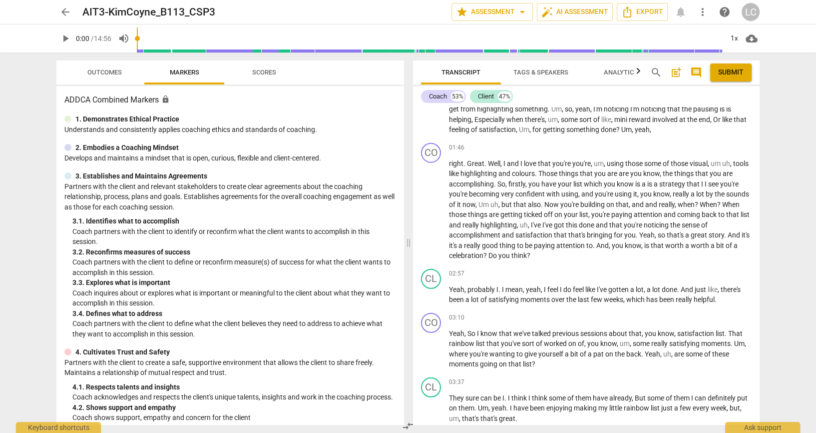
scroll to position [2551, 0]
click at [68, 41] on span "play_arrow" at bounding box center [65, 38] width 12 height 12
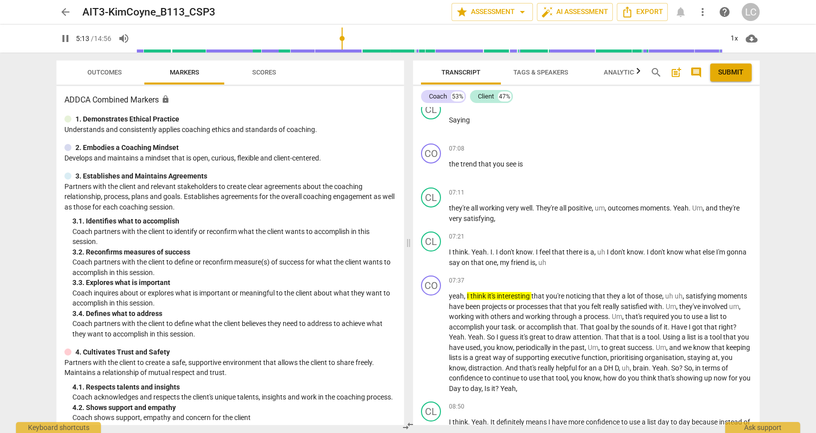
scroll to position [3180, 0]
click at [63, 38] on span "pause" at bounding box center [65, 38] width 12 height 12
